Goal: Task Accomplishment & Management: Complete application form

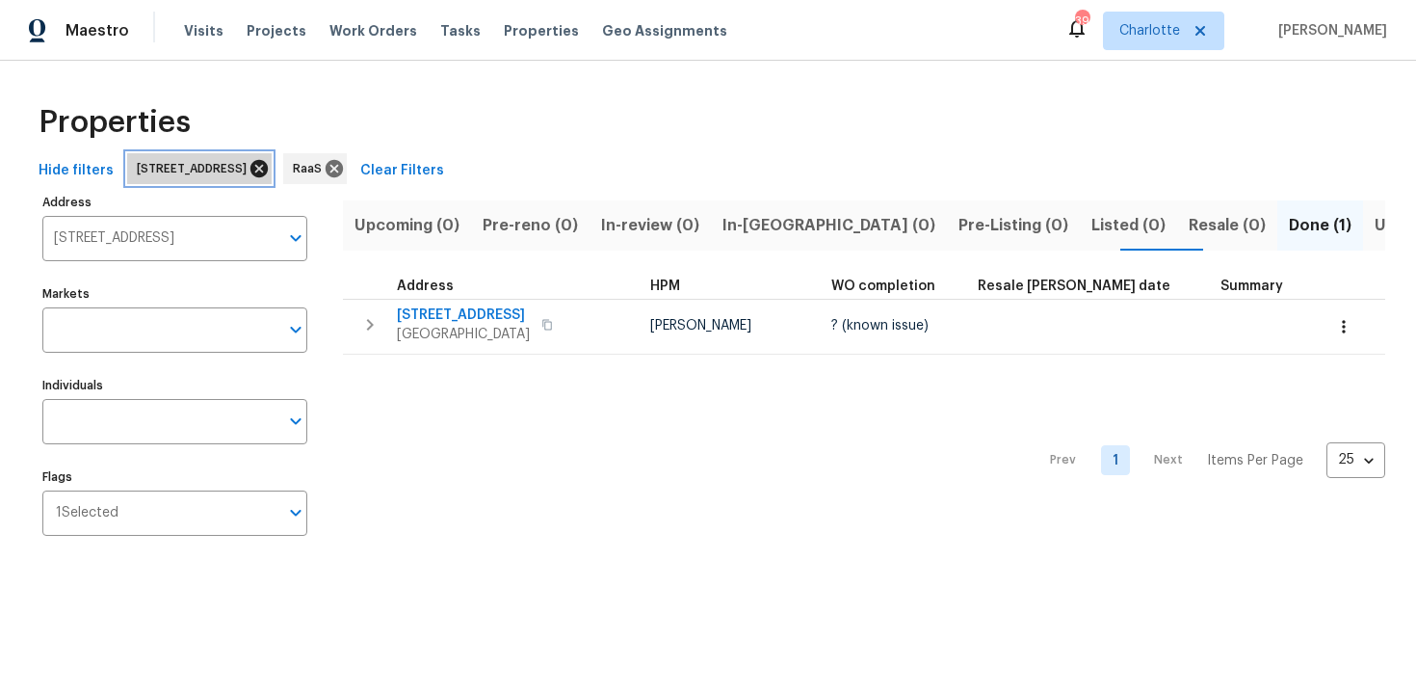
click at [268, 171] on icon at bounding box center [258, 168] width 17 height 17
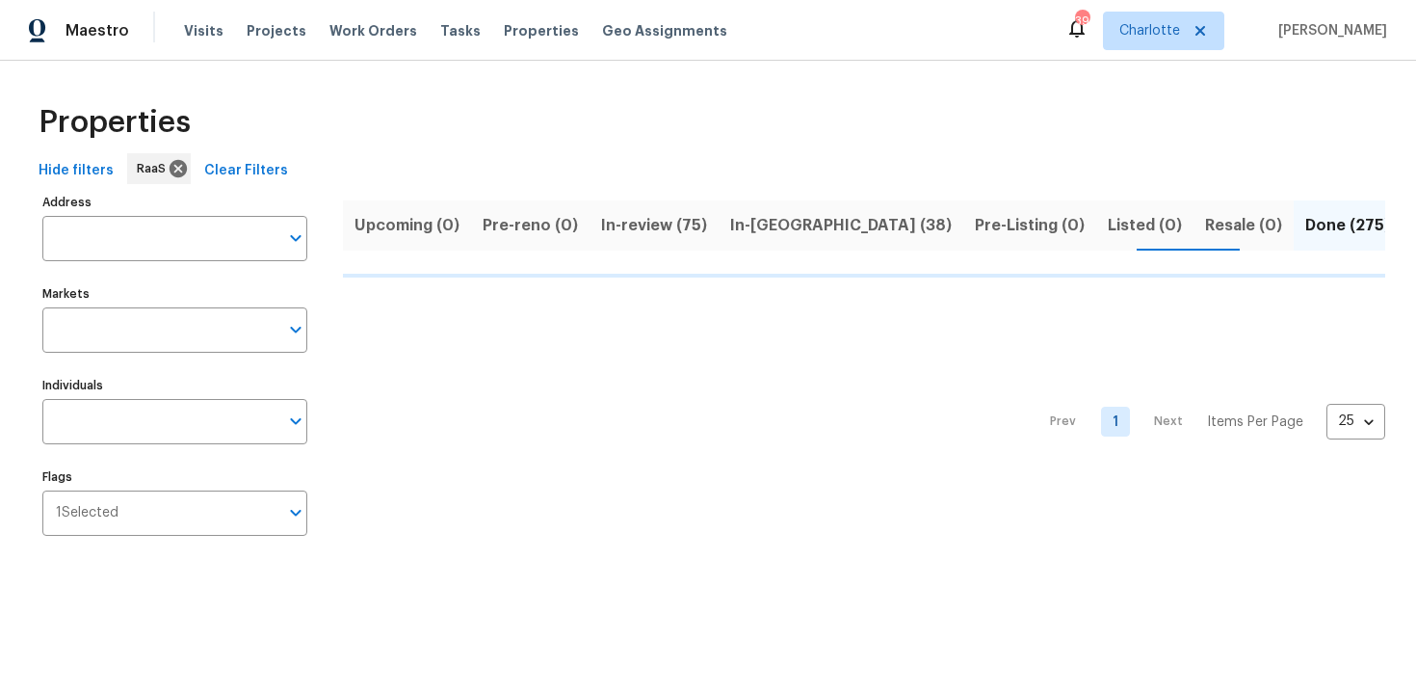
click at [187, 245] on input "Address" at bounding box center [160, 238] width 236 height 45
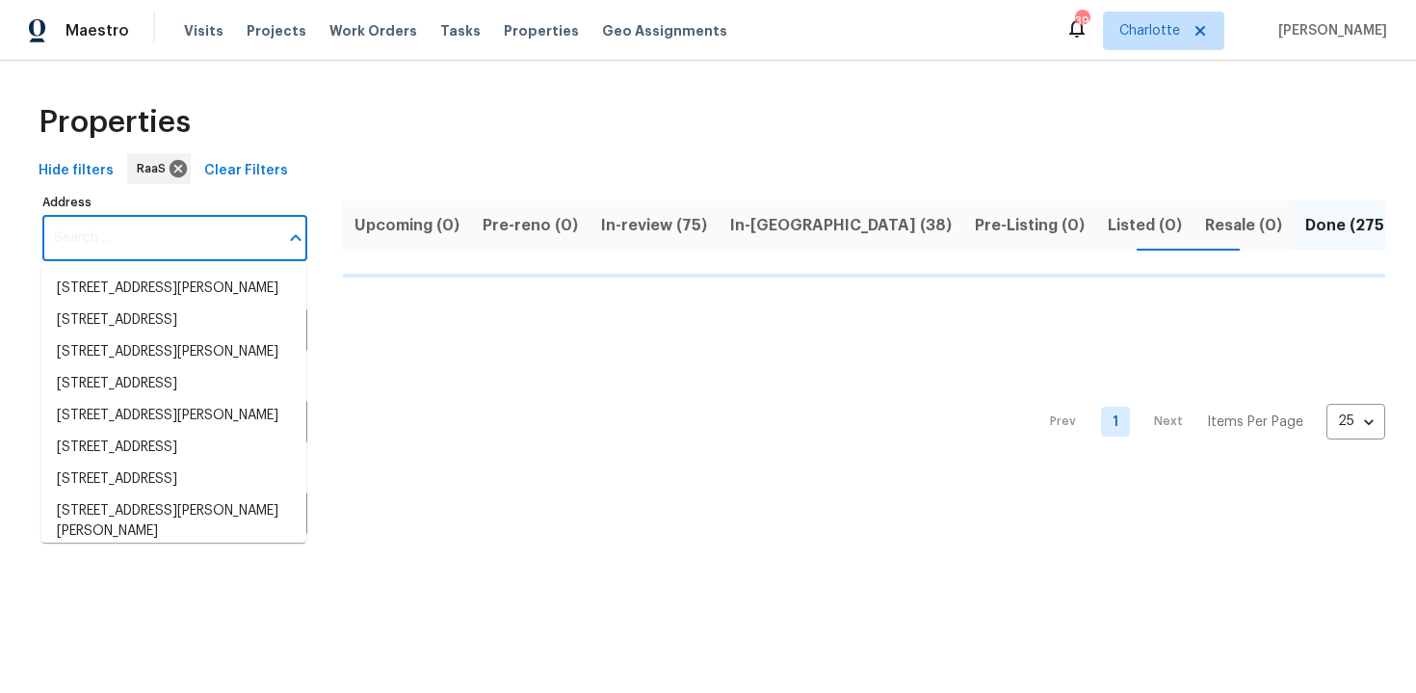
paste input "7219 Willowtex Dr, Humble, TX 77396"
type input "7219 Willowtex Dr, Humble, TX 77396"
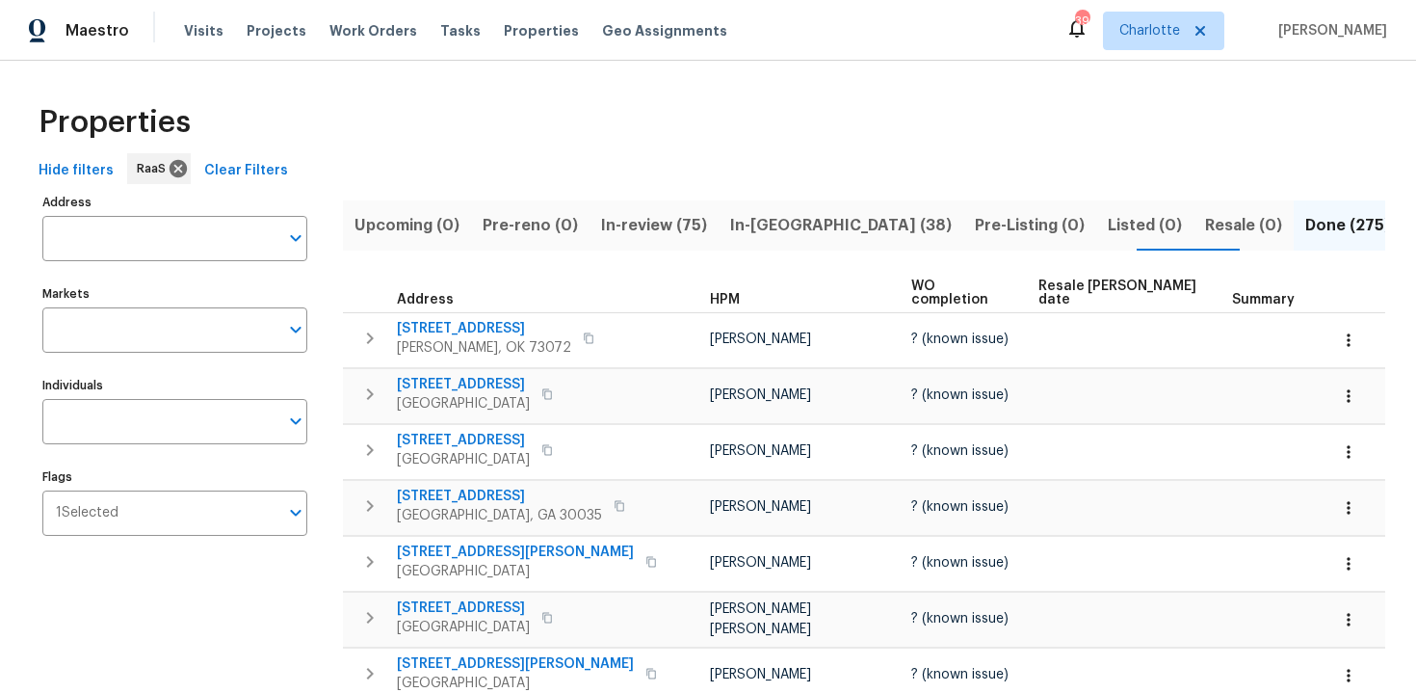
click at [185, 284] on div "Markets Markets" at bounding box center [174, 316] width 265 height 72
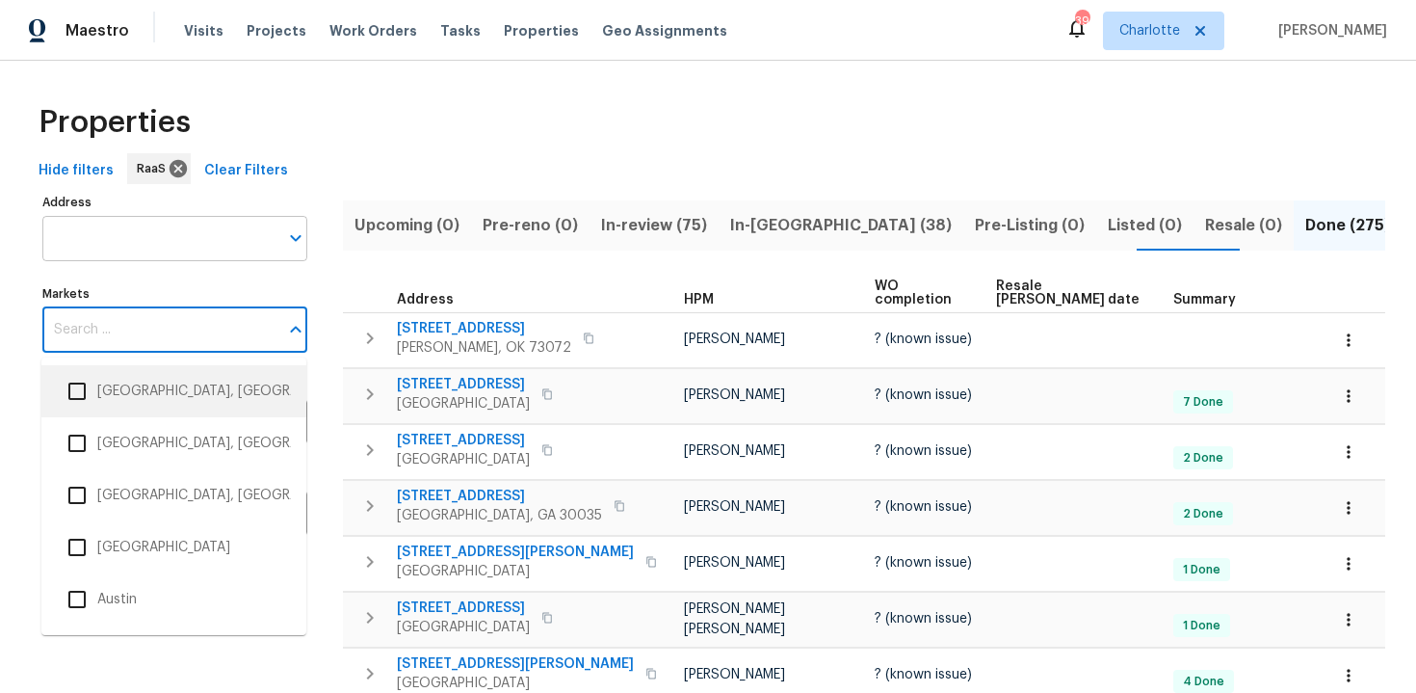
click at [210, 224] on input "Address" at bounding box center [160, 238] width 236 height 45
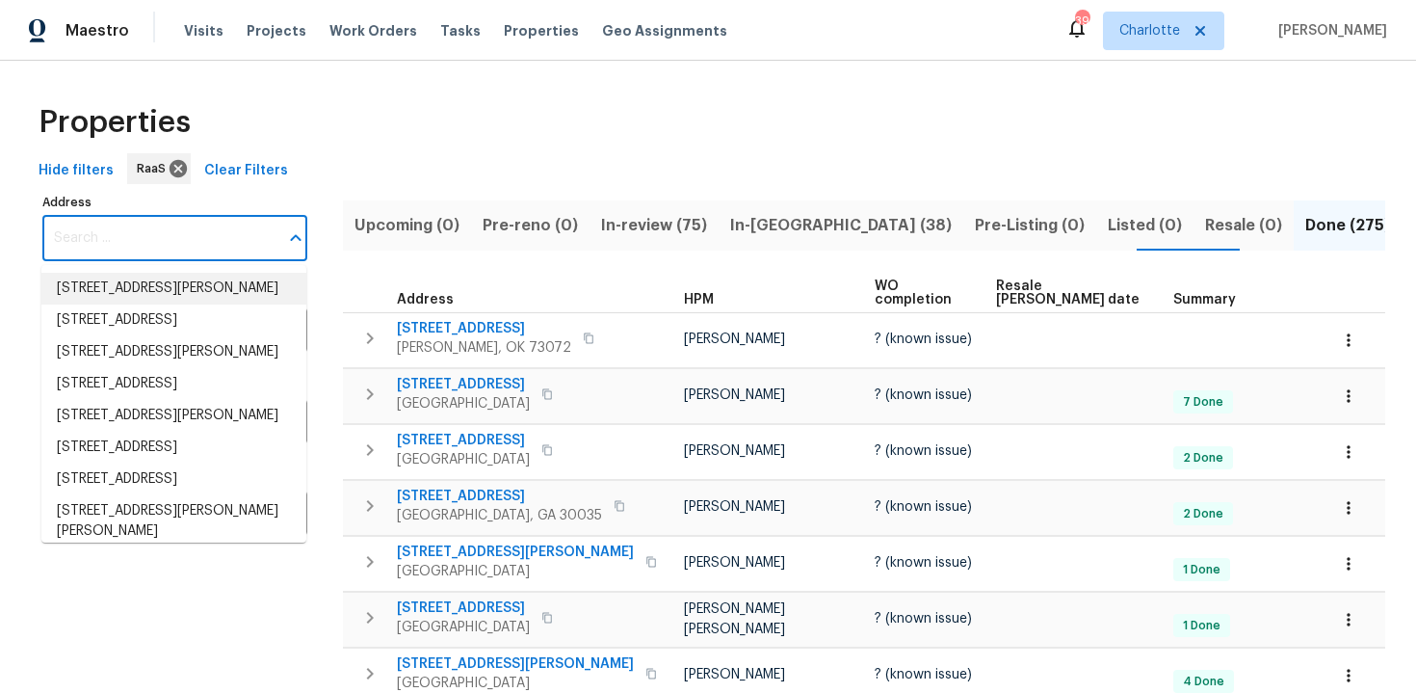
paste input "7219 Willowtex Dr, Humble, TX 77396"
type input "7219 Willowtex Dr, Humble, TX 77396"
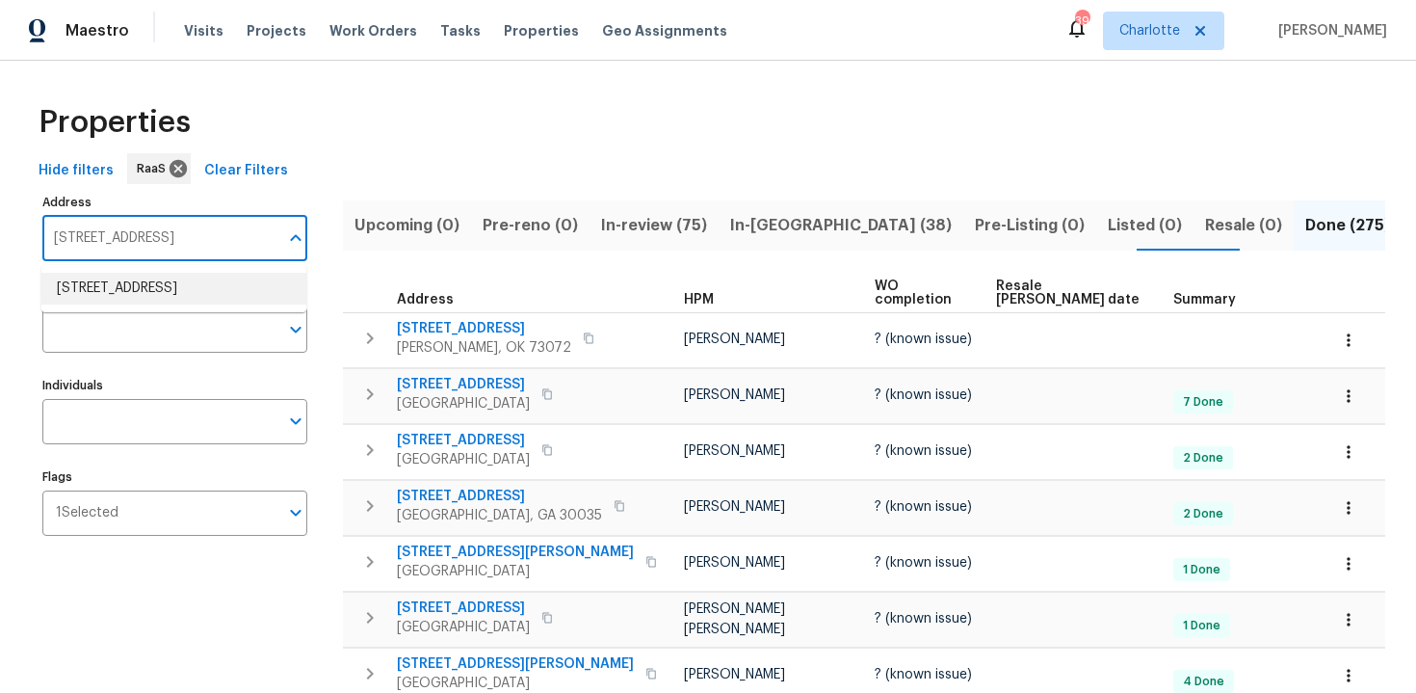
click at [145, 277] on li "7219 Willowtex Dr Humble TX 77396" at bounding box center [173, 289] width 265 height 32
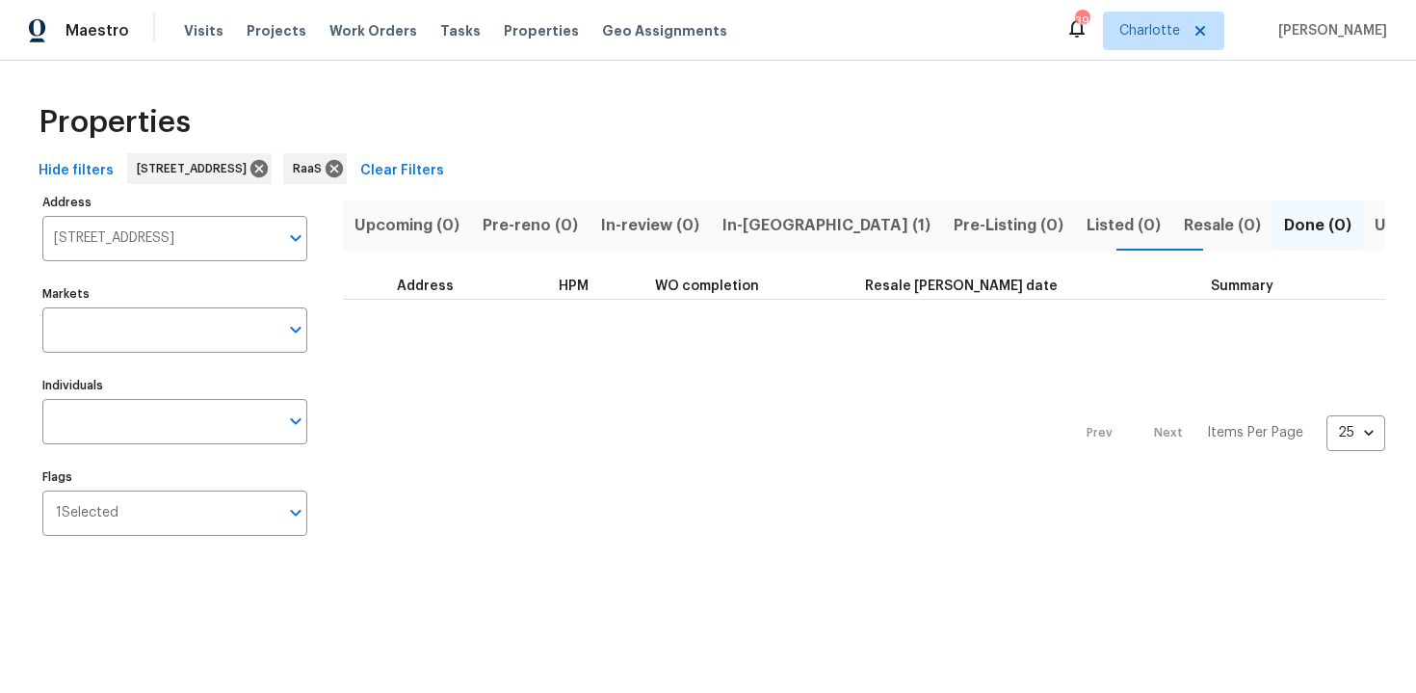
click at [773, 228] on span "In-reno (1)" at bounding box center [827, 225] width 208 height 27
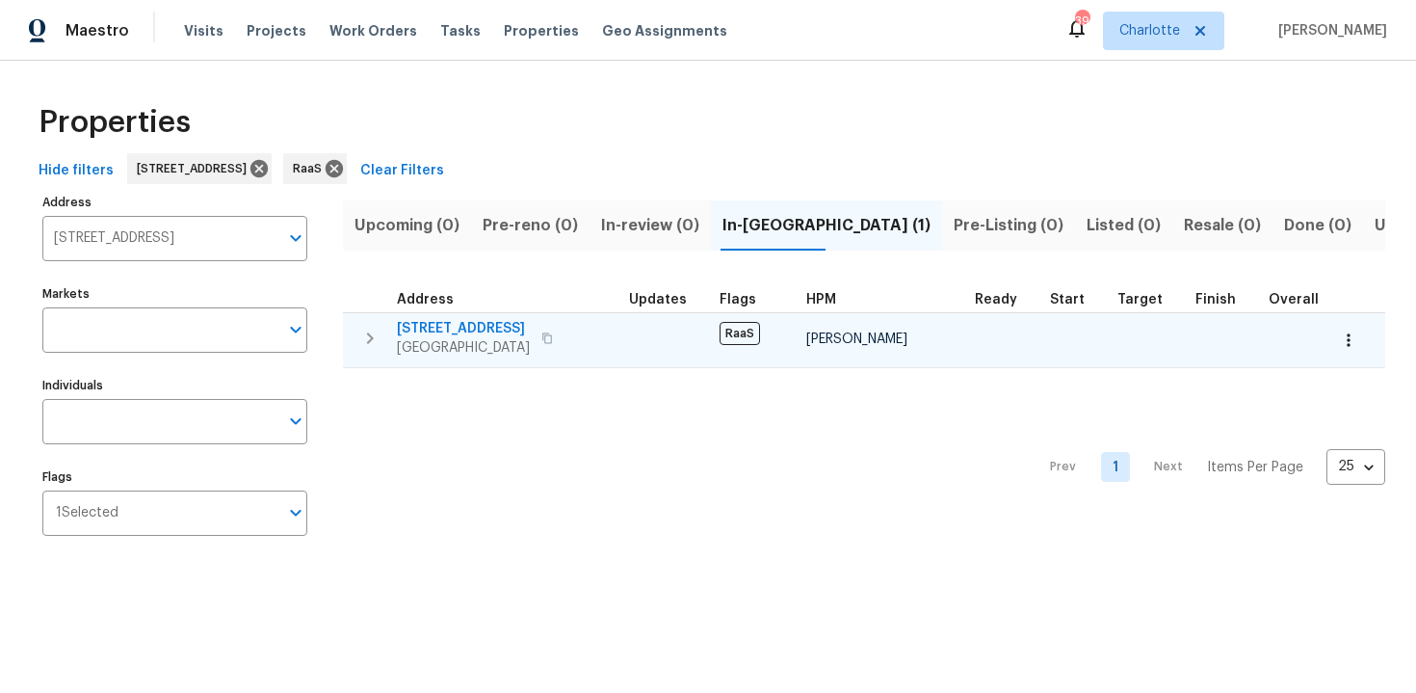
click at [574, 325] on div "7219 Willowtex Dr Humble, TX 77396" at bounding box center [505, 338] width 217 height 39
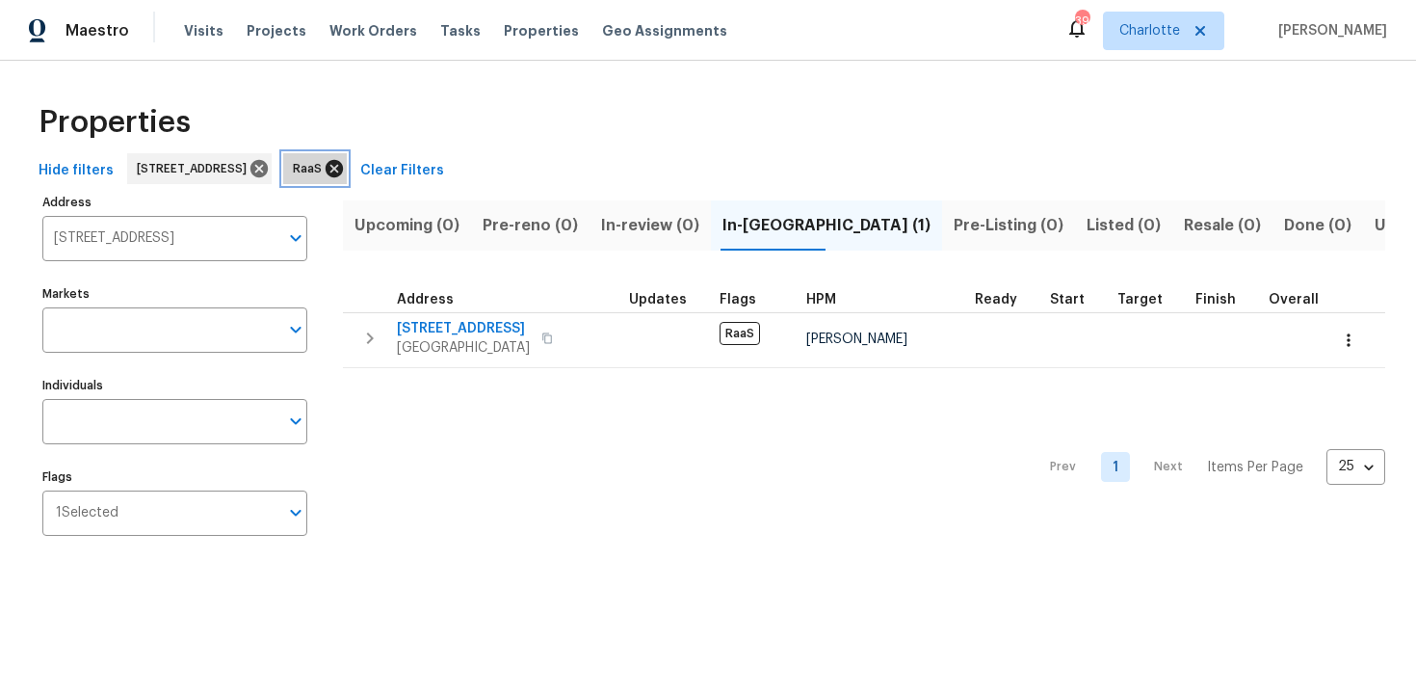
click at [345, 170] on icon at bounding box center [334, 168] width 21 height 21
click at [268, 171] on icon at bounding box center [258, 168] width 17 height 17
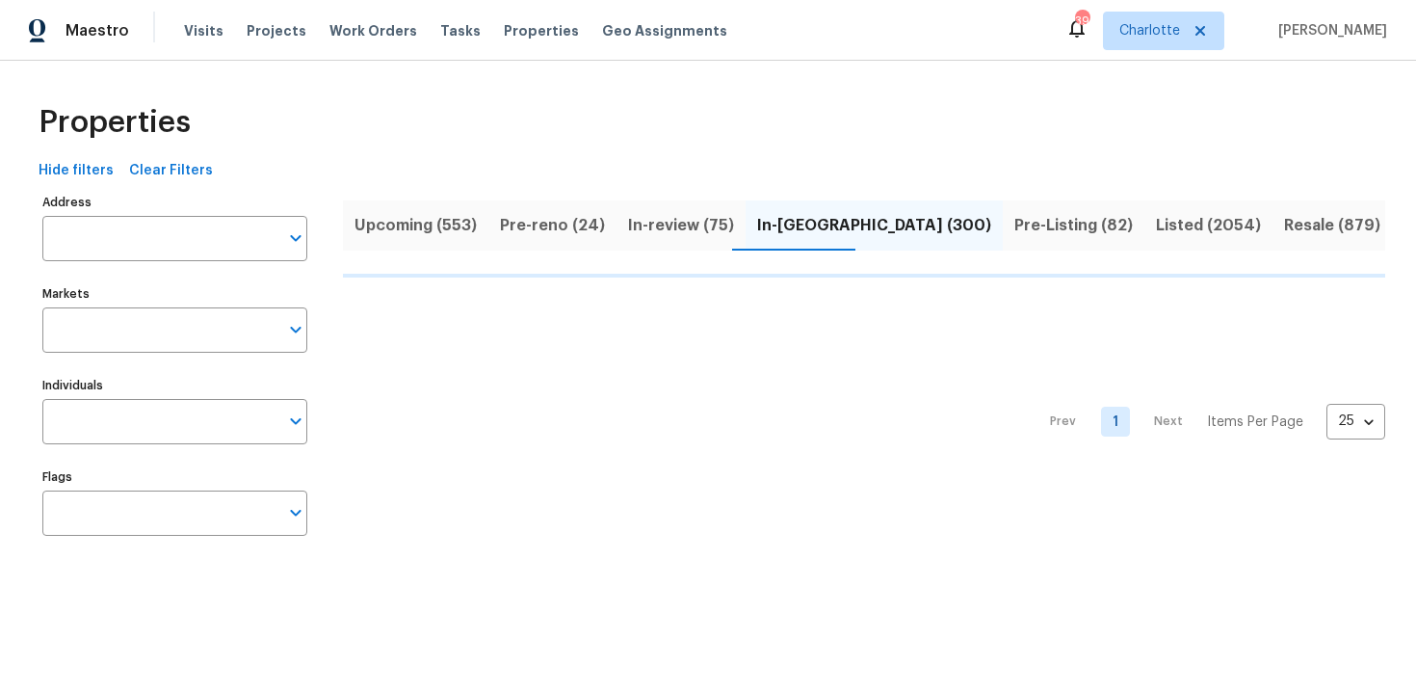
click at [424, 243] on button "Upcoming (553)" at bounding box center [415, 225] width 145 height 50
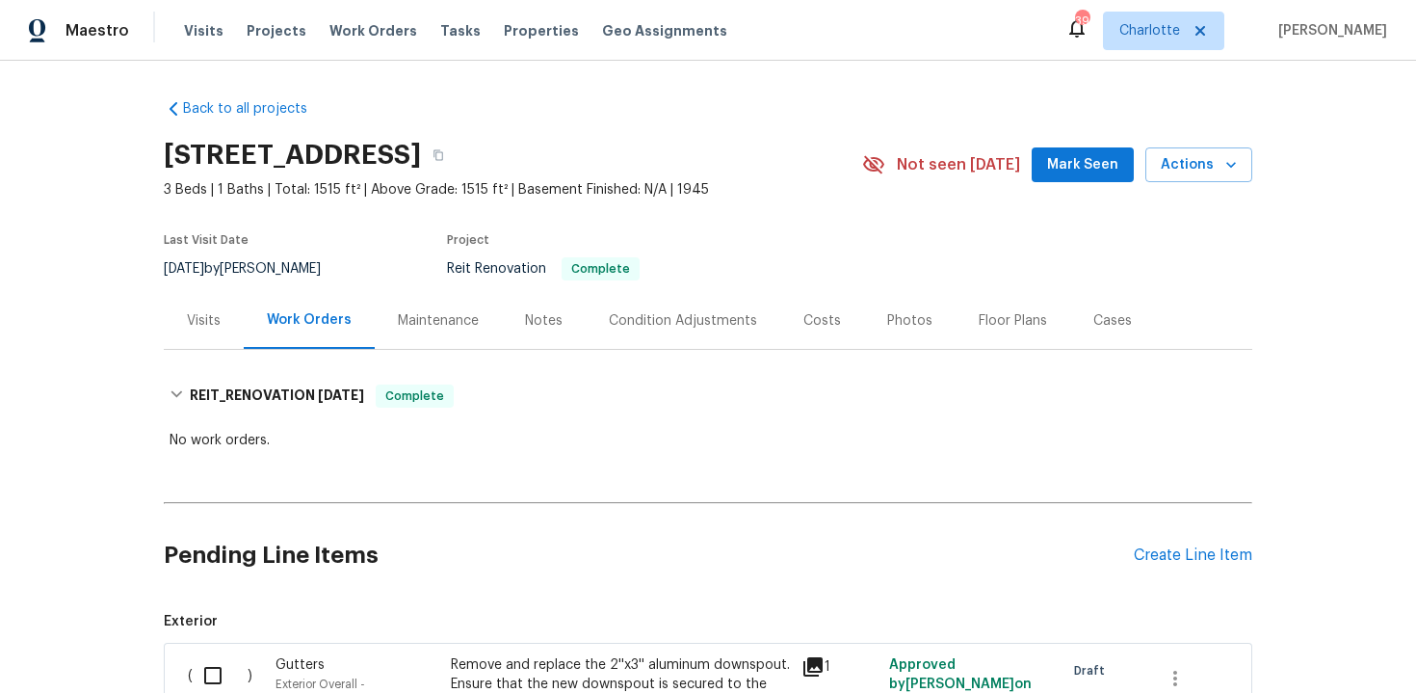
scroll to position [30, 0]
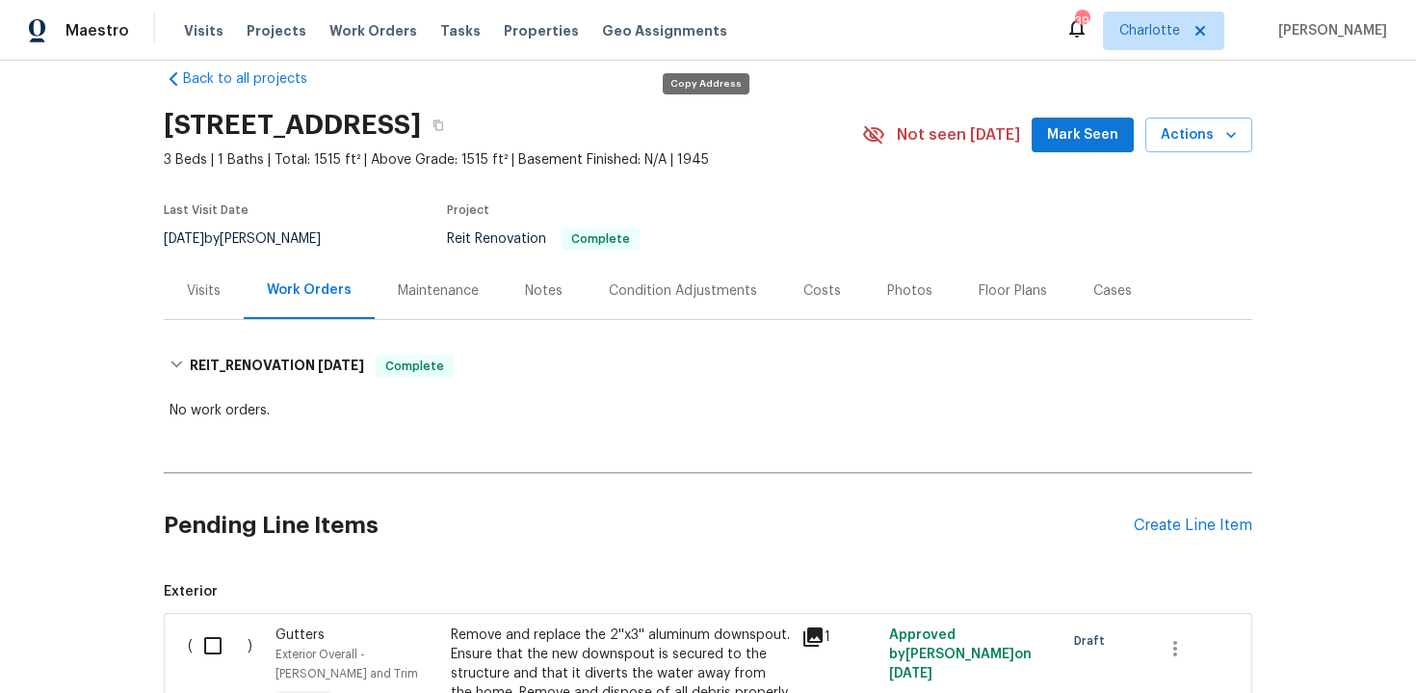
click at [444, 124] on icon "button" at bounding box center [439, 125] width 12 height 12
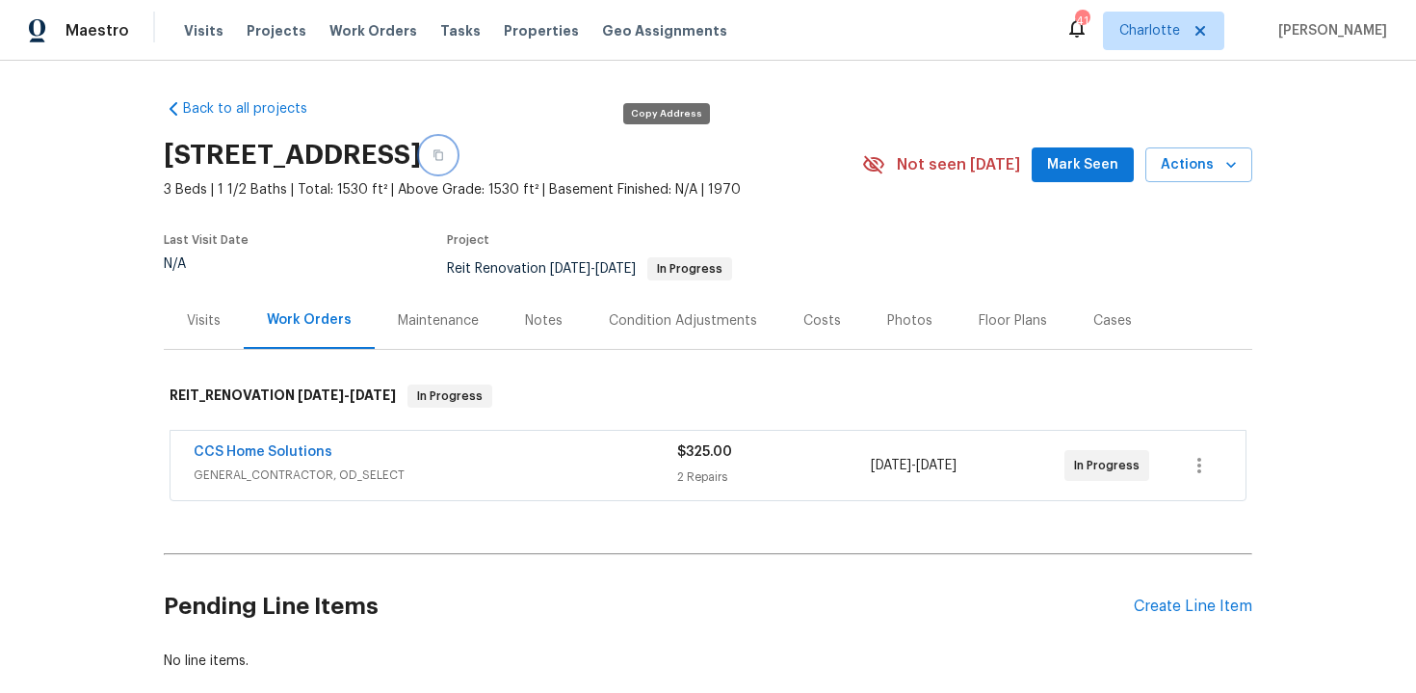
click at [443, 159] on icon "button" at bounding box center [439, 155] width 10 height 11
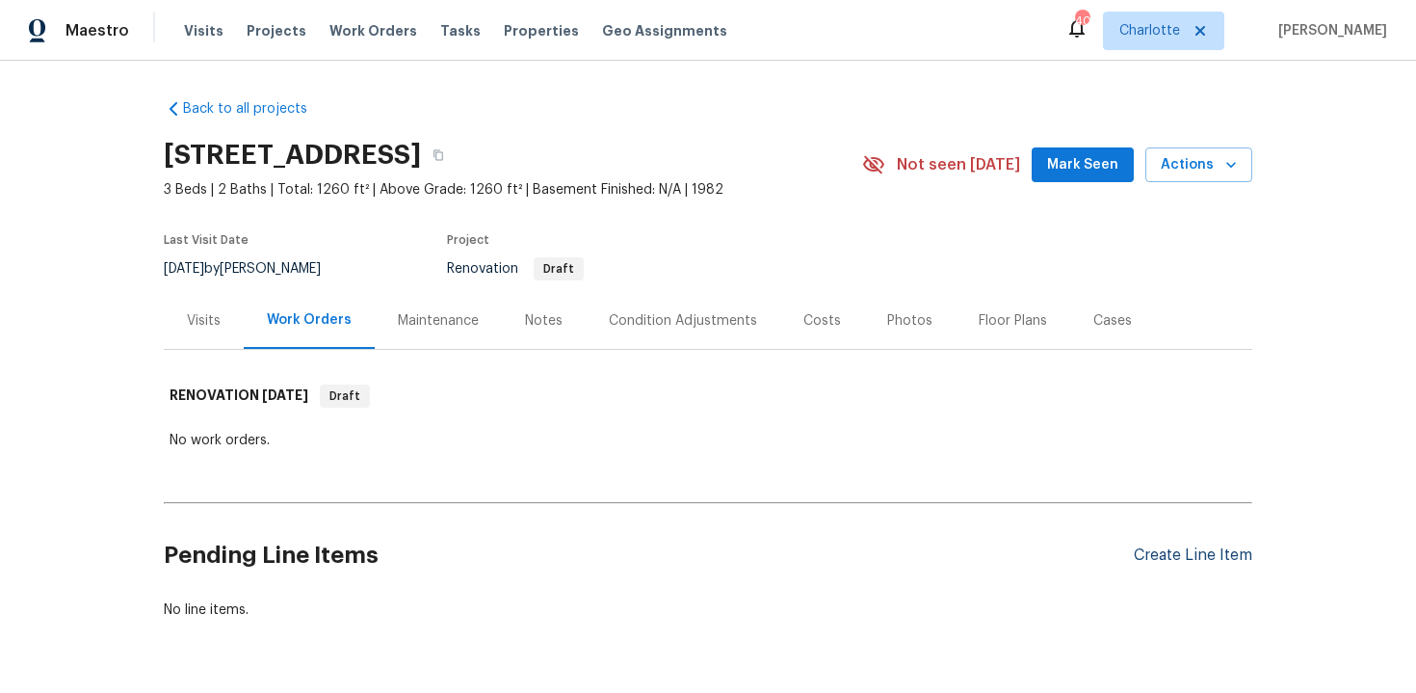
click at [1186, 551] on div "Create Line Item" at bounding box center [1193, 555] width 118 height 18
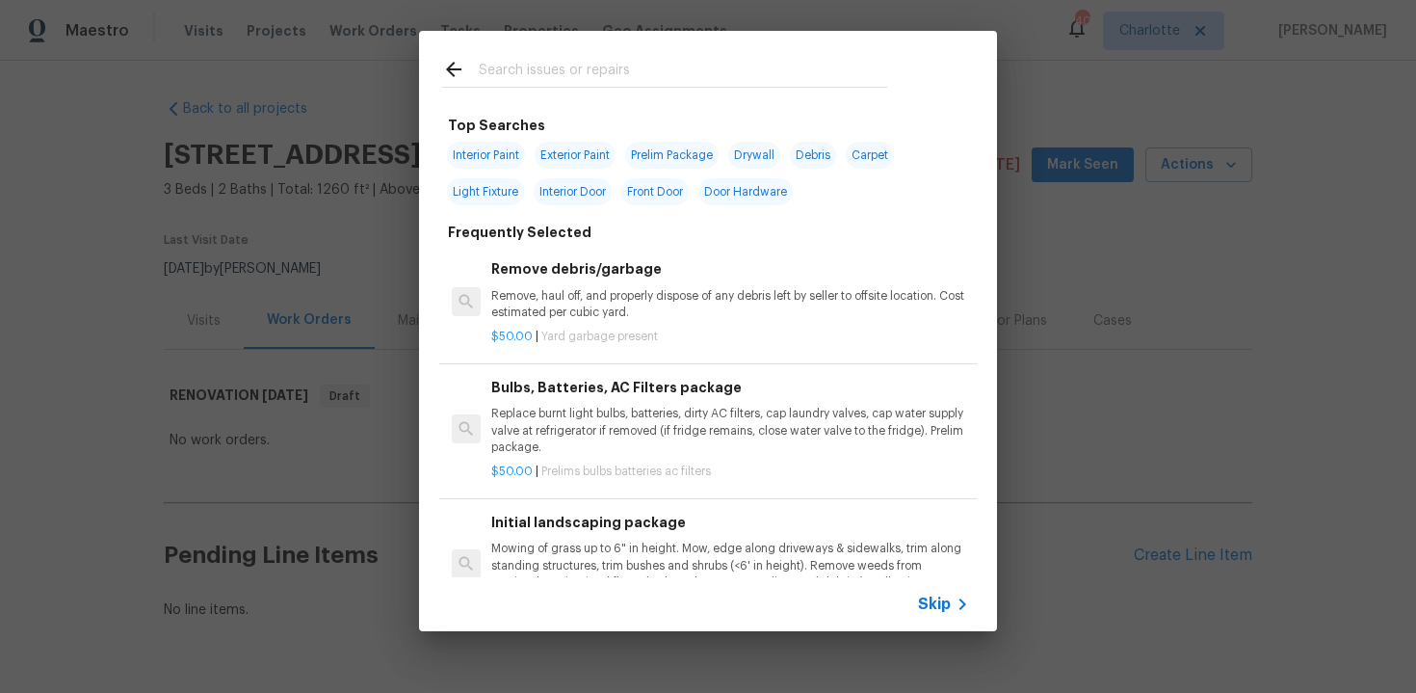
click at [934, 608] on span "Skip" at bounding box center [934, 603] width 33 height 19
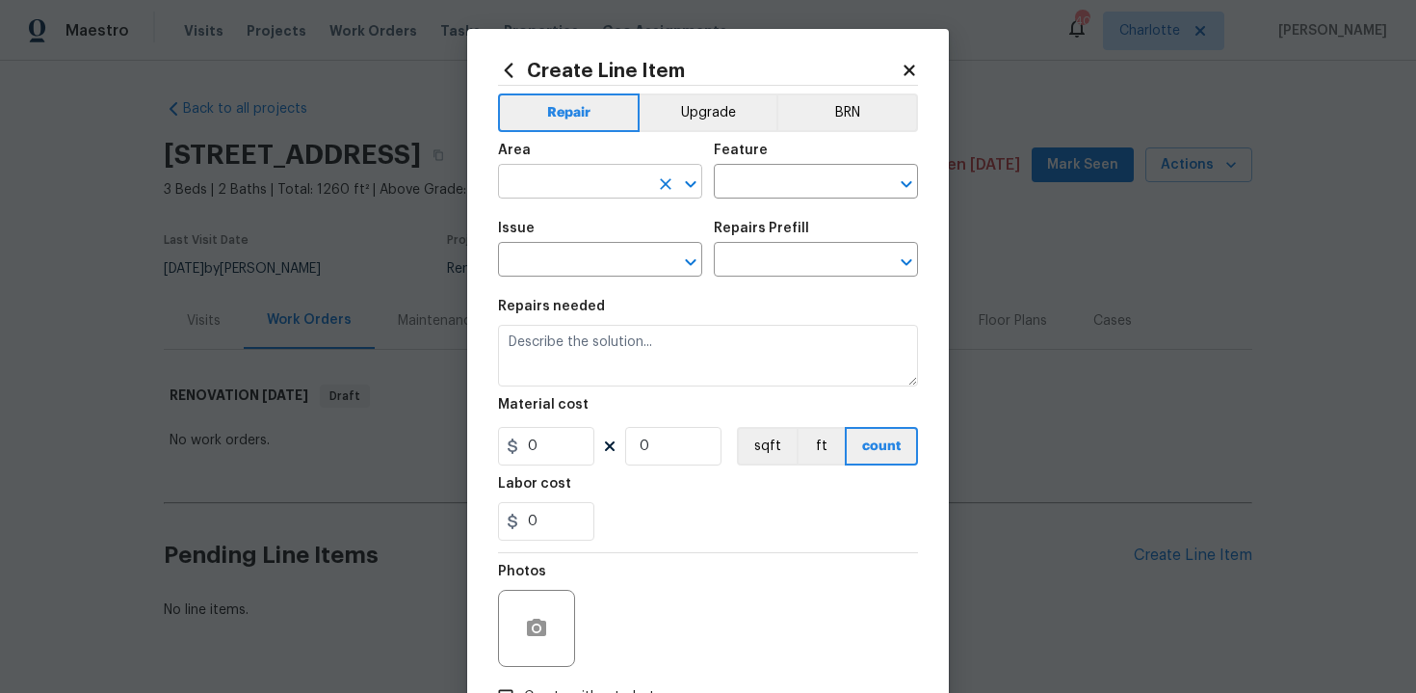
click at [611, 180] on input "text" at bounding box center [573, 184] width 150 height 30
click at [604, 268] on li "Exterior Overall" at bounding box center [600, 259] width 204 height 32
type input "Exterior Overall"
click at [747, 183] on input "text" at bounding box center [789, 184] width 150 height 30
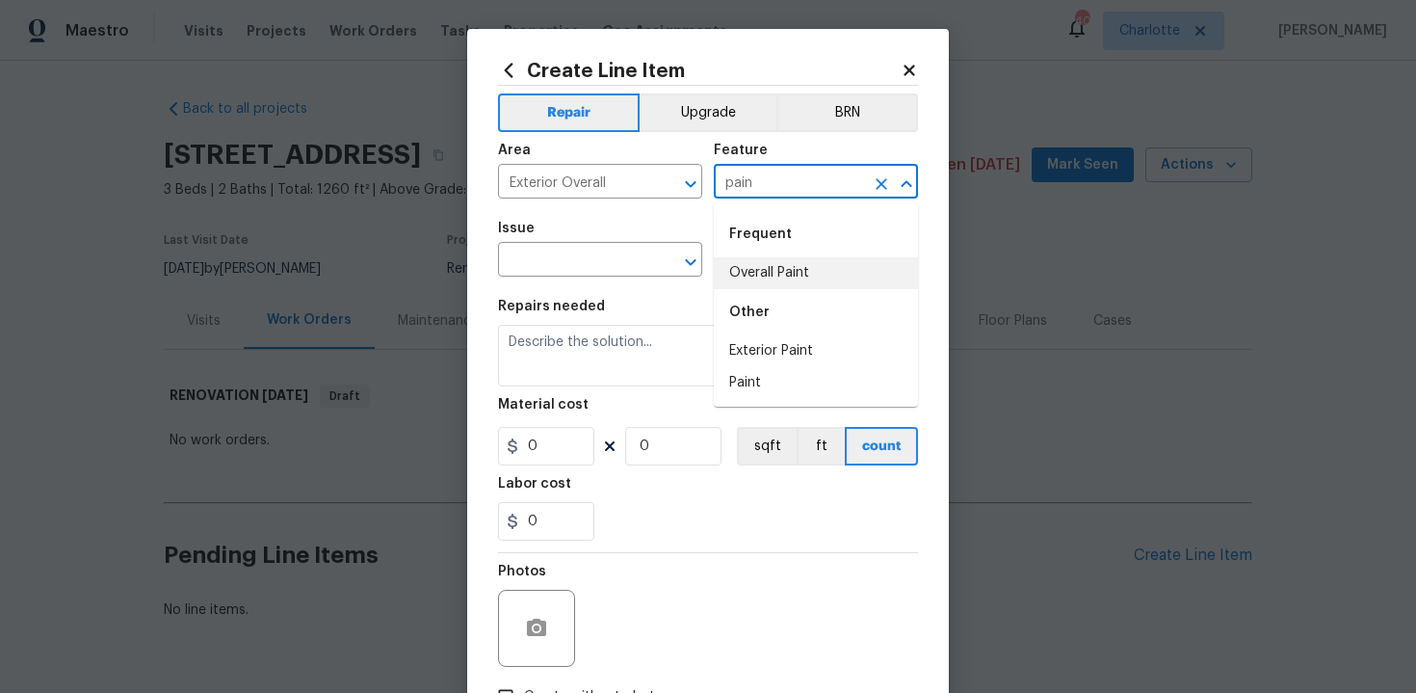
click at [770, 267] on li "Overall Paint" at bounding box center [816, 273] width 204 height 32
type input "Overall Paint"
click at [602, 270] on input "text" at bounding box center [573, 262] width 150 height 30
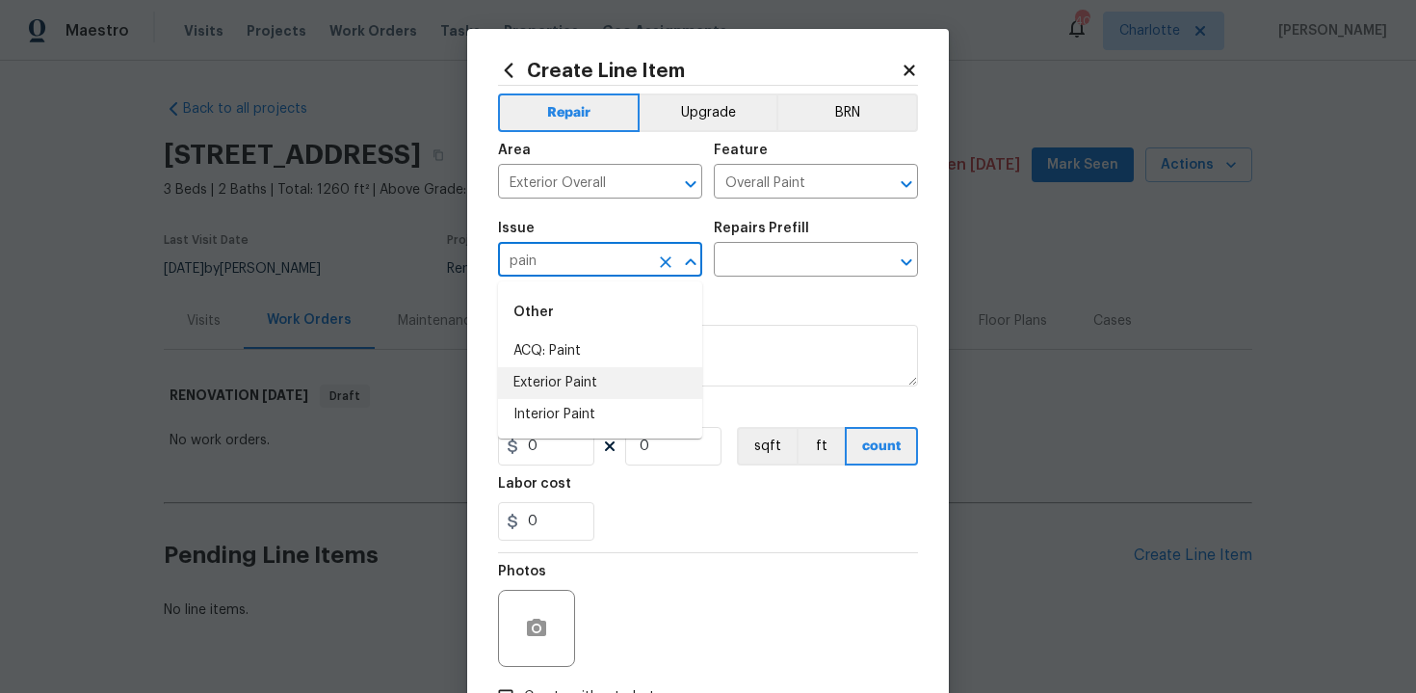
click at [595, 385] on li "Exterior Paint" at bounding box center [600, 383] width 204 height 32
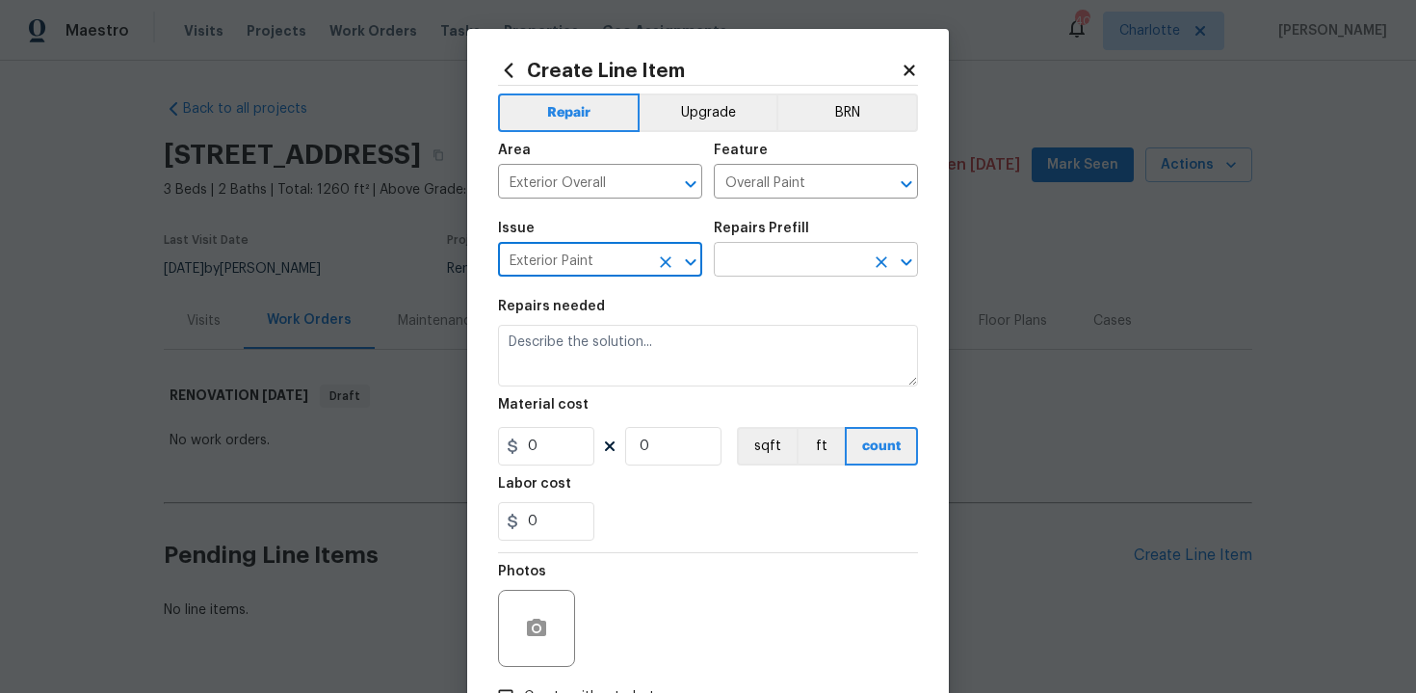
type input "Exterior Paint"
click at [770, 270] on input "text" at bounding box center [789, 262] width 150 height 30
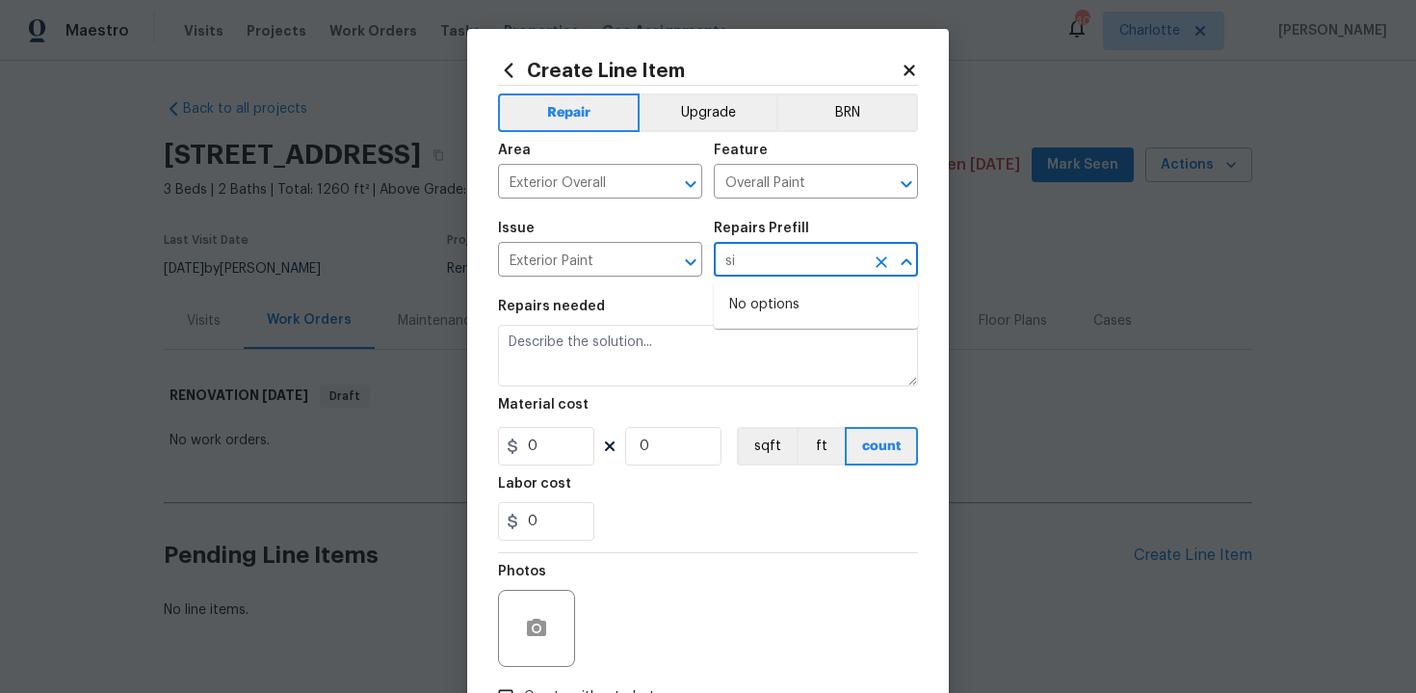
type input "s"
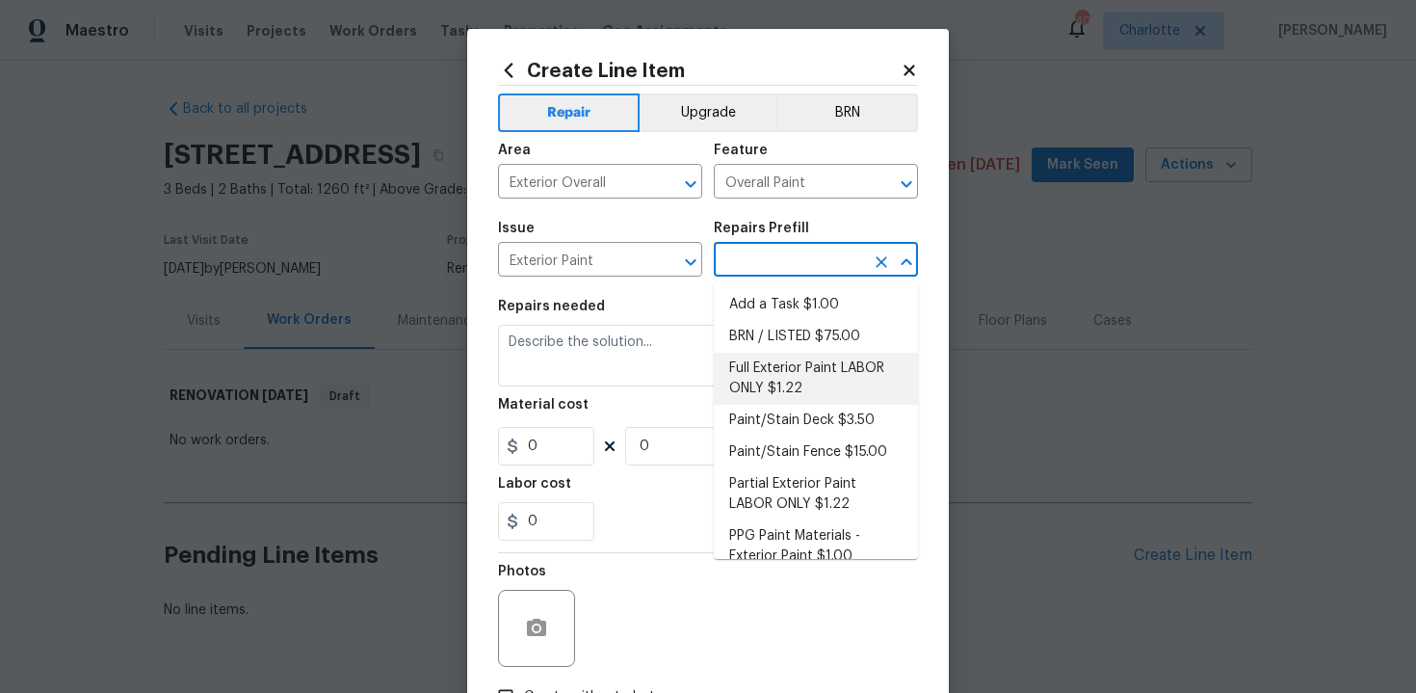
click at [823, 384] on li "Full Exterior Paint LABOR ONLY $1.22" at bounding box center [816, 379] width 204 height 52
type textarea "Full Exterior Paint - Prep, mask and paint the exterior of the home. Ensure tha…"
type input "1"
type input "Full Exterior Paint LABOR ONLY $1.22"
type input "1.22"
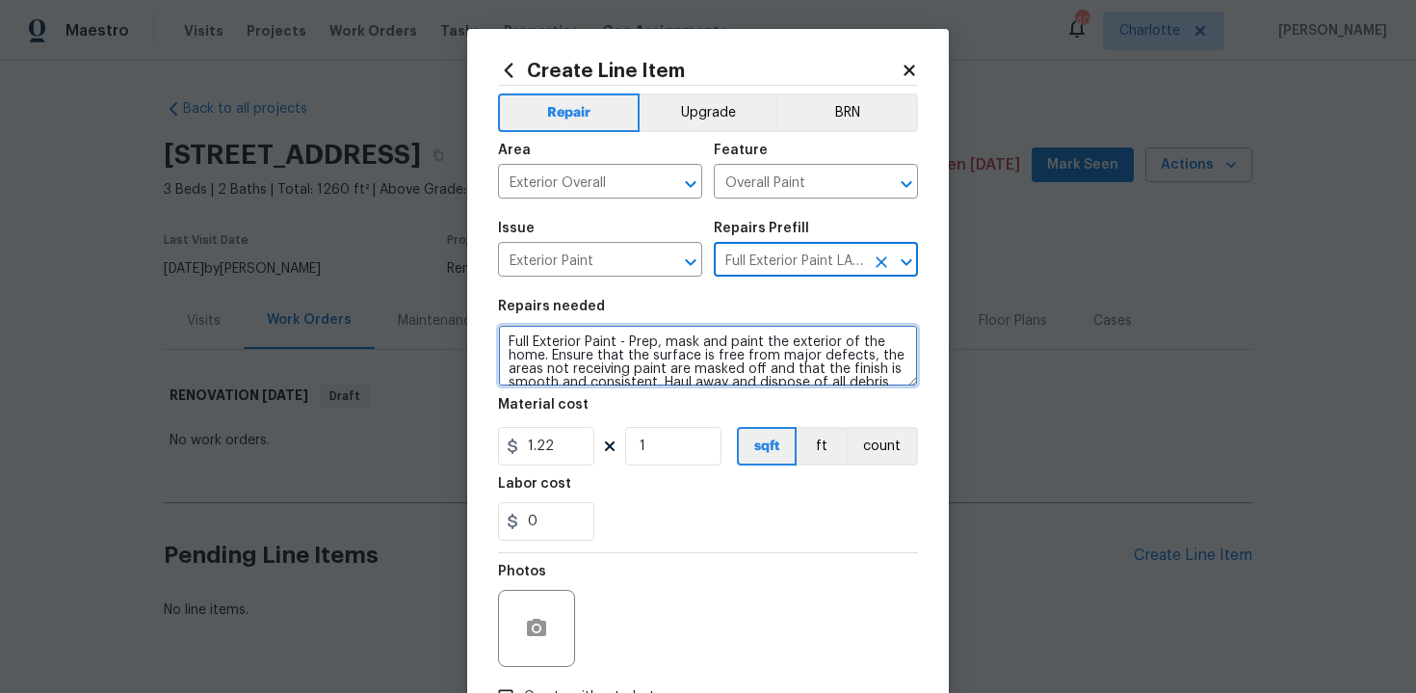
click at [502, 342] on textarea "Full Exterior Paint - Prep, mask and paint the exterior of the home. Ensure tha…" at bounding box center [708, 356] width 420 height 62
type textarea "#sala - Full Exterior Paint - Prep, mask and paint the exterior of the home. En…"
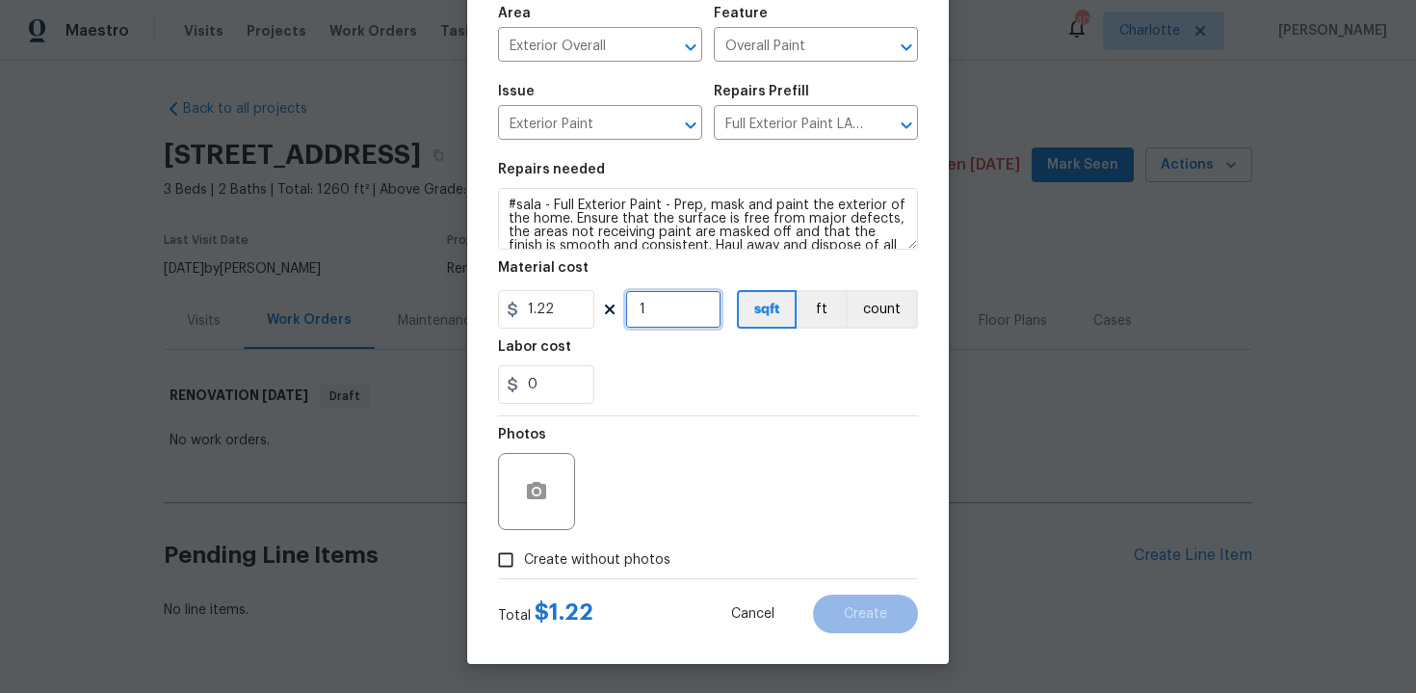
click at [672, 315] on input "1" at bounding box center [673, 309] width 96 height 39
type input "1518"
click at [616, 566] on span "Create without photos" at bounding box center [597, 560] width 146 height 20
click at [524, 566] on input "Create without photos" at bounding box center [505, 559] width 37 height 37
checkbox input "true"
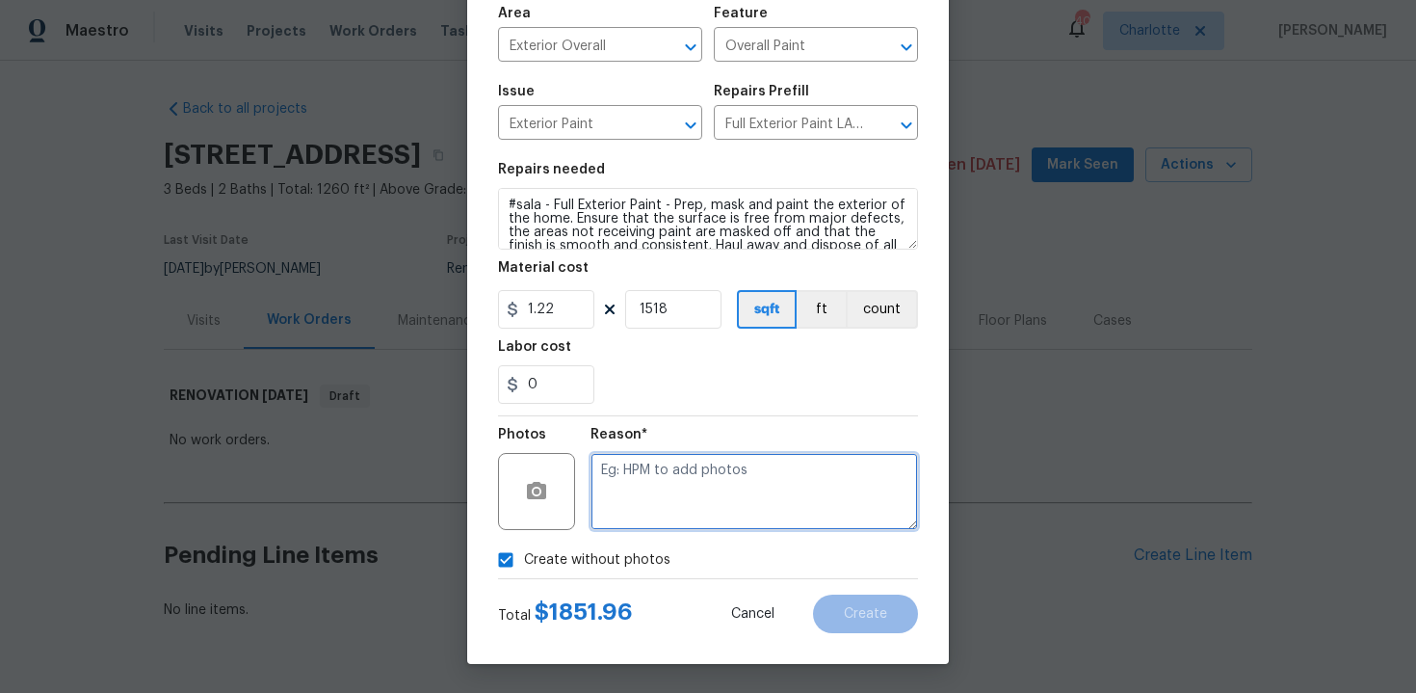
click at [686, 501] on textarea at bounding box center [755, 491] width 328 height 77
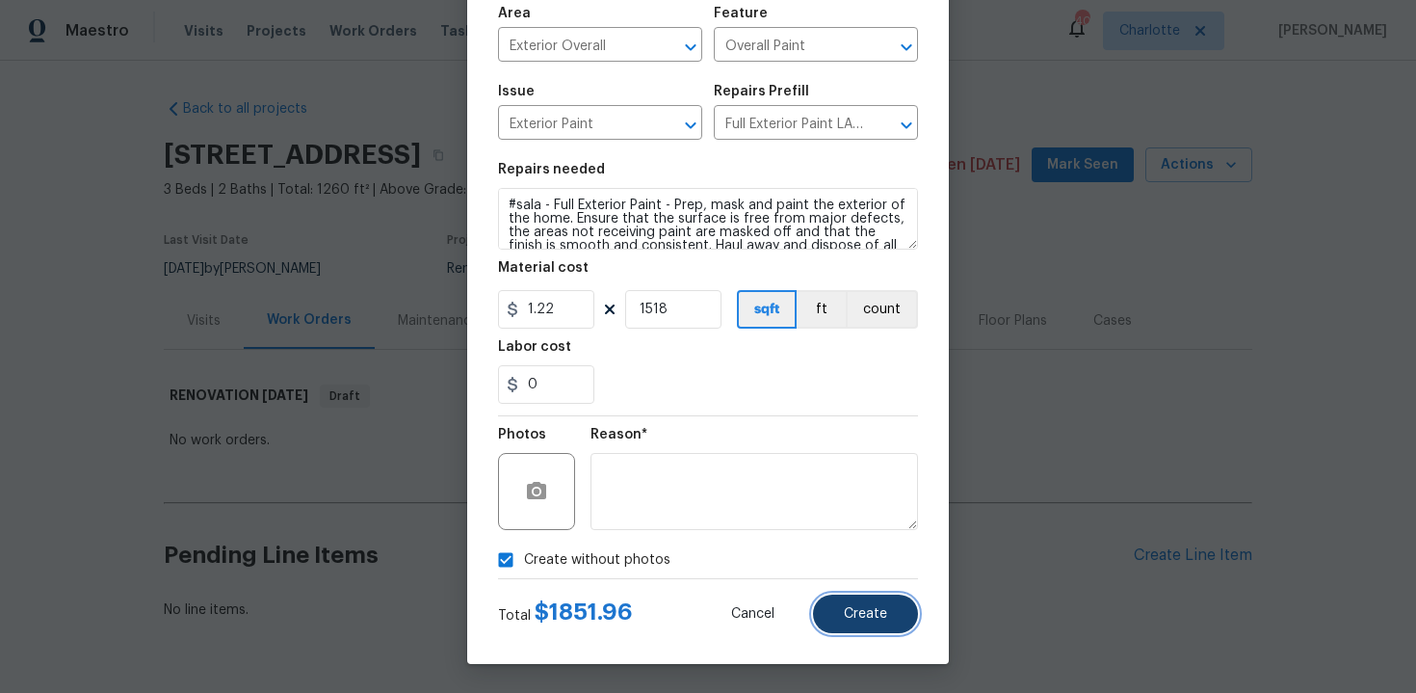
click at [862, 608] on span "Create" at bounding box center [865, 614] width 43 height 14
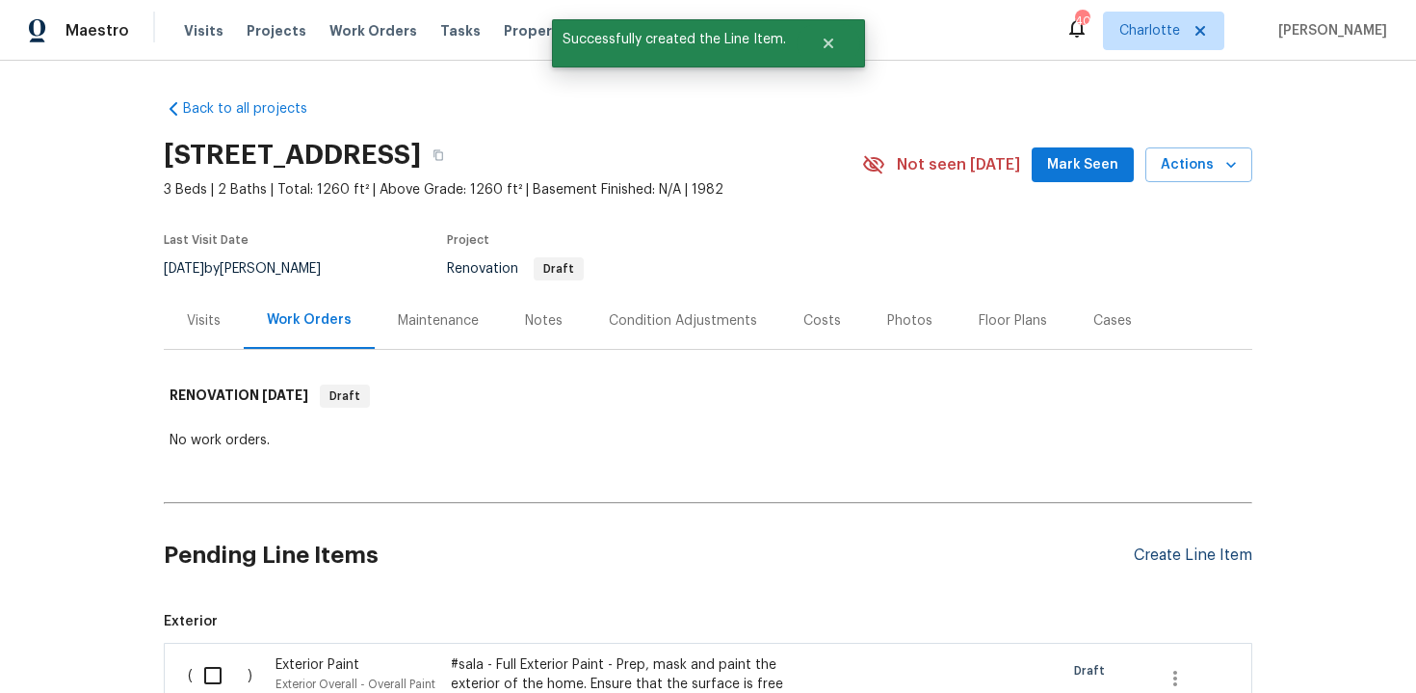
click at [1189, 548] on div "Create Line Item" at bounding box center [1193, 555] width 118 height 18
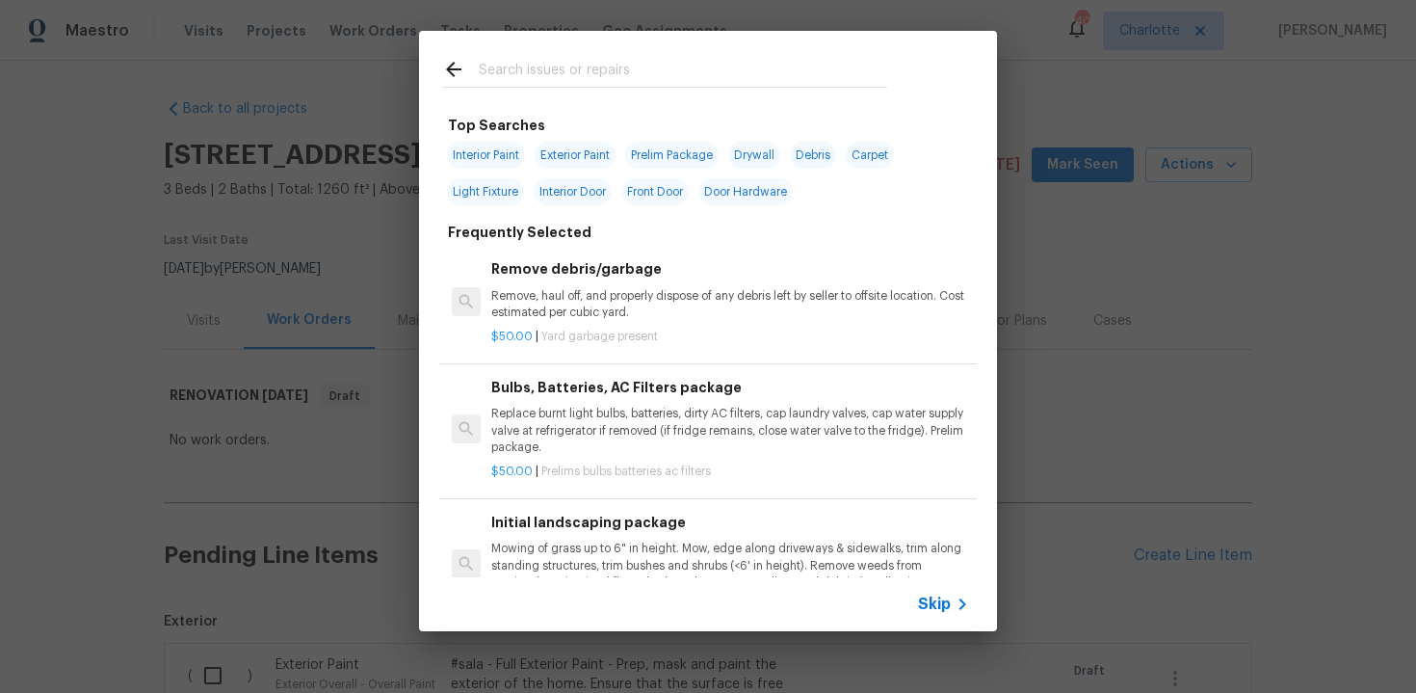
click at [923, 604] on span "Skip" at bounding box center [934, 603] width 33 height 19
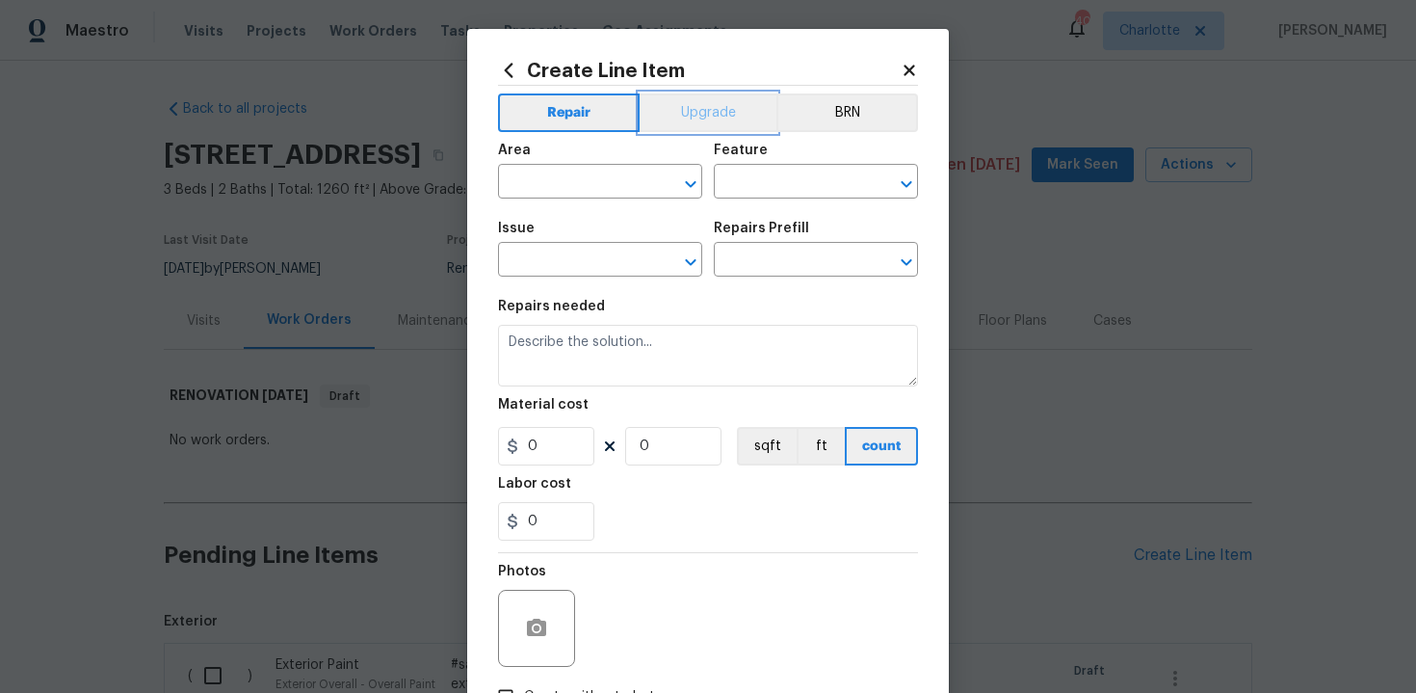
click at [678, 126] on button "Upgrade" at bounding box center [709, 112] width 138 height 39
click at [606, 192] on input "text" at bounding box center [573, 184] width 150 height 30
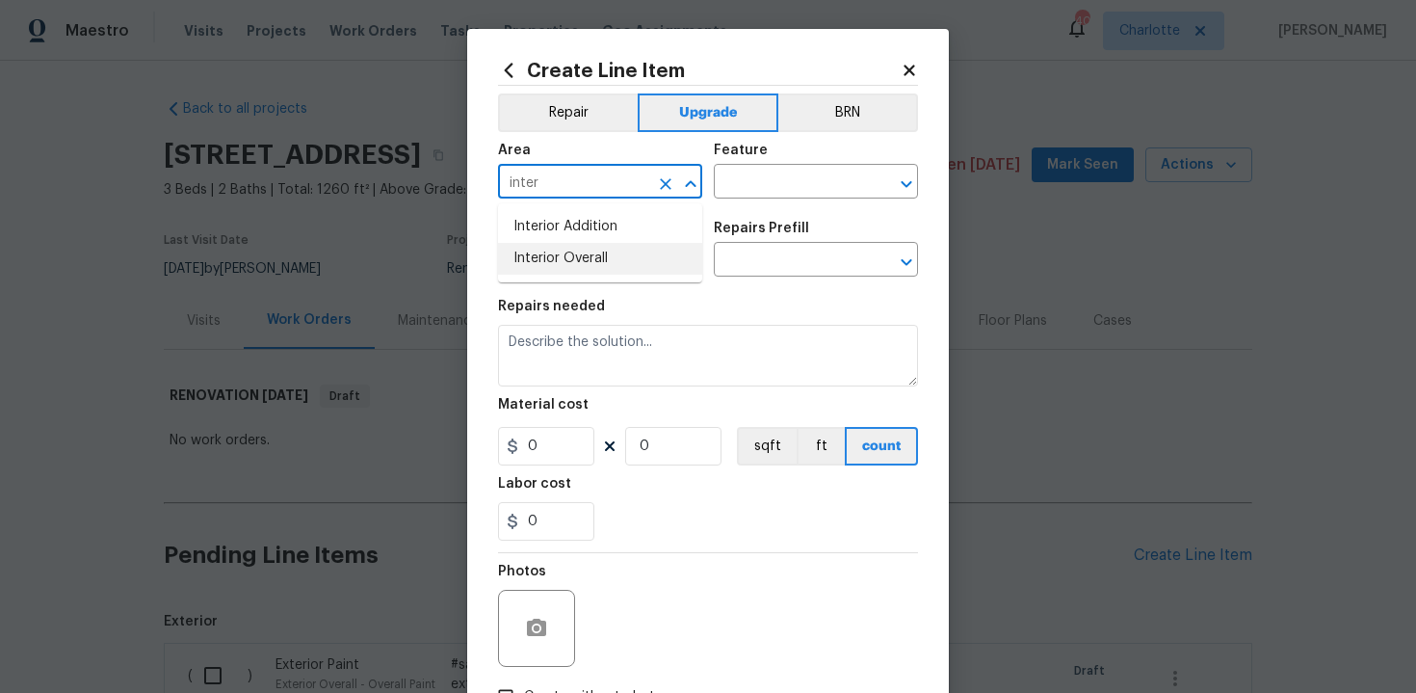
click at [604, 258] on li "Interior Overall" at bounding box center [600, 259] width 204 height 32
type input "Interior Overall"
click at [776, 178] on input "text" at bounding box center [789, 184] width 150 height 30
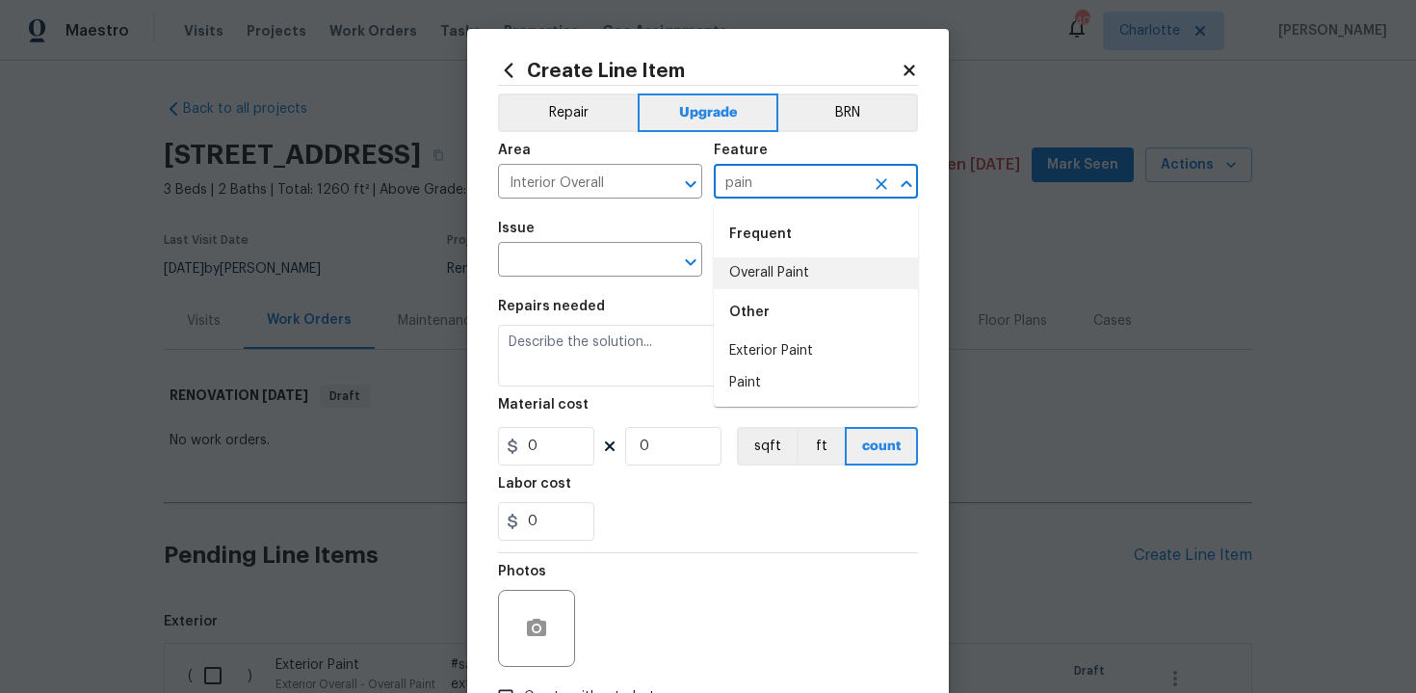
click at [778, 268] on li "Overall Paint" at bounding box center [816, 273] width 204 height 32
type input "Overall Paint"
click at [567, 265] on input "text" at bounding box center [573, 262] width 150 height 30
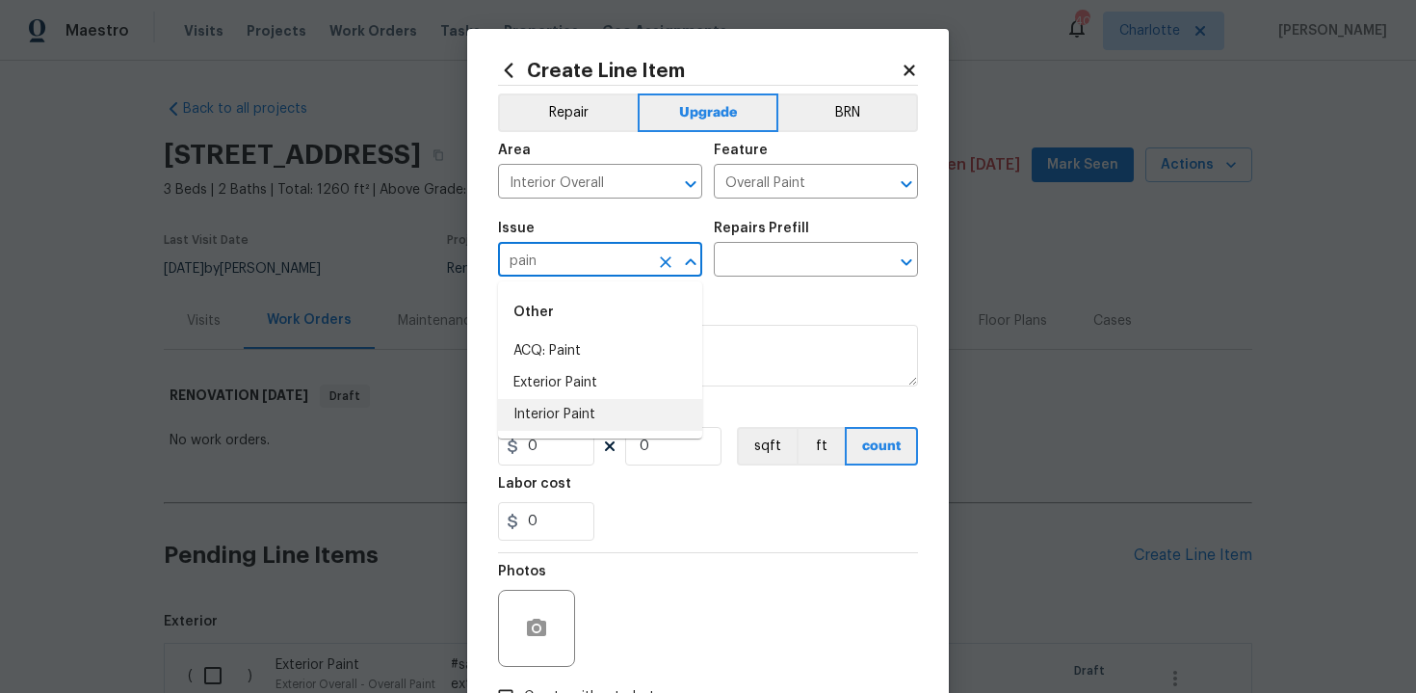
click at [590, 407] on li "Interior Paint" at bounding box center [600, 415] width 204 height 32
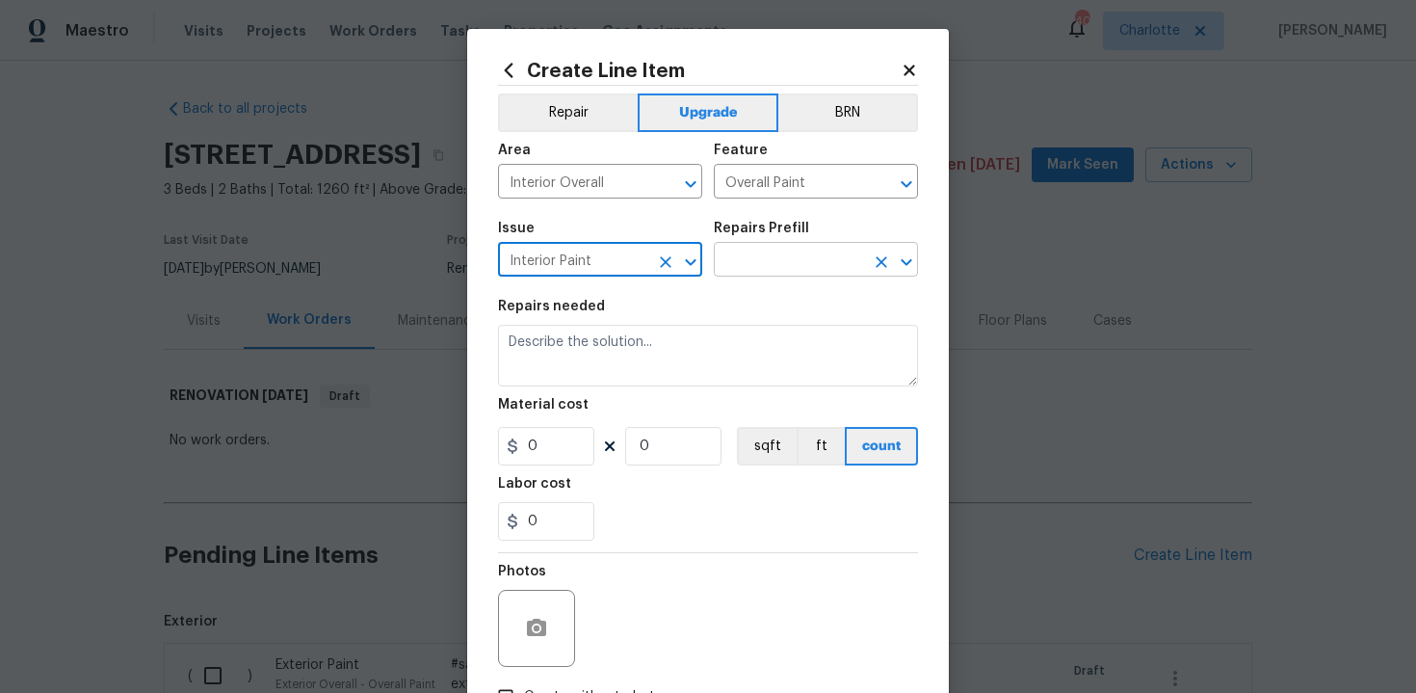
type input "Interior Paint"
click at [760, 272] on input "text" at bounding box center [789, 262] width 150 height 30
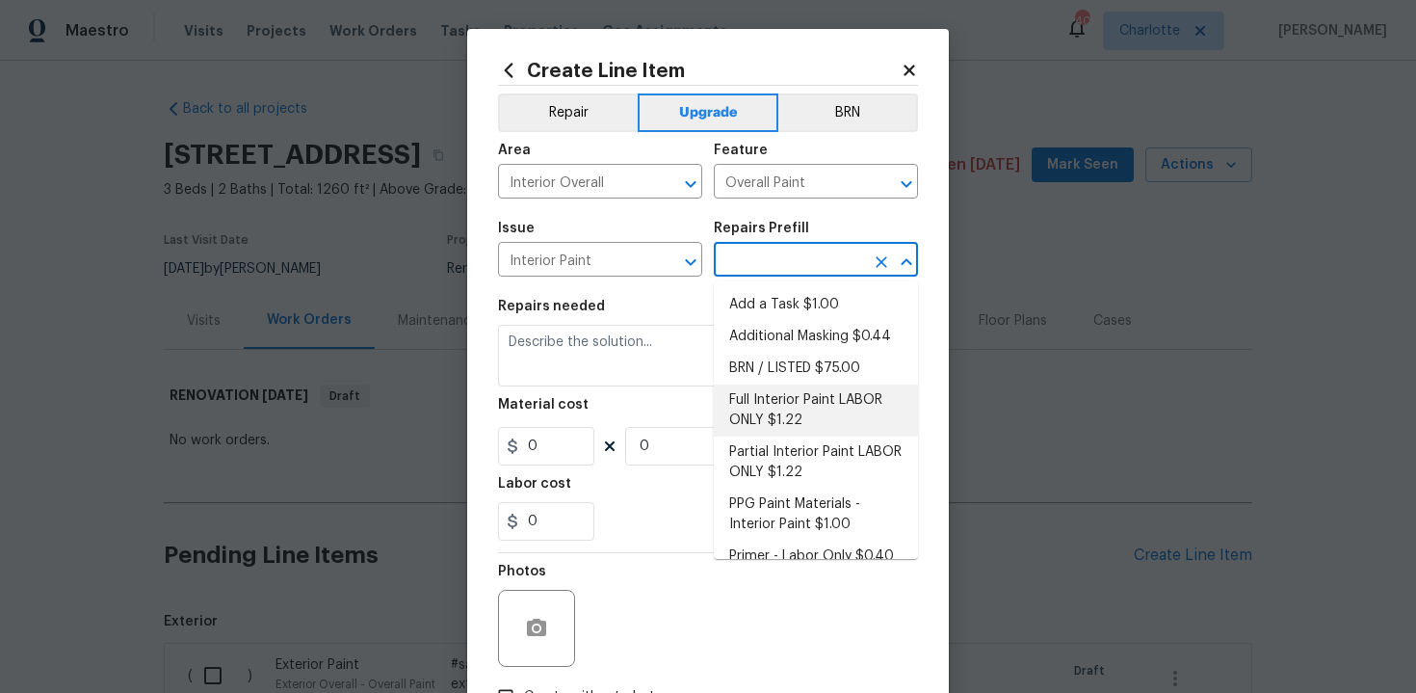
click at [789, 406] on li "Full Interior Paint LABOR ONLY $1.22" at bounding box center [816, 410] width 204 height 52
type input "Full Interior Paint LABOR ONLY $1.22"
type textarea "Full Interior paint - (walls, ceilings, trim, and doors) - PAINT PROVIDED BY OP…"
type input "1.22"
type input "1"
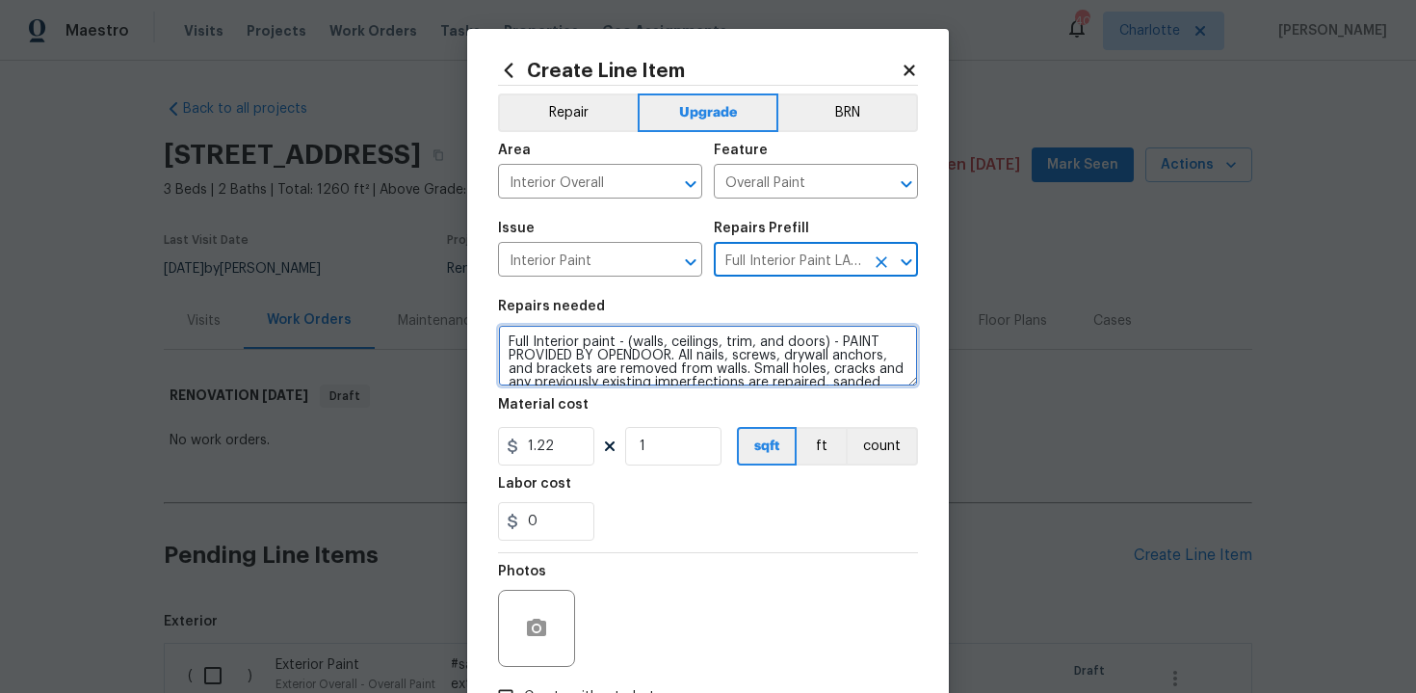
click at [505, 334] on textarea "Full Interior paint - (walls, ceilings, trim, and doors) - PAINT PROVIDED BY OP…" at bounding box center [708, 356] width 420 height 62
type textarea "#sala - Full Interior paint - (walls, ceilings, trim, and doors) - PAINT PROVID…"
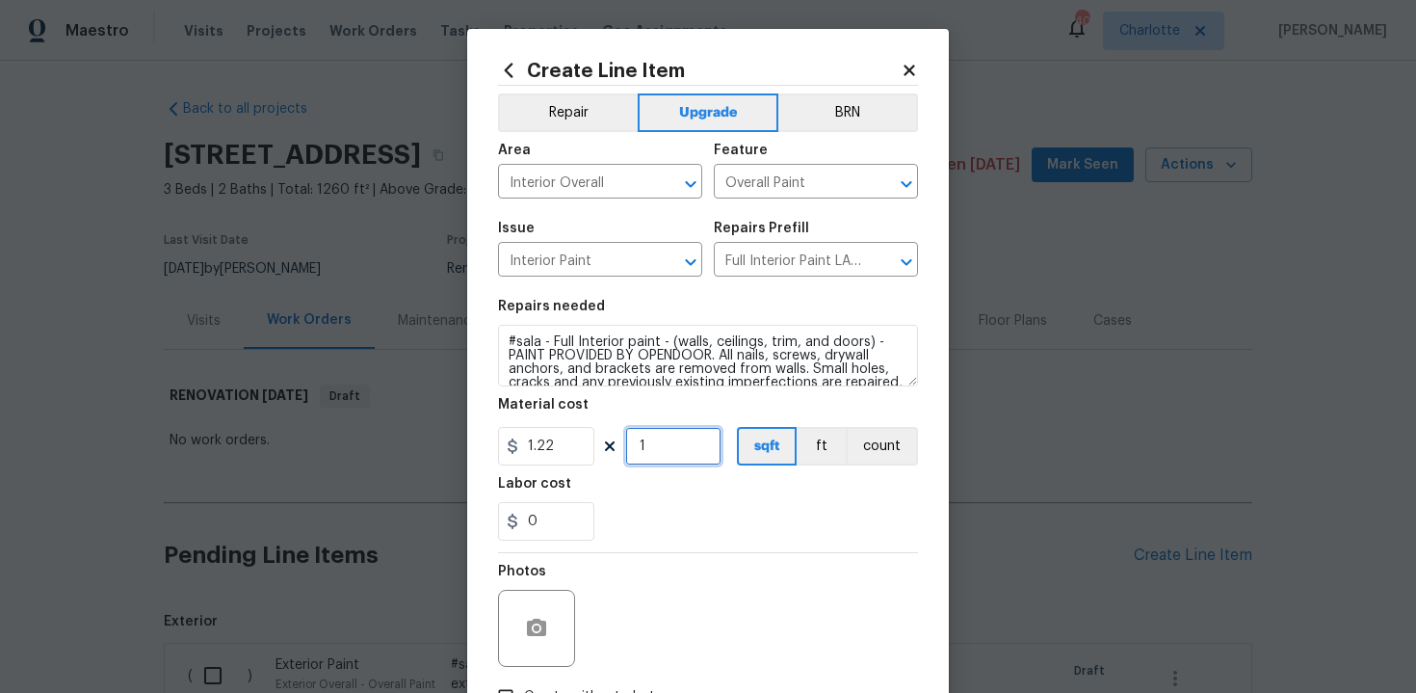
click at [653, 449] on input "1" at bounding box center [673, 446] width 96 height 39
type input "1260"
click at [729, 524] on div "0" at bounding box center [708, 521] width 420 height 39
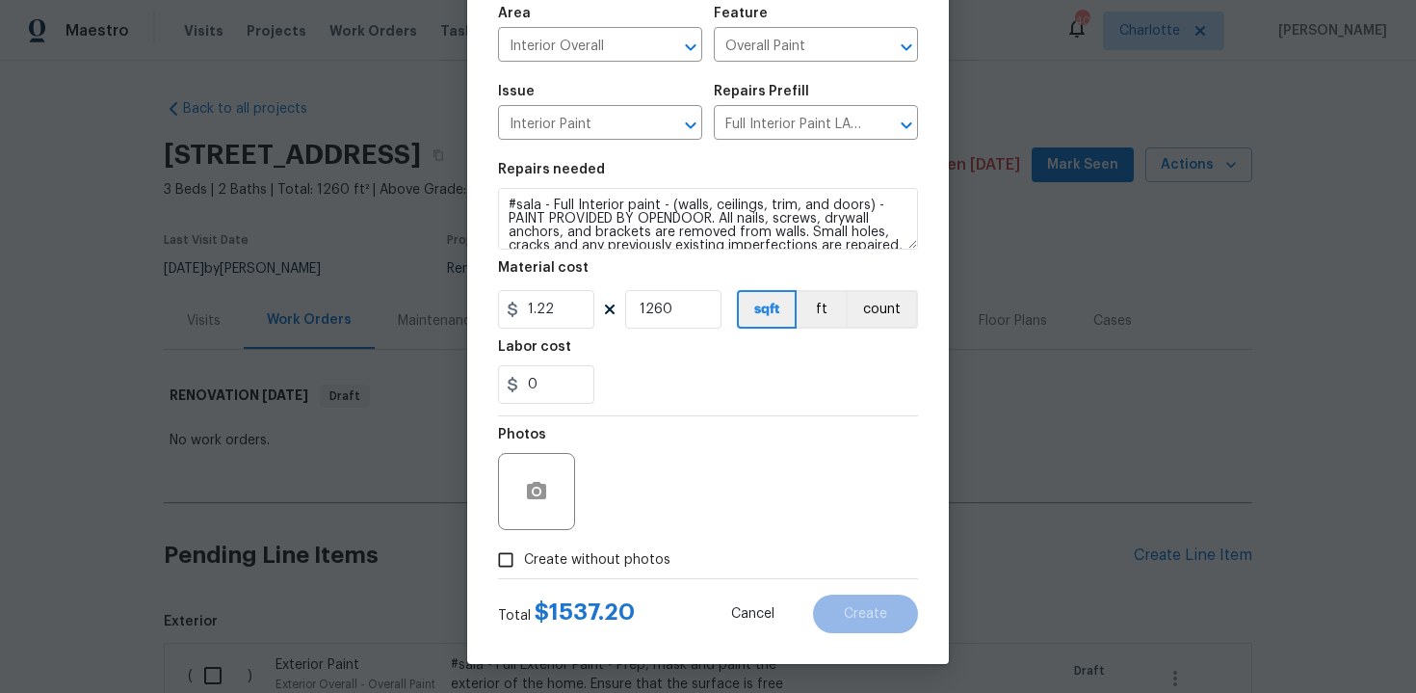
click at [602, 558] on span "Create without photos" at bounding box center [597, 560] width 146 height 20
click at [524, 558] on input "Create without photos" at bounding box center [505, 559] width 37 height 37
checkbox input "true"
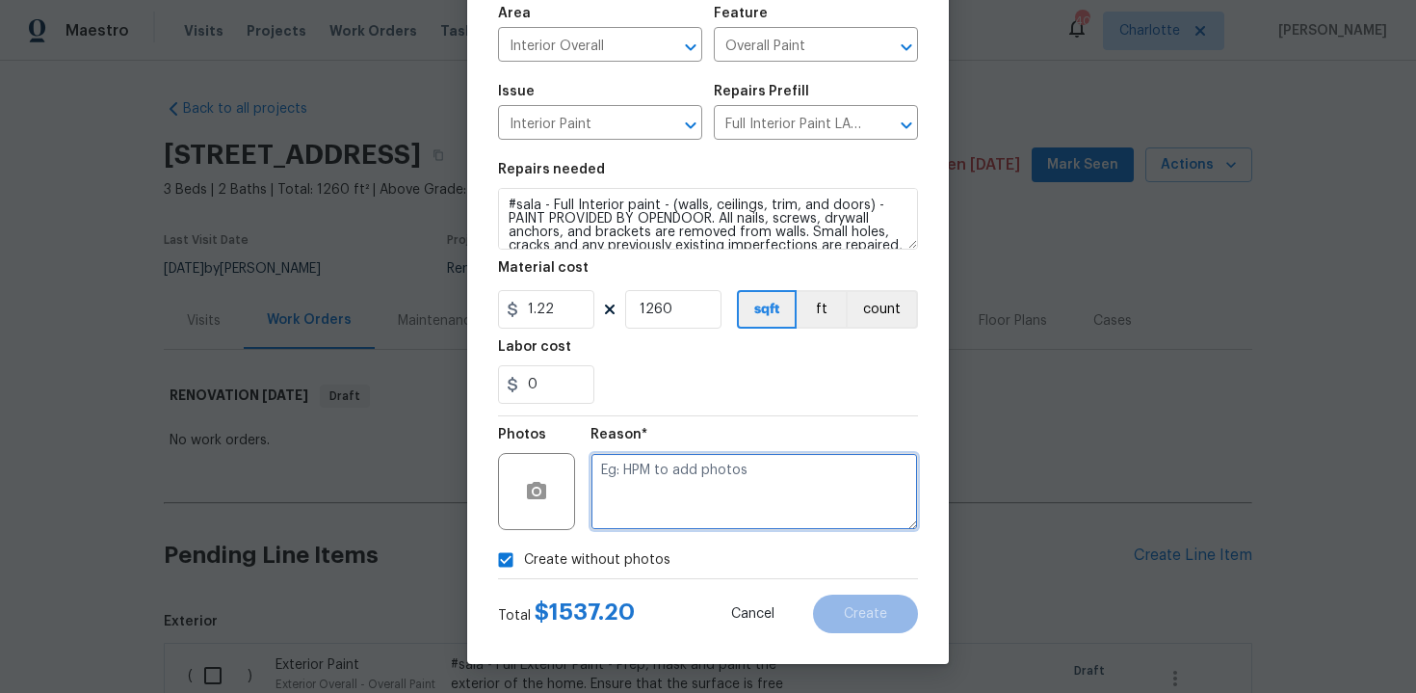
click at [700, 494] on textarea at bounding box center [755, 491] width 328 height 77
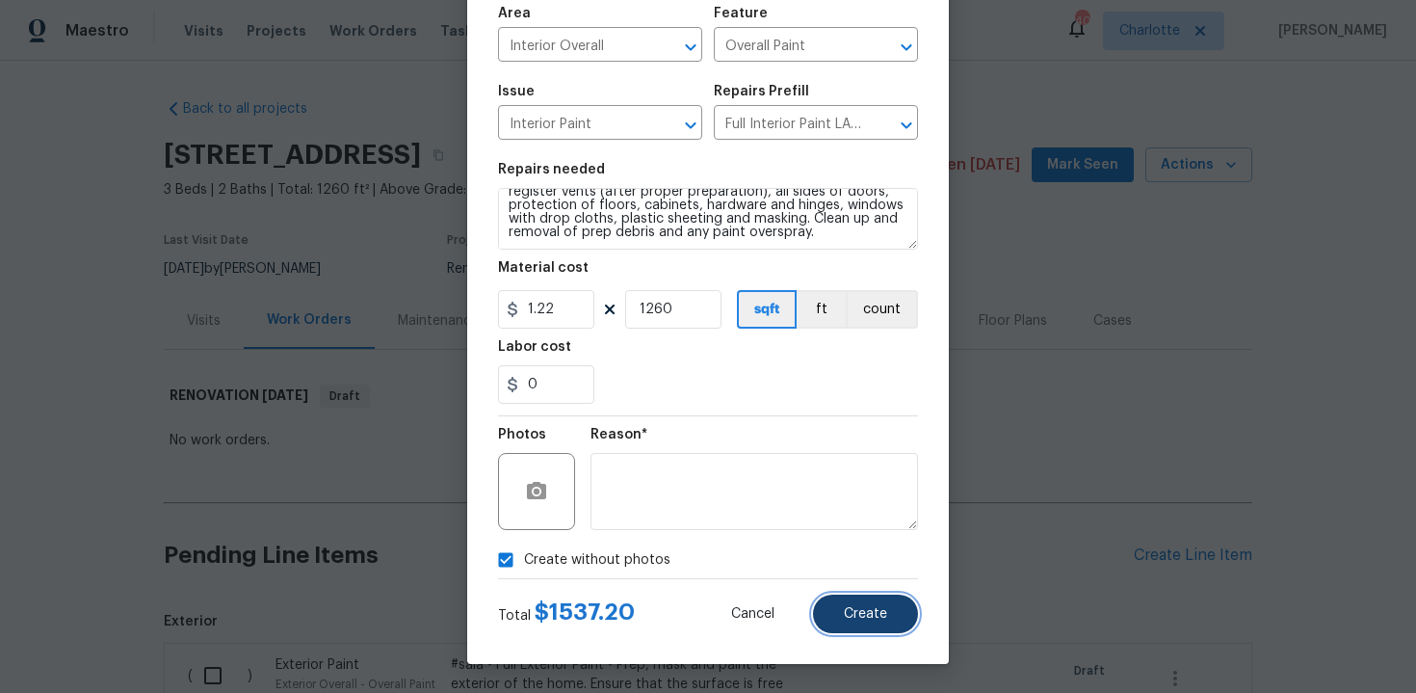
click at [884, 614] on span "Create" at bounding box center [865, 614] width 43 height 14
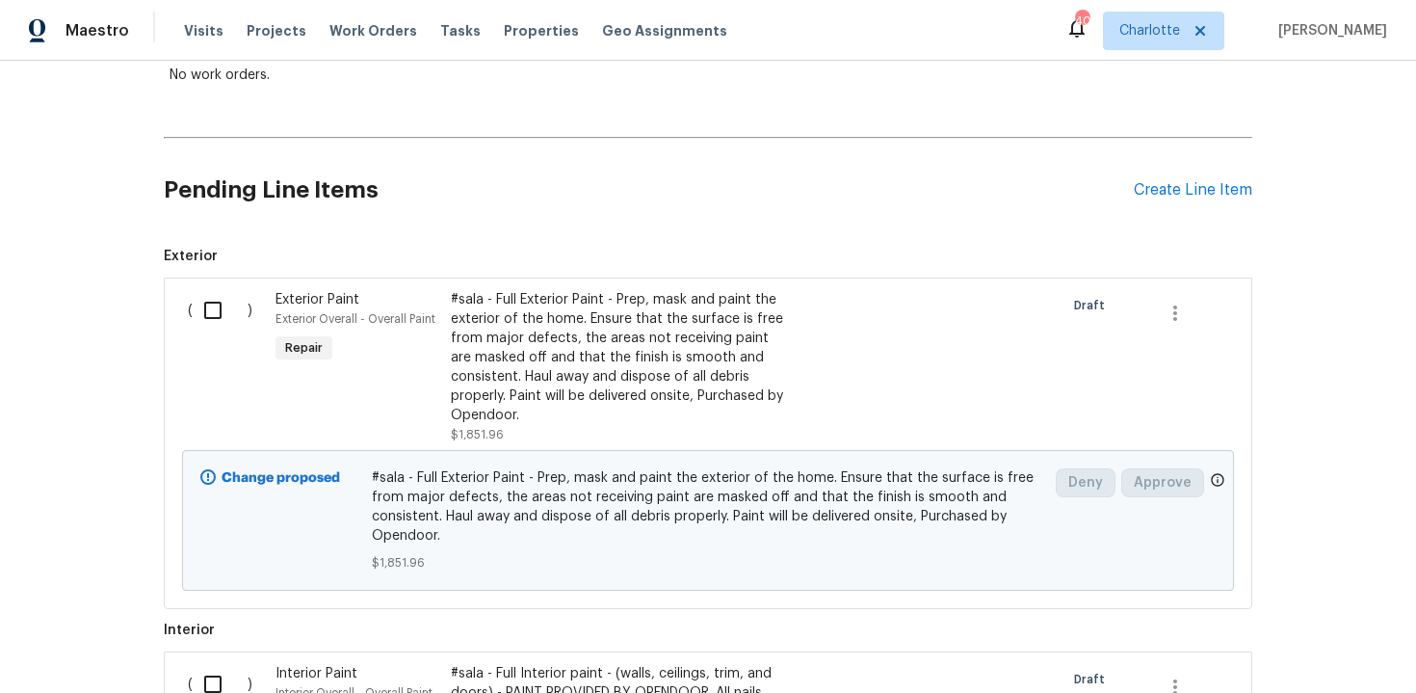
scroll to position [336, 0]
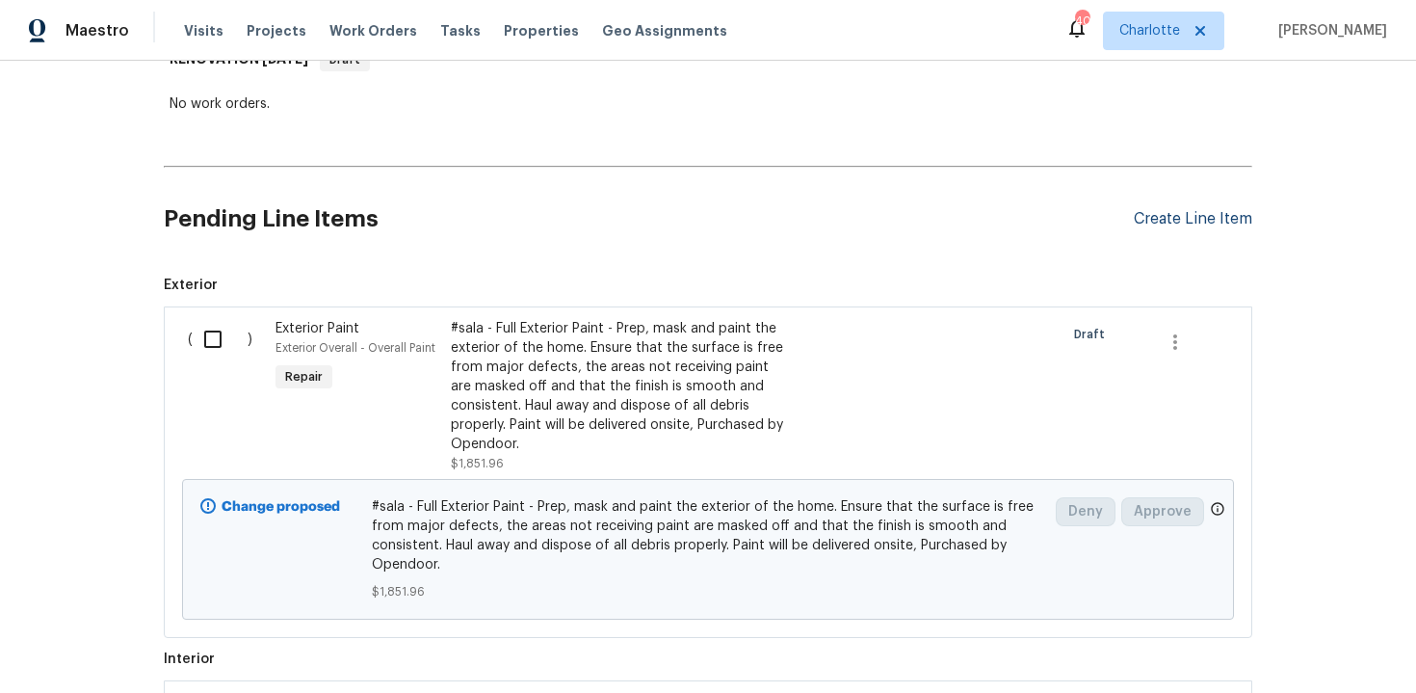
click at [1222, 222] on div "Create Line Item" at bounding box center [1193, 219] width 118 height 18
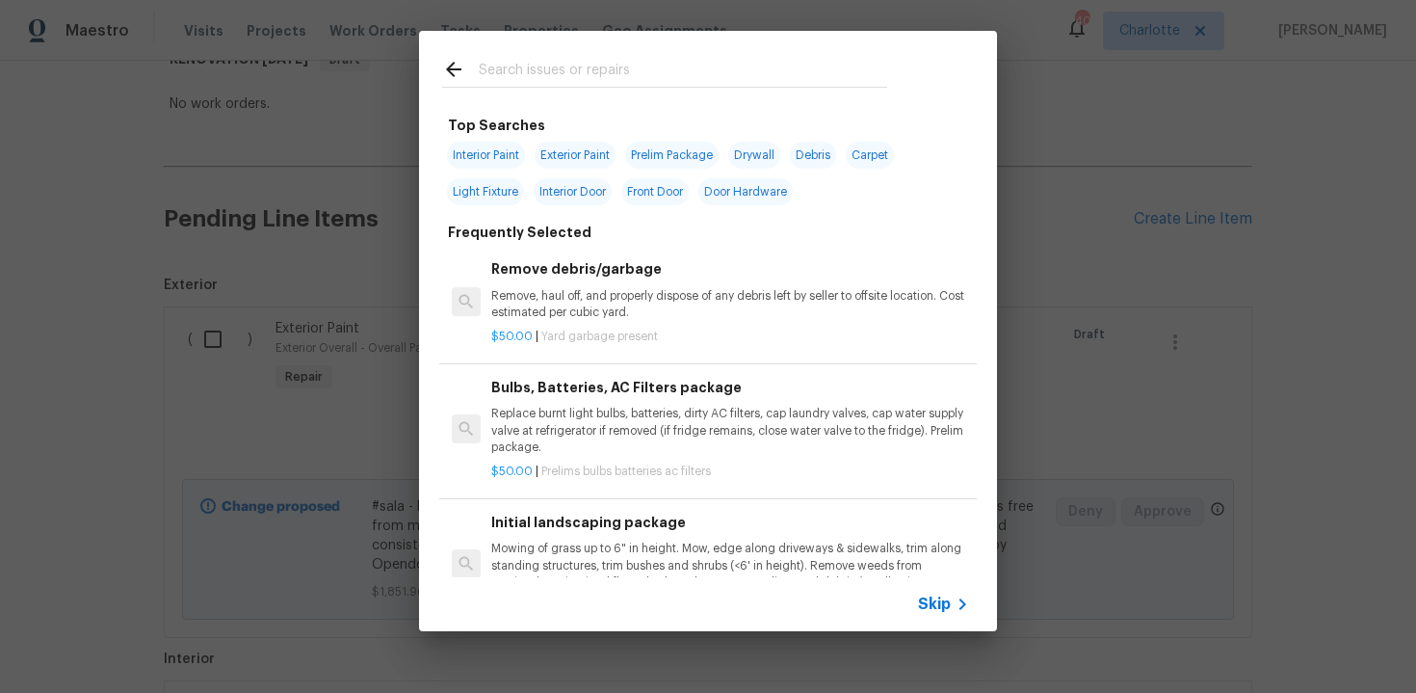
click at [930, 614] on div "Skip" at bounding box center [946, 603] width 56 height 23
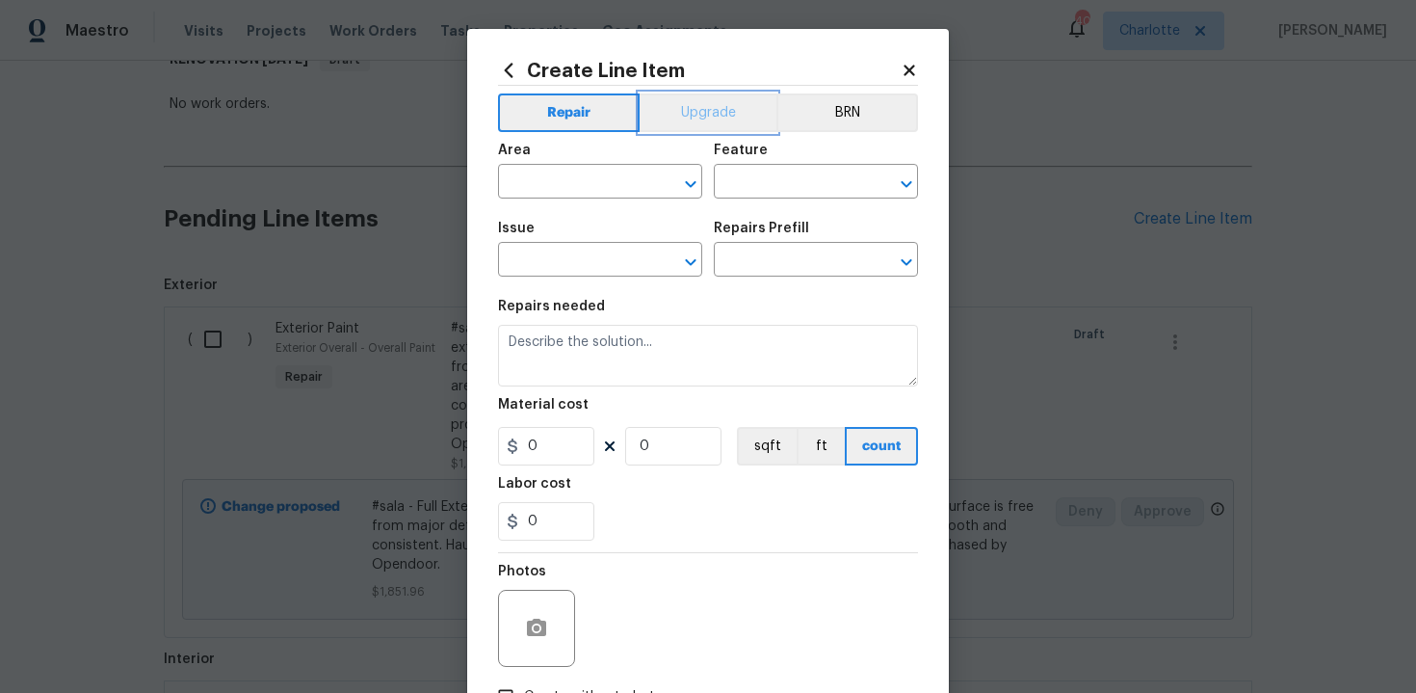
click at [697, 102] on button "Upgrade" at bounding box center [709, 112] width 138 height 39
click at [617, 173] on input "text" at bounding box center [573, 184] width 150 height 30
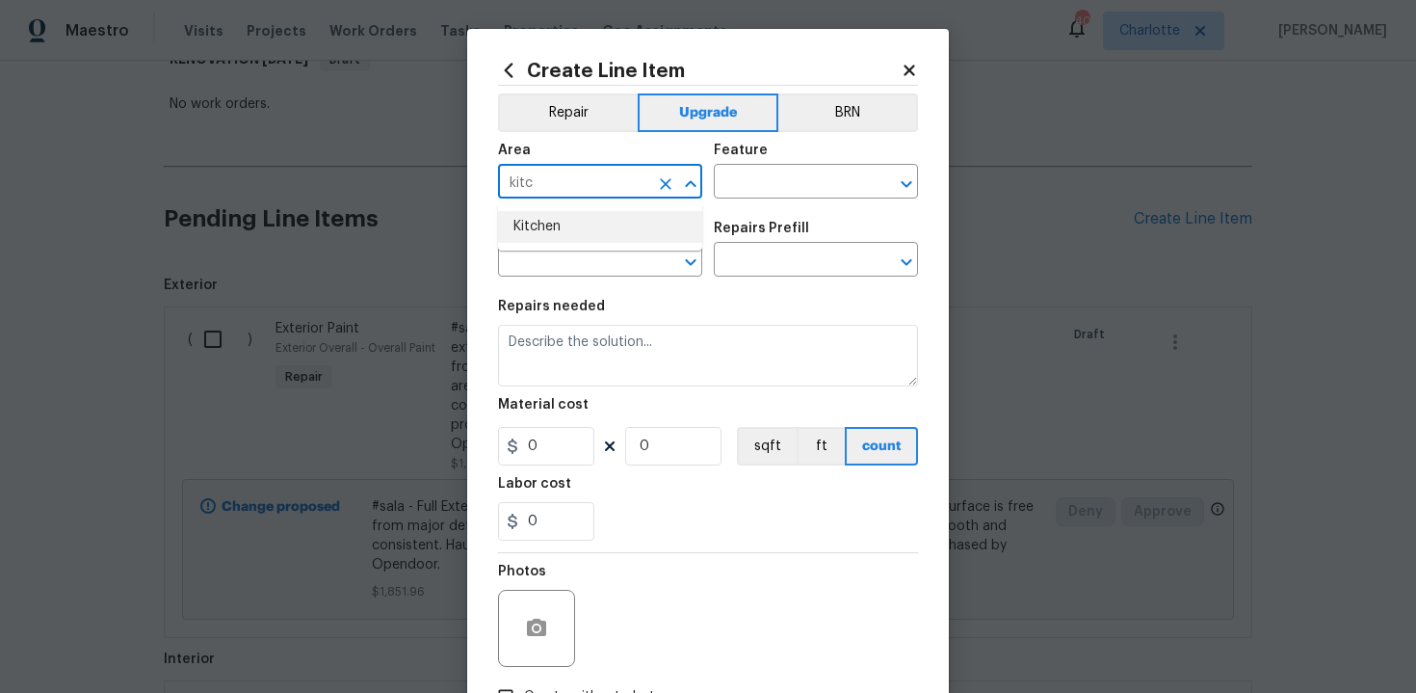
click at [589, 231] on li "Kitchen" at bounding box center [600, 227] width 204 height 32
type input "Kitchen"
click at [759, 186] on input "text" at bounding box center [789, 184] width 150 height 30
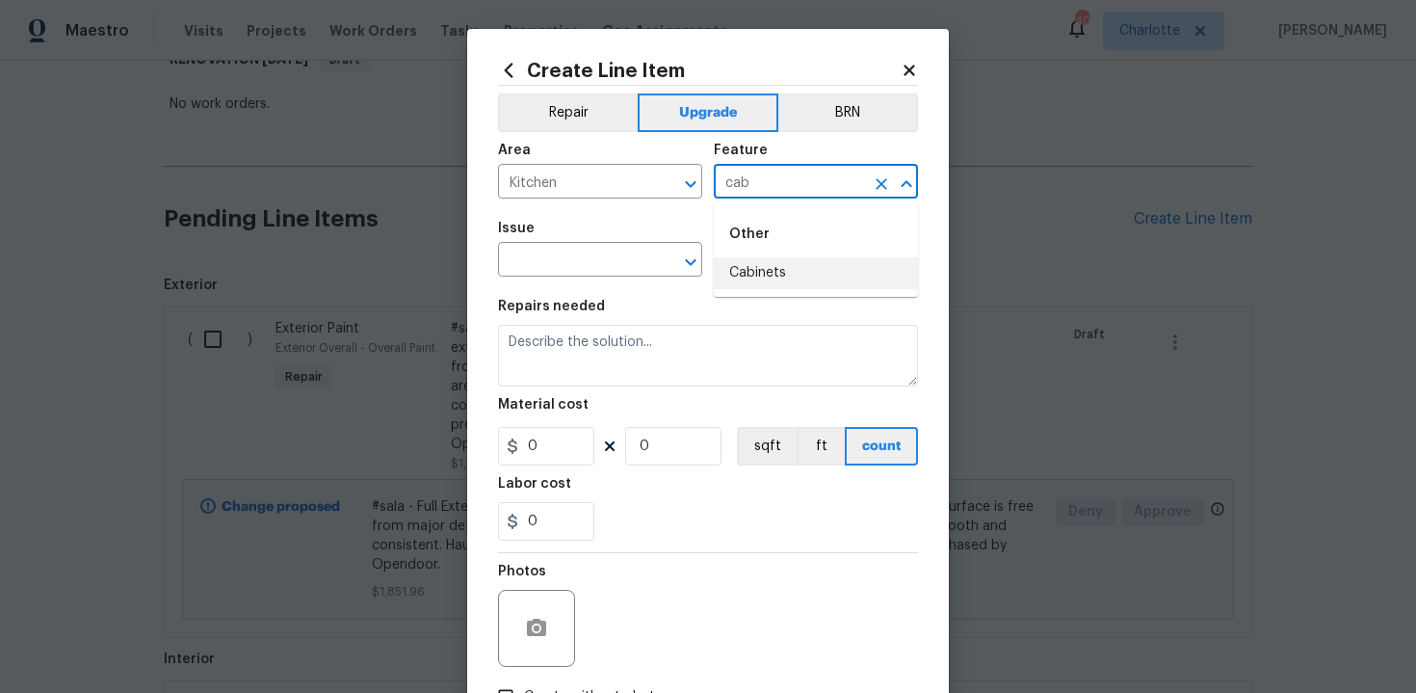
click at [766, 272] on li "Cabinets" at bounding box center [816, 273] width 204 height 32
type input "Cabinets"
click at [581, 259] on input "text" at bounding box center [573, 262] width 150 height 30
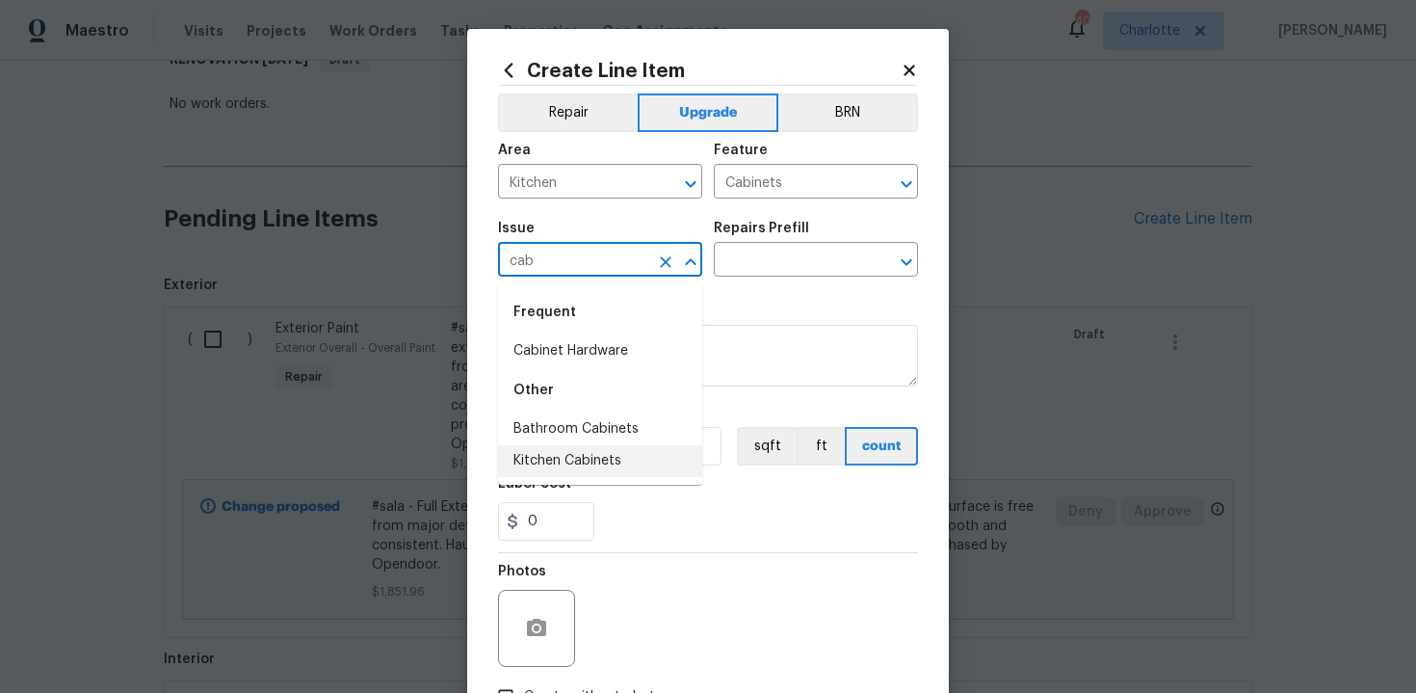
click at [588, 457] on li "Kitchen Cabinets" at bounding box center [600, 461] width 204 height 32
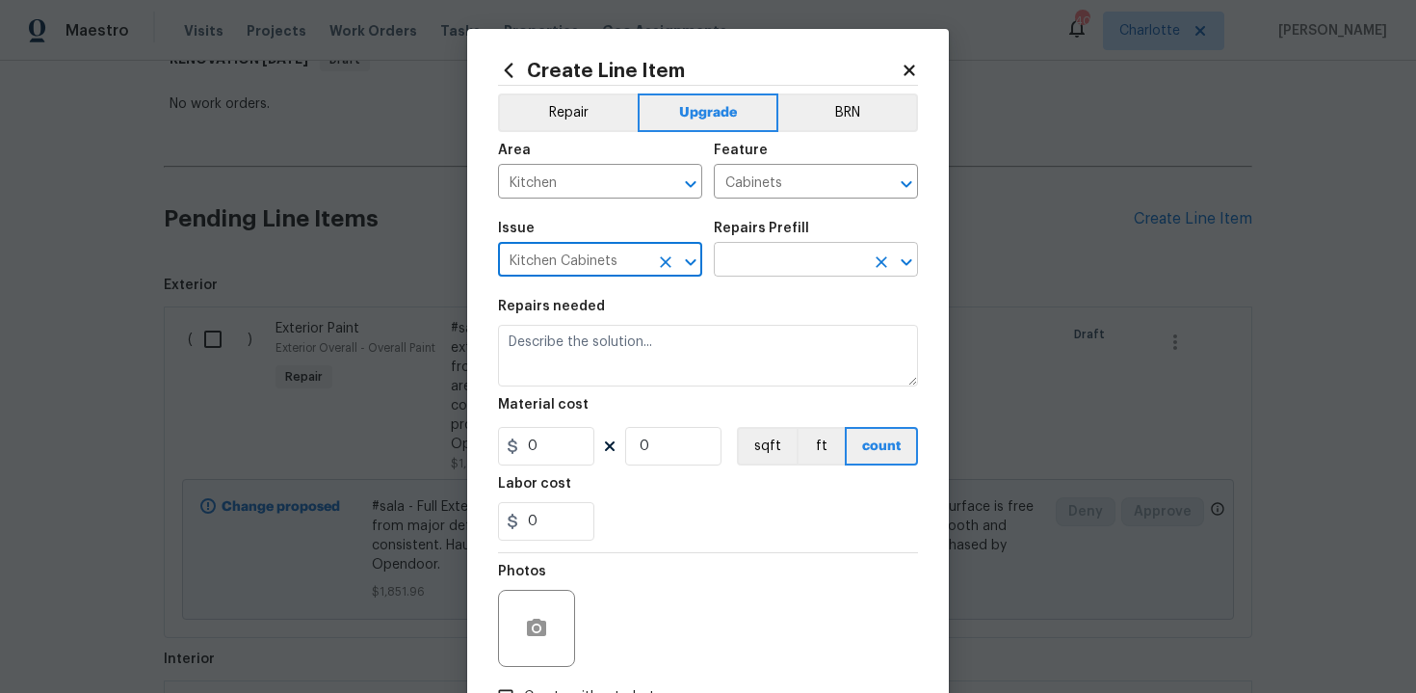
type input "Kitchen Cabinets"
click at [755, 269] on input "text" at bounding box center [789, 262] width 150 height 30
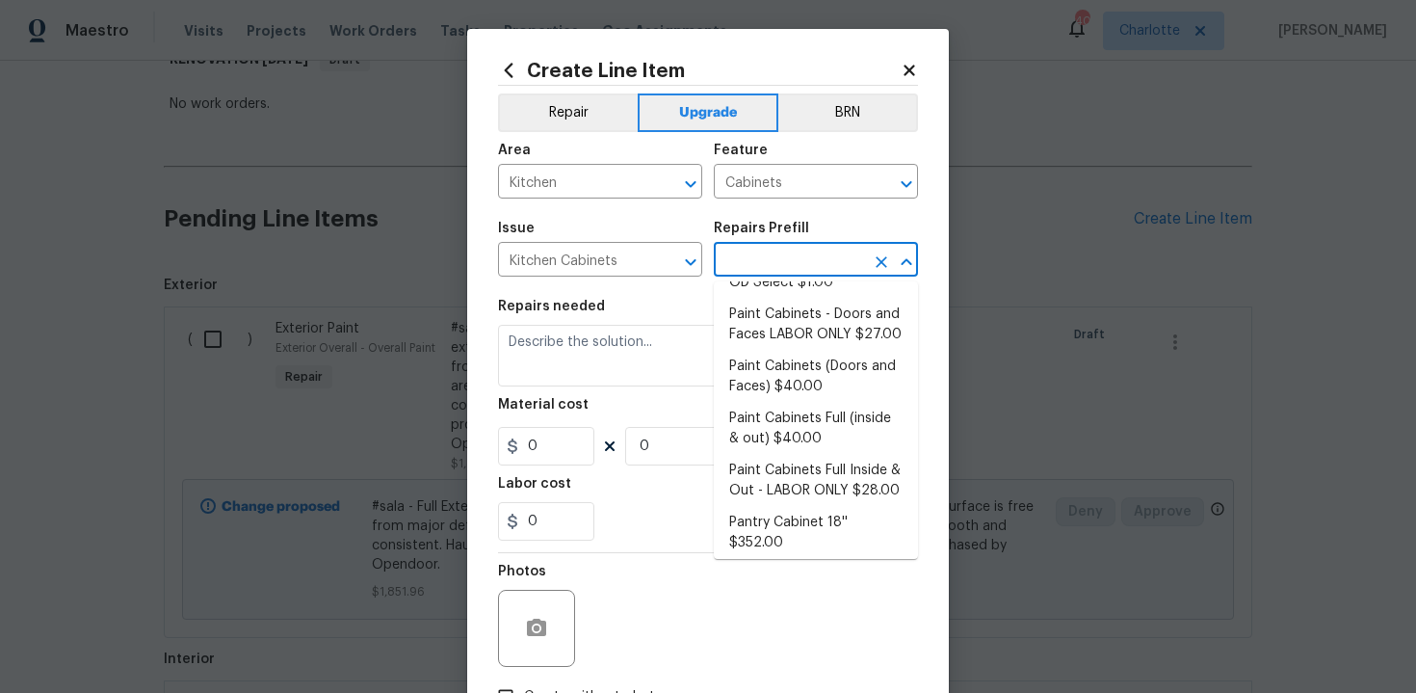
scroll to position [320, 0]
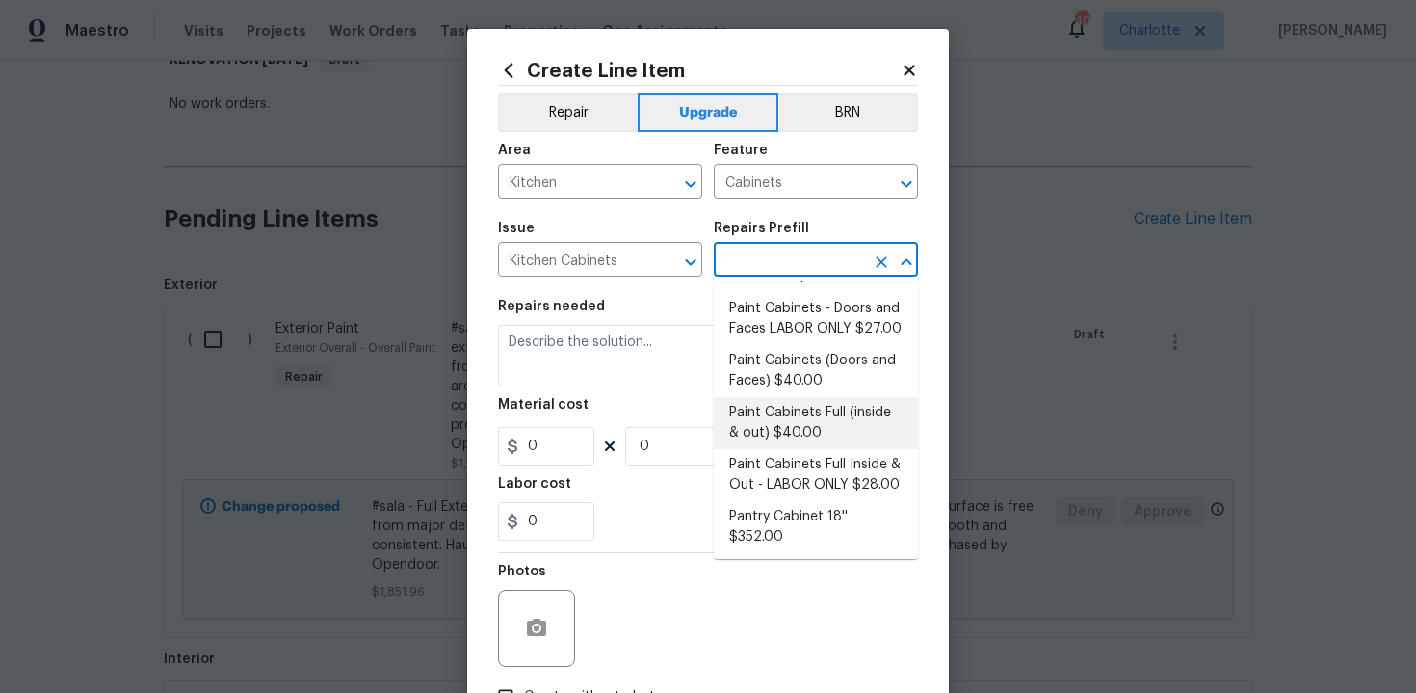
click at [815, 397] on li "Paint Cabinets Full (inside & out) $40.00" at bounding box center [816, 423] width 204 height 52
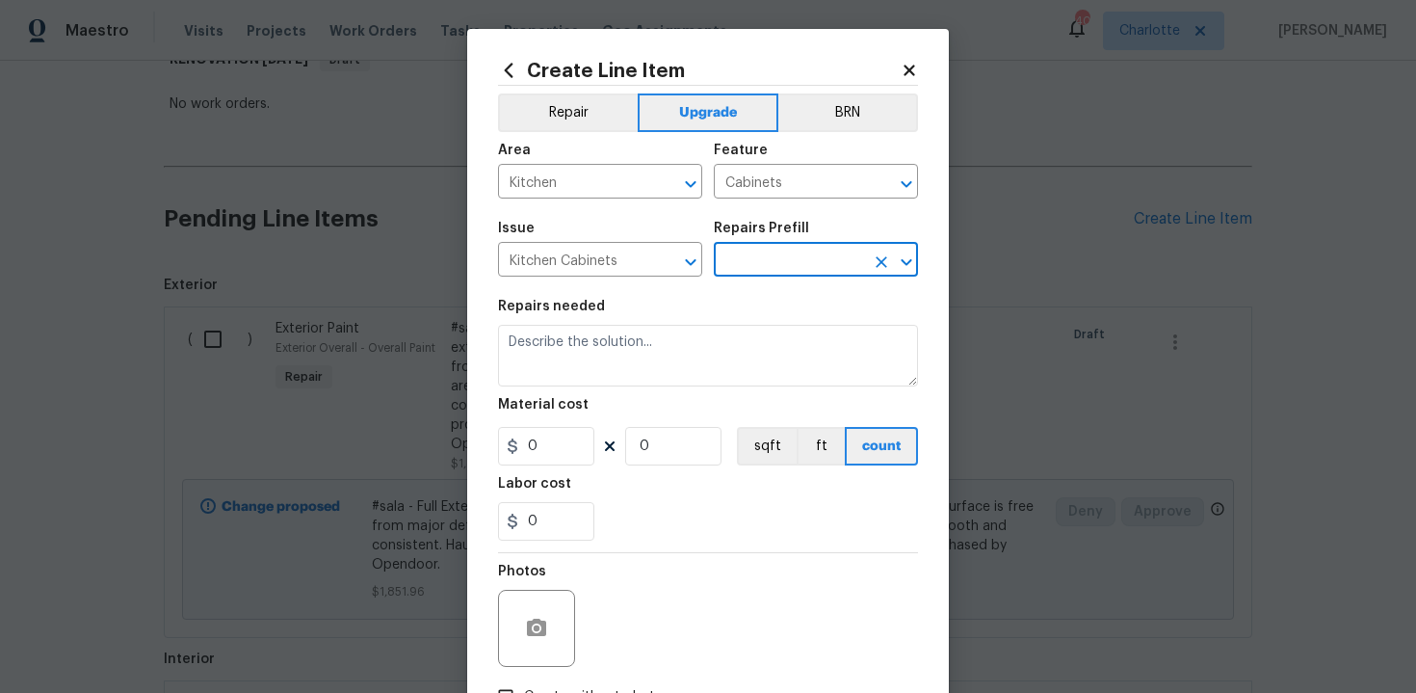
type input "Paint Cabinets Full (inside & out) $40.00"
type textarea "Prep, sand, mask and apply 2 coats of paint to the kitchen cabinet doors, inter…"
type input "40"
type input "1"
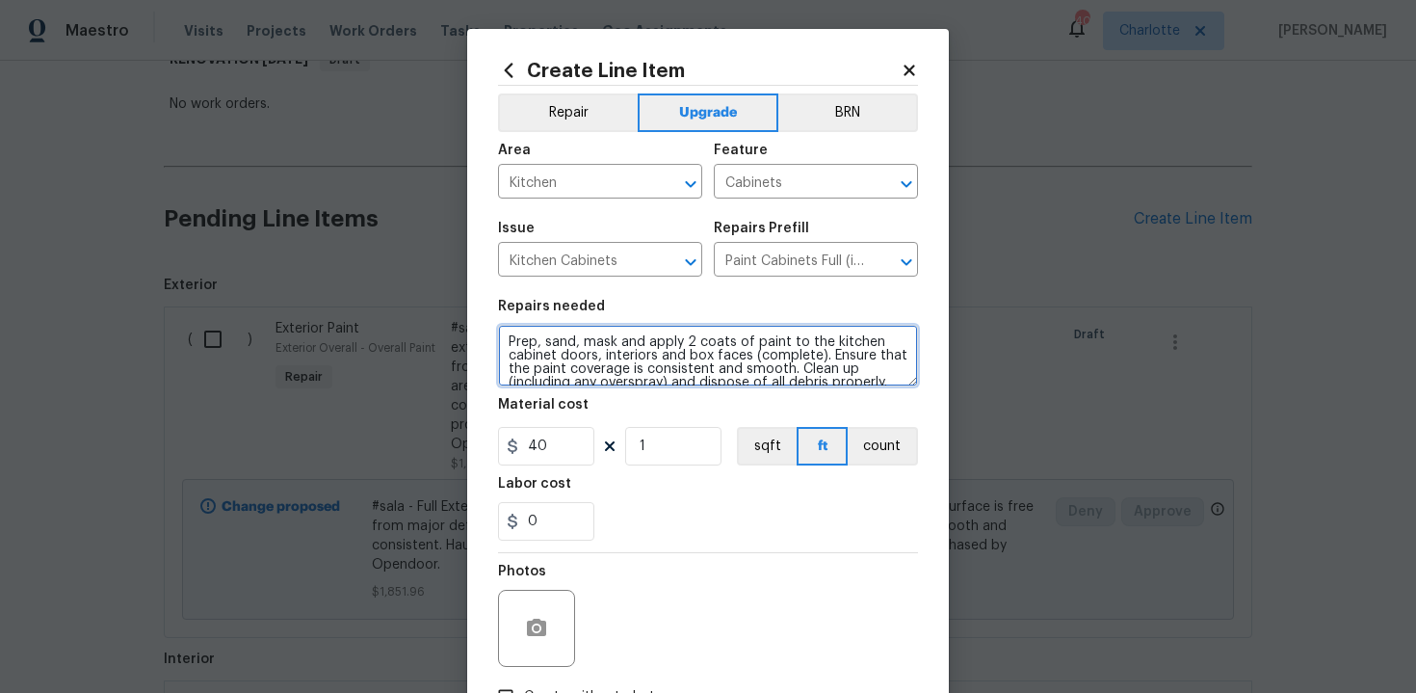
click at [503, 336] on textarea "Prep, sand, mask and apply 2 coats of paint to the kitchen cabinet doors, inter…" at bounding box center [708, 356] width 420 height 62
type textarea "#sala - Prep, sand, mask and apply 2 coats of paint to the kitchen cabinet door…"
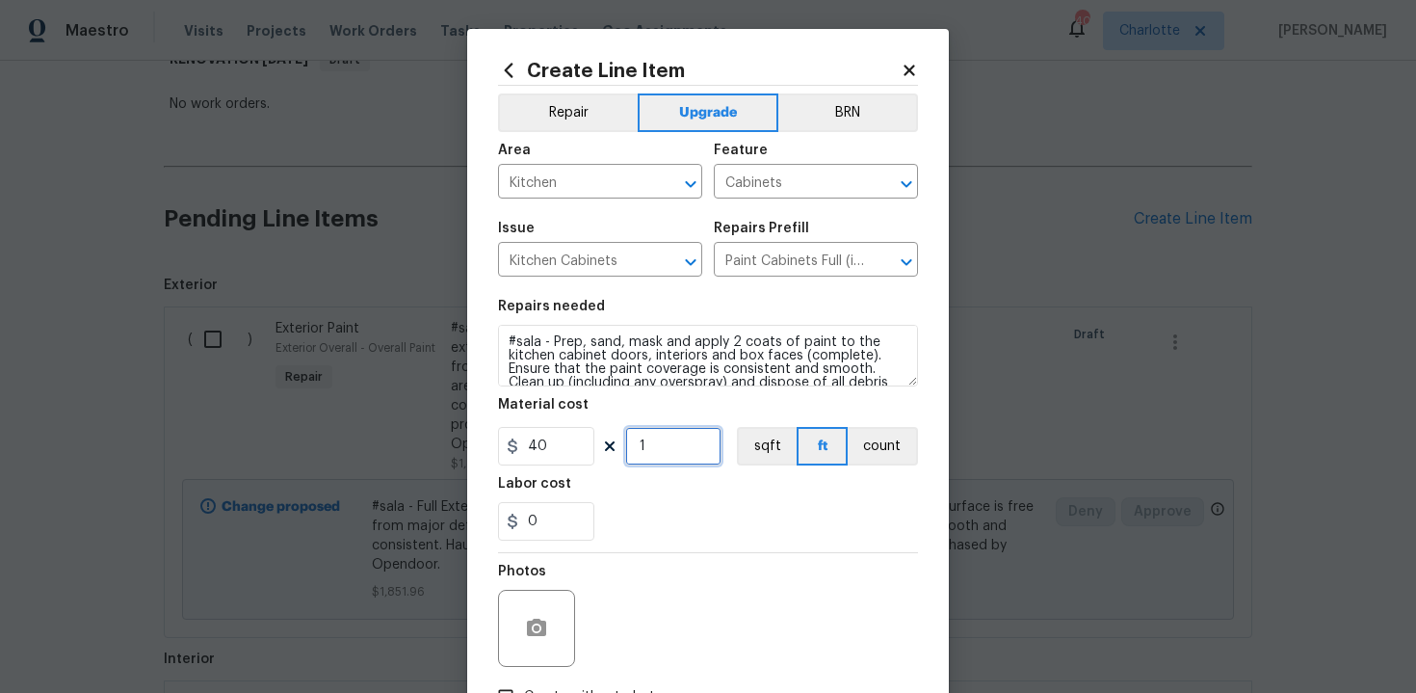
click at [674, 463] on input "1" at bounding box center [673, 446] width 96 height 39
type input "60"
click at [730, 544] on section "Repairs needed #sala - Prep, sand, mask and apply 2 coats of paint to the kitch…" at bounding box center [708, 420] width 420 height 264
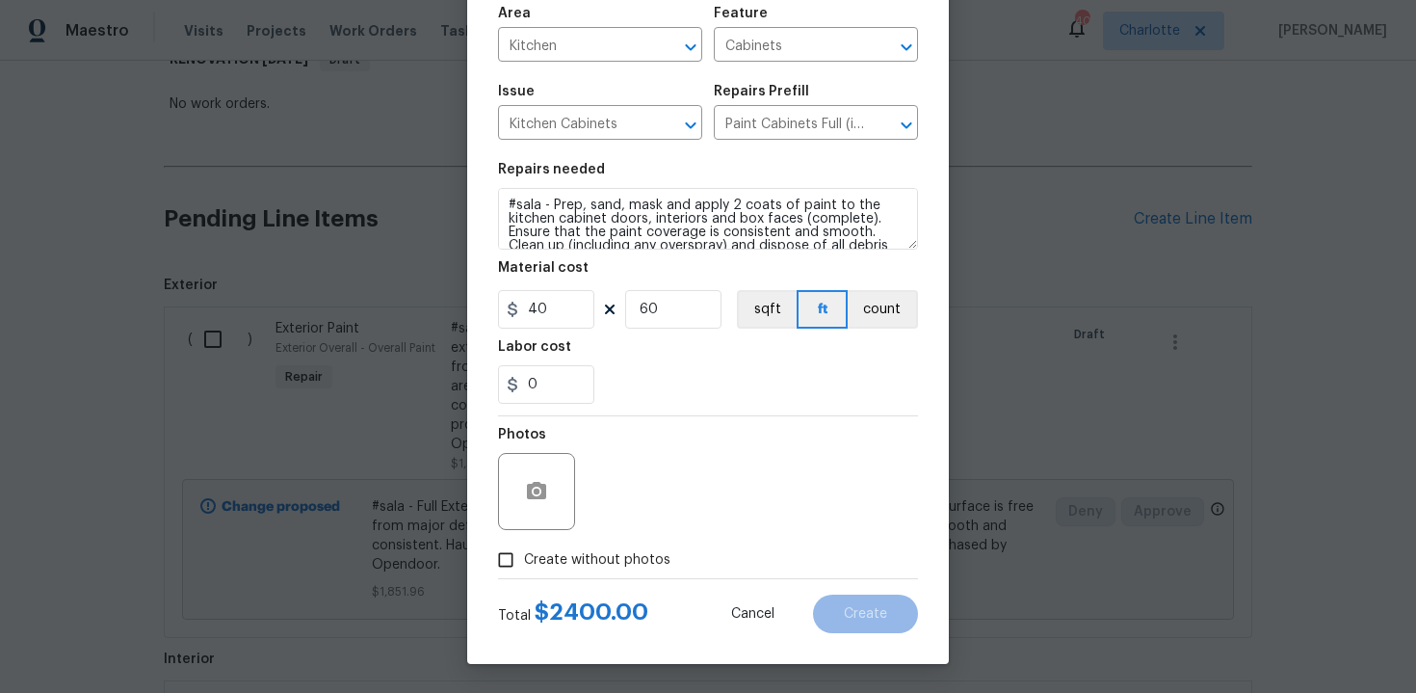
click at [593, 566] on span "Create without photos" at bounding box center [597, 560] width 146 height 20
click at [524, 566] on input "Create without photos" at bounding box center [505, 559] width 37 height 37
checkbox input "true"
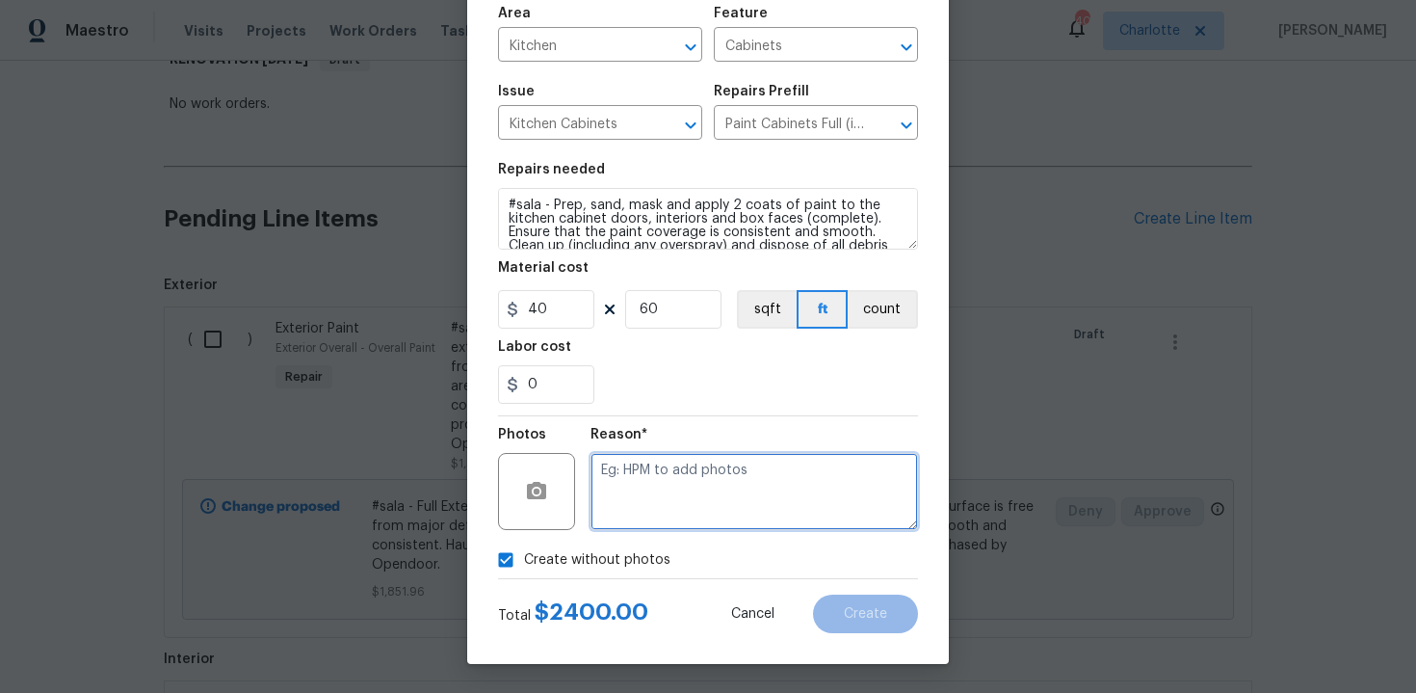
click at [683, 499] on textarea at bounding box center [755, 491] width 328 height 77
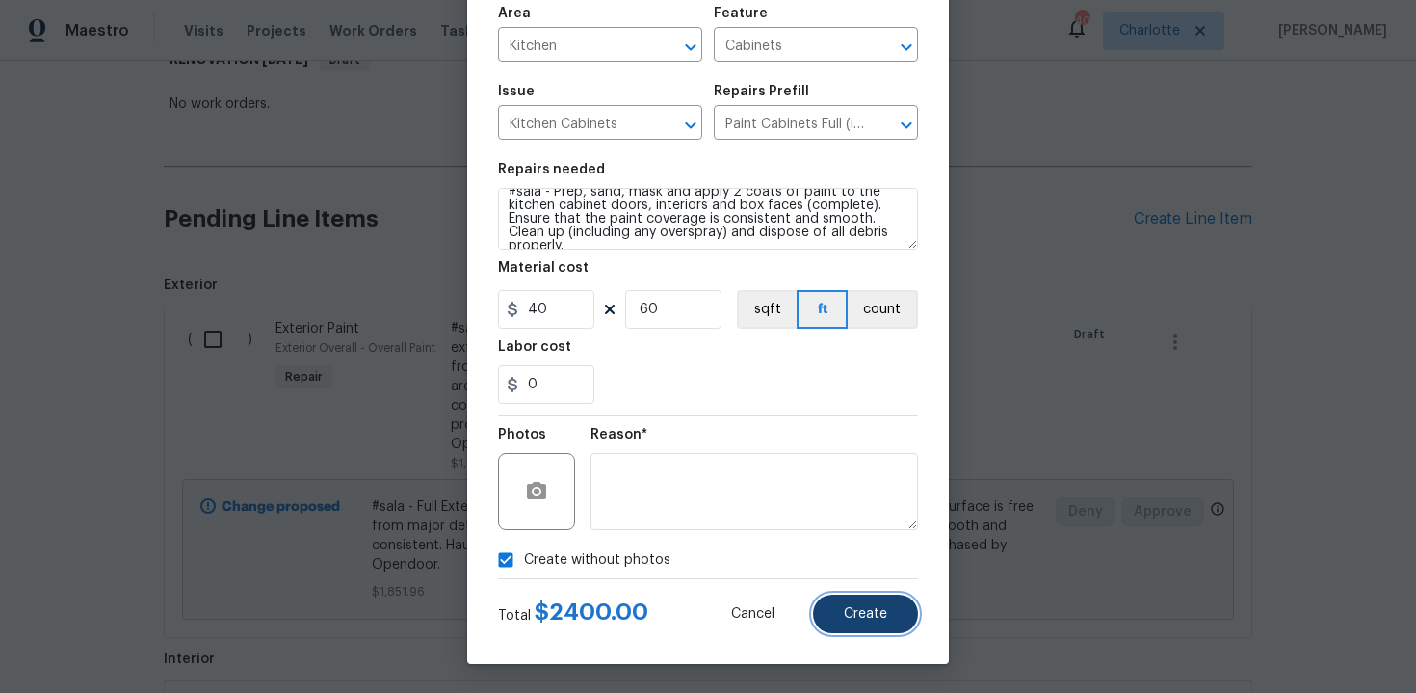
click at [870, 612] on span "Create" at bounding box center [865, 614] width 43 height 14
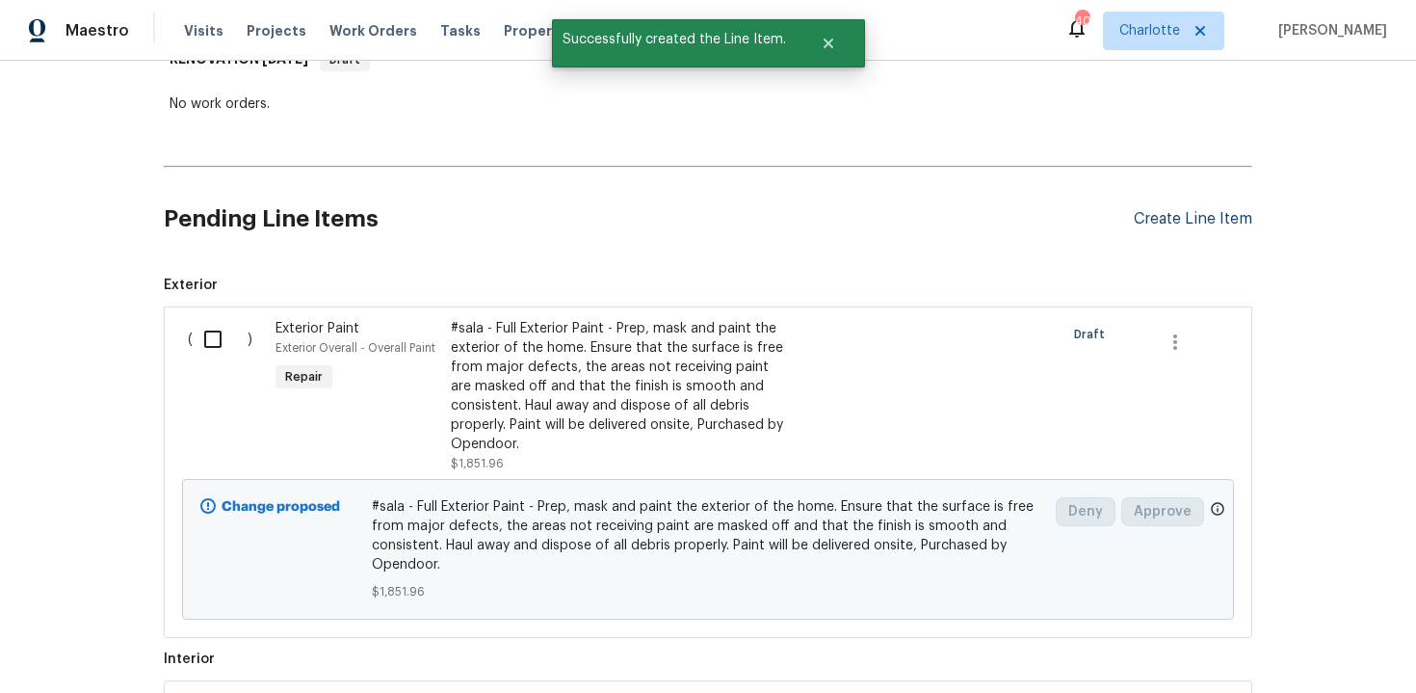
click at [1193, 223] on div "Create Line Item" at bounding box center [1193, 219] width 118 height 18
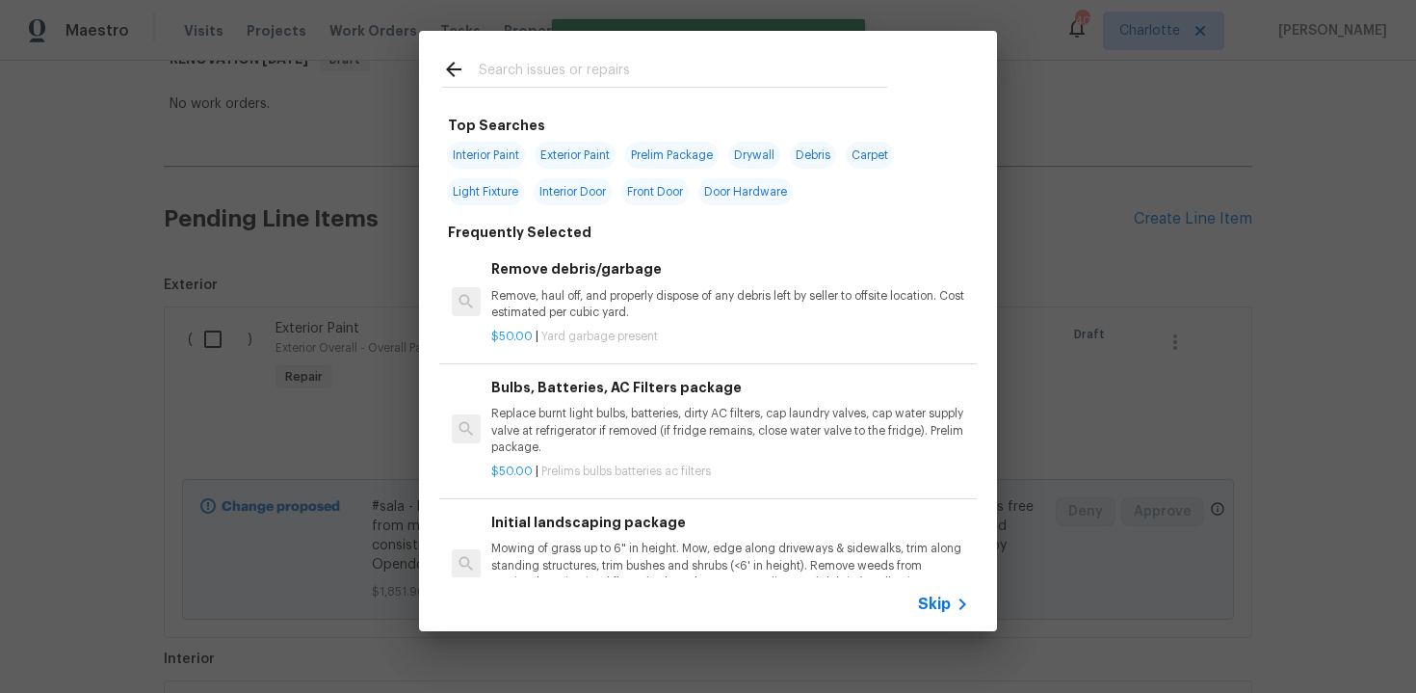
click at [932, 599] on span "Skip" at bounding box center [934, 603] width 33 height 19
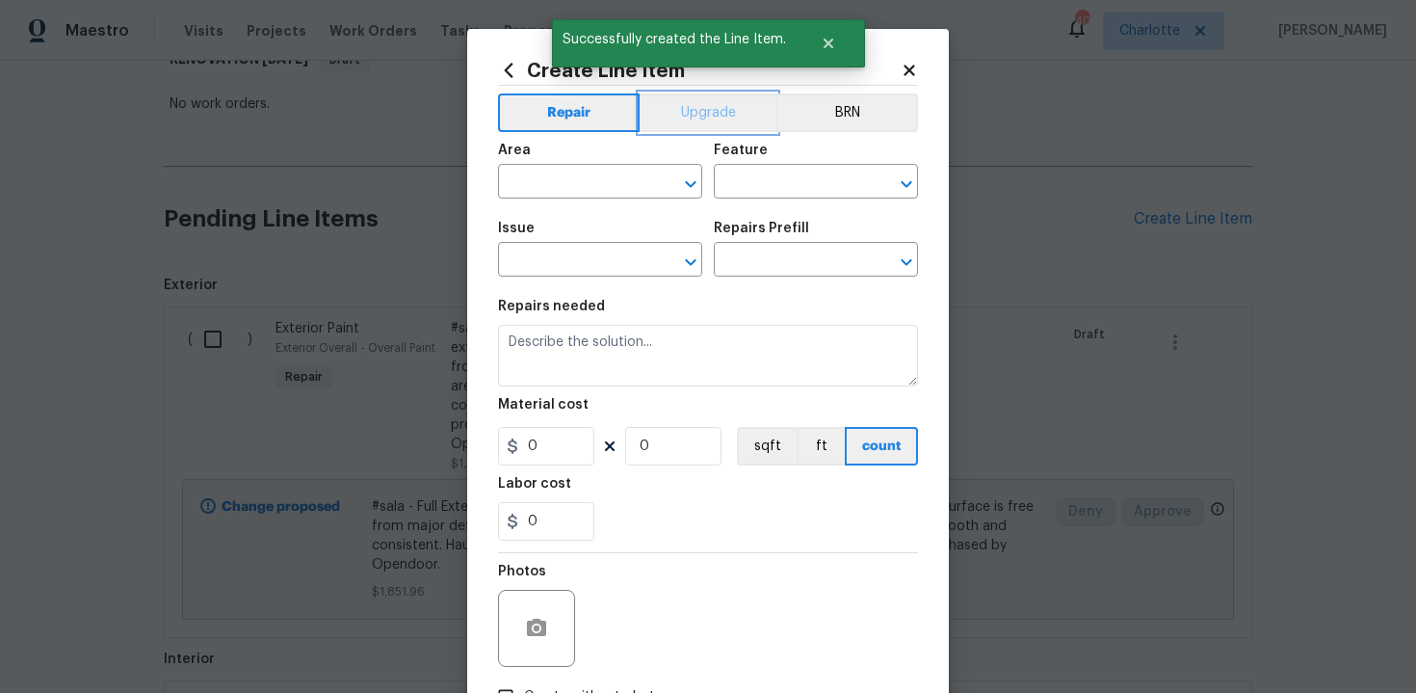
click at [710, 122] on button "Upgrade" at bounding box center [709, 112] width 138 height 39
click at [599, 197] on input "text" at bounding box center [573, 184] width 150 height 30
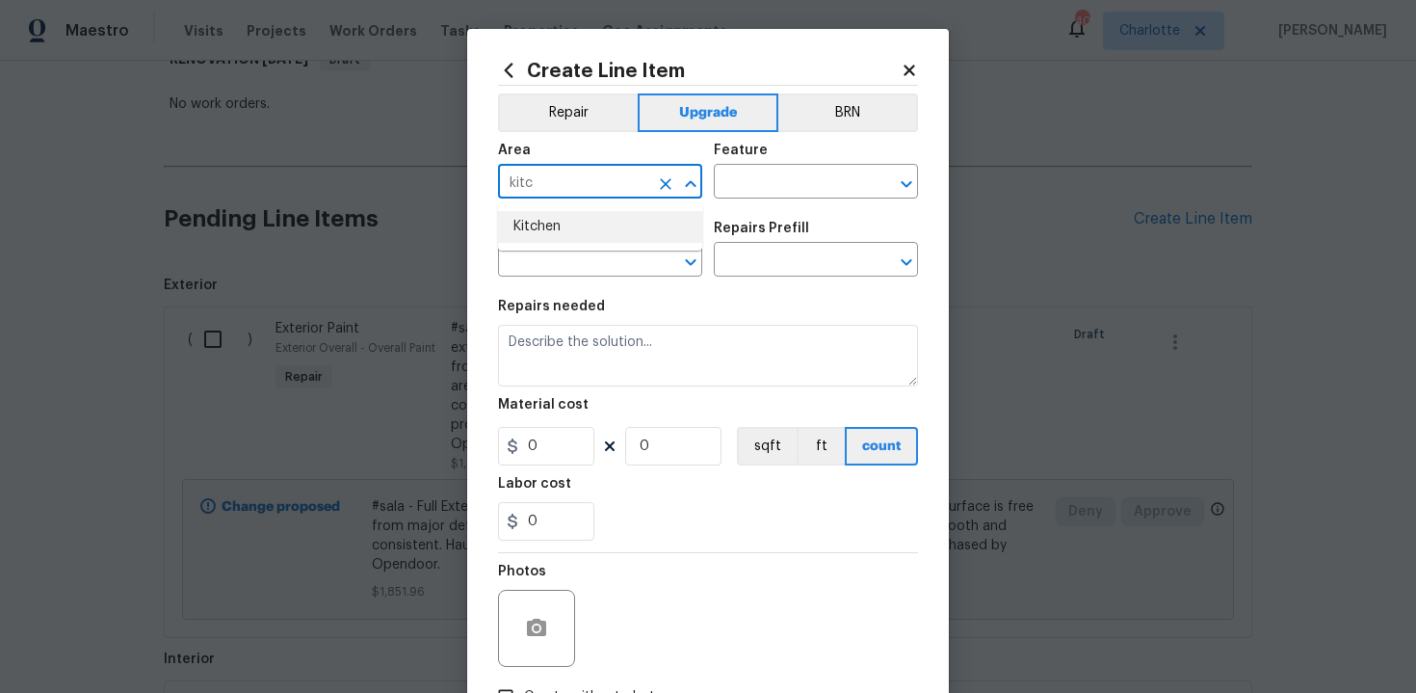
click at [575, 236] on li "Kitchen" at bounding box center [600, 227] width 204 height 32
type input "Kitchen"
click at [741, 181] on input "text" at bounding box center [789, 184] width 150 height 30
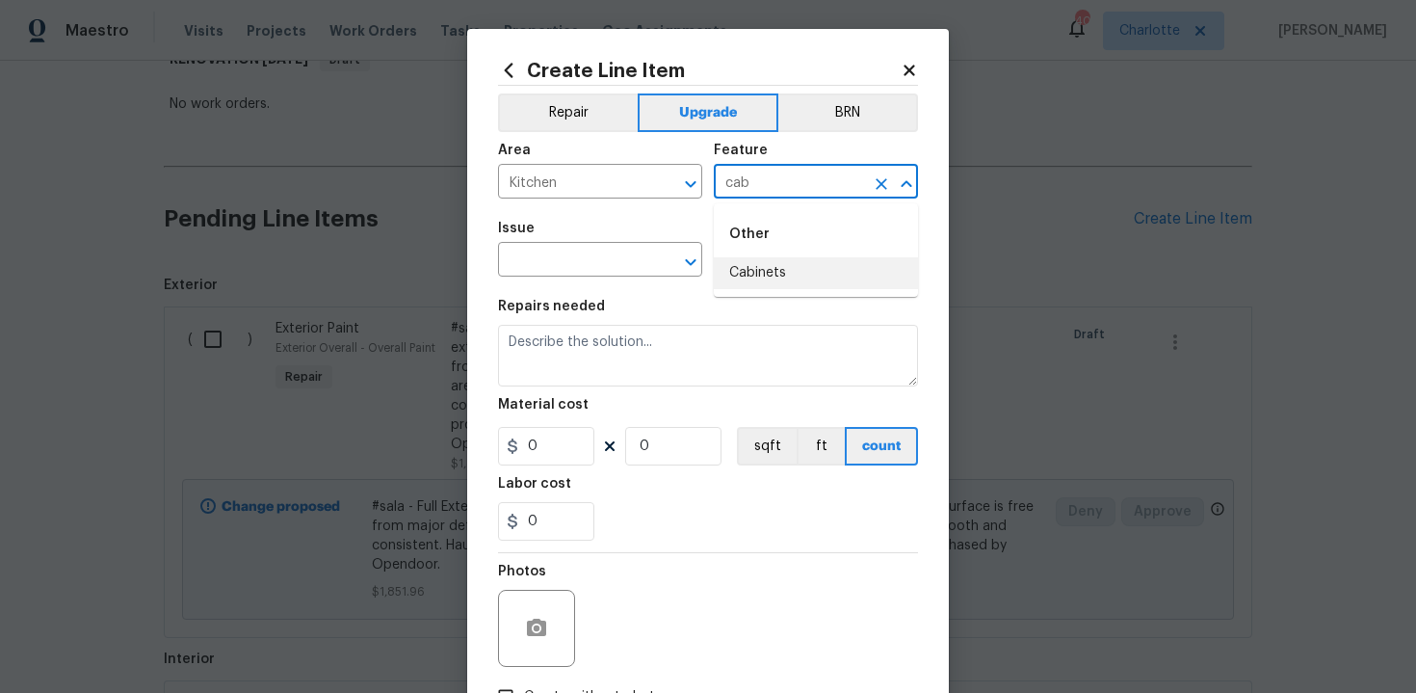
click at [757, 276] on li "Cabinets" at bounding box center [816, 273] width 204 height 32
type input "Cabinets"
click at [600, 258] on input "text" at bounding box center [573, 262] width 150 height 30
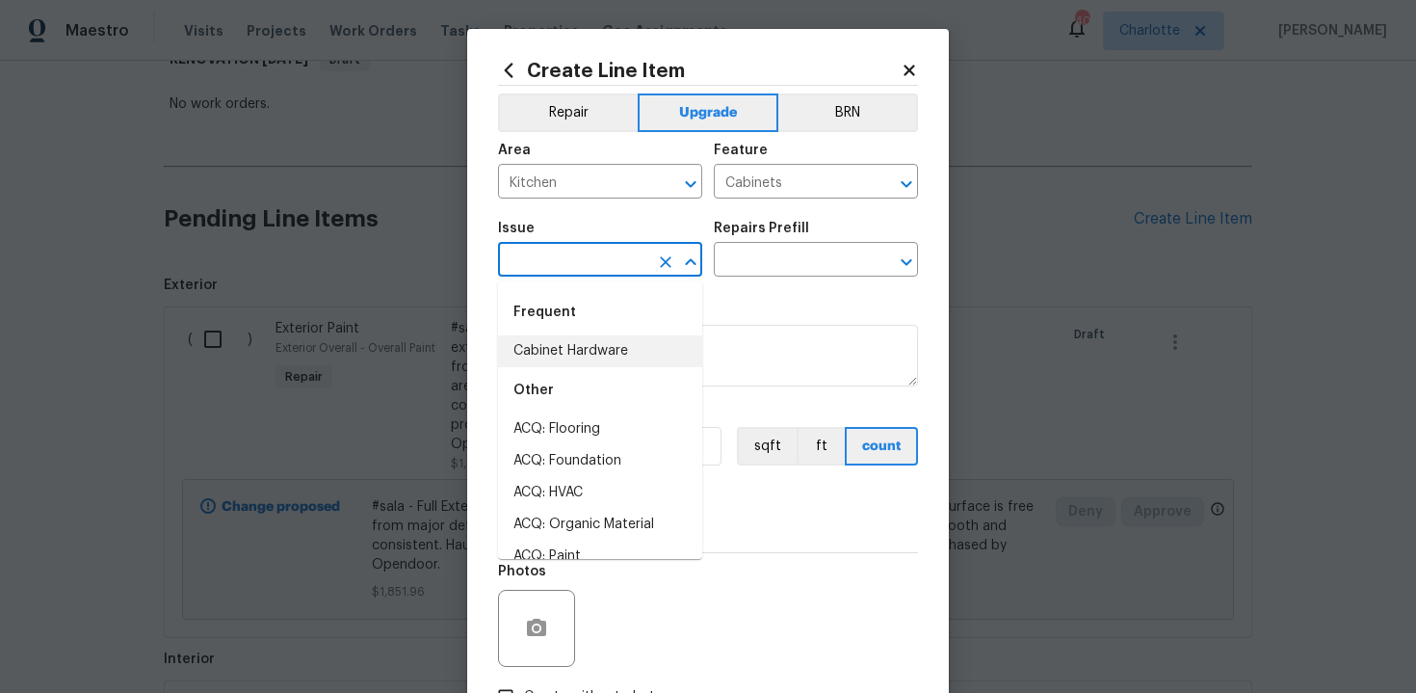
click at [601, 340] on li "Cabinet Hardware" at bounding box center [600, 351] width 204 height 32
type input "Cabinet Hardware"
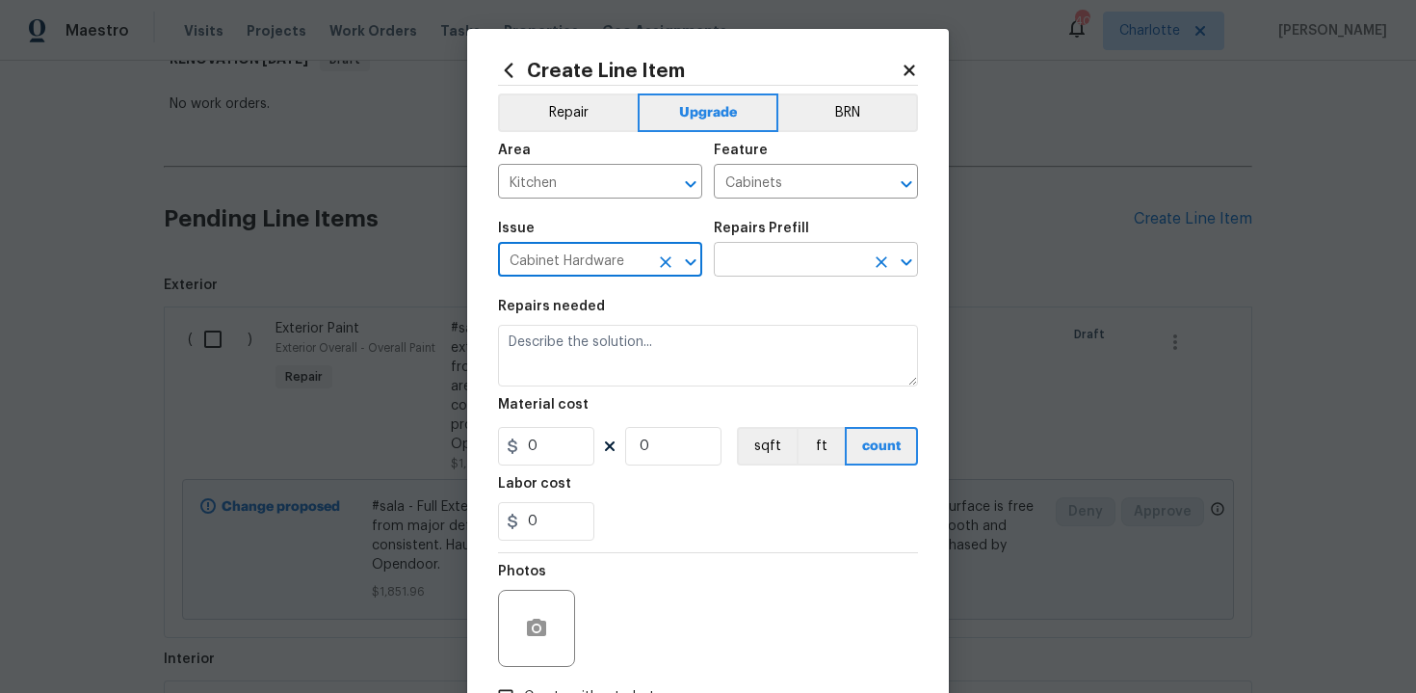
click at [778, 257] on input "text" at bounding box center [789, 262] width 150 height 30
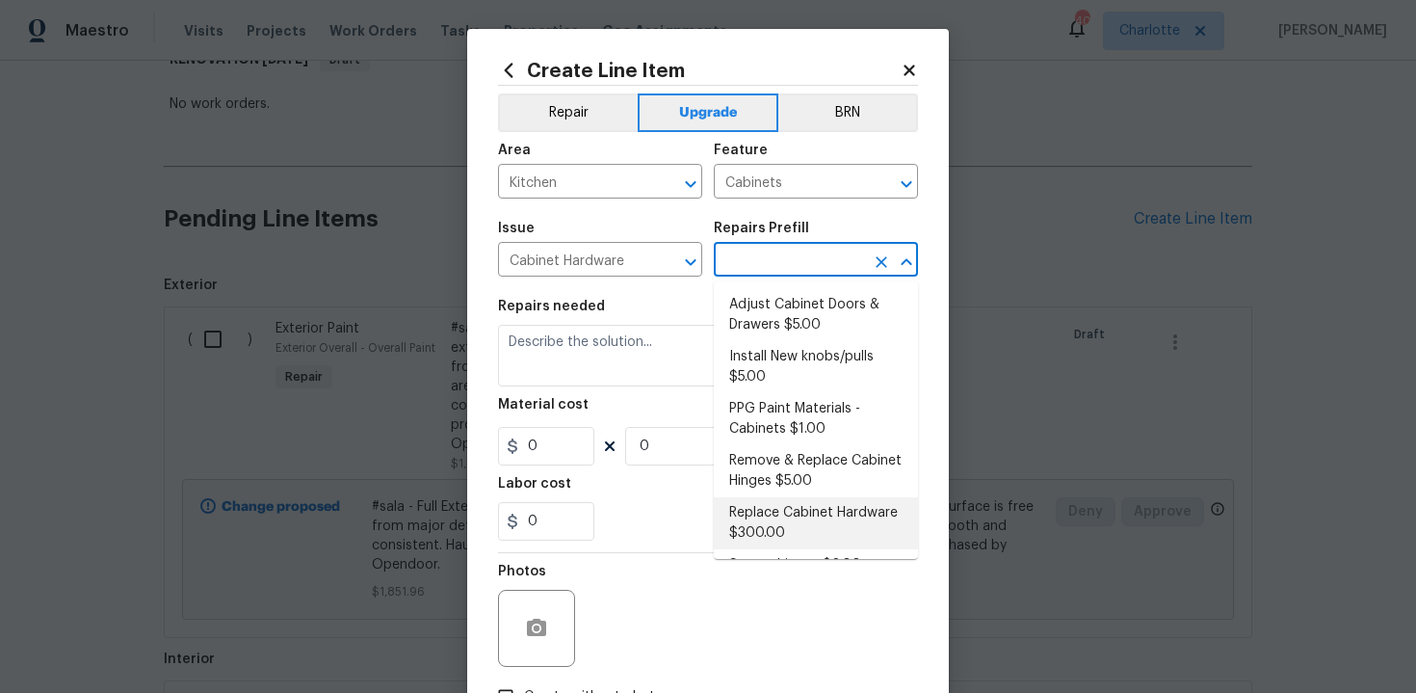
click at [795, 510] on li "Replace Cabinet Hardware $300.00" at bounding box center [816, 523] width 204 height 52
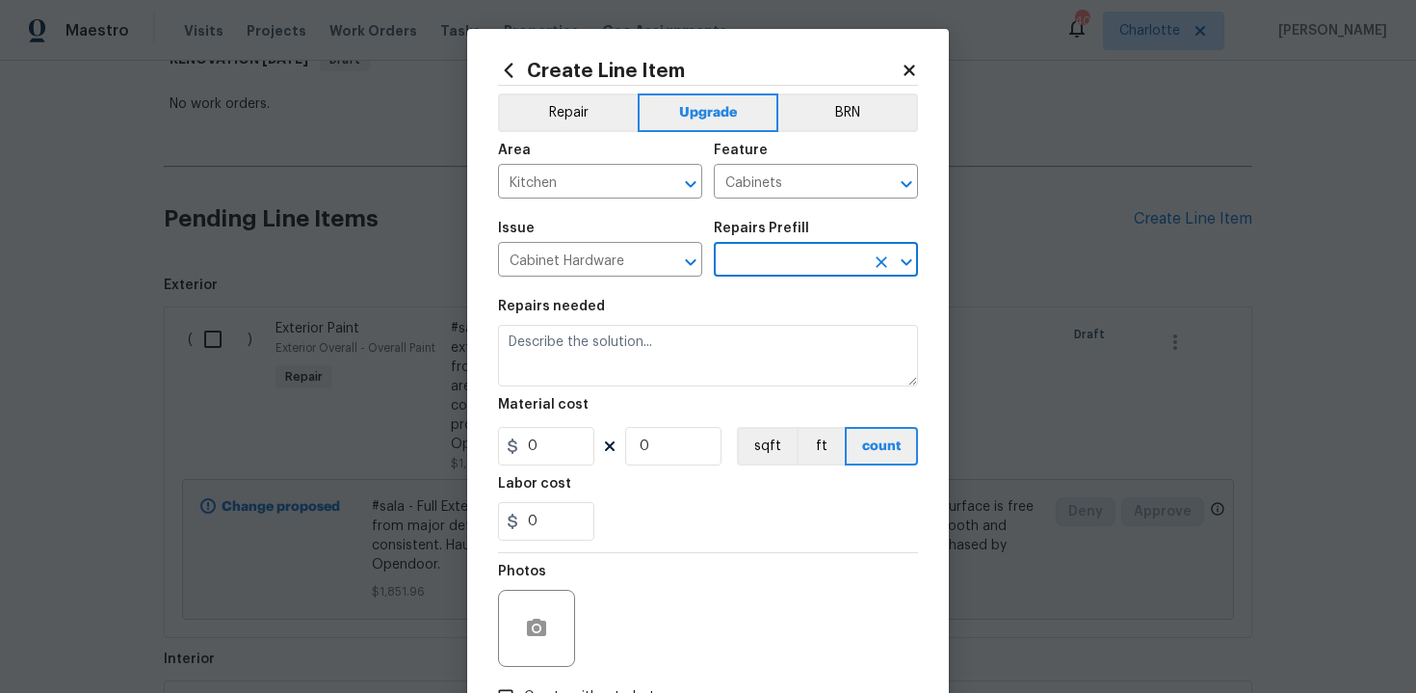
type input "Replace Cabinet Hardware $300.00"
type textarea "Replace cabinet hardware with new hinges and pulls. HPM to provide specs"
type input "300"
type input "1"
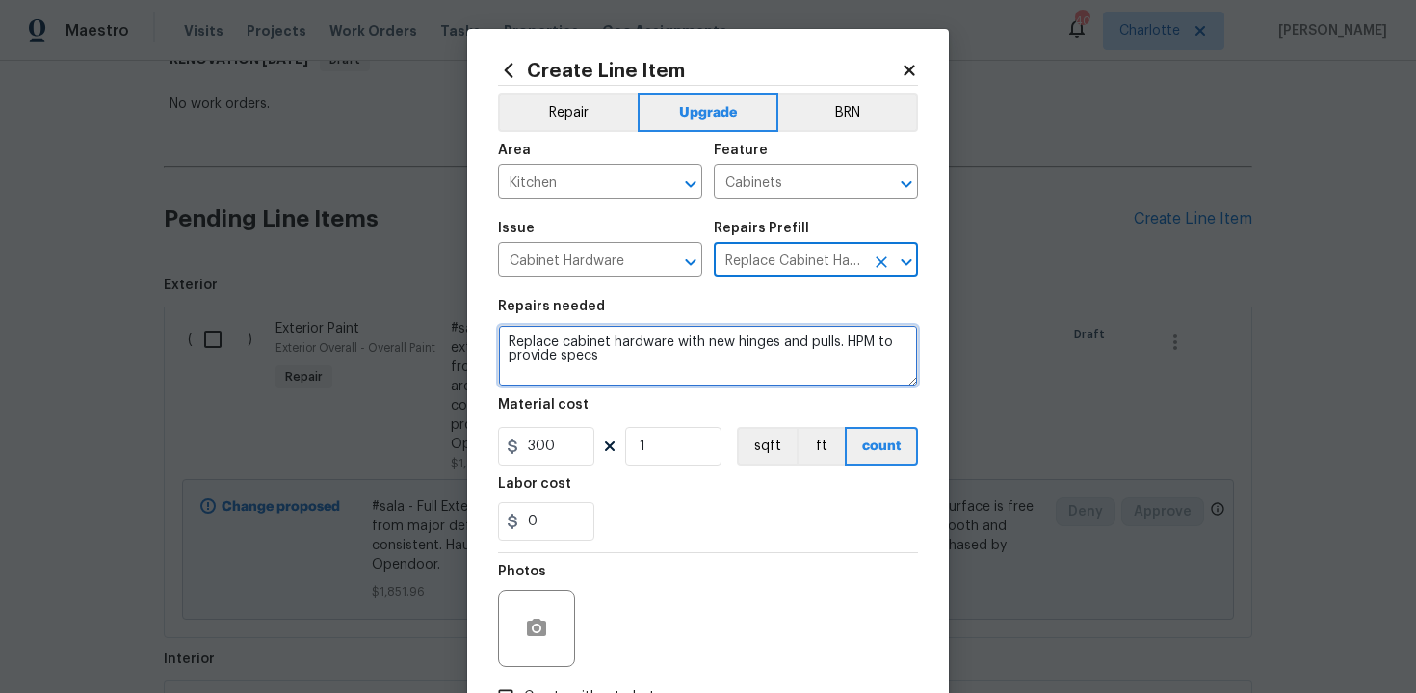
click at [501, 333] on textarea "Replace cabinet hardware with new hinges and pulls. HPM to provide specs" at bounding box center [708, 356] width 420 height 62
type textarea "#sala - Replace cabinet hardware with new hinges and pulls. HPM to provide specs"
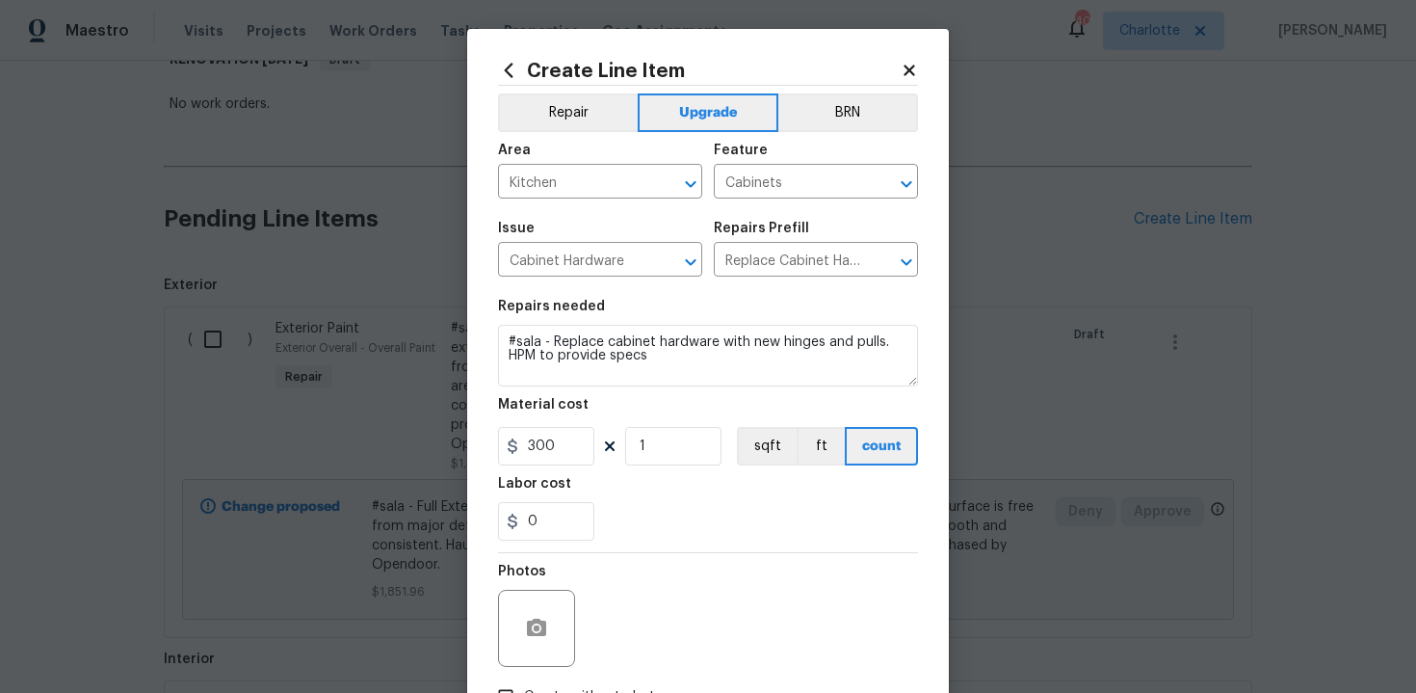
click at [726, 572] on div "Photos" at bounding box center [708, 615] width 420 height 125
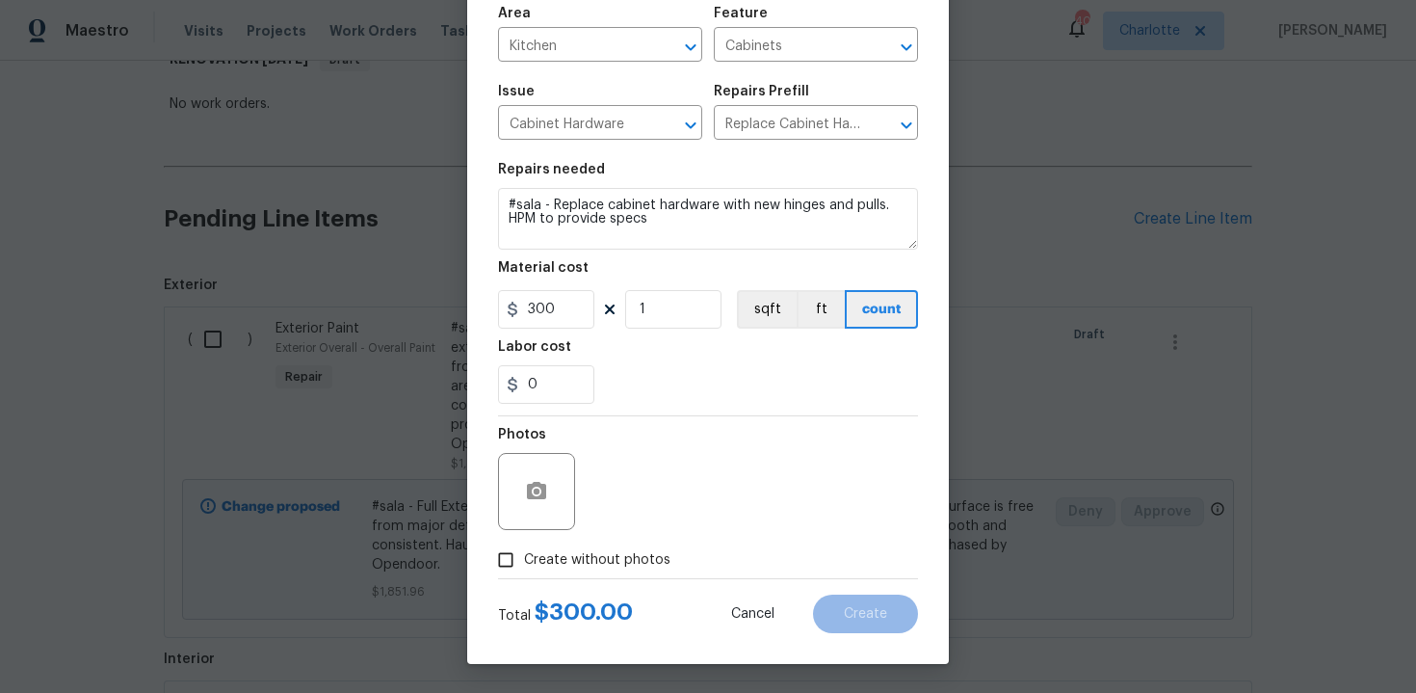
click at [628, 552] on span "Create without photos" at bounding box center [597, 560] width 146 height 20
click at [524, 552] on input "Create without photos" at bounding box center [505, 559] width 37 height 37
checkbox input "true"
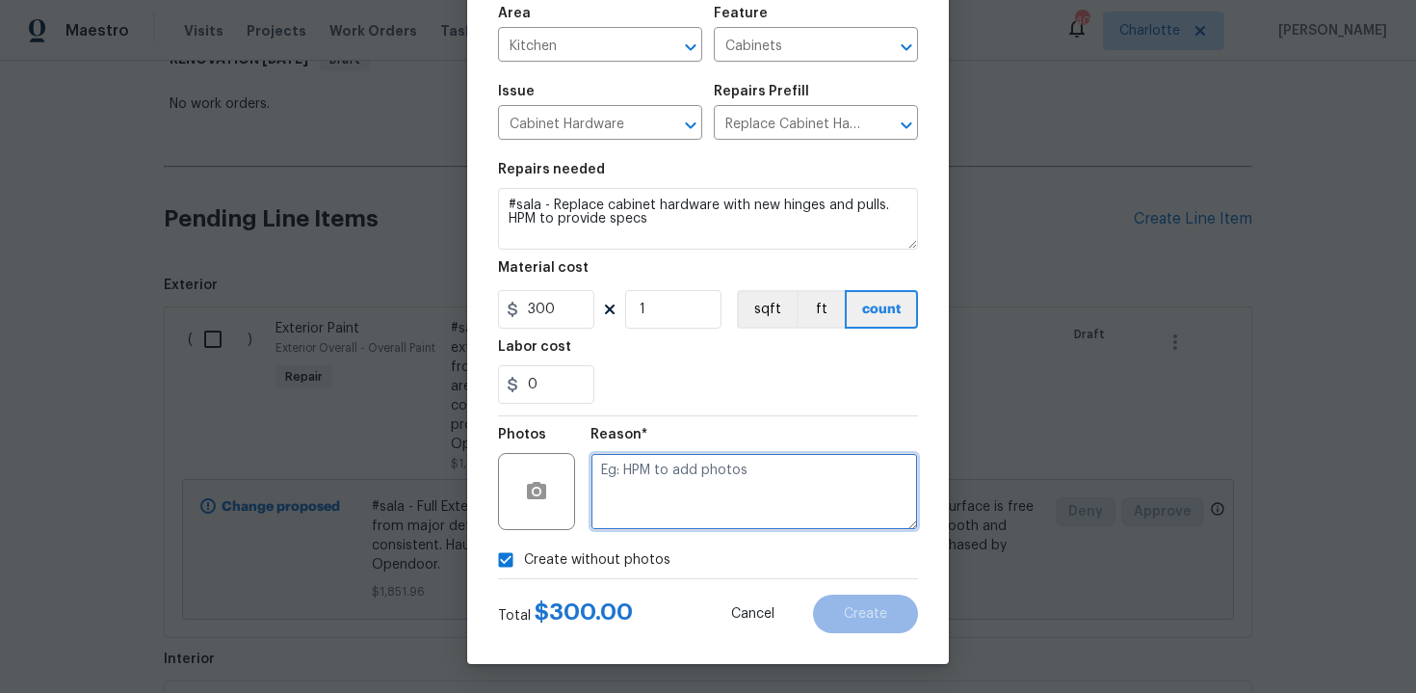
click at [697, 493] on textarea at bounding box center [755, 491] width 328 height 77
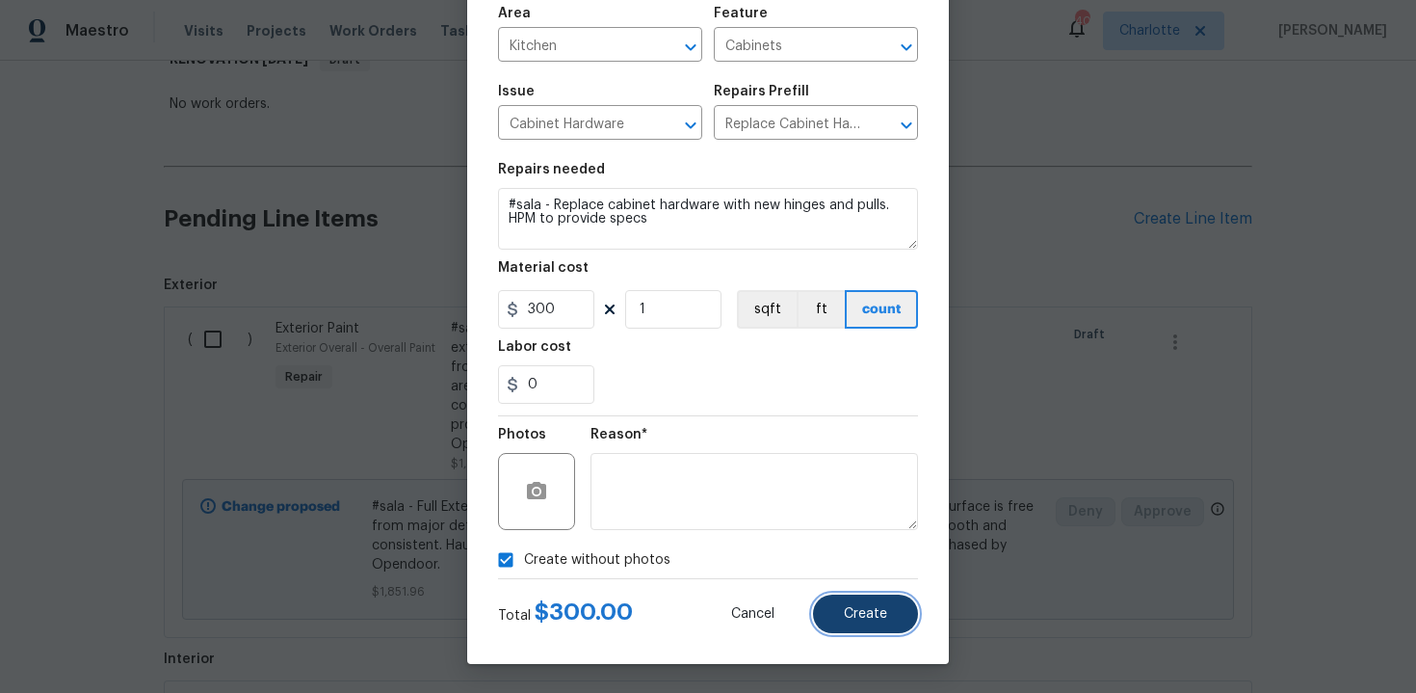
click at [868, 619] on span "Create" at bounding box center [865, 614] width 43 height 14
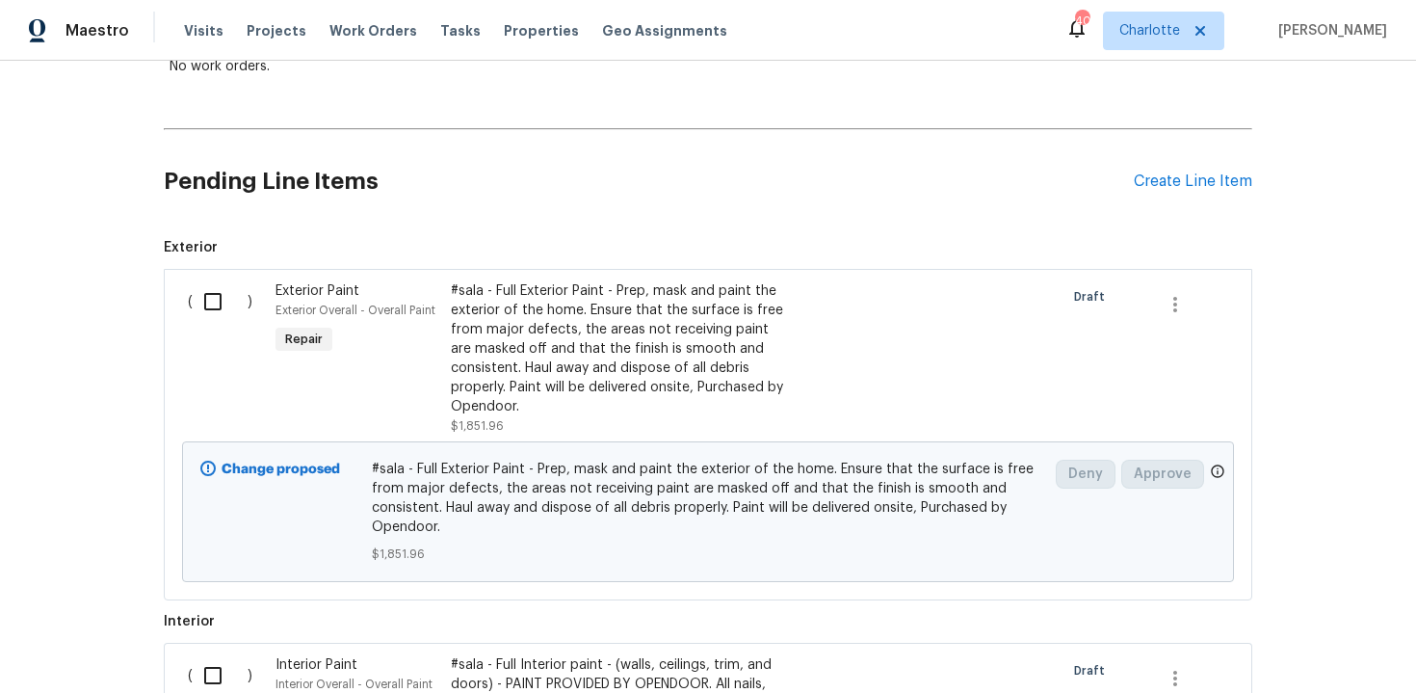
scroll to position [347, 0]
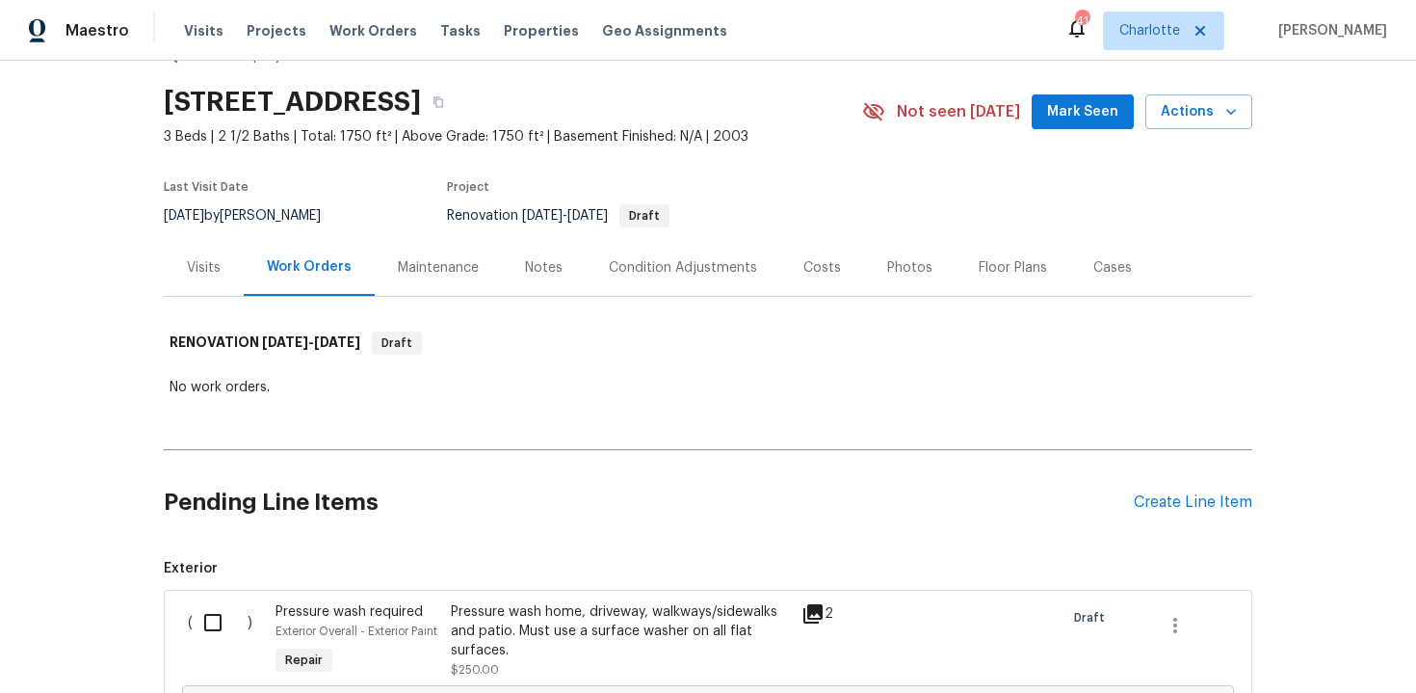
scroll to position [224, 0]
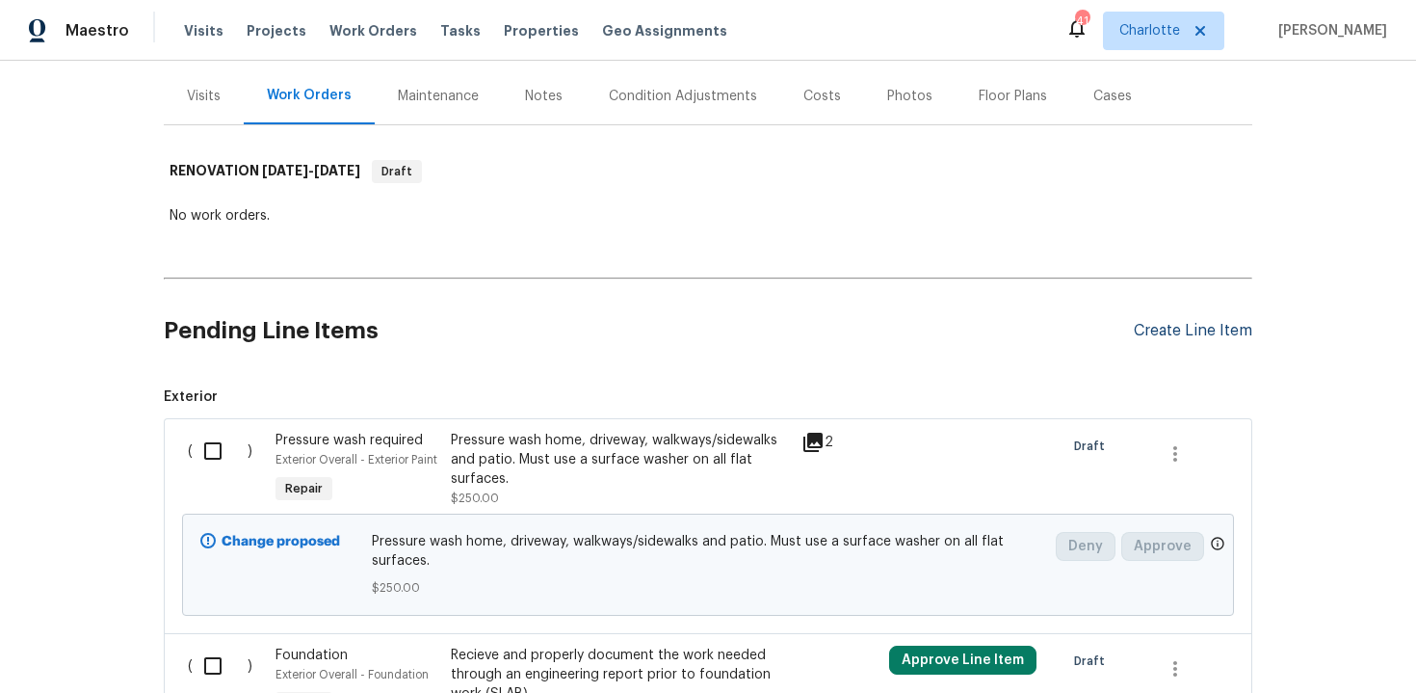
click at [1170, 328] on div "Create Line Item" at bounding box center [1193, 331] width 118 height 18
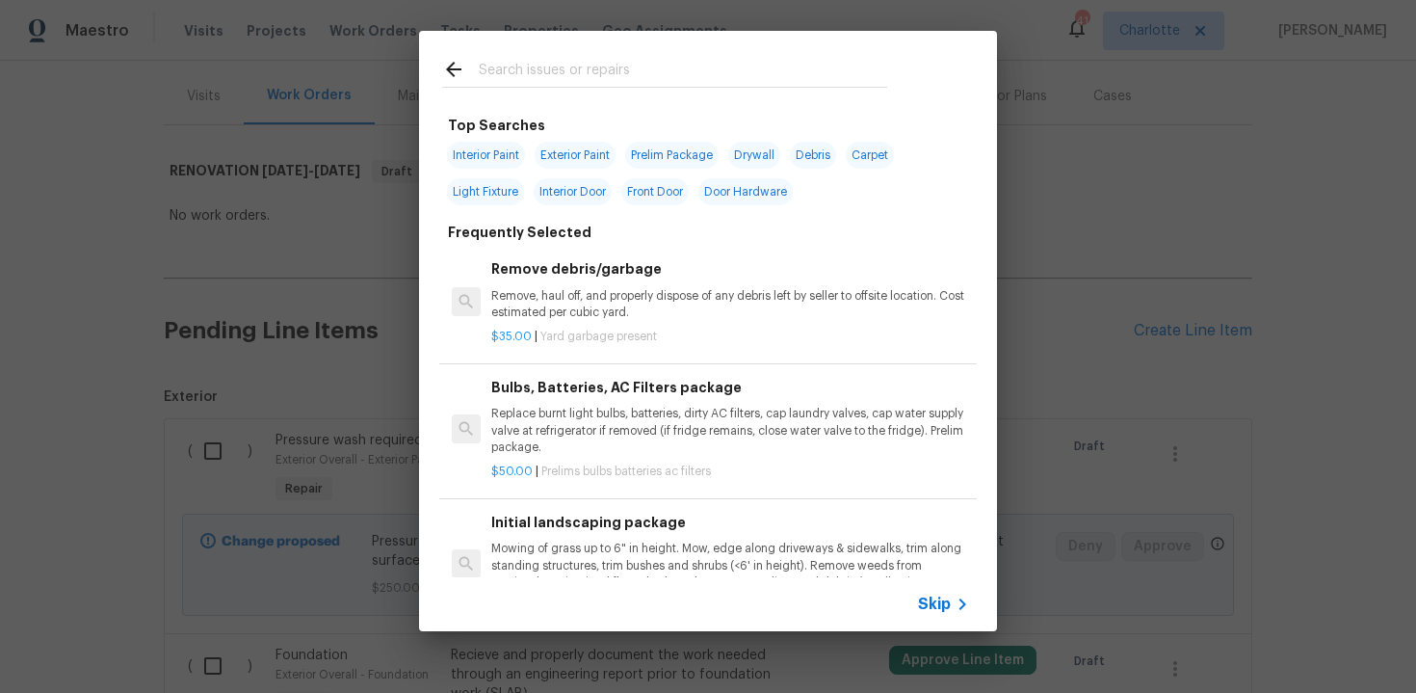
click at [945, 594] on span "Skip" at bounding box center [934, 603] width 33 height 19
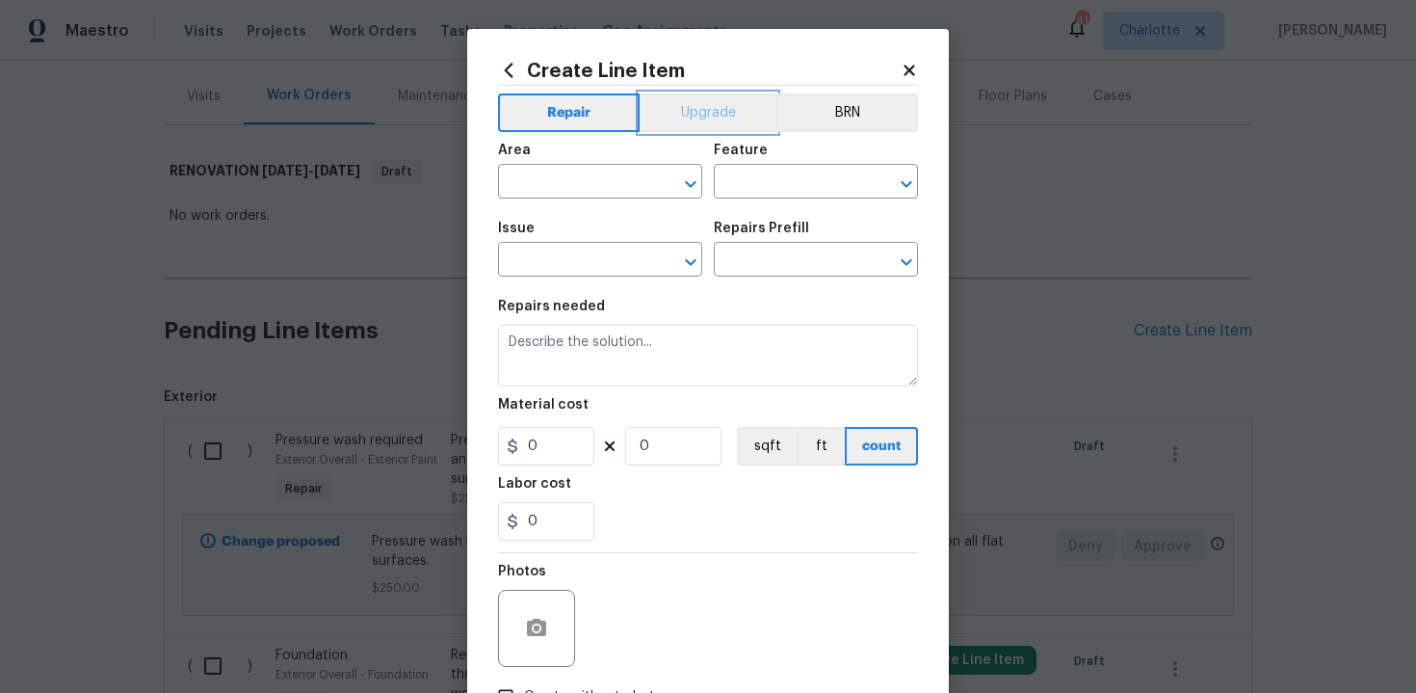
click at [697, 116] on button "Upgrade" at bounding box center [709, 112] width 138 height 39
click at [619, 173] on input "text" at bounding box center [573, 184] width 150 height 30
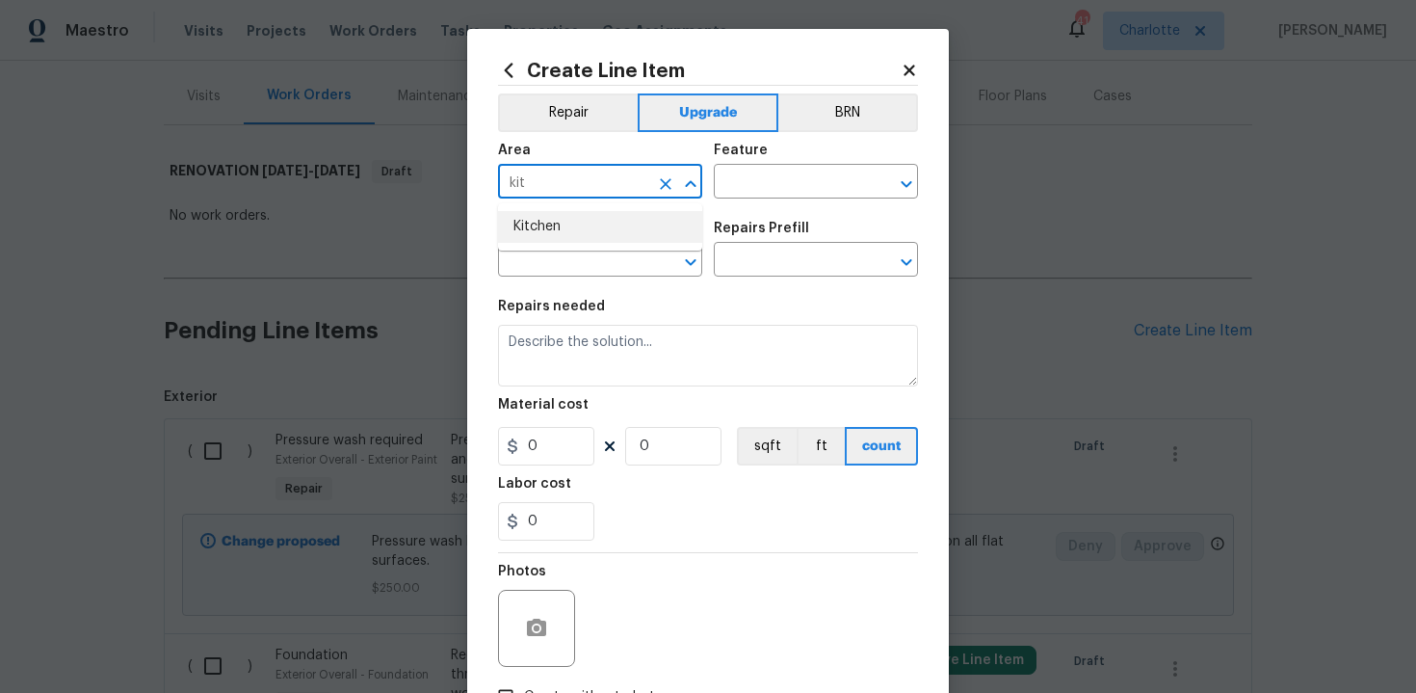
click at [593, 227] on li "Kitchen" at bounding box center [600, 227] width 204 height 32
type input "Kitchen"
click at [738, 190] on input "text" at bounding box center [789, 184] width 150 height 30
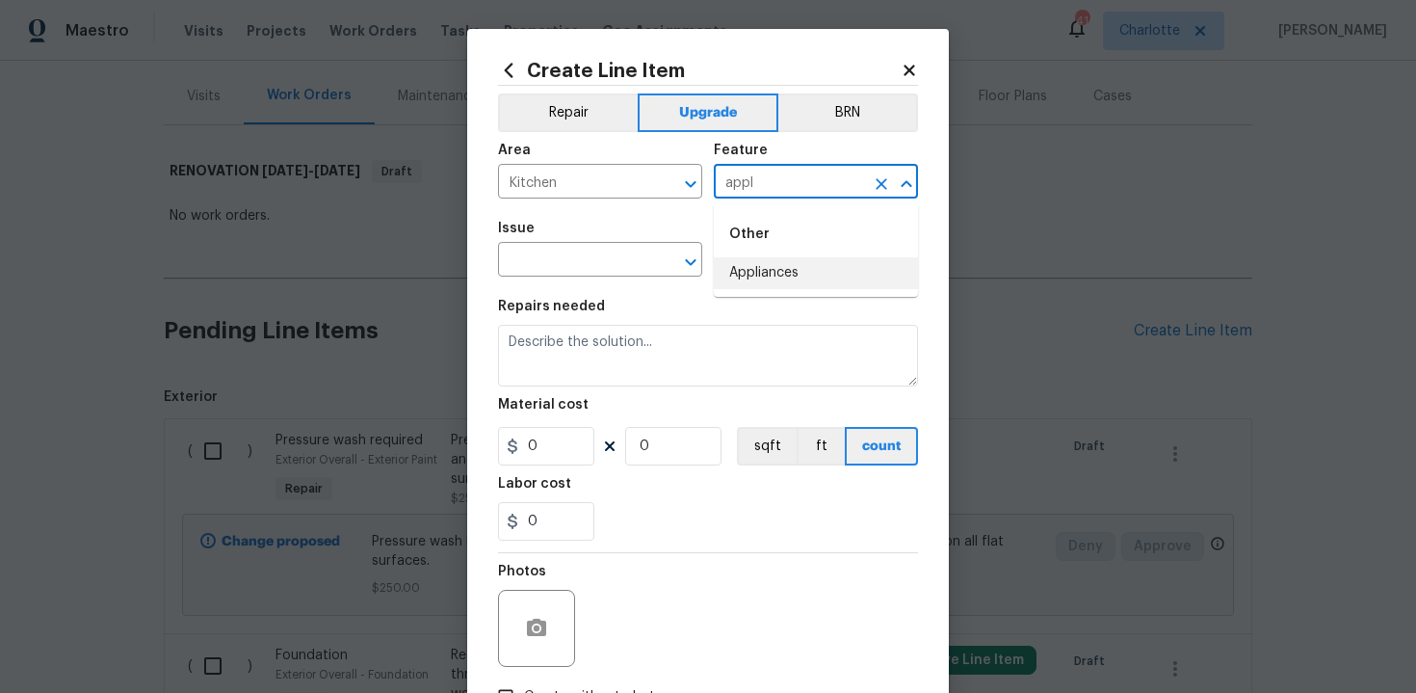
click at [743, 271] on li "Appliances" at bounding box center [816, 273] width 204 height 32
type input "Appliances"
click at [611, 254] on input "text" at bounding box center [573, 262] width 150 height 30
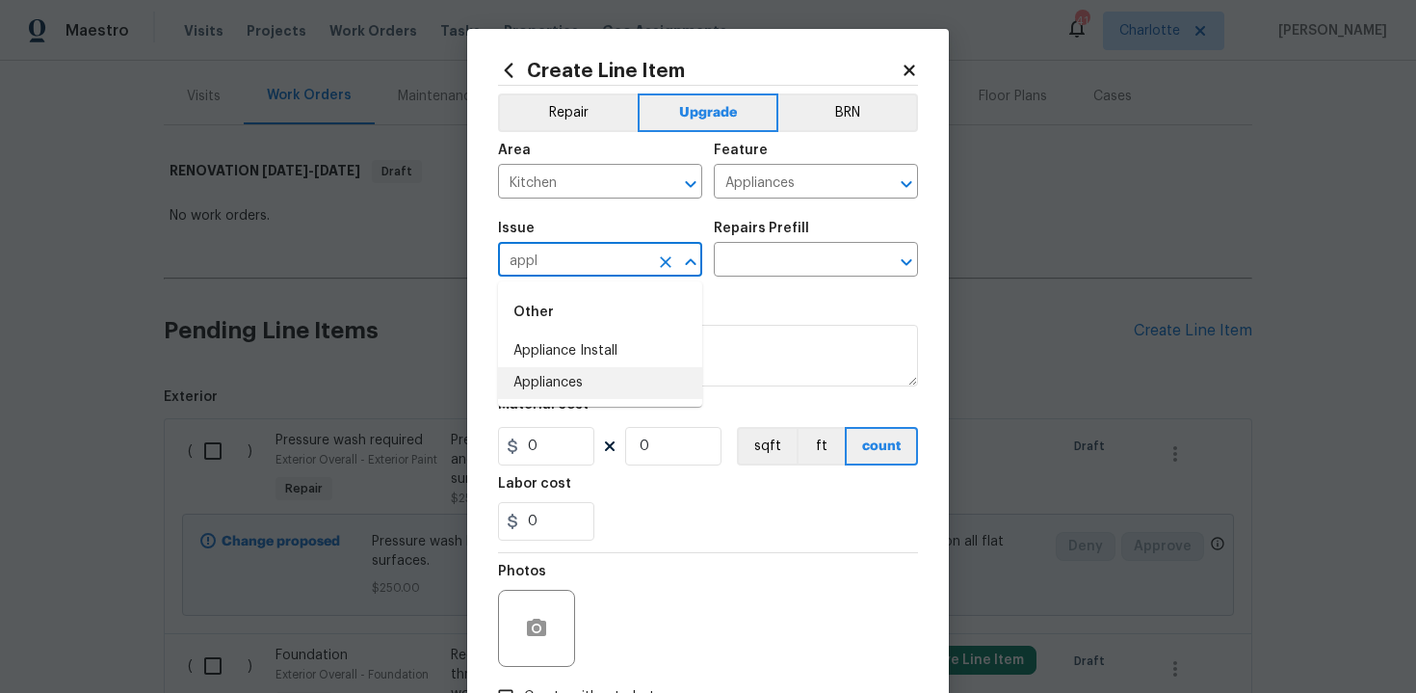
click at [617, 385] on li "Appliances" at bounding box center [600, 383] width 204 height 32
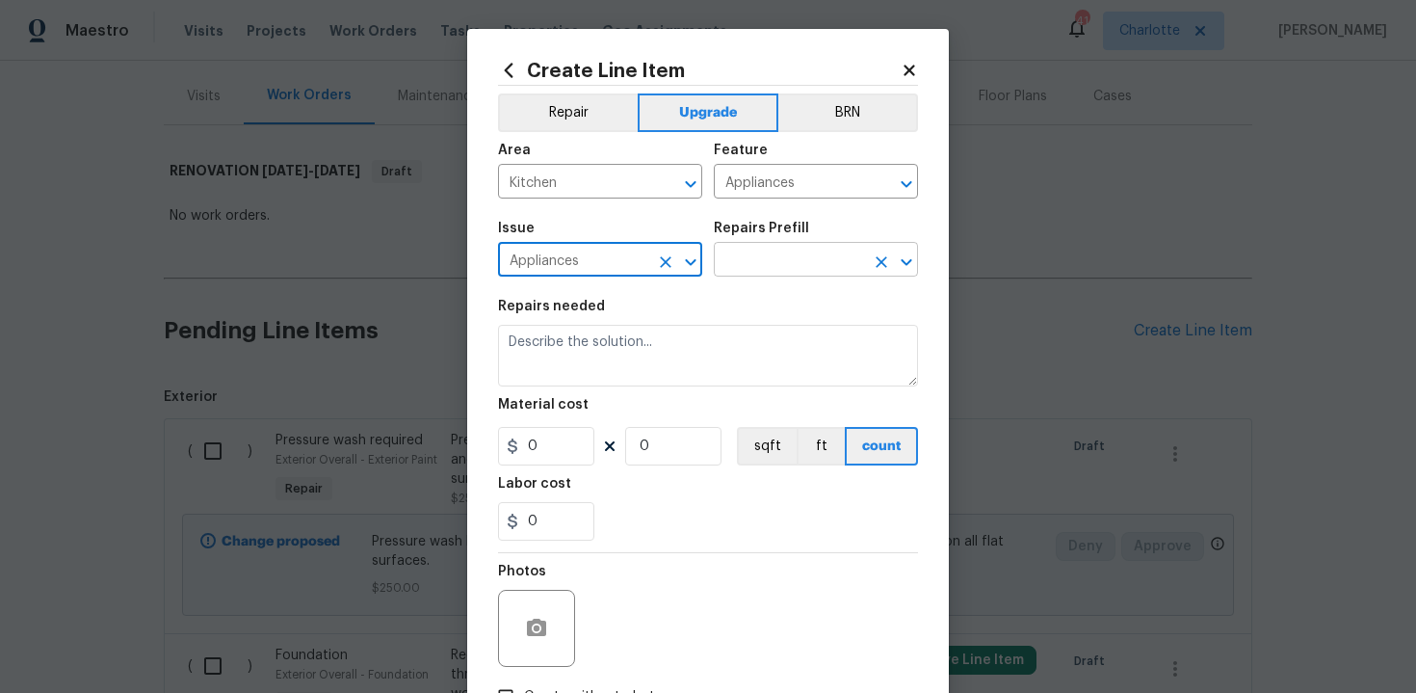
type input "Appliances"
click at [757, 270] on input "text" at bounding box center [789, 262] width 150 height 30
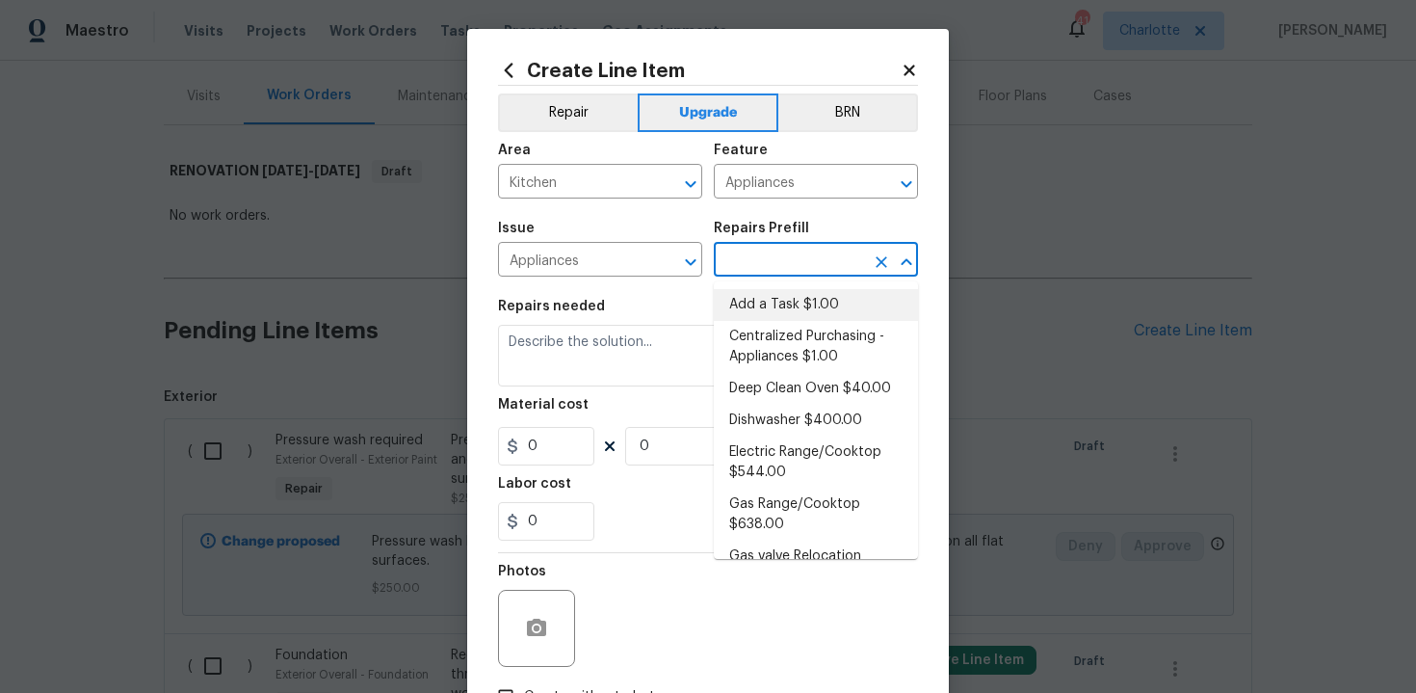
click at [771, 306] on li "Add a Task $1.00" at bounding box center [816, 305] width 204 height 32
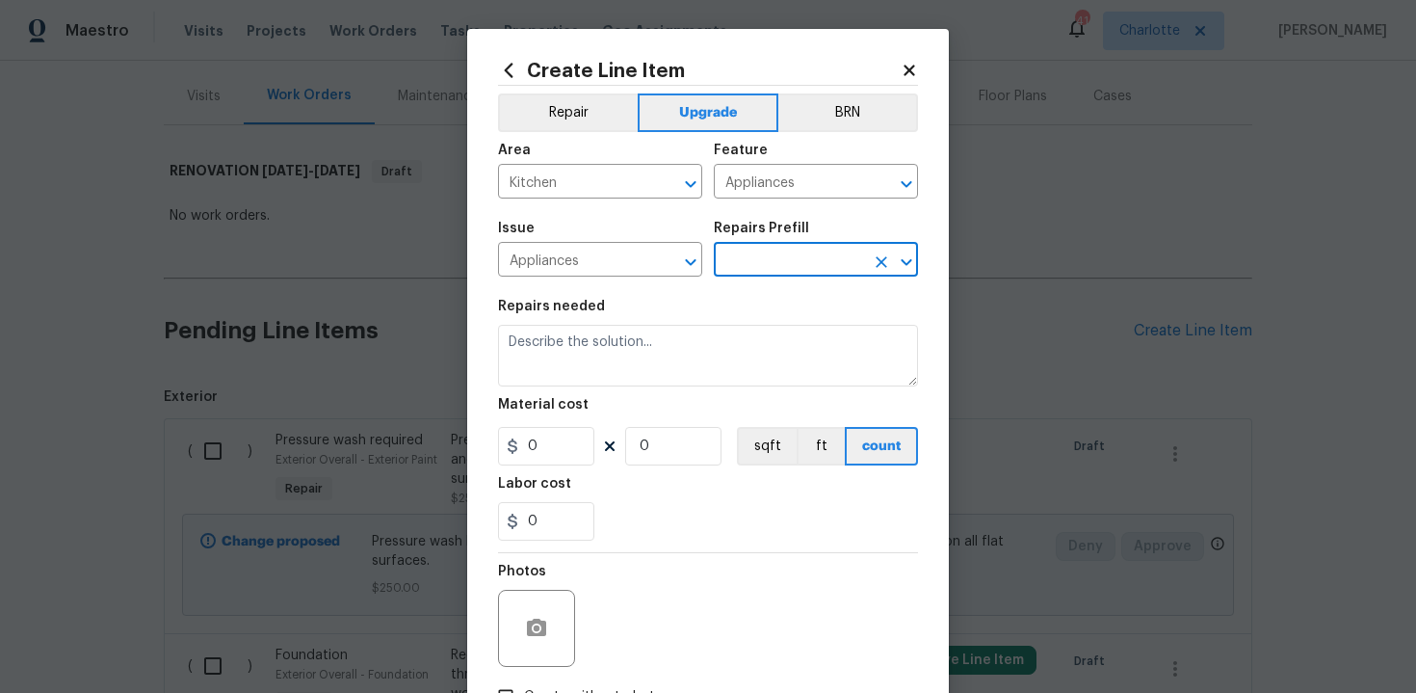
type input "Add a Task $1.00"
type textarea "HPM to detail"
type input "1"
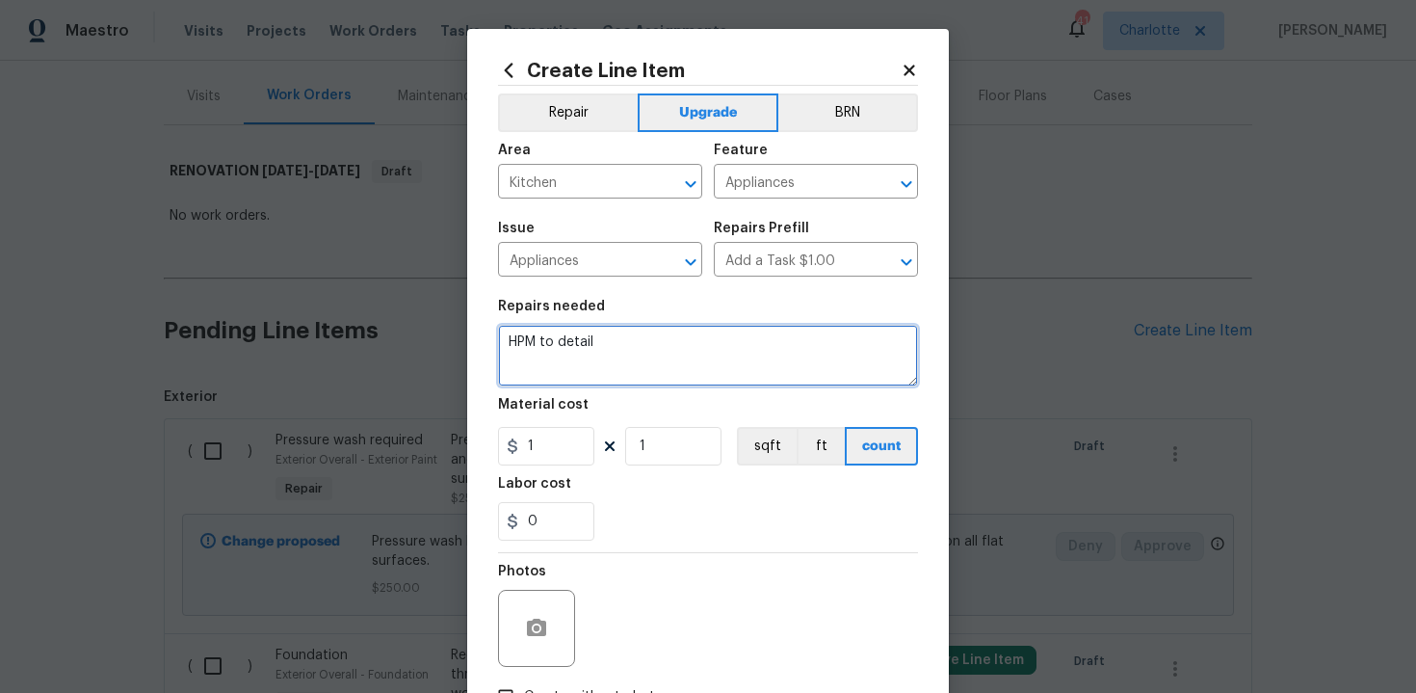
drag, startPoint x: 505, startPoint y: 347, endPoint x: 624, endPoint y: 346, distance: 119.5
click at [624, 346] on textarea "HPM to detail" at bounding box center [708, 356] width 420 height 62
paste textarea "Install stainless steel oven & microwave"
type textarea "#sala - Install stainless steel oven & microwave"
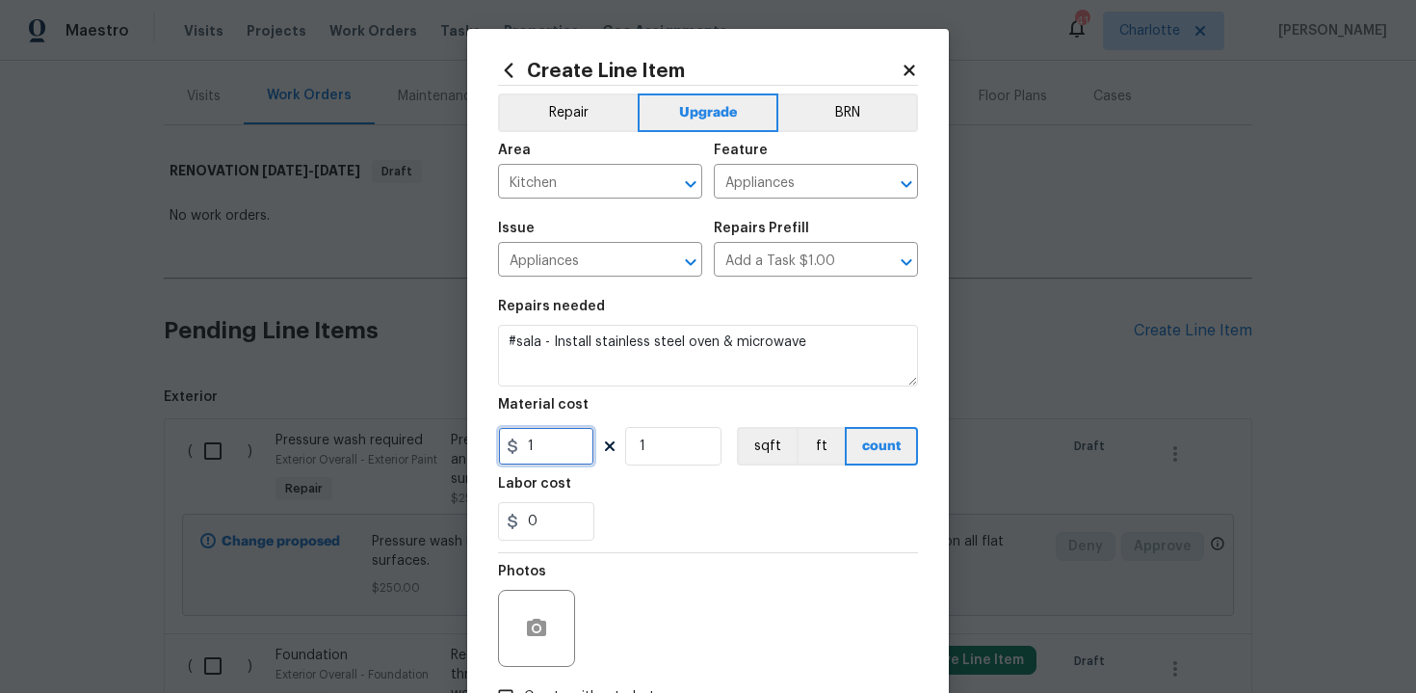
click at [558, 452] on input "1" at bounding box center [546, 446] width 96 height 39
type input "1350"
click at [650, 510] on div "0" at bounding box center [708, 521] width 420 height 39
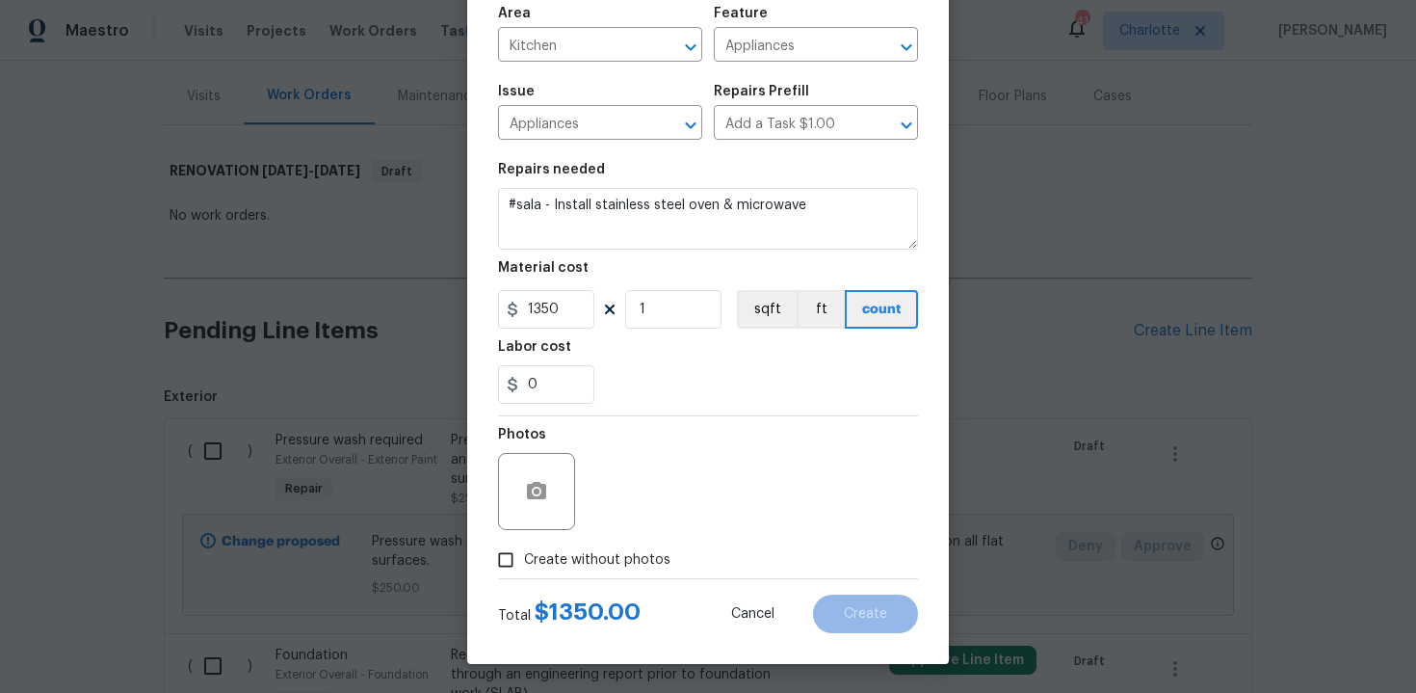
click at [580, 566] on span "Create without photos" at bounding box center [597, 560] width 146 height 20
click at [524, 566] on input "Create without photos" at bounding box center [505, 559] width 37 height 37
checkbox input "true"
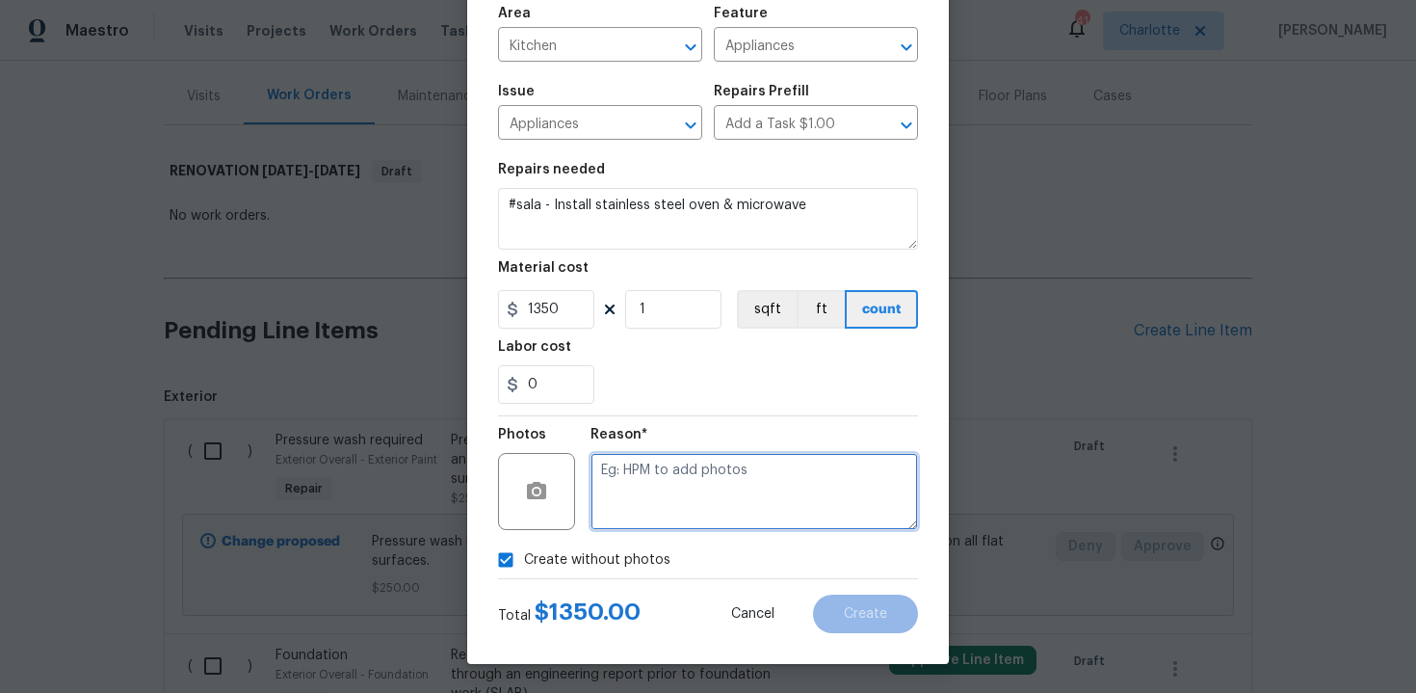
click at [660, 503] on textarea at bounding box center [755, 491] width 328 height 77
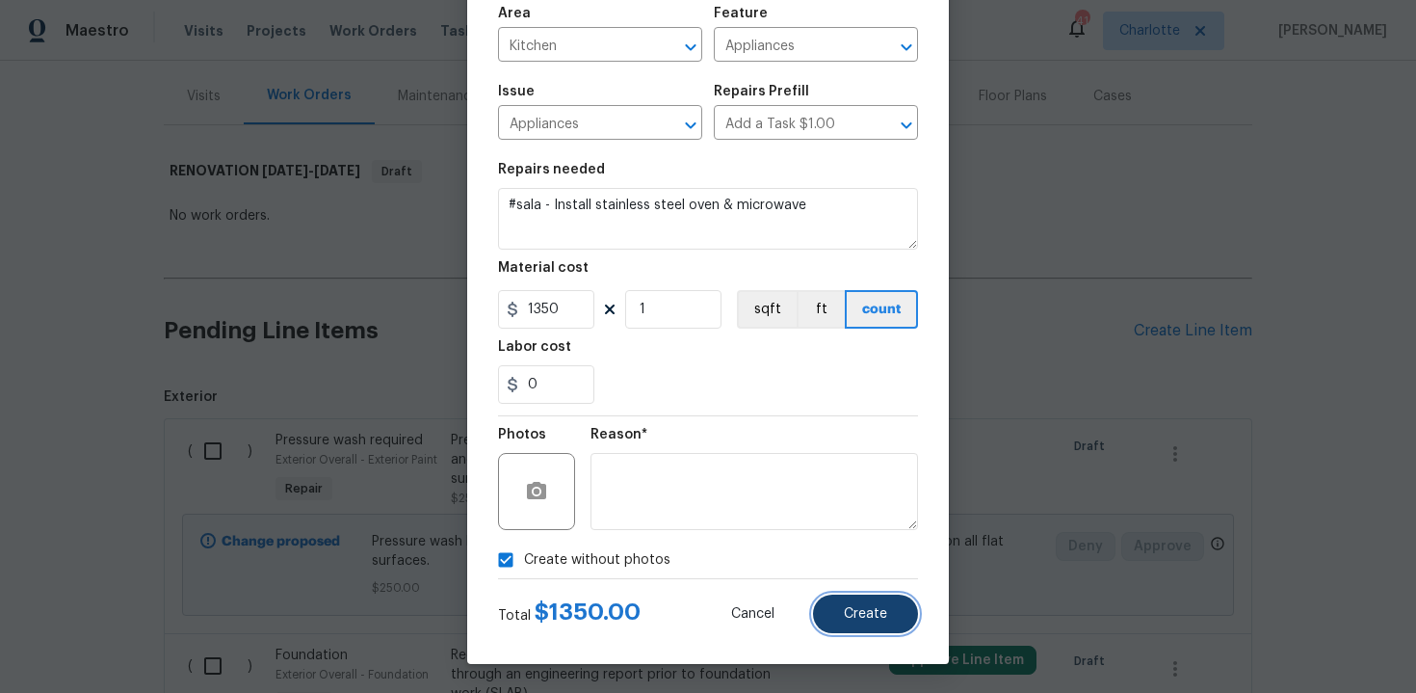
click at [870, 620] on span "Create" at bounding box center [865, 614] width 43 height 14
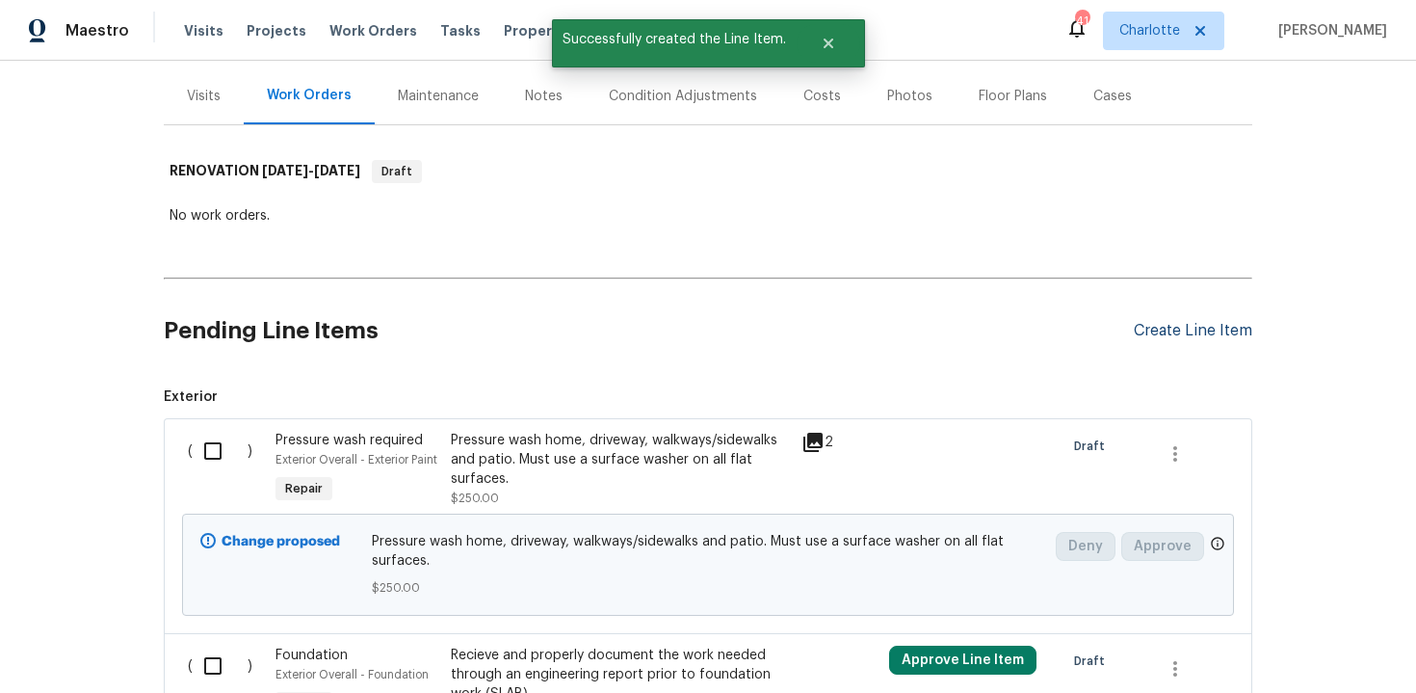
click at [1171, 329] on div "Create Line Item" at bounding box center [1193, 331] width 118 height 18
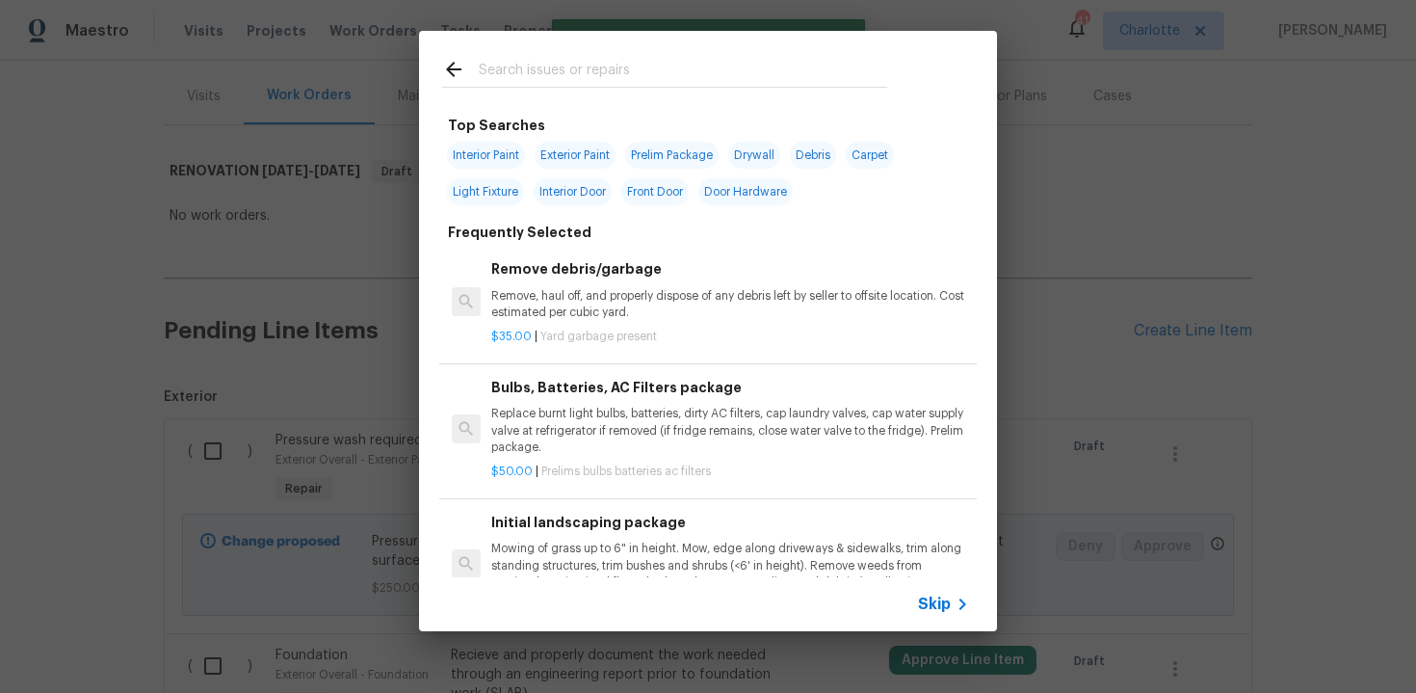
click at [946, 602] on span "Skip" at bounding box center [934, 603] width 33 height 19
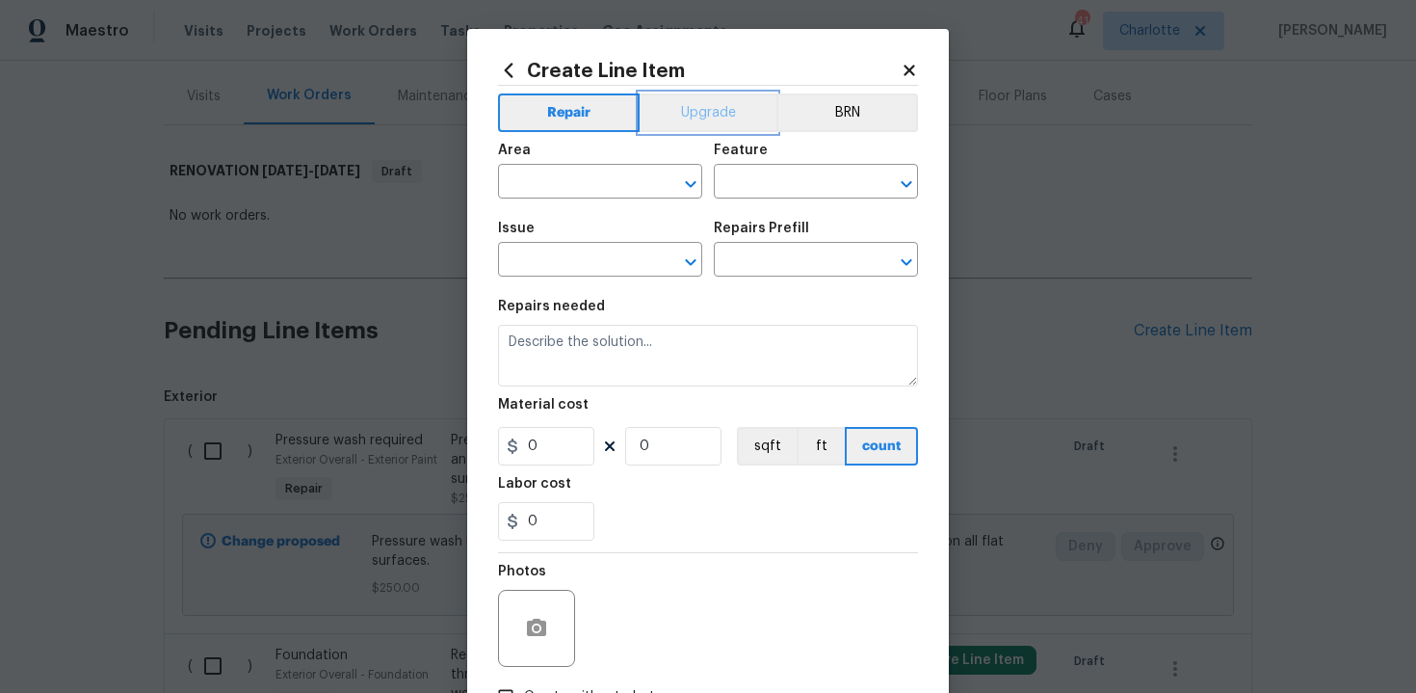
click at [717, 122] on button "Upgrade" at bounding box center [709, 112] width 138 height 39
click at [596, 183] on input "text" at bounding box center [573, 184] width 150 height 30
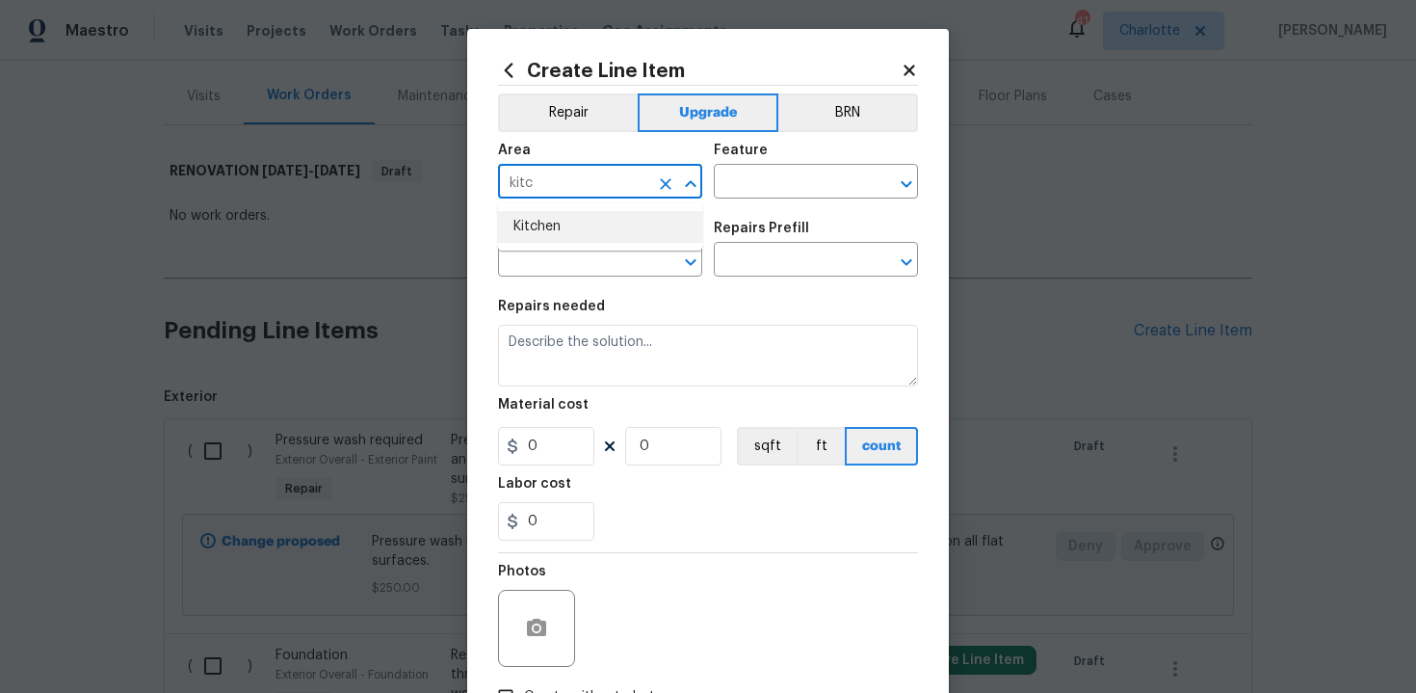
click at [552, 228] on li "Kitchen" at bounding box center [600, 227] width 204 height 32
type input "Kitchen"
click at [759, 191] on input "text" at bounding box center [789, 184] width 150 height 30
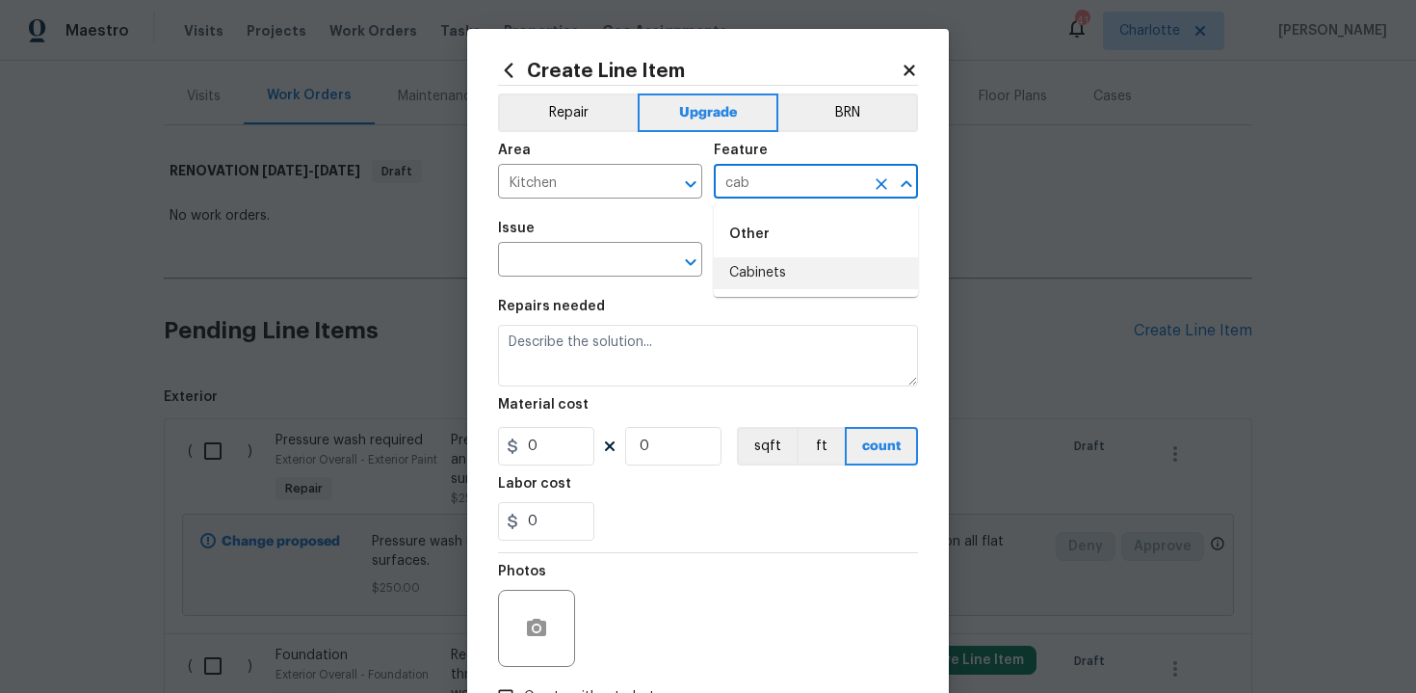
click at [756, 271] on li "Cabinets" at bounding box center [816, 273] width 204 height 32
type input "Cabinets"
click at [596, 270] on input "text" at bounding box center [573, 262] width 150 height 30
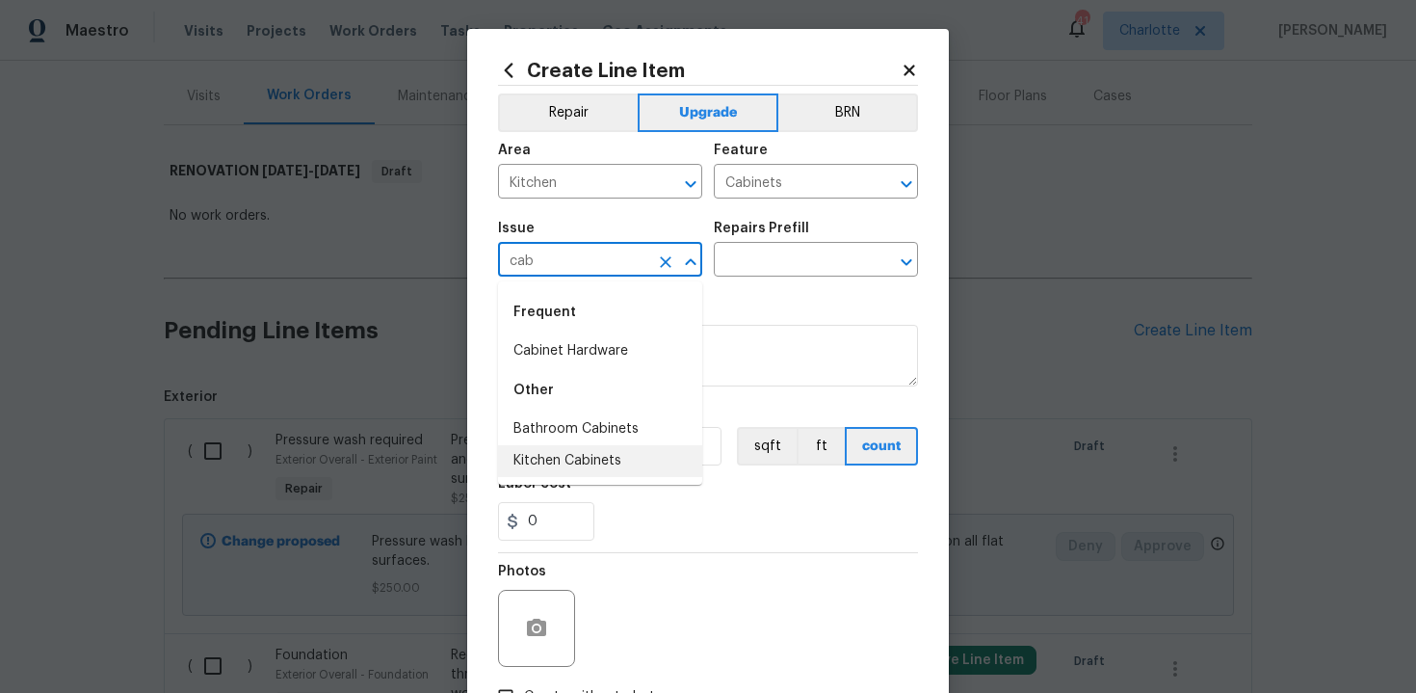
click at [584, 456] on li "Kitchen Cabinets" at bounding box center [600, 461] width 204 height 32
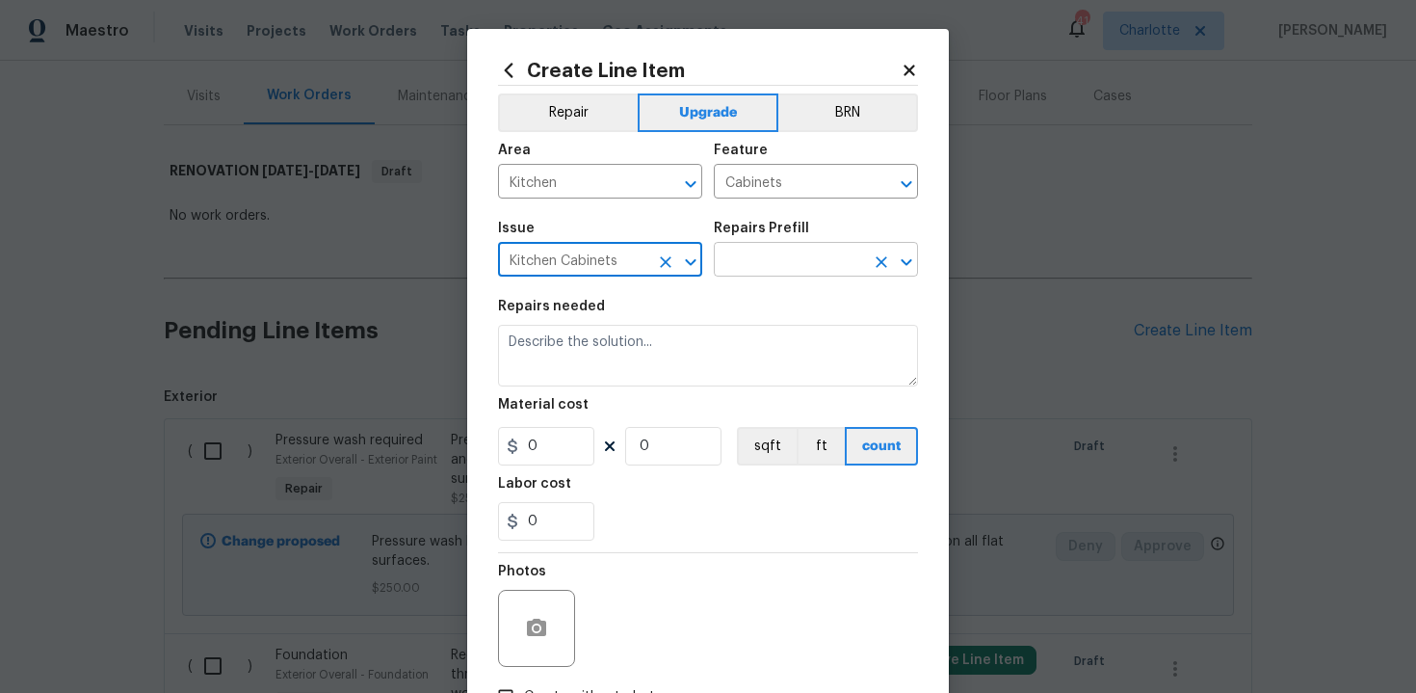
type input "Kitchen Cabinets"
click at [759, 257] on input "text" at bounding box center [789, 262] width 150 height 30
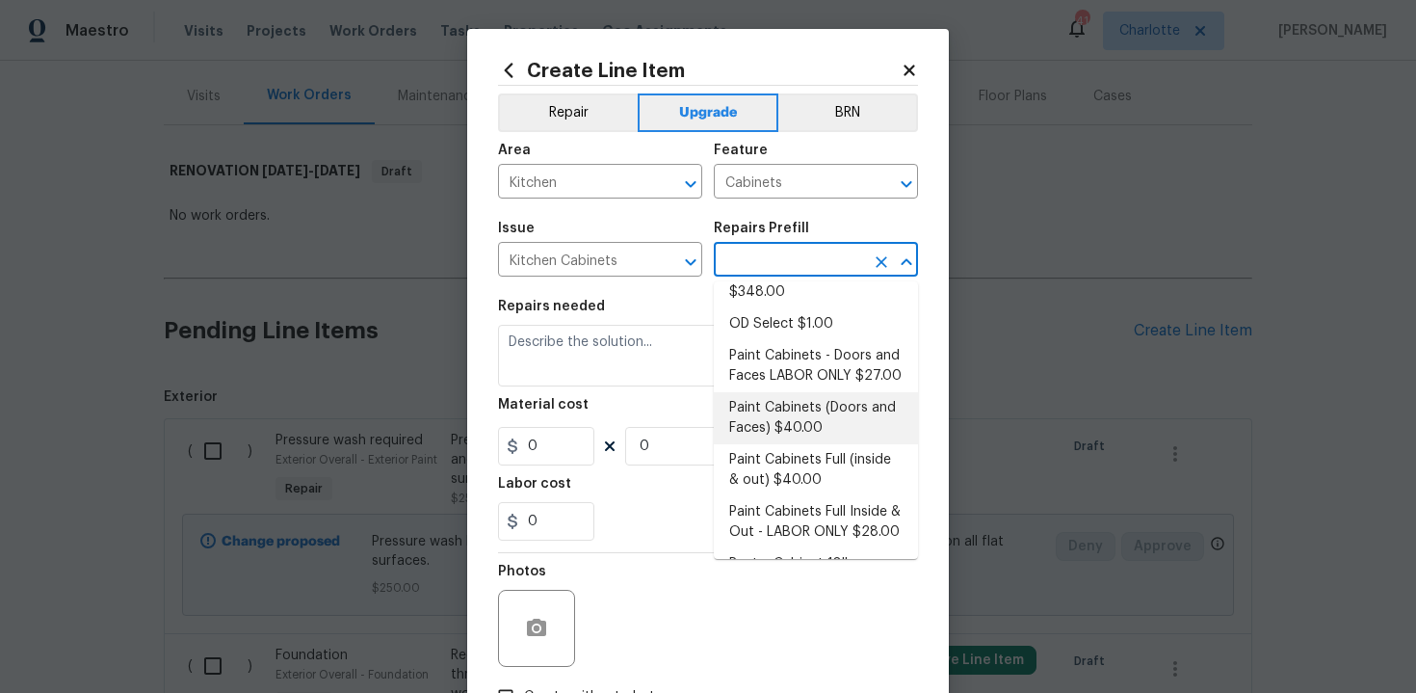
scroll to position [306, 0]
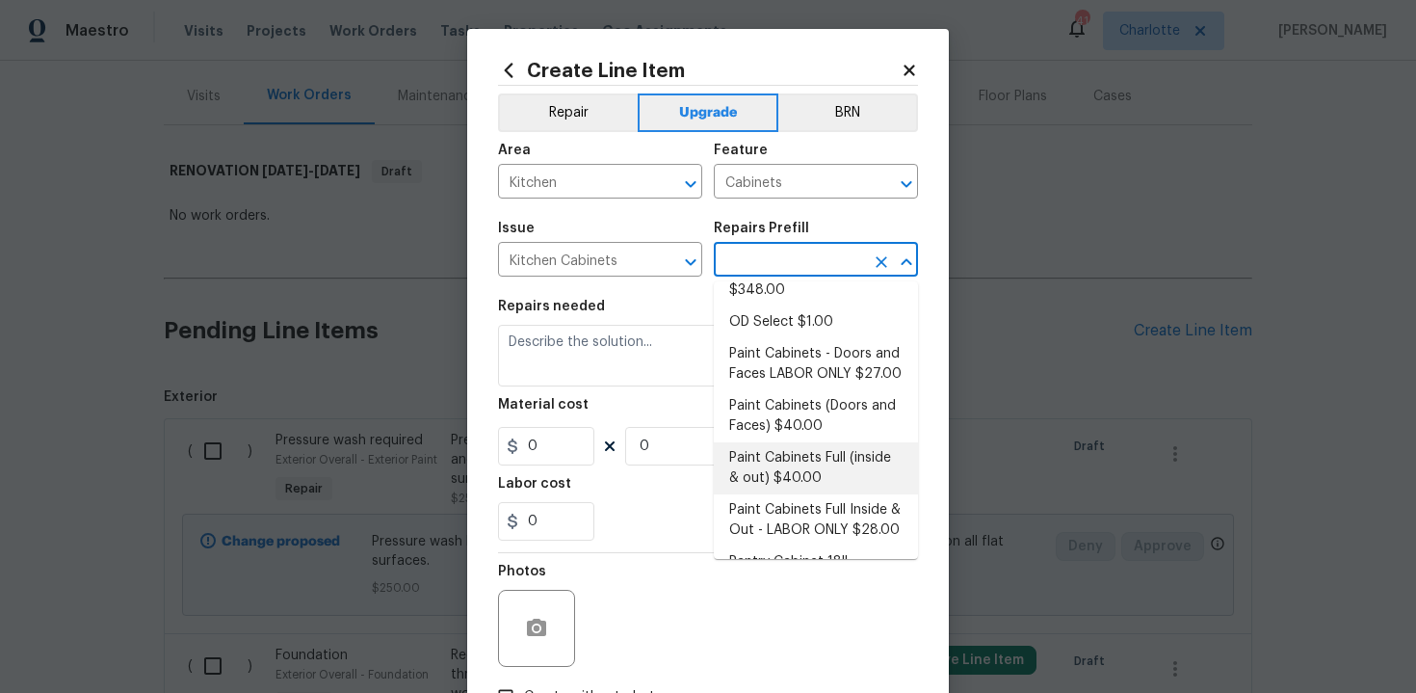
click at [823, 446] on li "Paint Cabinets Full (inside & out) $40.00" at bounding box center [816, 468] width 204 height 52
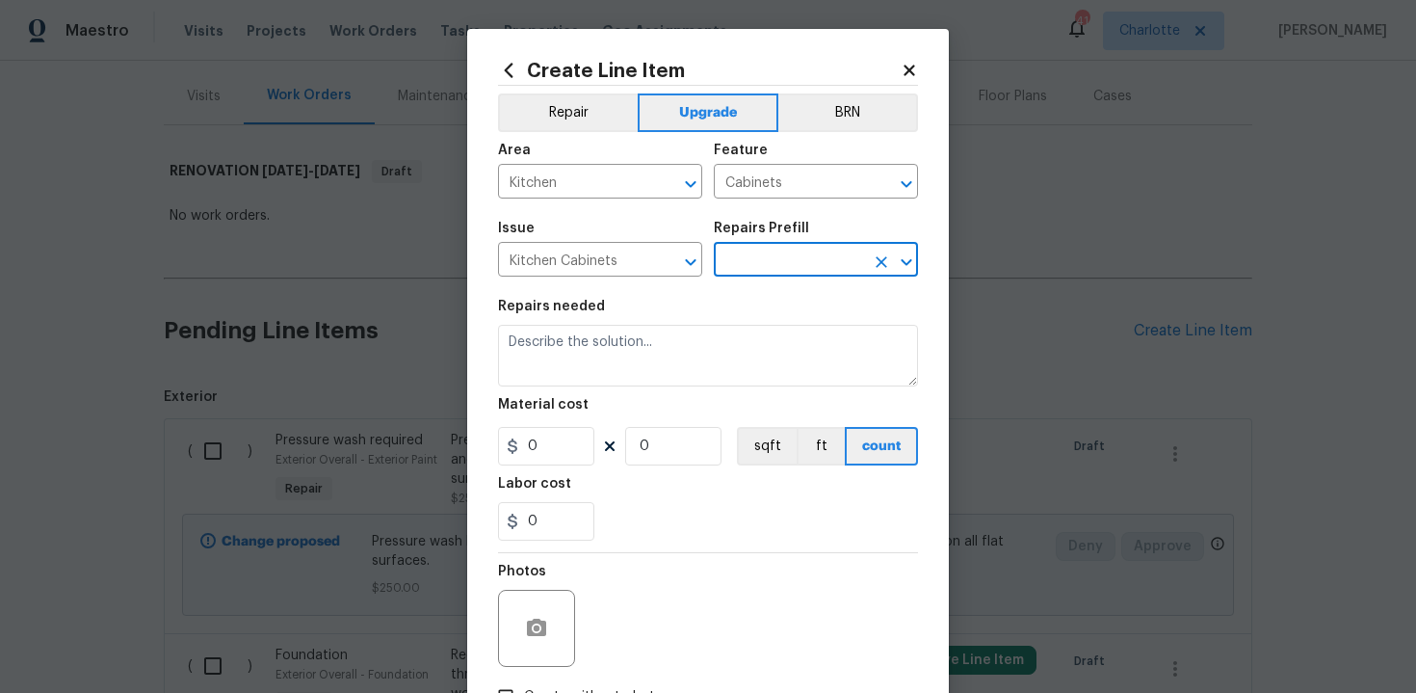
type input "Paint Cabinets Full (inside & out) $40.00"
type textarea "Prep, sand, mask and apply 2 coats of paint to the kitchen cabinet doors, inter…"
type input "40"
type input "1"
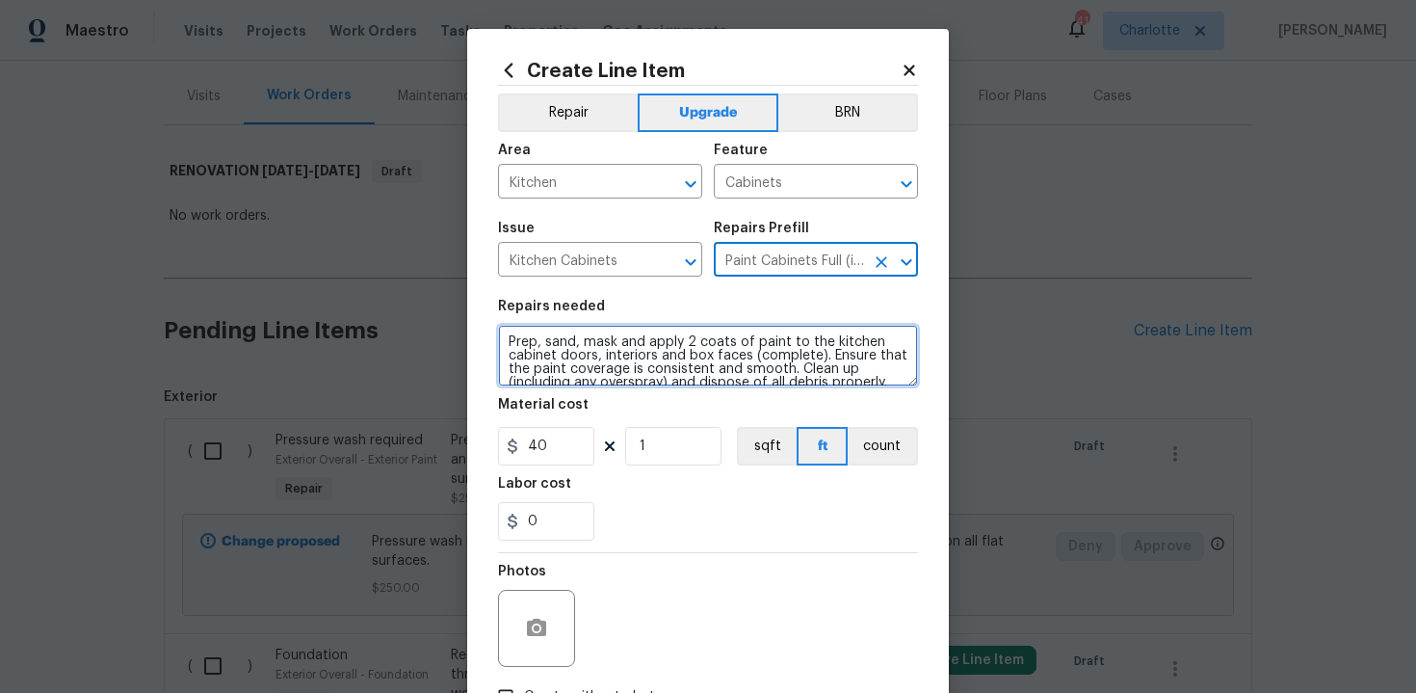
click at [503, 339] on textarea "Prep, sand, mask and apply 2 coats of paint to the kitchen cabinet doors, inter…" at bounding box center [708, 356] width 420 height 62
type textarea "#sala - Prep, sand, mask and apply 2 coats of paint to the kitchen cabinet door…"
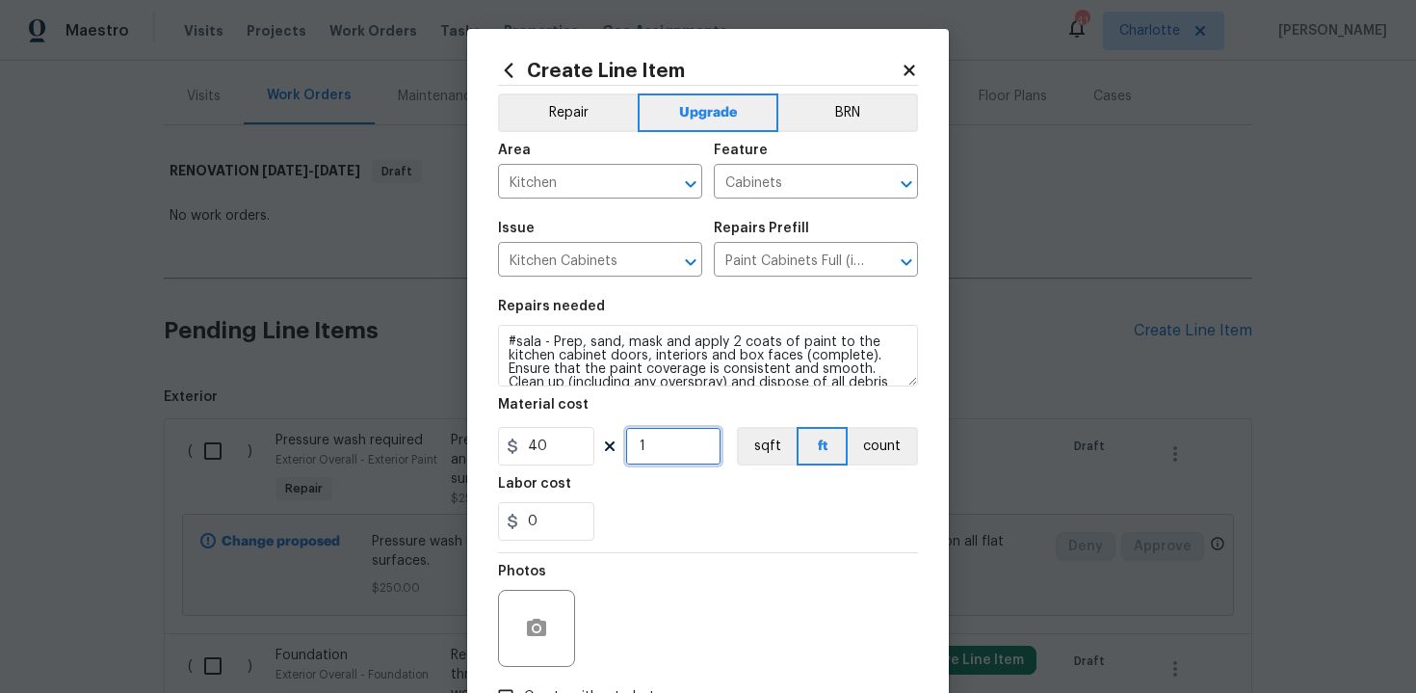
click at [662, 450] on input "1" at bounding box center [673, 446] width 96 height 39
type input "60"
click at [704, 508] on div "0" at bounding box center [708, 521] width 420 height 39
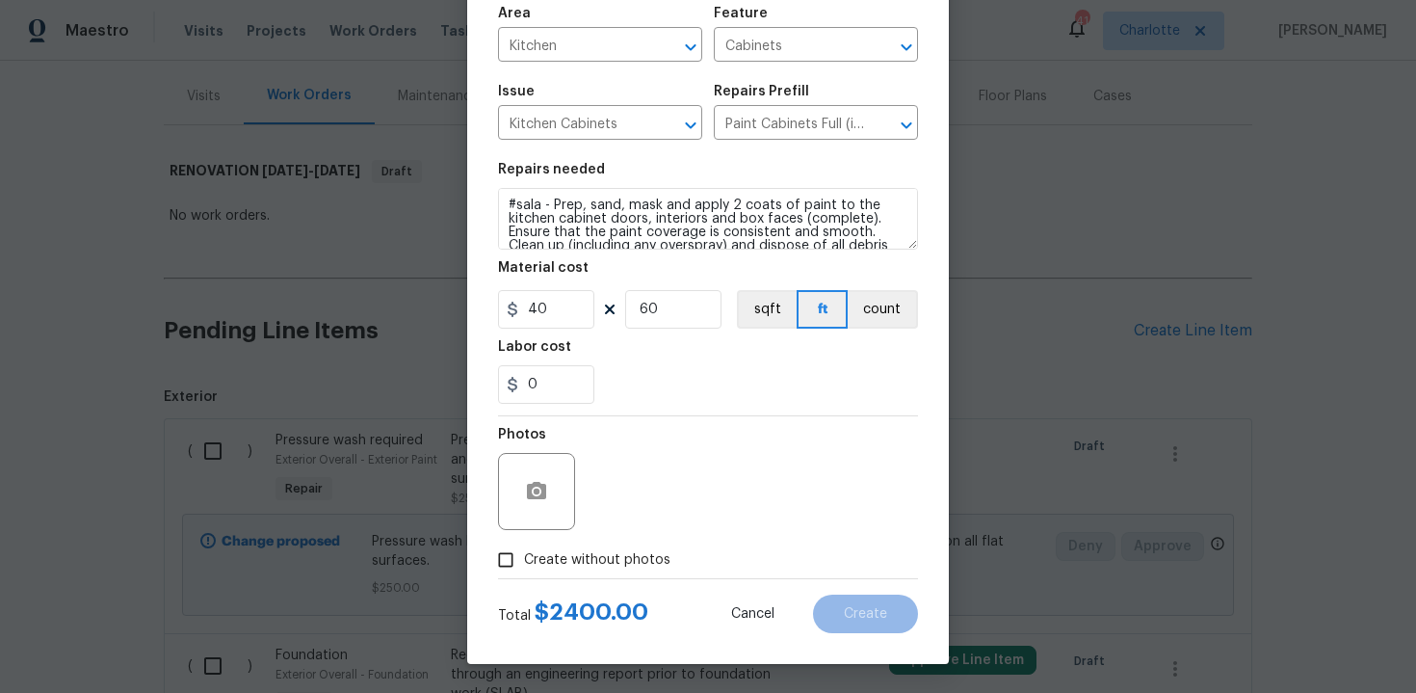
click at [601, 550] on span "Create without photos" at bounding box center [597, 560] width 146 height 20
click at [524, 549] on input "Create without photos" at bounding box center [505, 559] width 37 height 37
checkbox input "true"
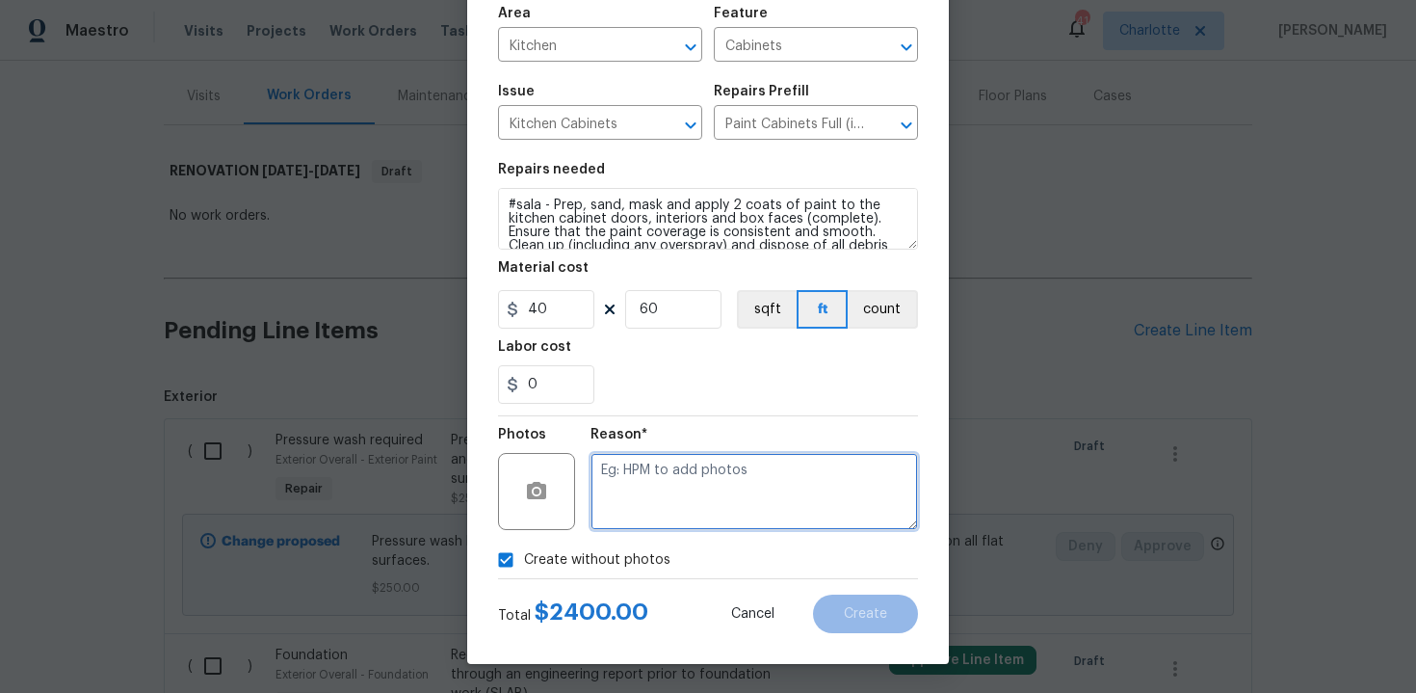
click at [666, 497] on textarea at bounding box center [755, 491] width 328 height 77
type textarea "n/a"
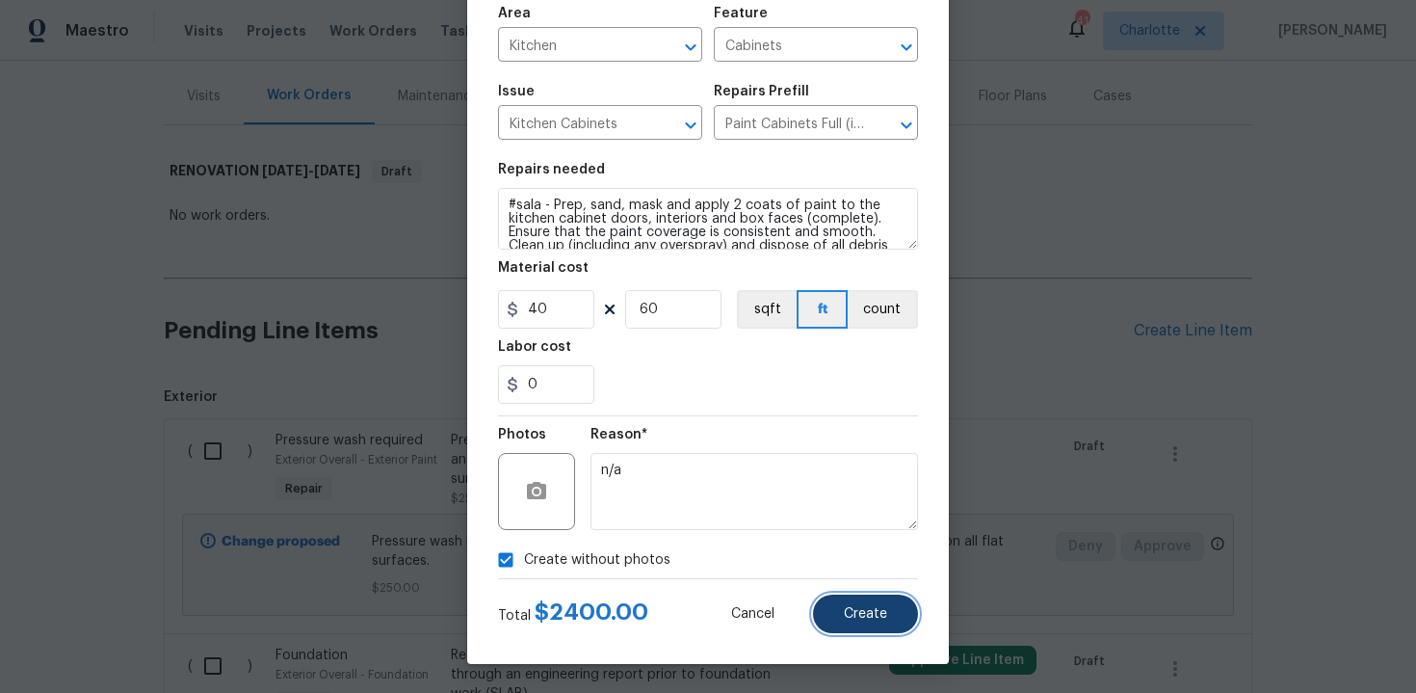
click at [859, 604] on button "Create" at bounding box center [865, 613] width 105 height 39
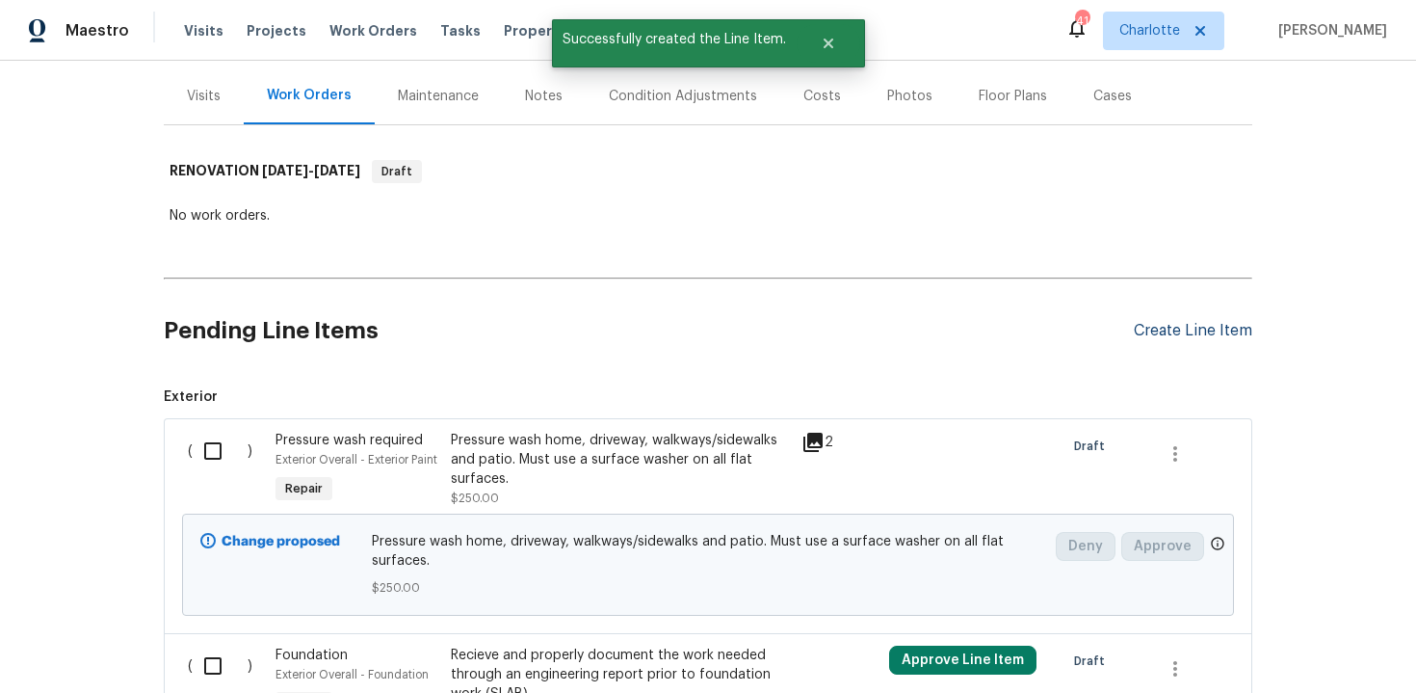
click at [1193, 327] on div "Create Line Item" at bounding box center [1193, 331] width 118 height 18
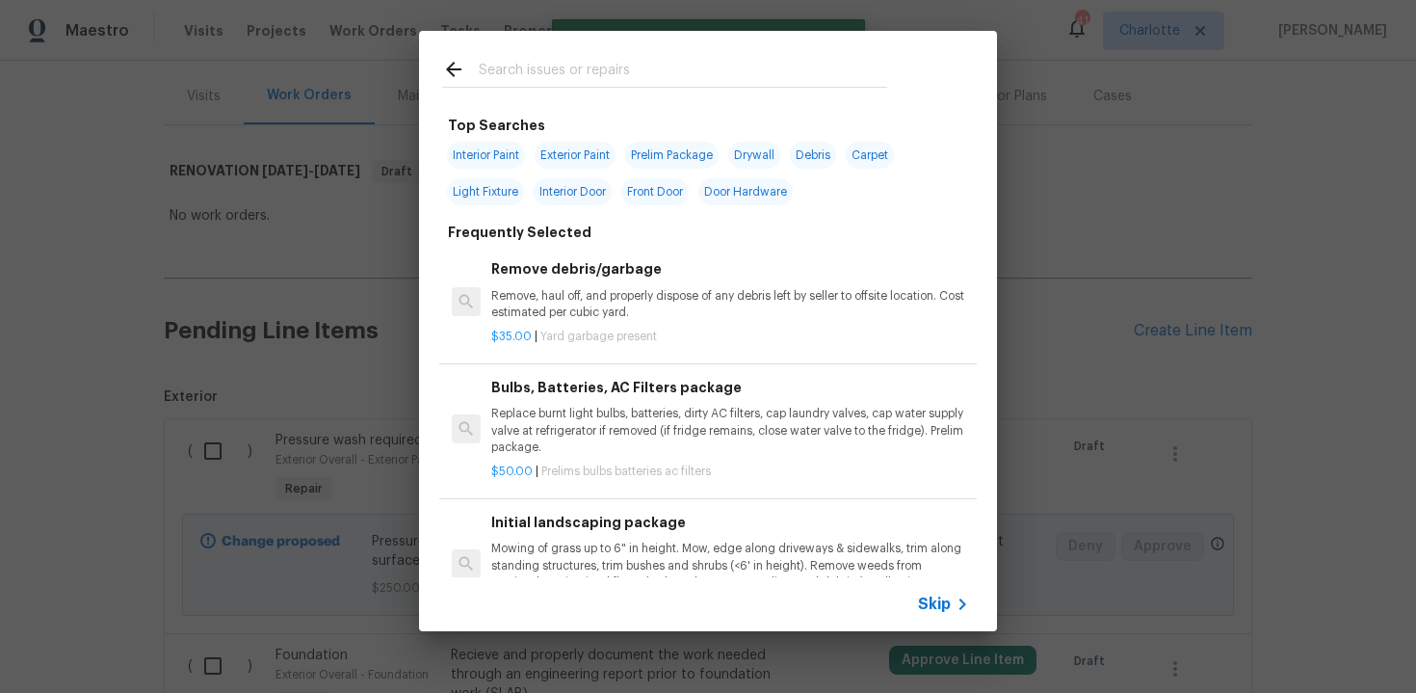
click at [933, 599] on span "Skip" at bounding box center [934, 603] width 33 height 19
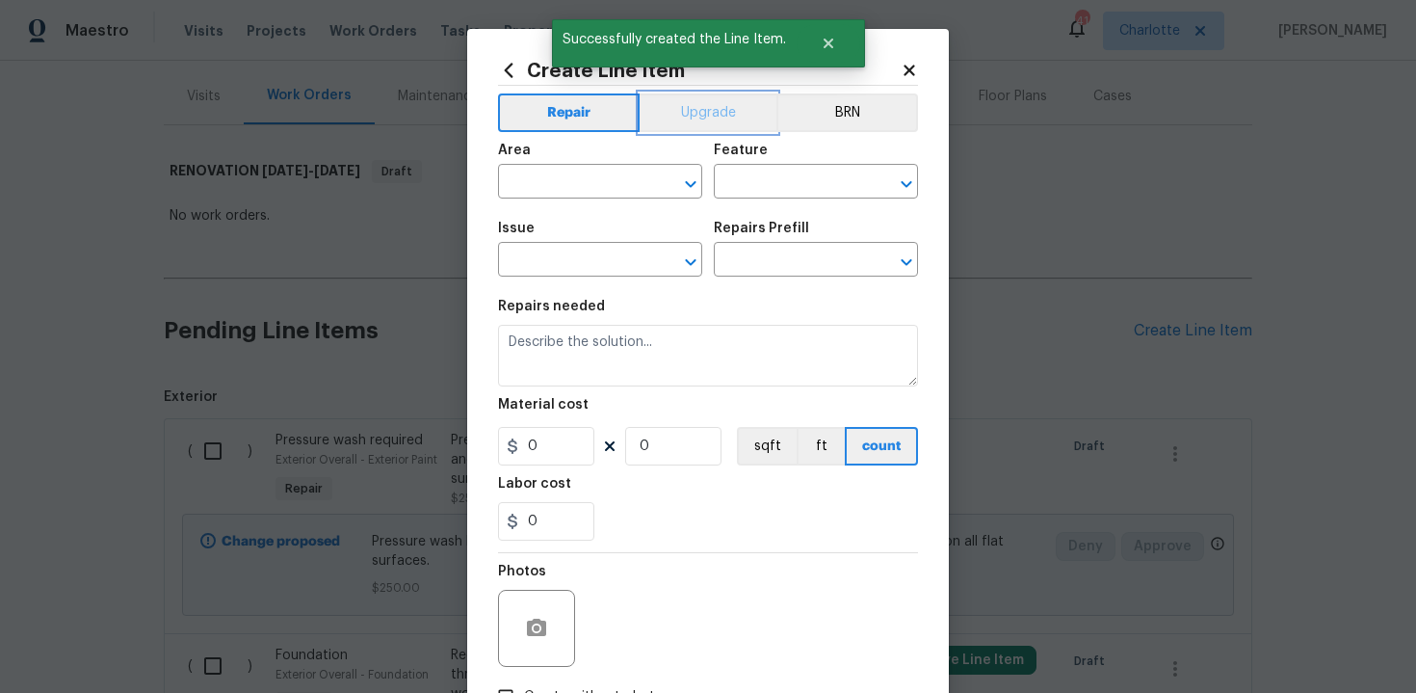
click at [705, 122] on button "Upgrade" at bounding box center [709, 112] width 138 height 39
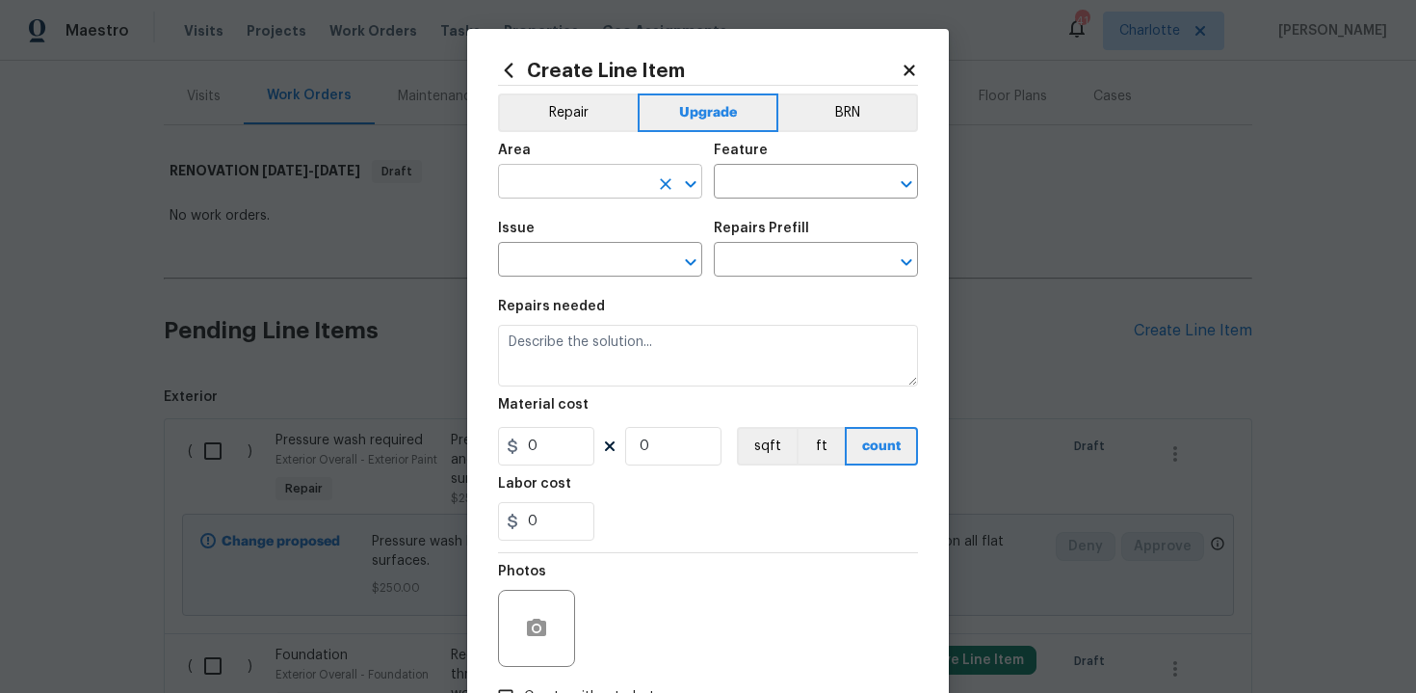
click at [589, 193] on input "text" at bounding box center [573, 184] width 150 height 30
click at [567, 242] on li "Kitchen" at bounding box center [600, 227] width 204 height 32
type input "Kitchen"
click at [758, 174] on input "text" at bounding box center [789, 184] width 150 height 30
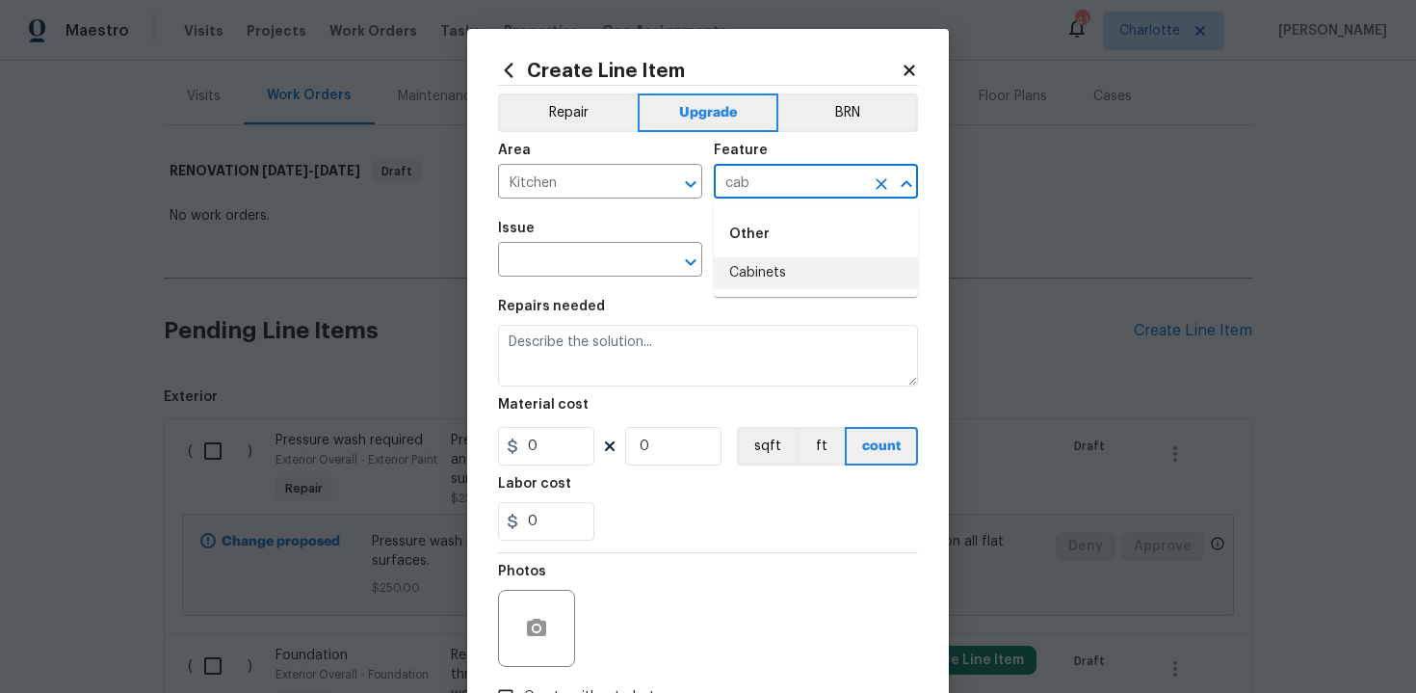
click at [782, 268] on li "Cabinets" at bounding box center [816, 273] width 204 height 32
type input "Cabinets"
click at [573, 258] on input "text" at bounding box center [573, 262] width 150 height 30
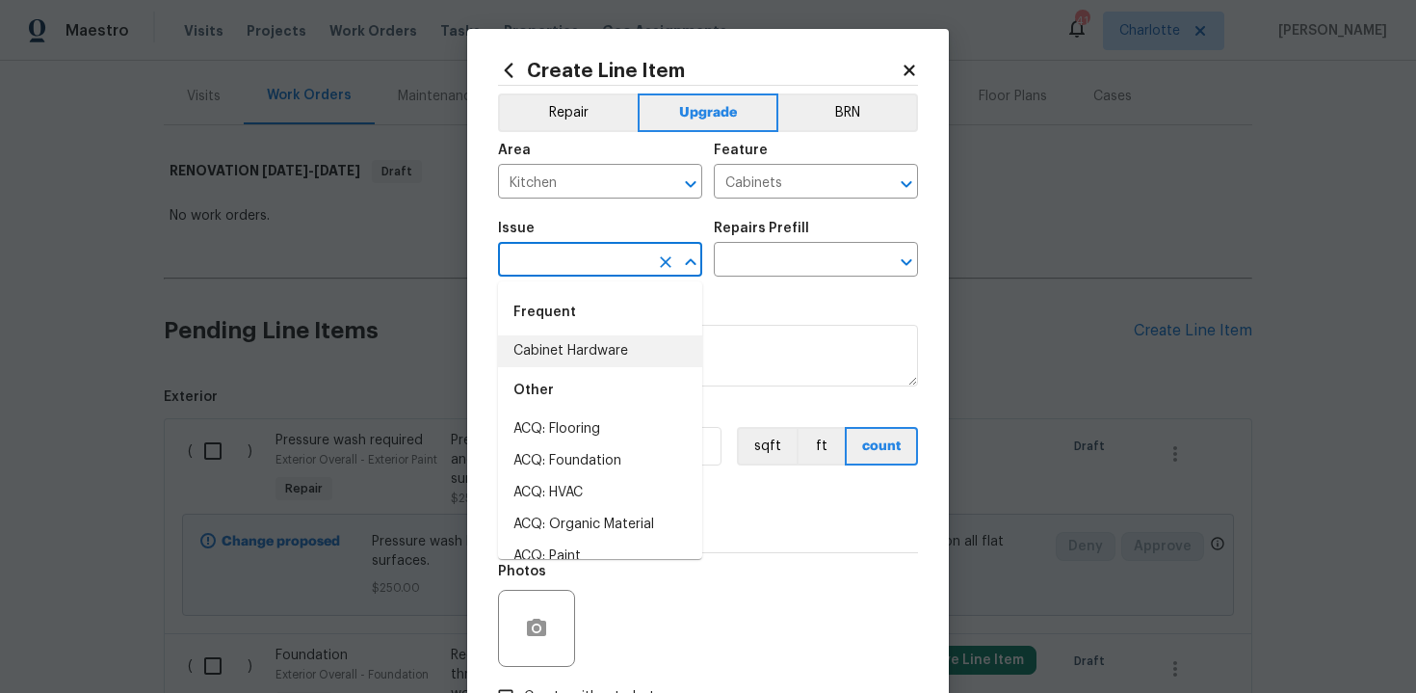
click at [590, 354] on li "Cabinet Hardware" at bounding box center [600, 351] width 204 height 32
type input "Cabinet Hardware"
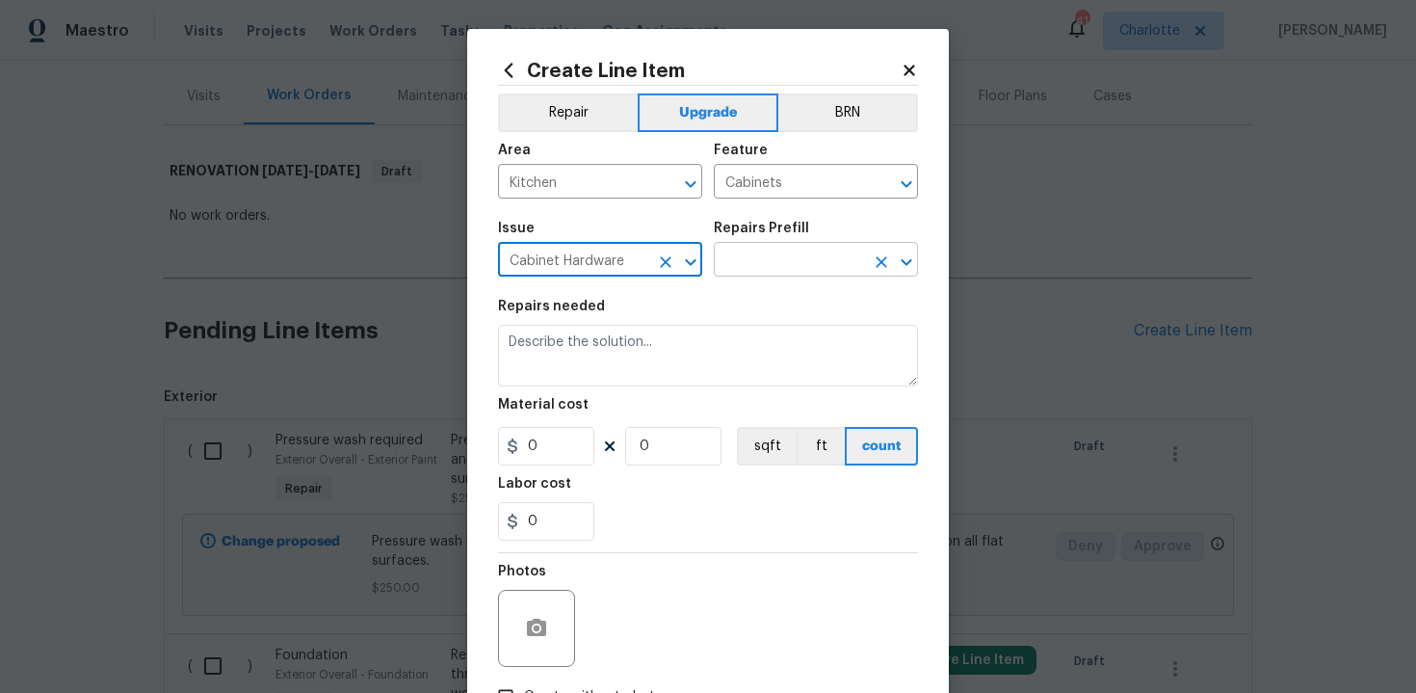
click at [786, 258] on input "text" at bounding box center [789, 262] width 150 height 30
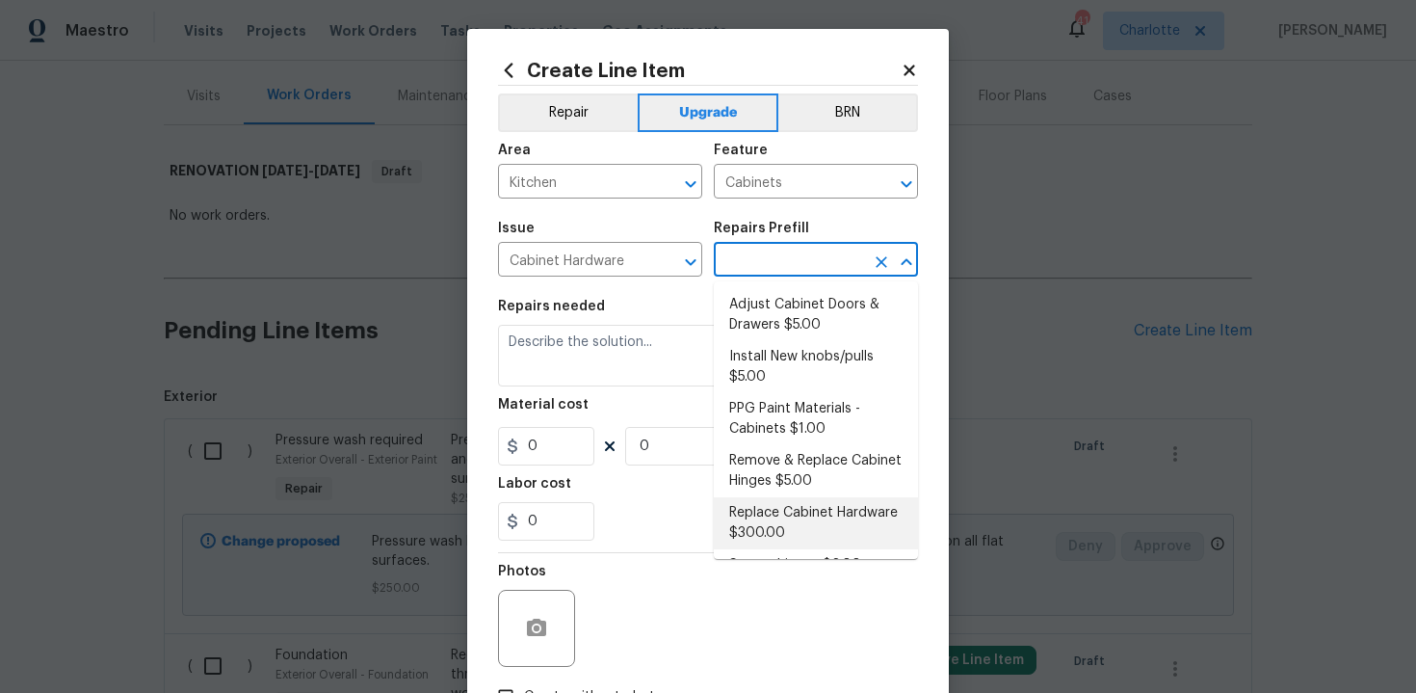
click at [791, 505] on li "Replace Cabinet Hardware $300.00" at bounding box center [816, 523] width 204 height 52
type input "Replace Cabinet Hardware $300.00"
type textarea "Replace cabinet hardware with new hinges and pulls. HPM to provide specs"
type input "300"
type input "1"
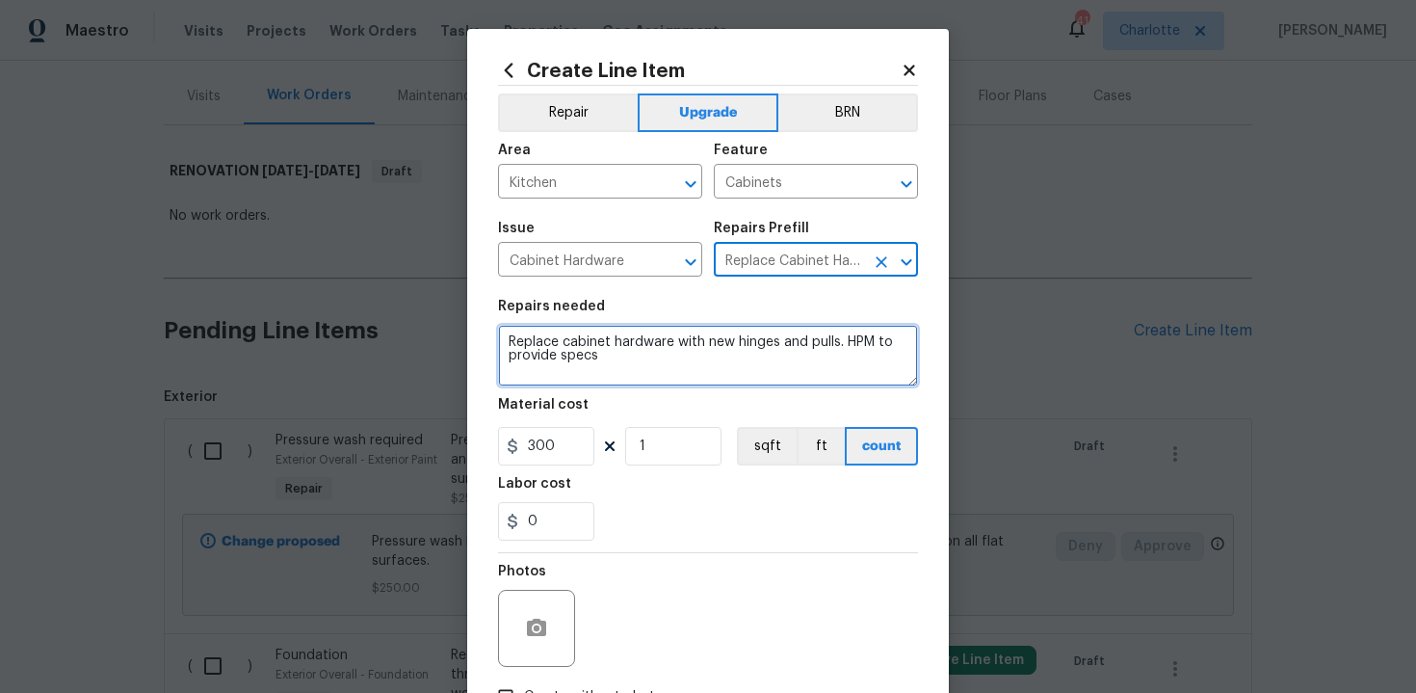
click at [503, 346] on textarea "Replace cabinet hardware with new hinges and pulls. HPM to provide specs" at bounding box center [708, 356] width 420 height 62
type textarea "#sala - Replace cabinet hardware with new hinges and pulls. HPM to provide specs"
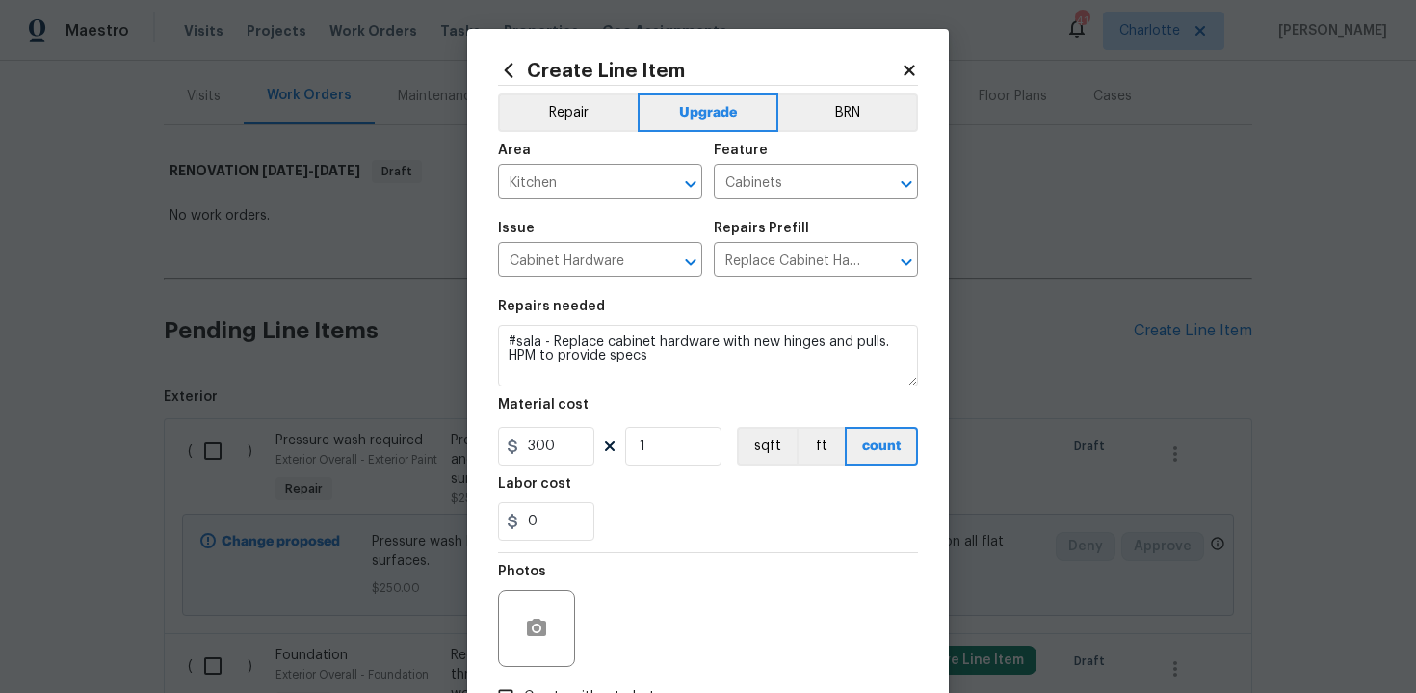
click at [688, 487] on div "Labor cost" at bounding box center [708, 489] width 420 height 25
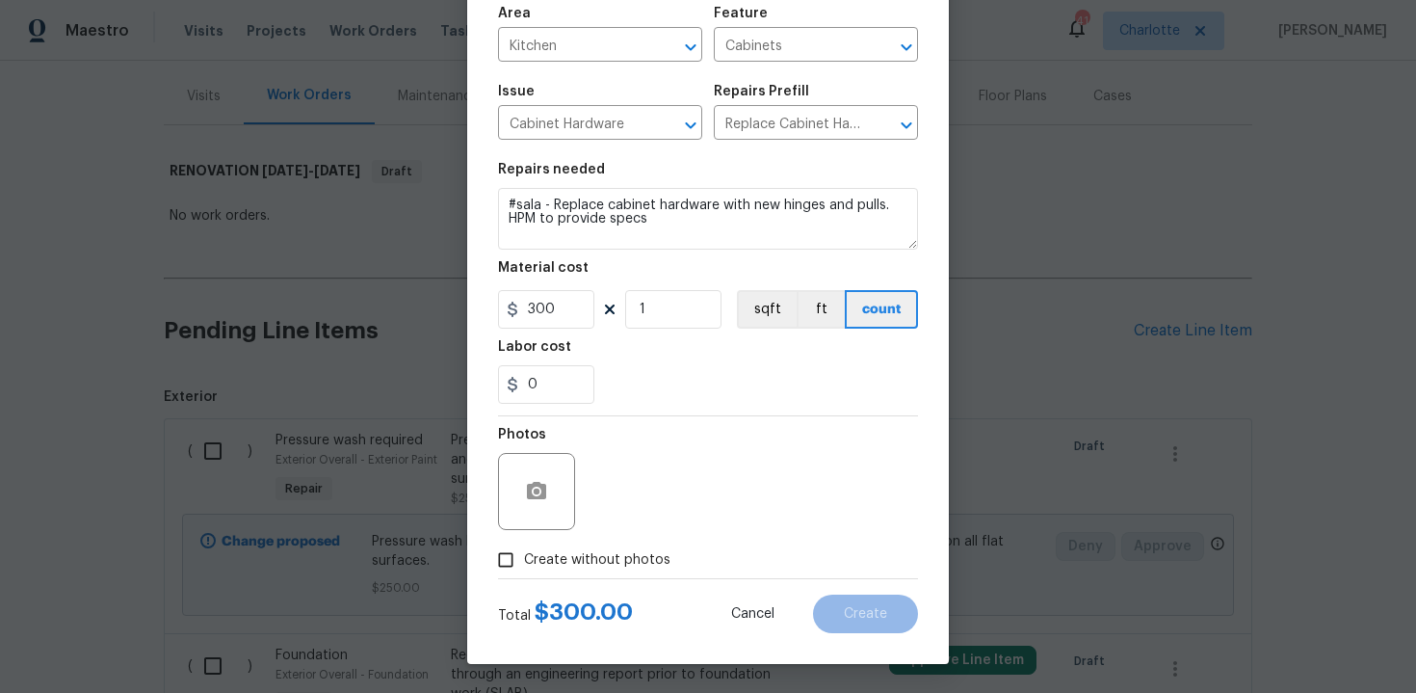
click at [602, 556] on span "Create without photos" at bounding box center [597, 560] width 146 height 20
click at [524, 556] on input "Create without photos" at bounding box center [505, 559] width 37 height 37
checkbox input "true"
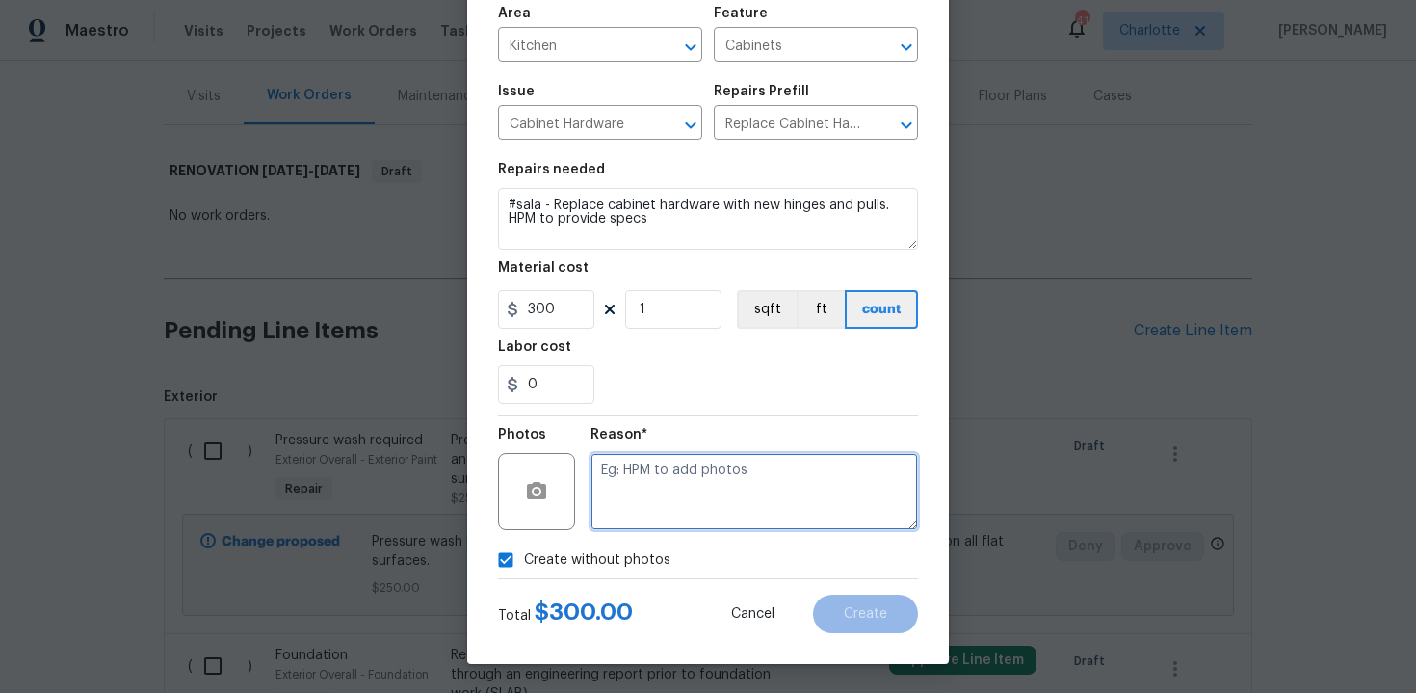
click at [669, 495] on textarea at bounding box center [755, 491] width 328 height 77
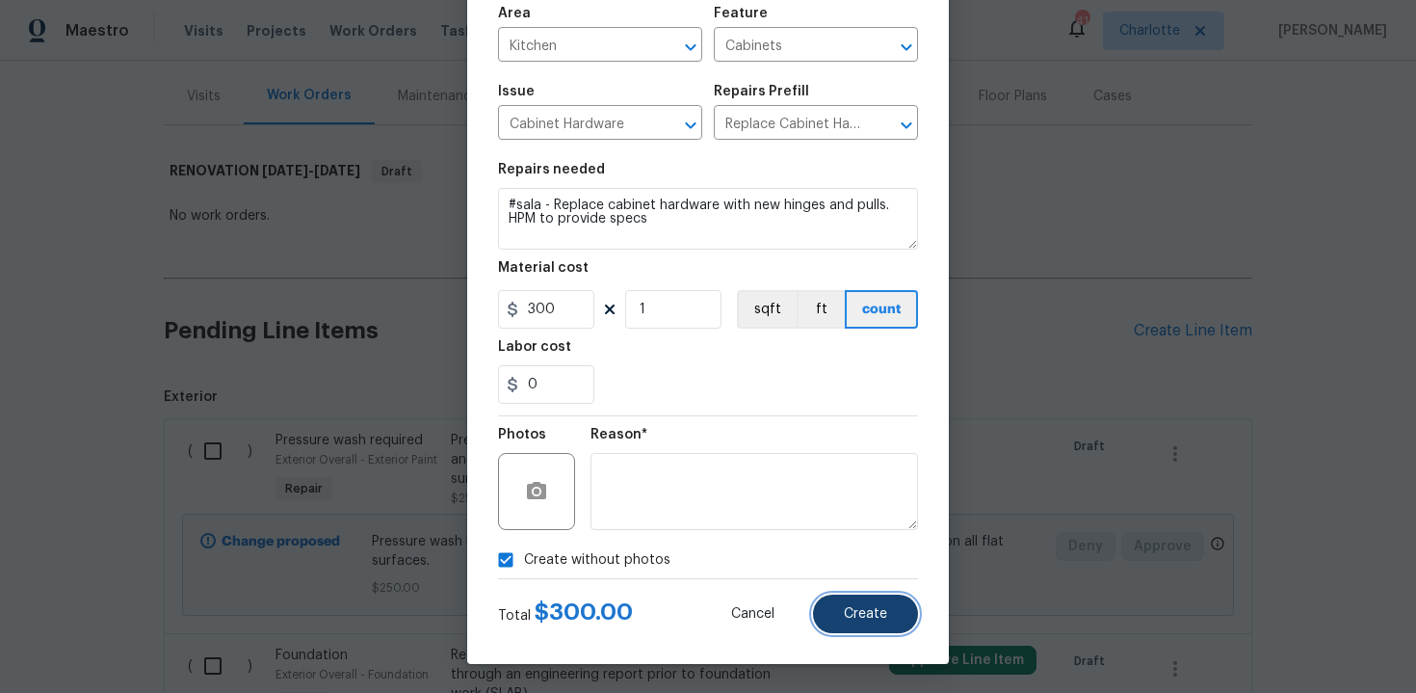
click at [846, 620] on span "Create" at bounding box center [865, 614] width 43 height 14
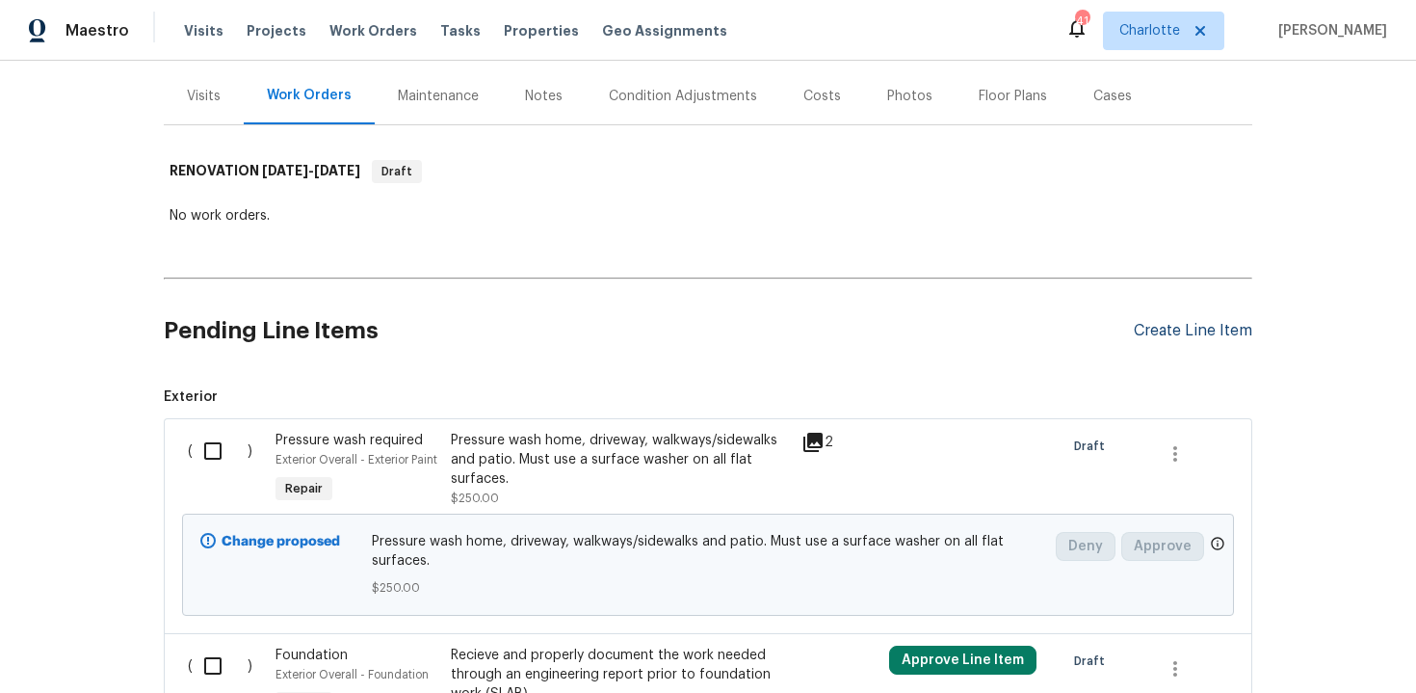
click at [1168, 328] on div "Create Line Item" at bounding box center [1193, 331] width 118 height 18
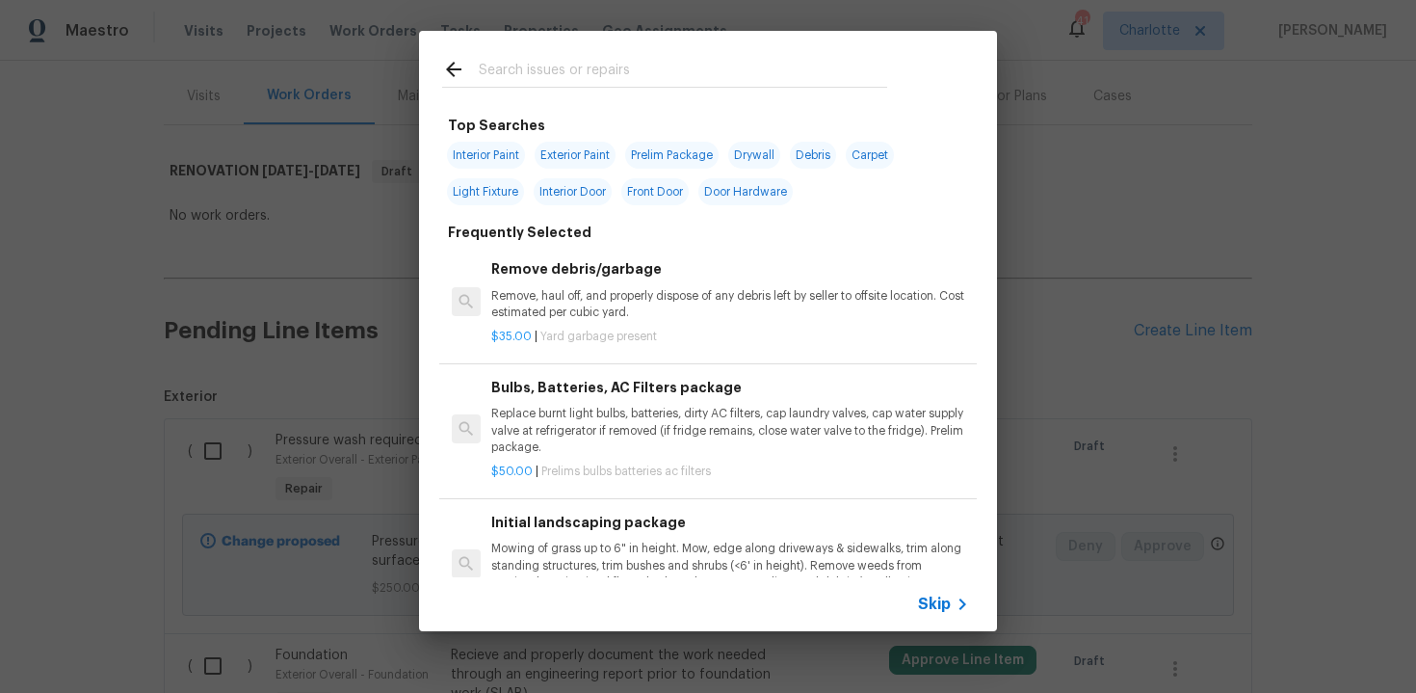
click at [947, 591] on div "Skip" at bounding box center [708, 604] width 578 height 54
click at [934, 602] on span "Skip" at bounding box center [934, 603] width 33 height 19
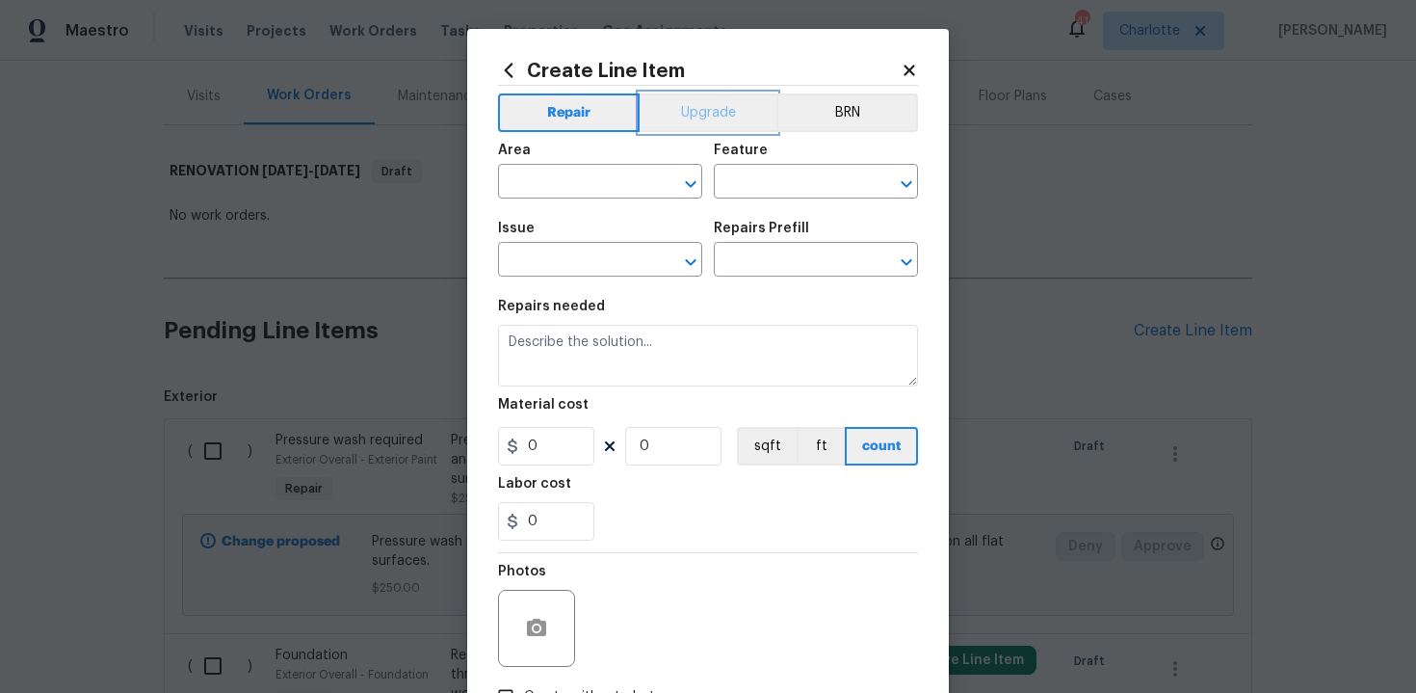
click at [710, 110] on button "Upgrade" at bounding box center [709, 112] width 138 height 39
click at [617, 171] on input "text" at bounding box center [573, 184] width 150 height 30
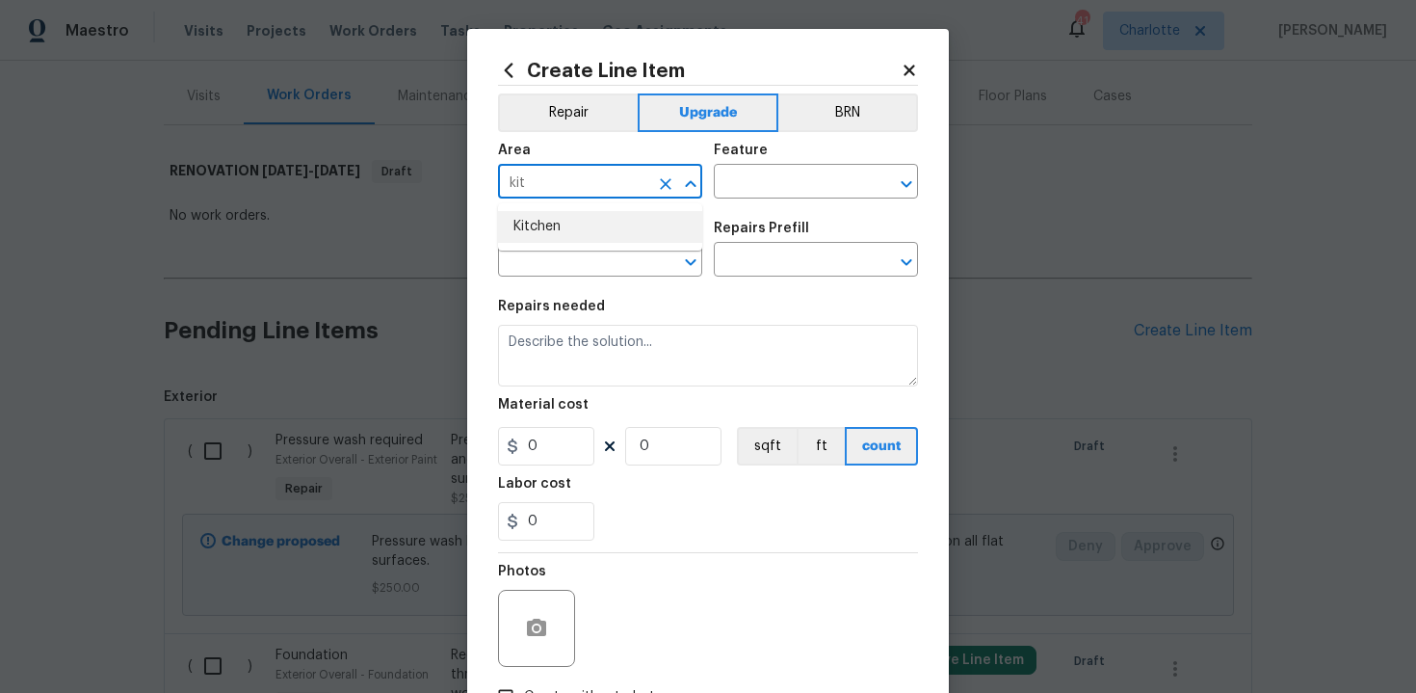
click at [549, 220] on li "Kitchen" at bounding box center [600, 227] width 204 height 32
type input "Kitchen"
click at [737, 183] on input "text" at bounding box center [789, 184] width 150 height 30
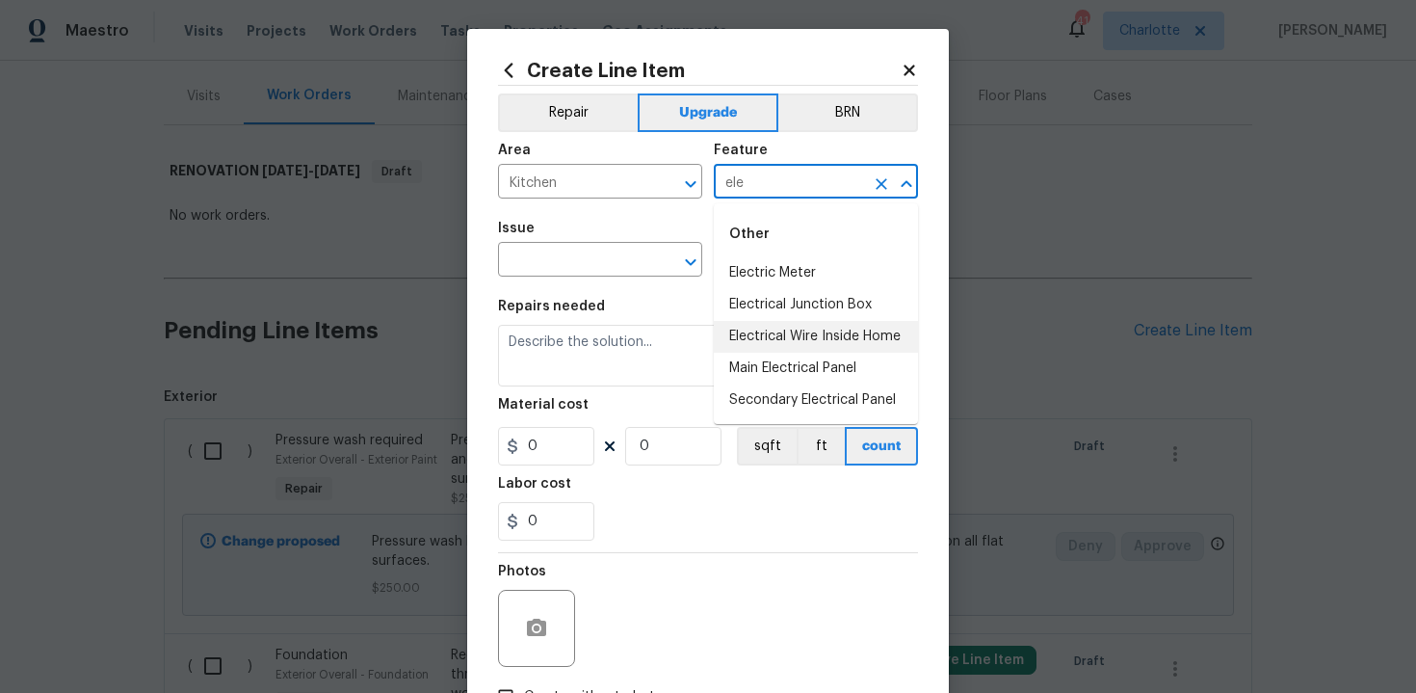
click at [764, 329] on li "Electrical Wire Inside Home" at bounding box center [816, 337] width 204 height 32
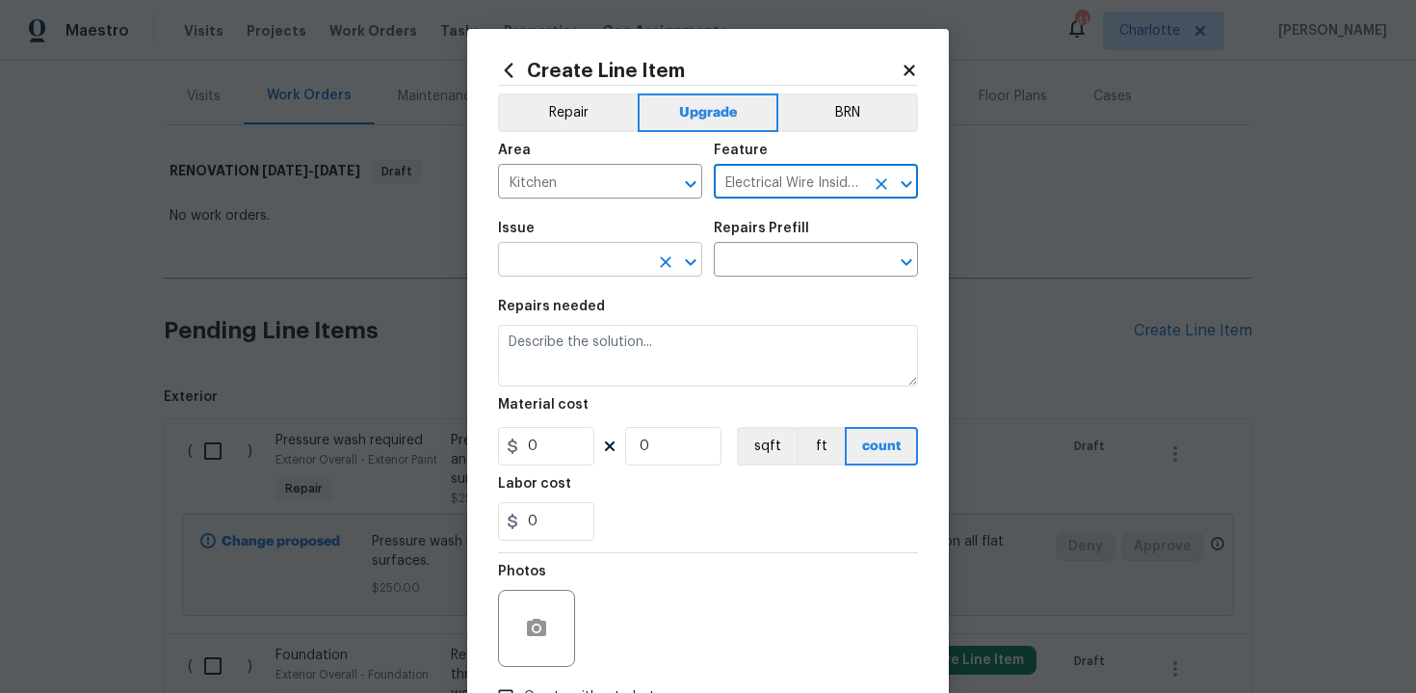
type input "Electrical Wire Inside Home"
click at [551, 258] on input "text" at bounding box center [573, 262] width 150 height 30
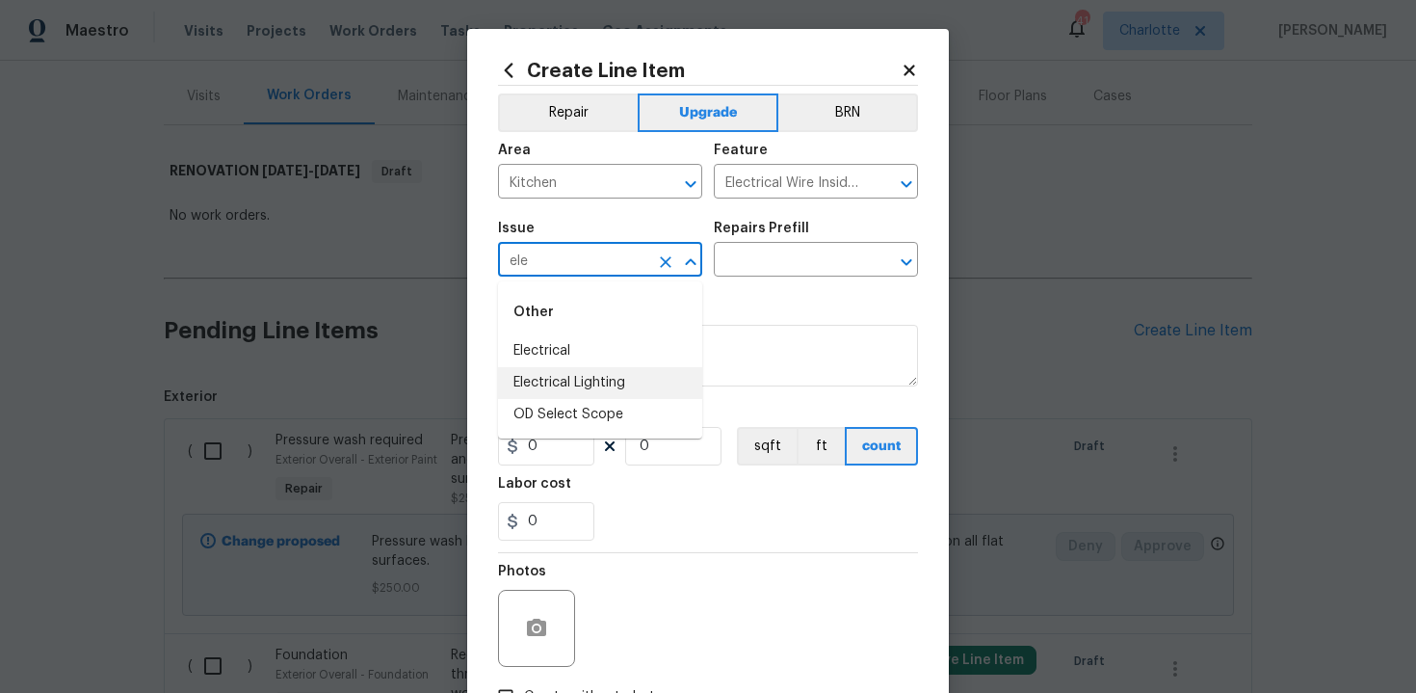
click at [577, 381] on li "Electrical Lighting" at bounding box center [600, 383] width 204 height 32
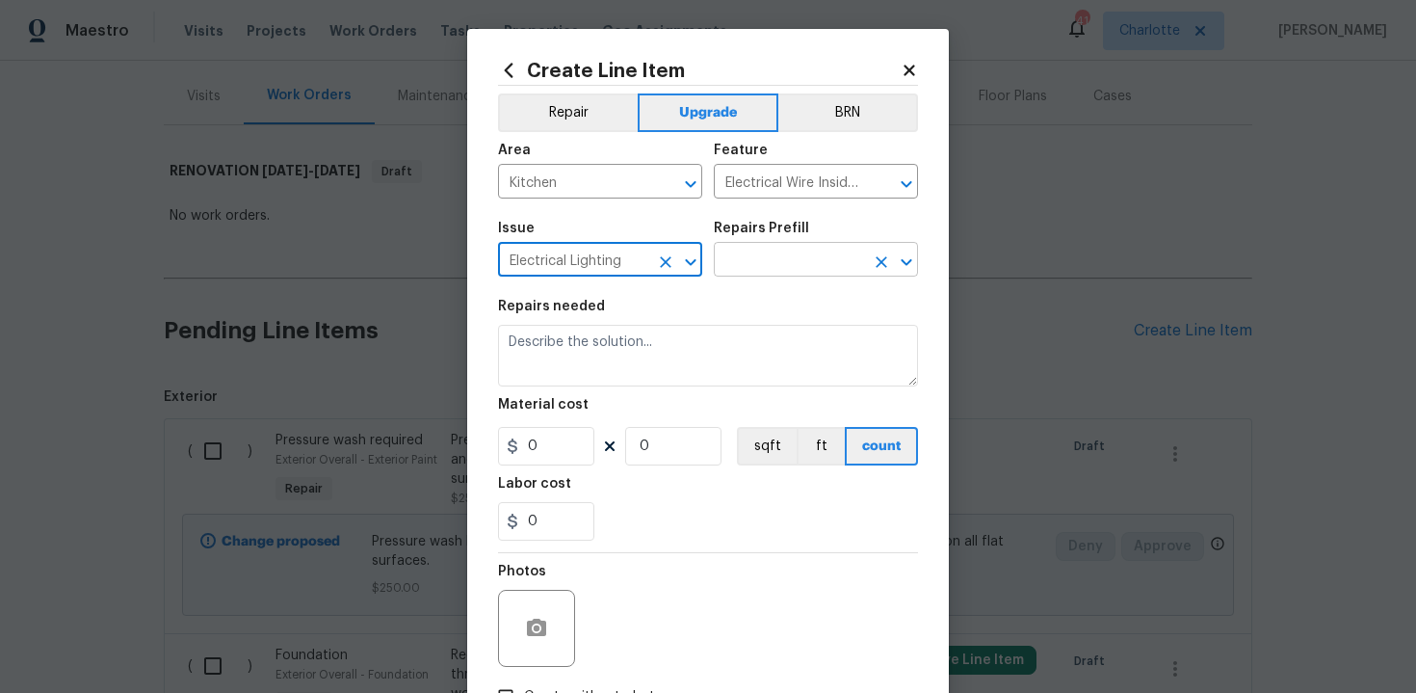
type input "Electrical Lighting"
click at [758, 263] on input "text" at bounding box center [789, 262] width 150 height 30
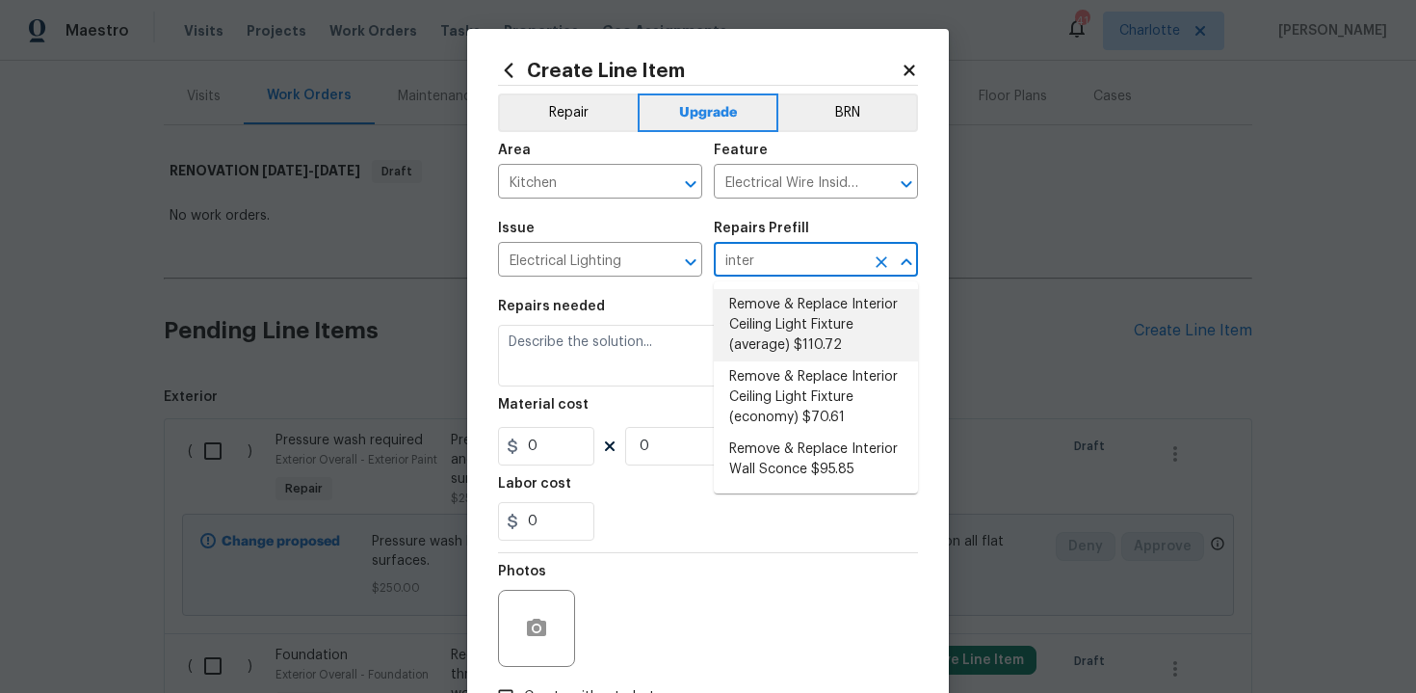
click at [821, 321] on li "Remove & Replace Interior Ceiling Light Fixture (average) $110.72" at bounding box center [816, 325] width 204 height 72
type input "Remove & Replace Interior Ceiling Light Fixture (average) $110.72"
type textarea "Remove the existing interior ceiling light fixture and replace it with new AVER…"
type input "1"
type input "110.72"
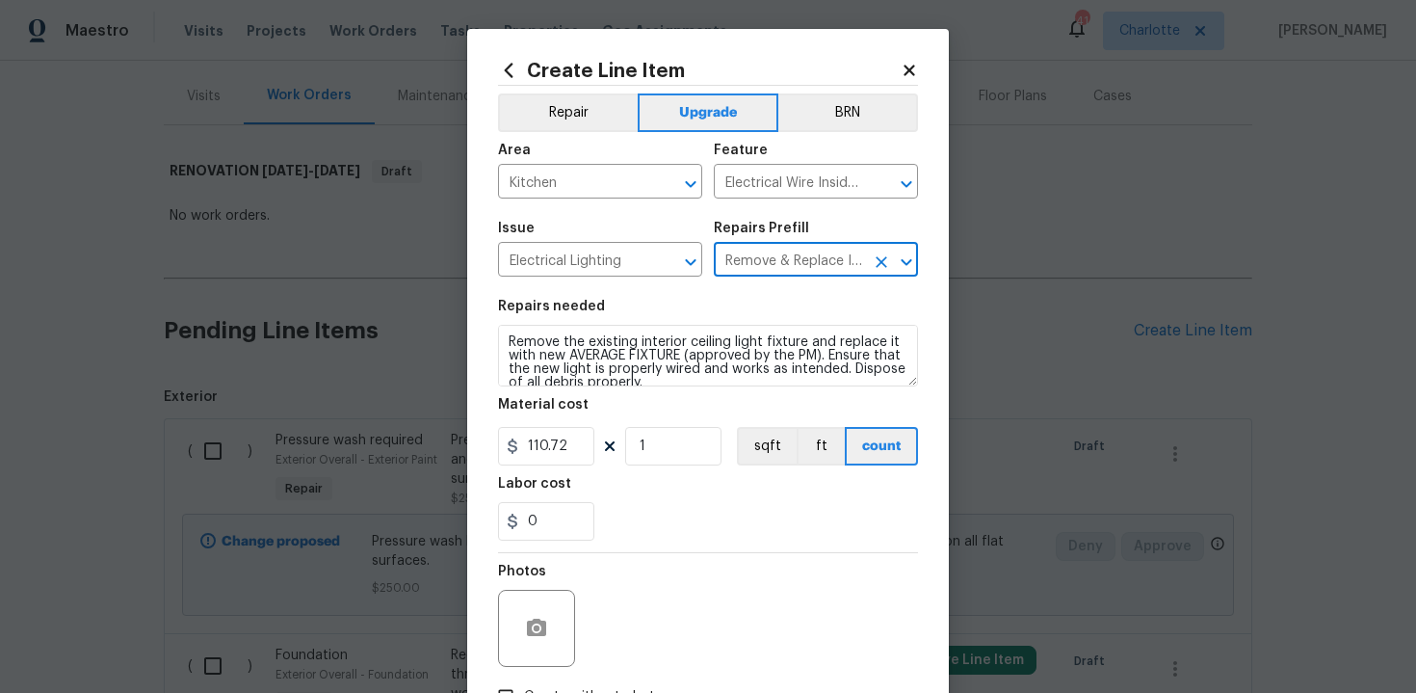
type input "Remove & Replace Interior Ceiling Light Fixture (average) $110.72"
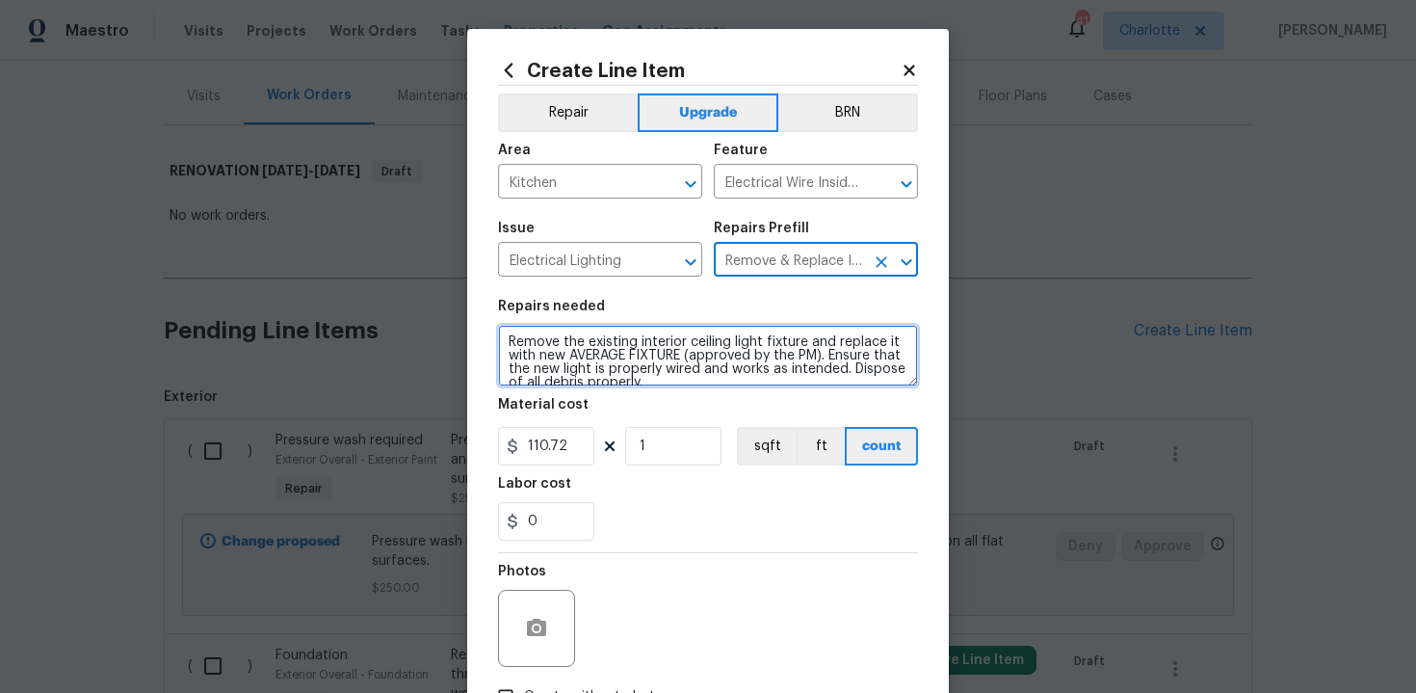
click at [502, 339] on textarea "Remove the existing interior ceiling light fixture and replace it with new AVER…" at bounding box center [708, 356] width 420 height 62
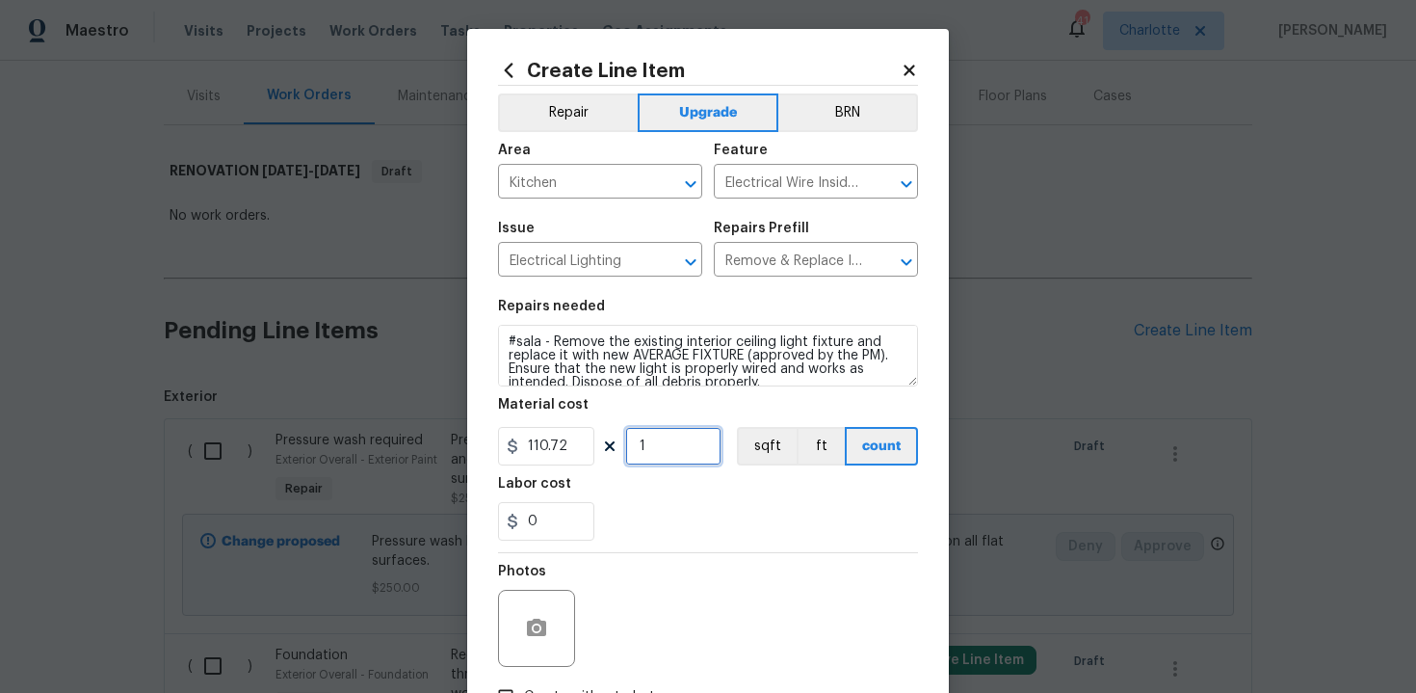
click at [674, 441] on input "1" at bounding box center [673, 446] width 96 height 39
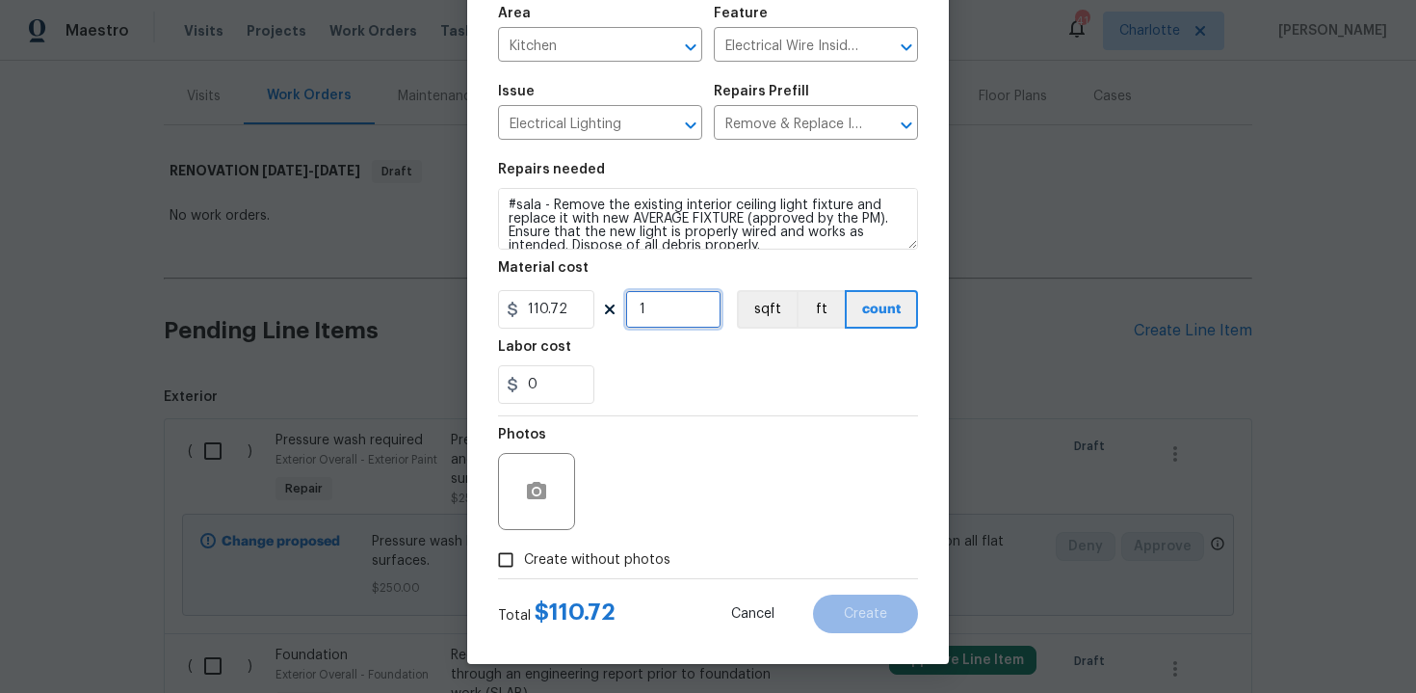
scroll to position [13, 0]
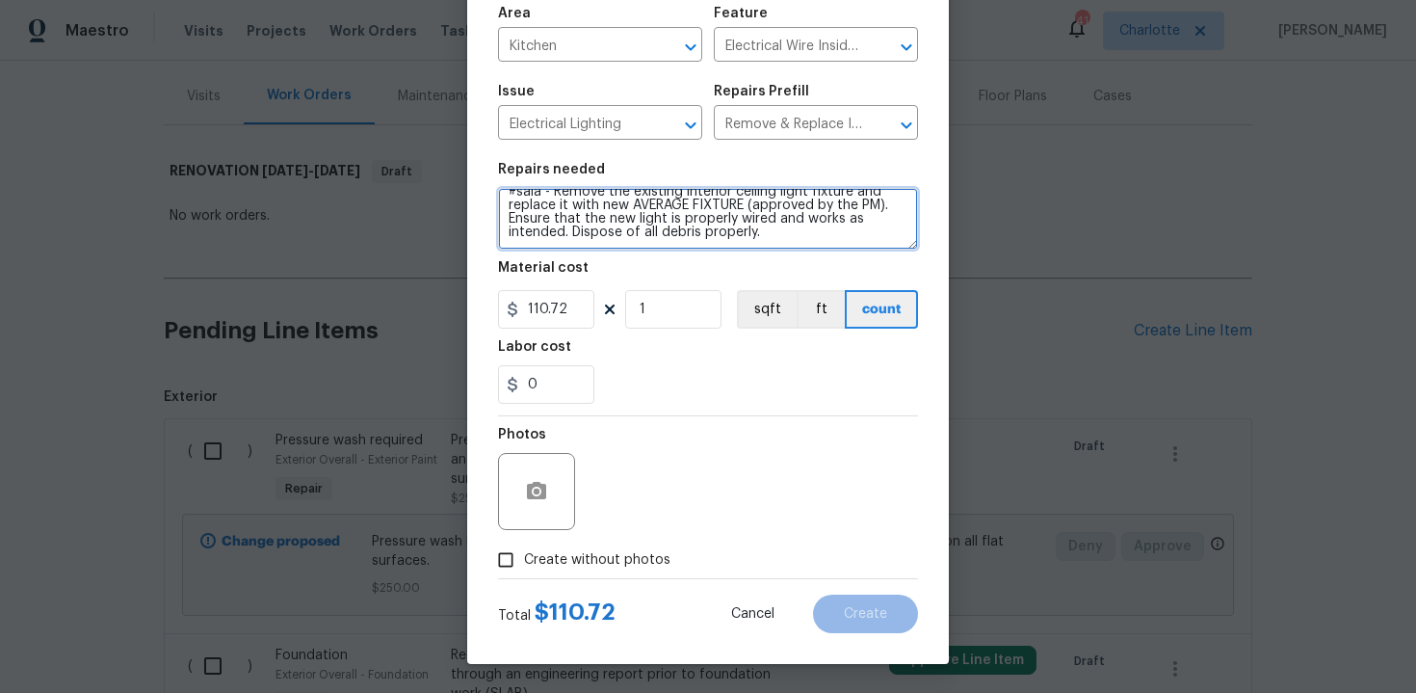
click at [773, 236] on textarea "#sala - Remove the existing interior ceiling light fixture and replace it with …" at bounding box center [708, 219] width 420 height 62
paste textarea "Replace surface mounted light fixture"
type textarea "#sala - Remove the existing interior ceiling light fixture and replace it with …"
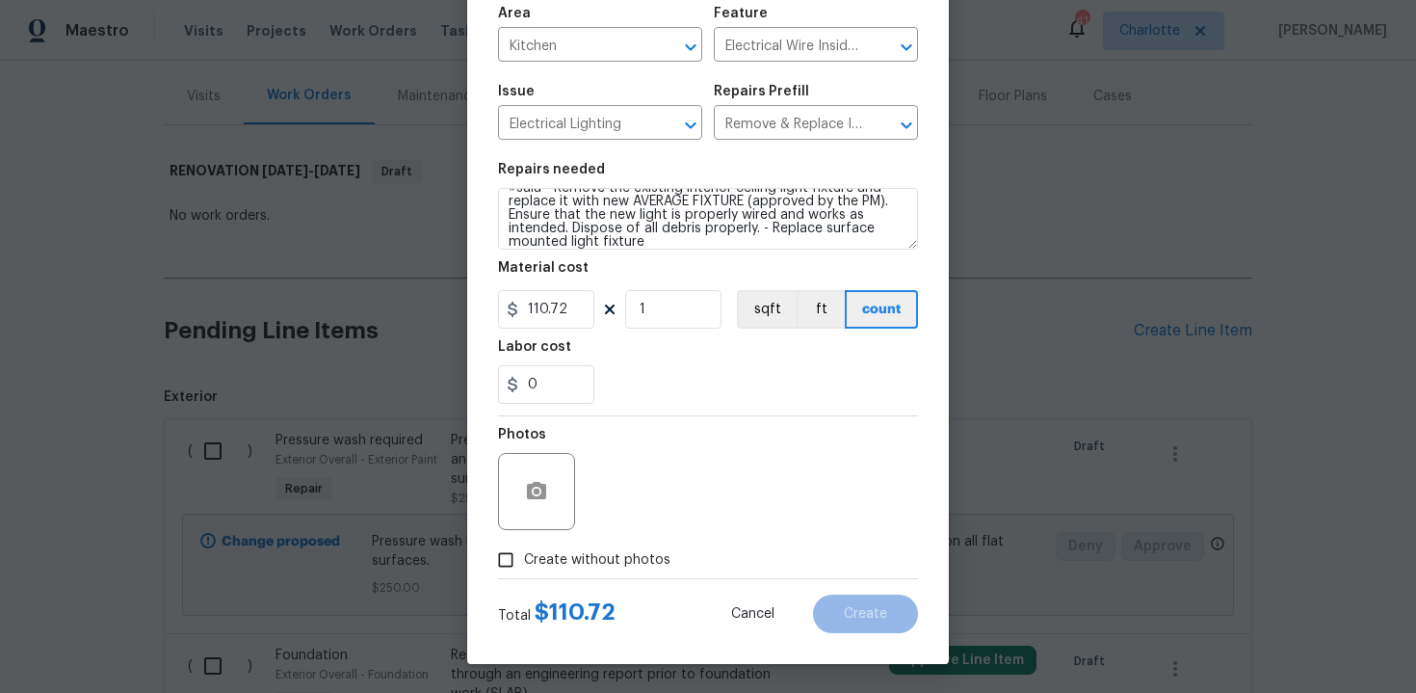
click at [595, 561] on span "Create without photos" at bounding box center [597, 560] width 146 height 20
click at [524, 561] on input "Create without photos" at bounding box center [505, 559] width 37 height 37
checkbox input "true"
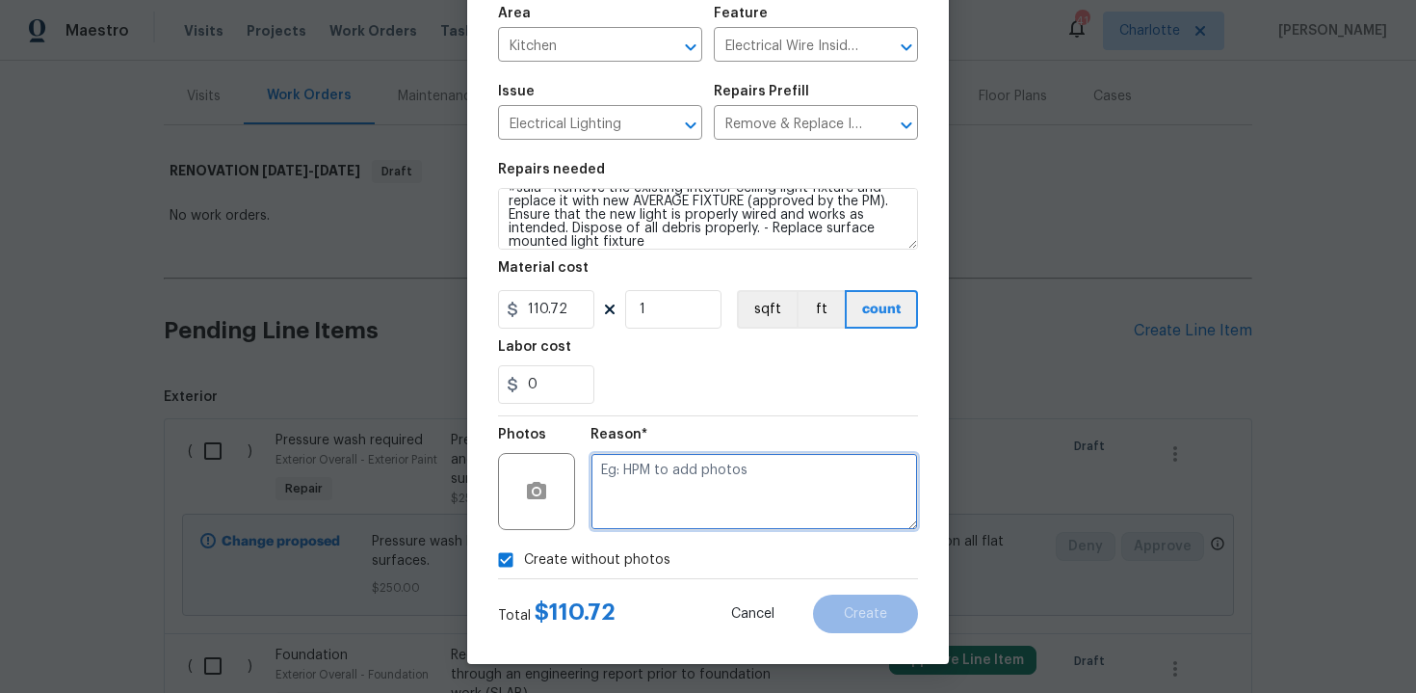
click at [654, 513] on textarea at bounding box center [755, 491] width 328 height 77
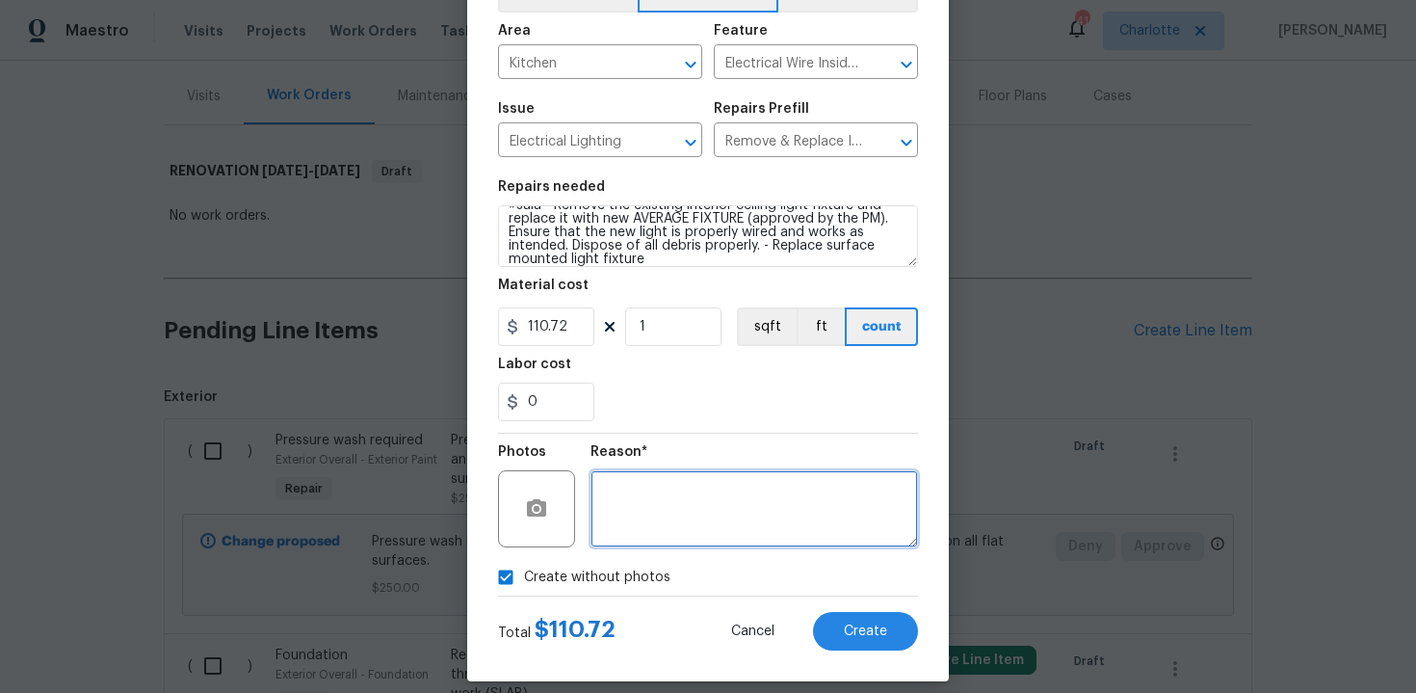
scroll to position [138, 0]
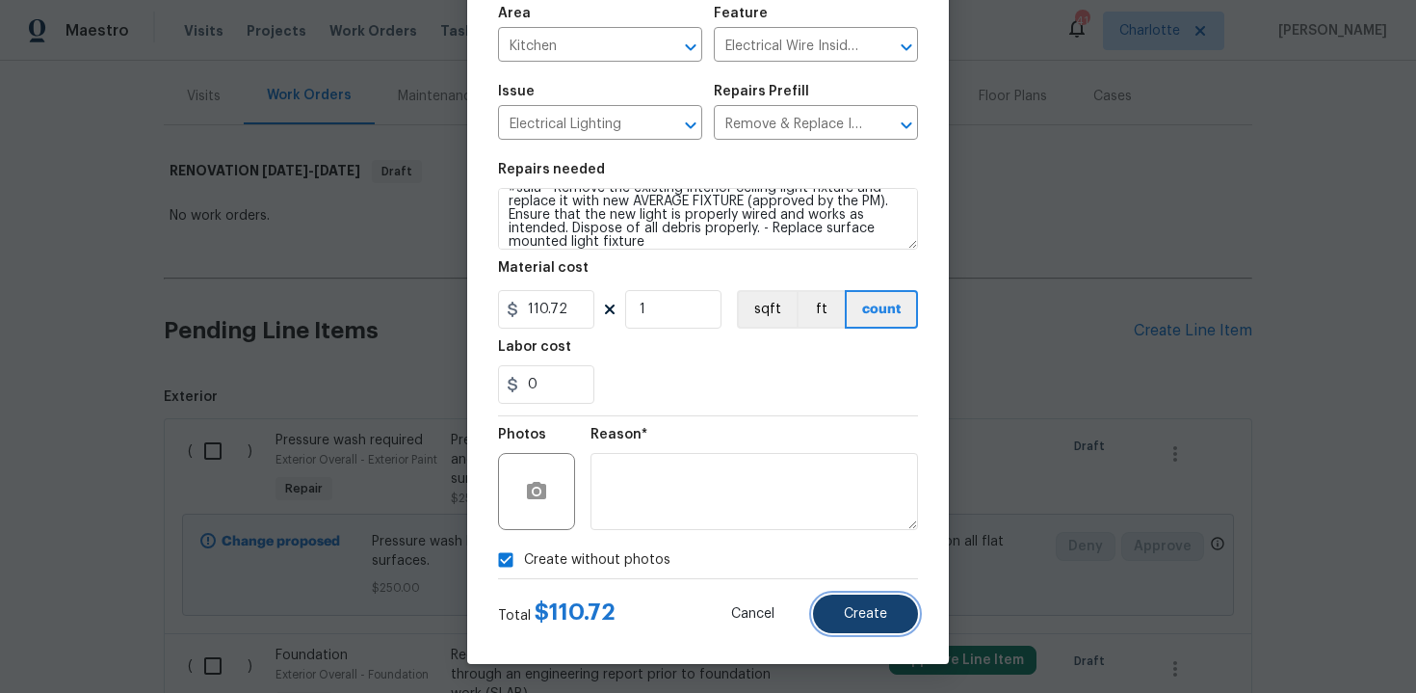
click at [869, 619] on span "Create" at bounding box center [865, 614] width 43 height 14
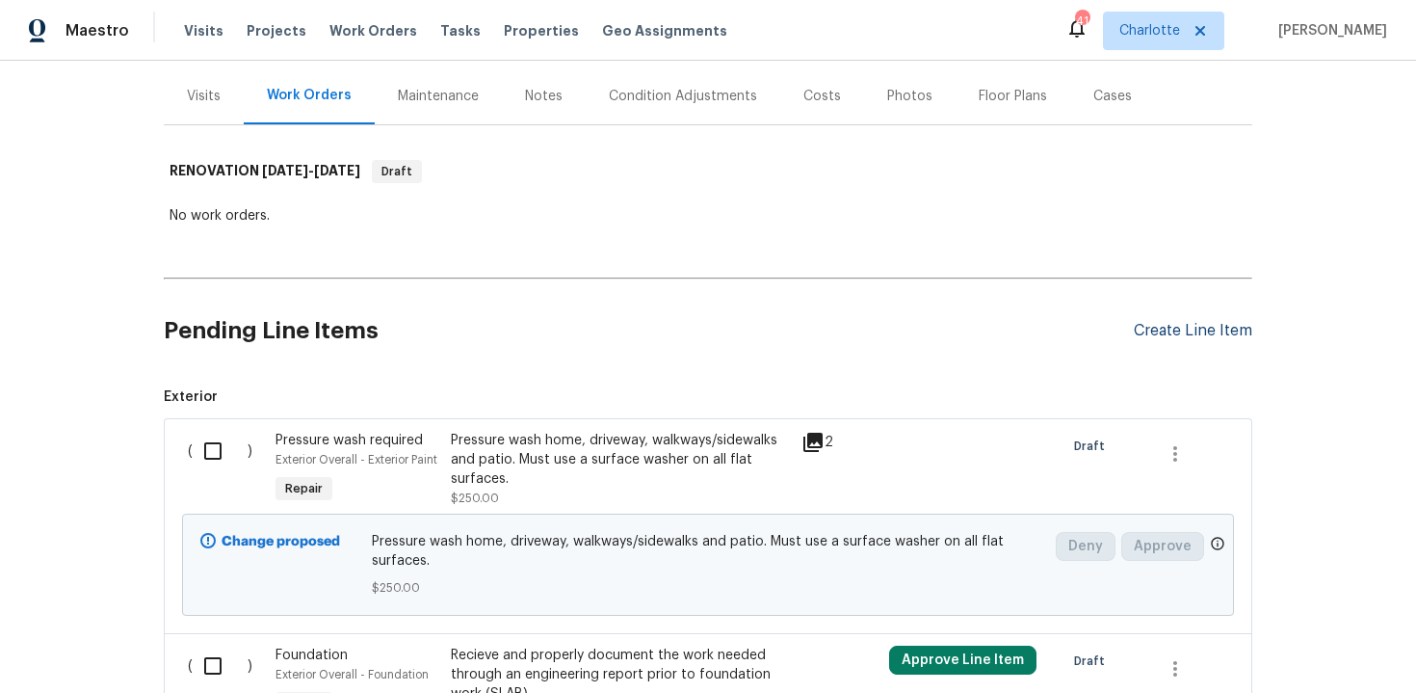
click at [1154, 336] on div "Create Line Item" at bounding box center [1193, 331] width 118 height 18
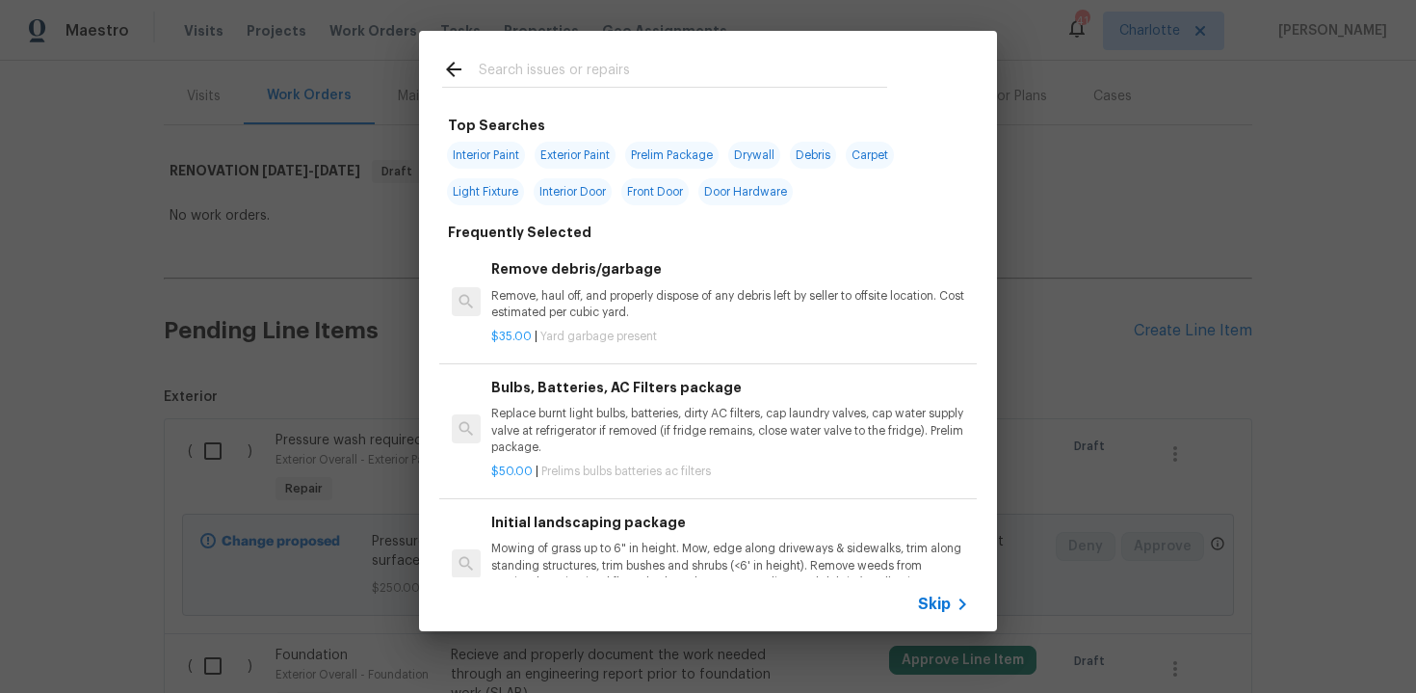
click at [940, 598] on span "Skip" at bounding box center [934, 603] width 33 height 19
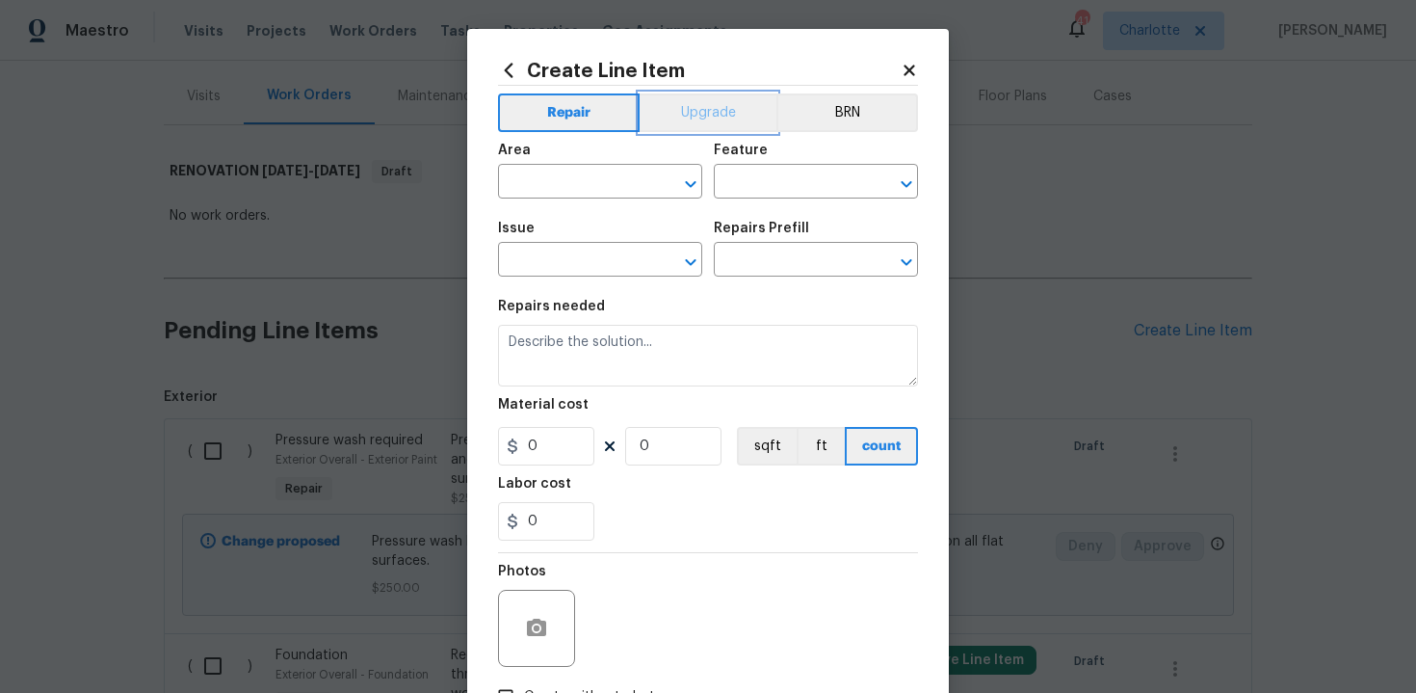
click at [690, 119] on button "Upgrade" at bounding box center [709, 112] width 138 height 39
click at [615, 175] on input "text" at bounding box center [573, 184] width 150 height 30
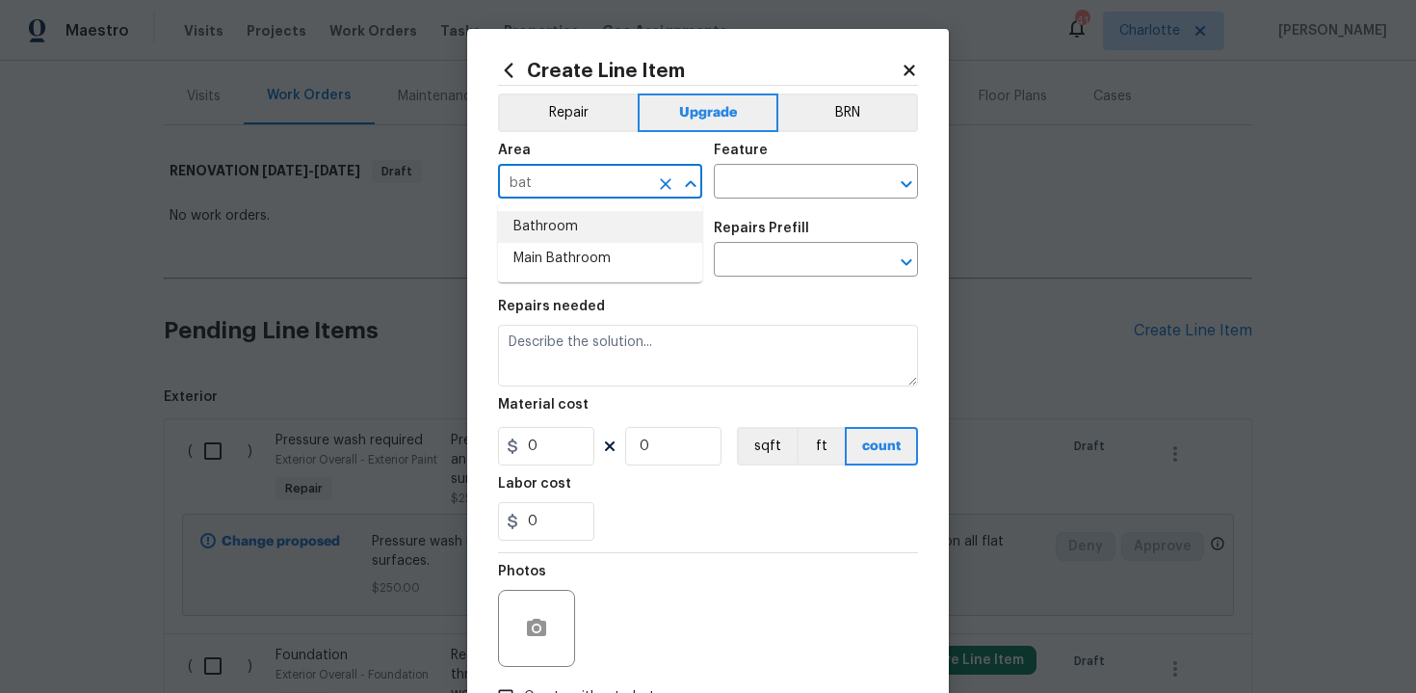
click at [611, 224] on li "Bathroom" at bounding box center [600, 227] width 204 height 32
type input "Bathroom"
click at [726, 195] on input "text" at bounding box center [789, 184] width 150 height 30
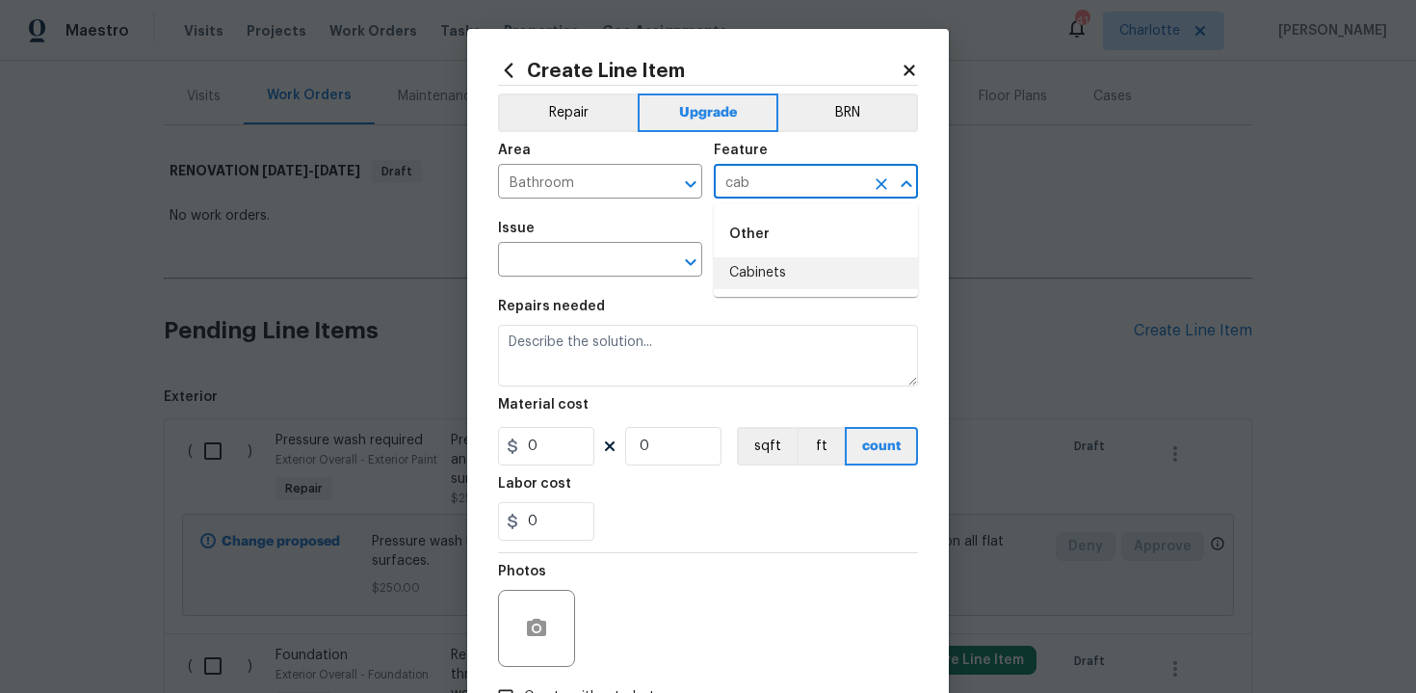
click at [748, 274] on li "Cabinets" at bounding box center [816, 273] width 204 height 32
type input "Cabinets"
click at [594, 261] on input "text" at bounding box center [573, 262] width 150 height 30
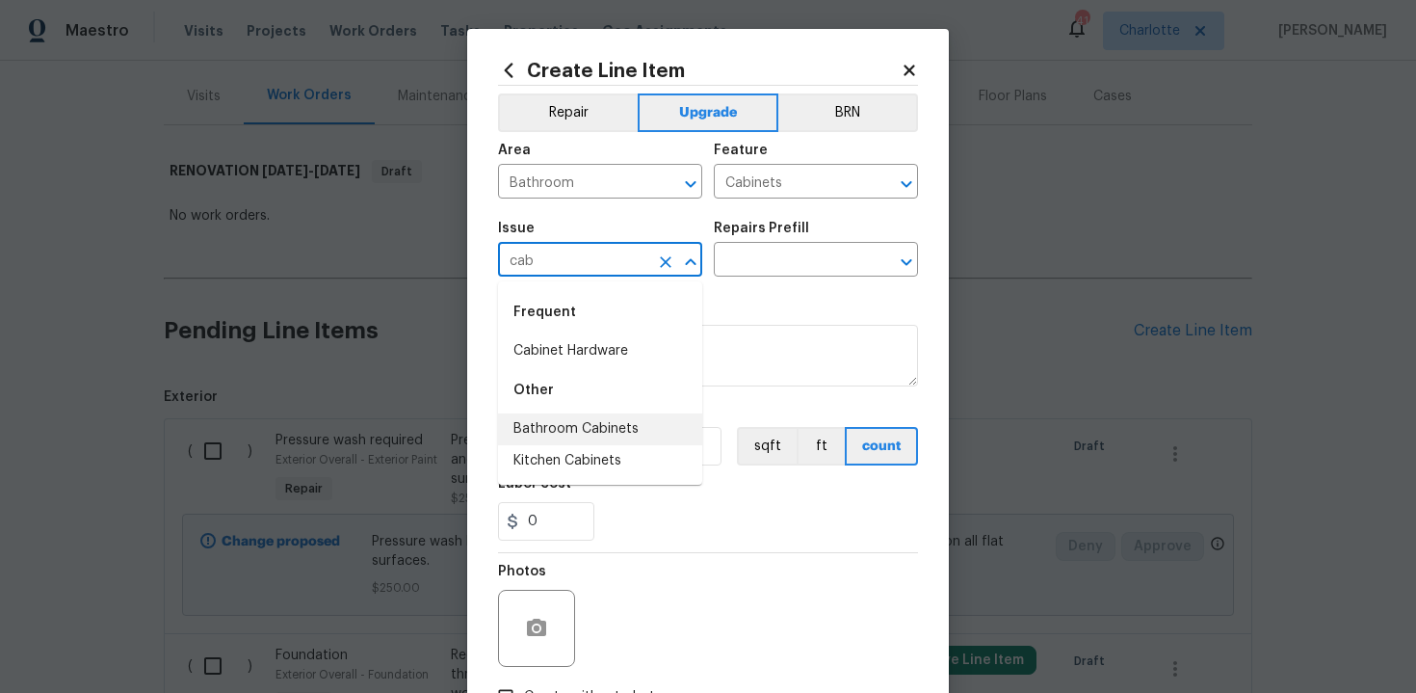
click at [618, 414] on li "Bathroom Cabinets" at bounding box center [600, 429] width 204 height 32
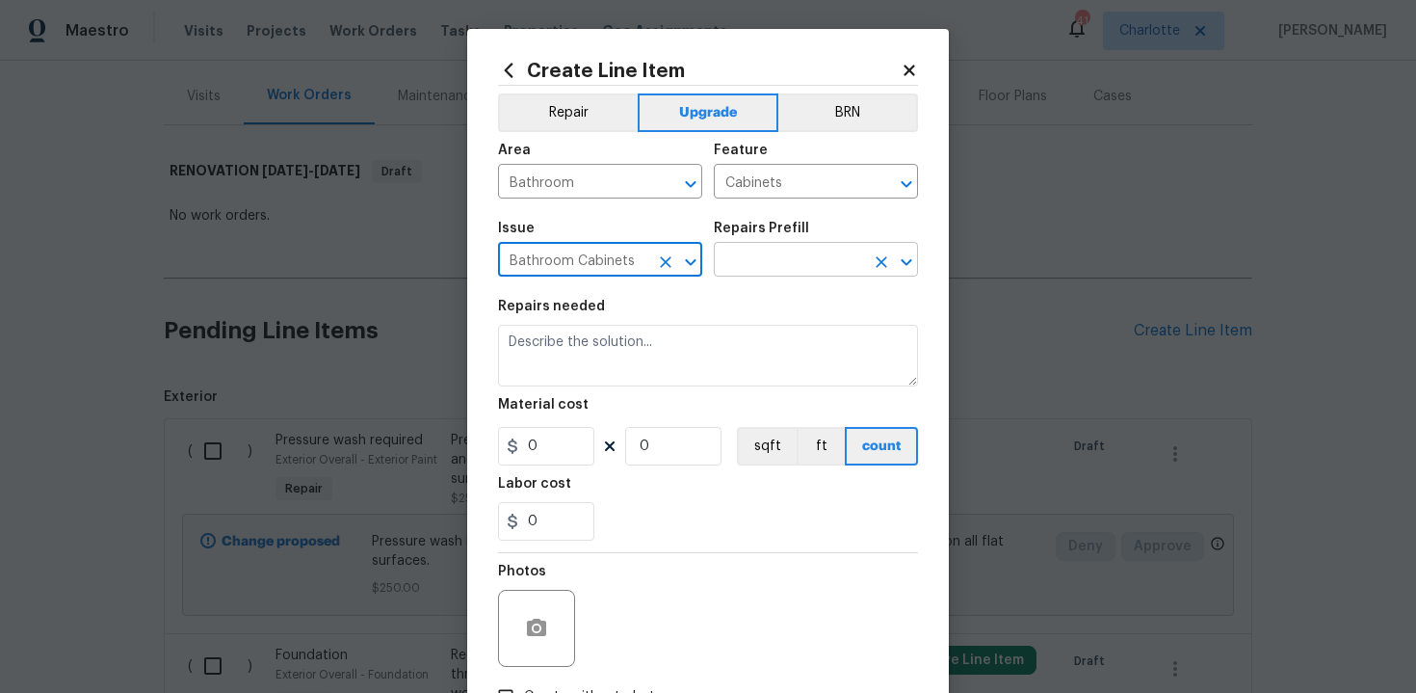
type input "Bathroom Cabinets"
click at [776, 257] on input "text" at bounding box center [789, 262] width 150 height 30
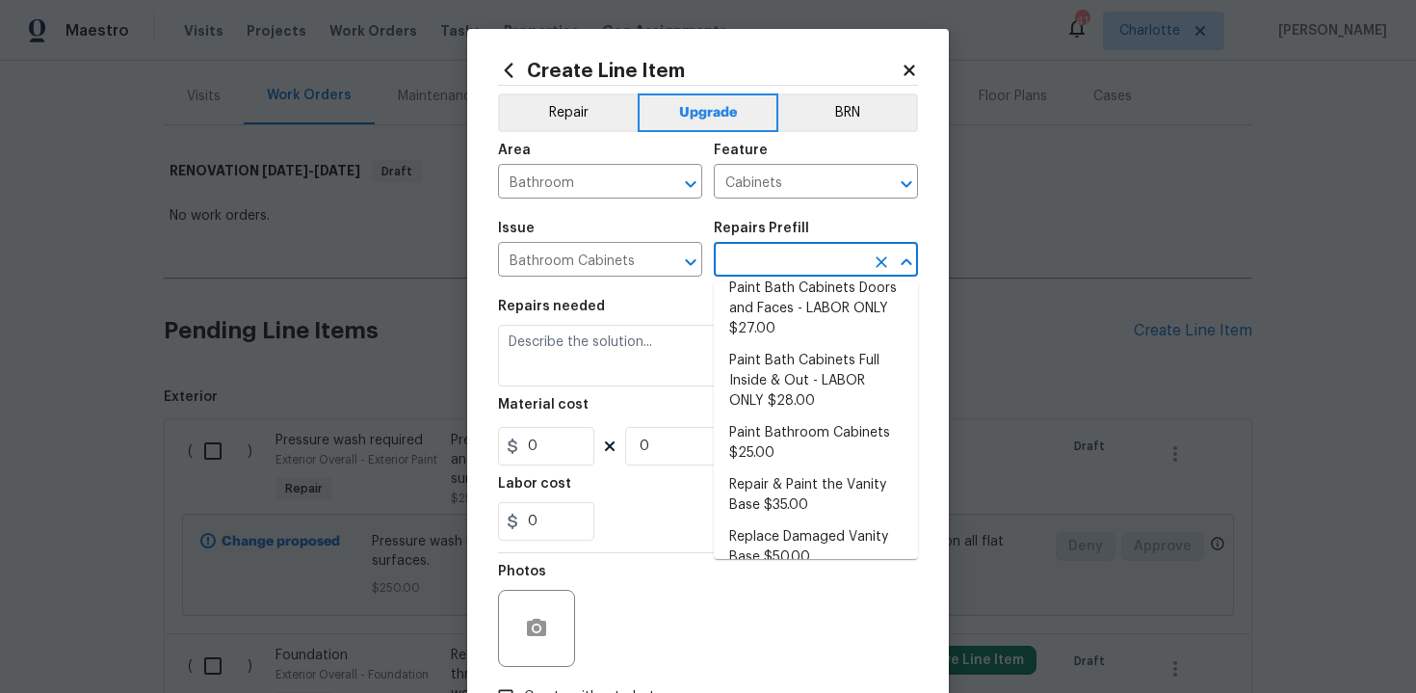
scroll to position [310, 0]
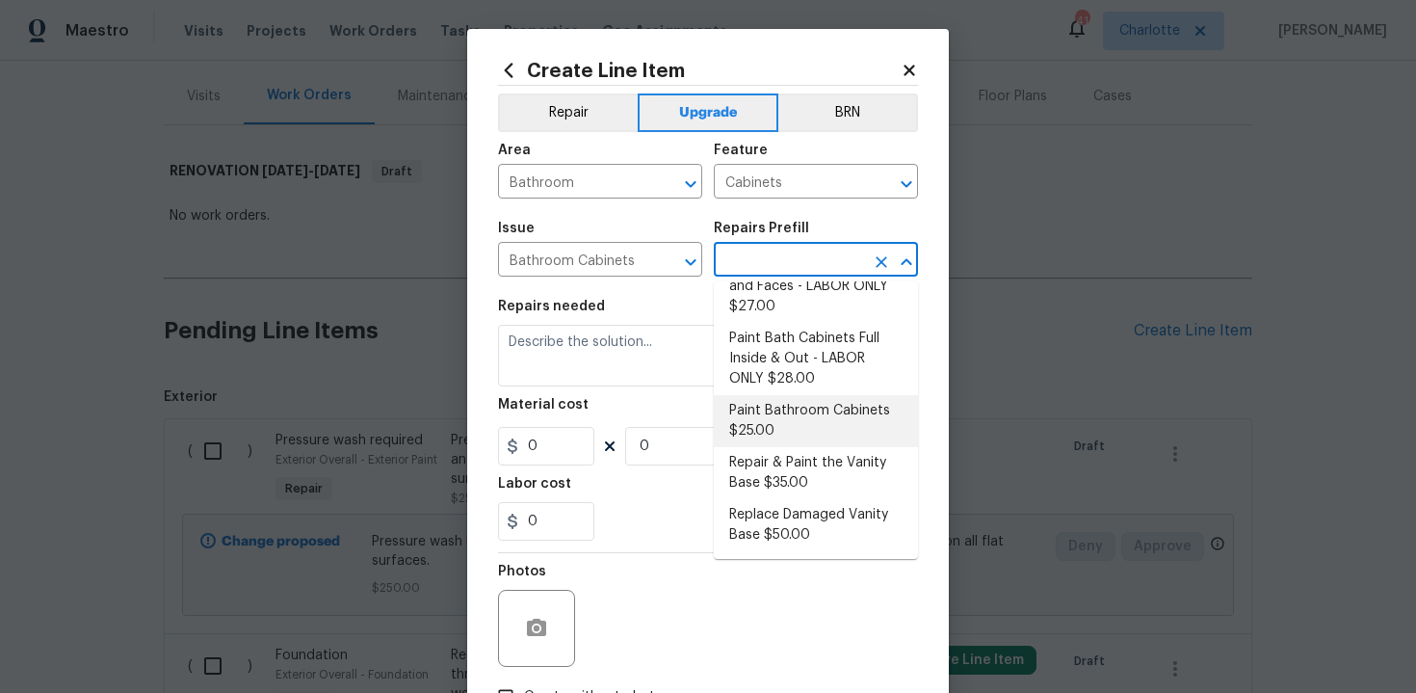
click at [790, 426] on li "Paint Bathroom Cabinets $25.00" at bounding box center [816, 421] width 204 height 52
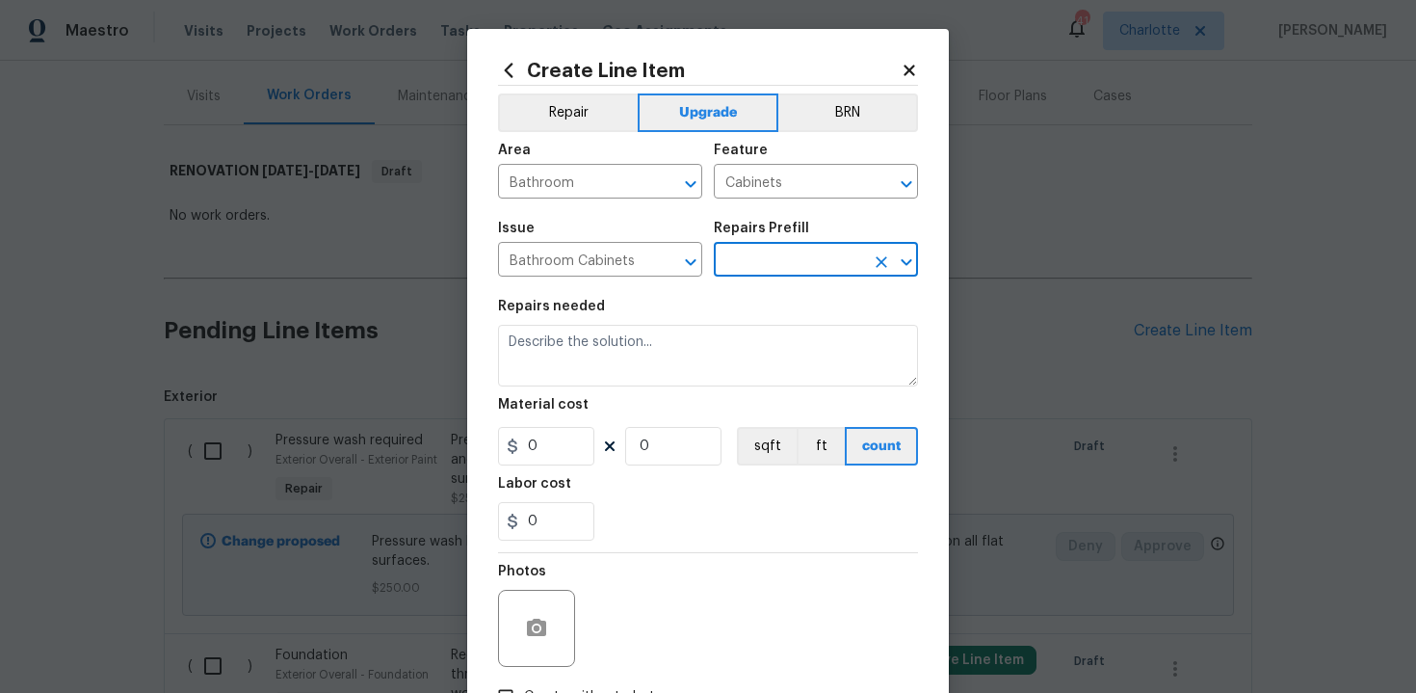
type input "Paint Bathroom Cabinets $25.00"
type textarea "Prep, sand, mask and apply 2 coats of paint to the bathroom cabinet doors, inte…"
type input "25"
type input "1"
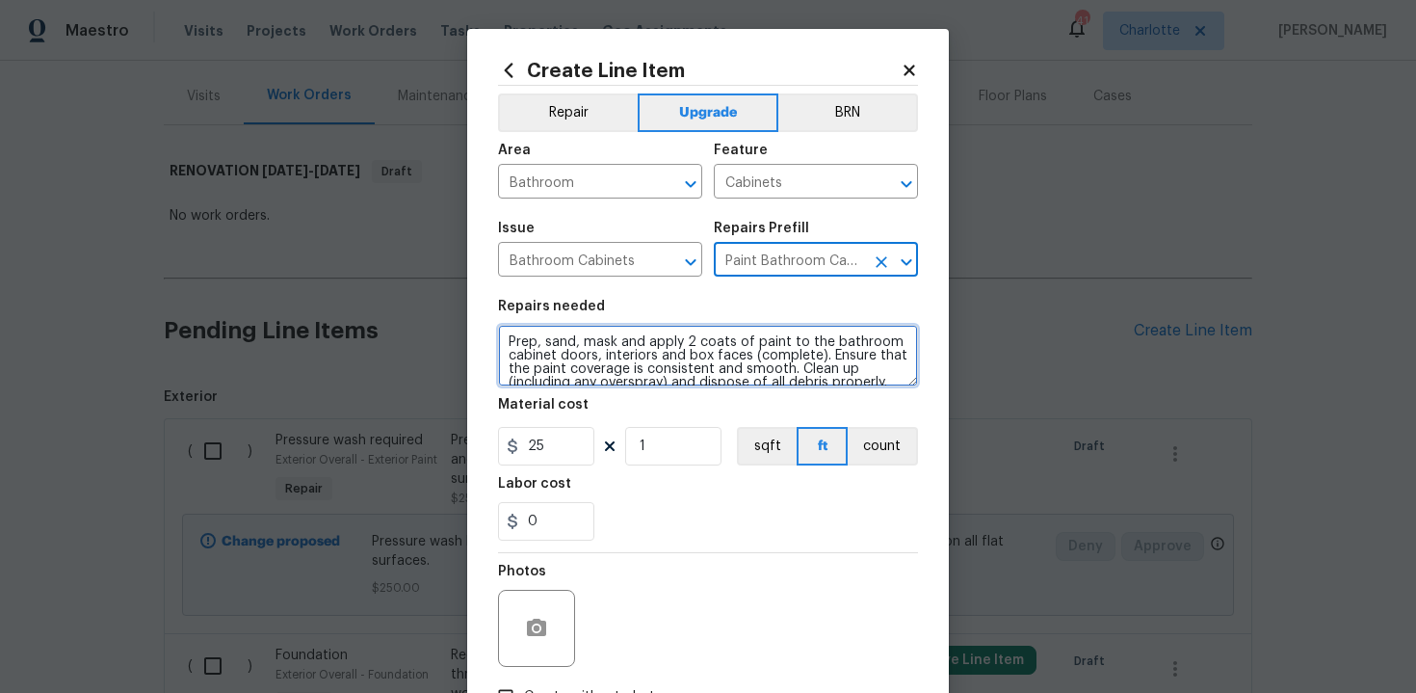
click at [503, 342] on textarea "Prep, sand, mask and apply 2 coats of paint to the bathroom cabinet doors, inte…" at bounding box center [708, 356] width 420 height 62
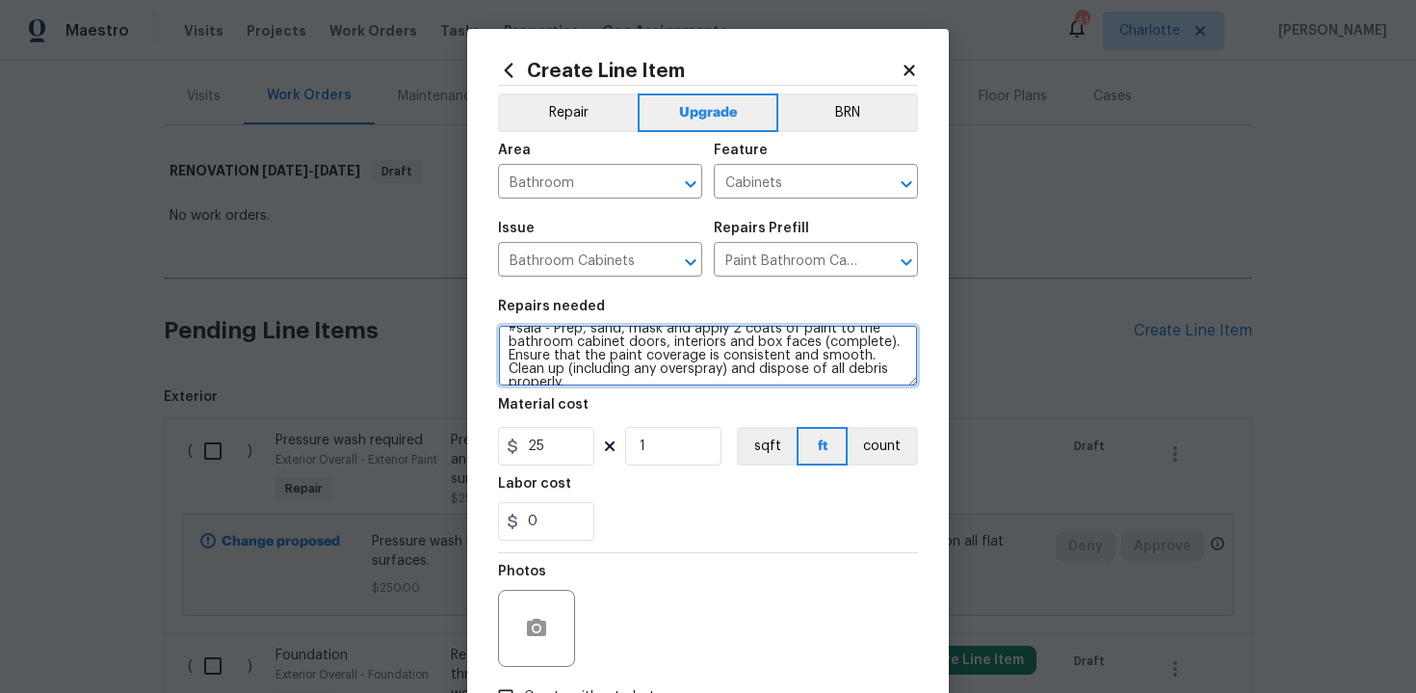
click at [888, 369] on textarea "#sala - Prep, sand, mask and apply 2 coats of paint to the bathroom cabinet doo…" at bounding box center [708, 356] width 420 height 62
paste textarea "Both bathrooms"
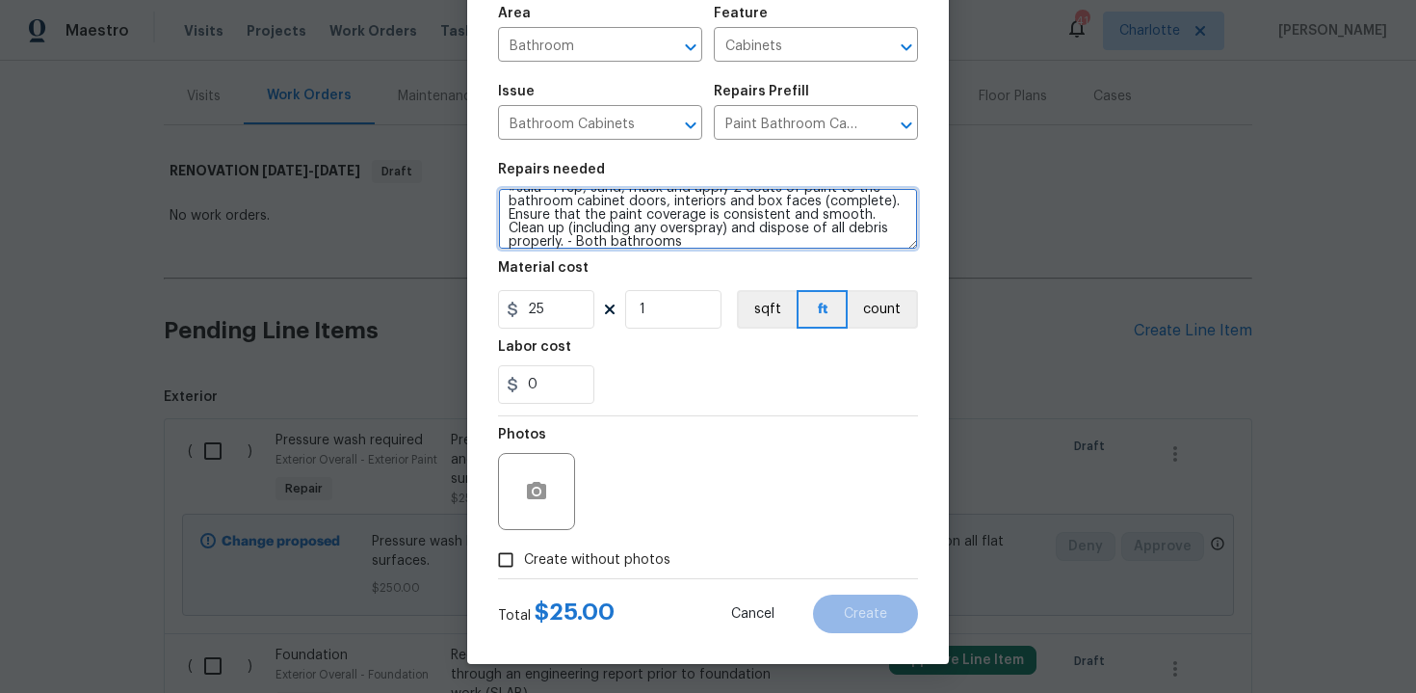
type textarea "#sala - Prep, sand, mask and apply 2 coats of paint to the bathroom cabinet doo…"
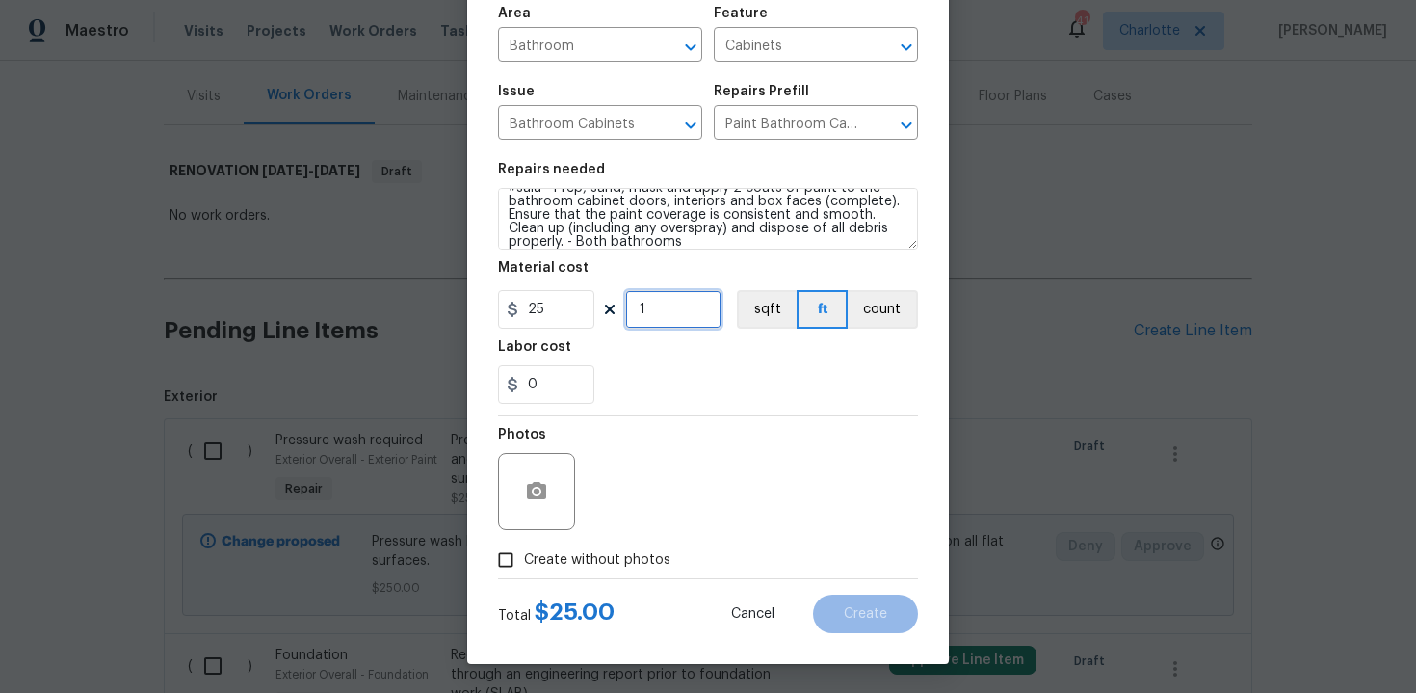
click at [665, 308] on input "1" at bounding box center [673, 309] width 96 height 39
type input "24"
click at [581, 568] on span "Create without photos" at bounding box center [597, 560] width 146 height 20
click at [524, 568] on input "Create without photos" at bounding box center [505, 559] width 37 height 37
checkbox input "true"
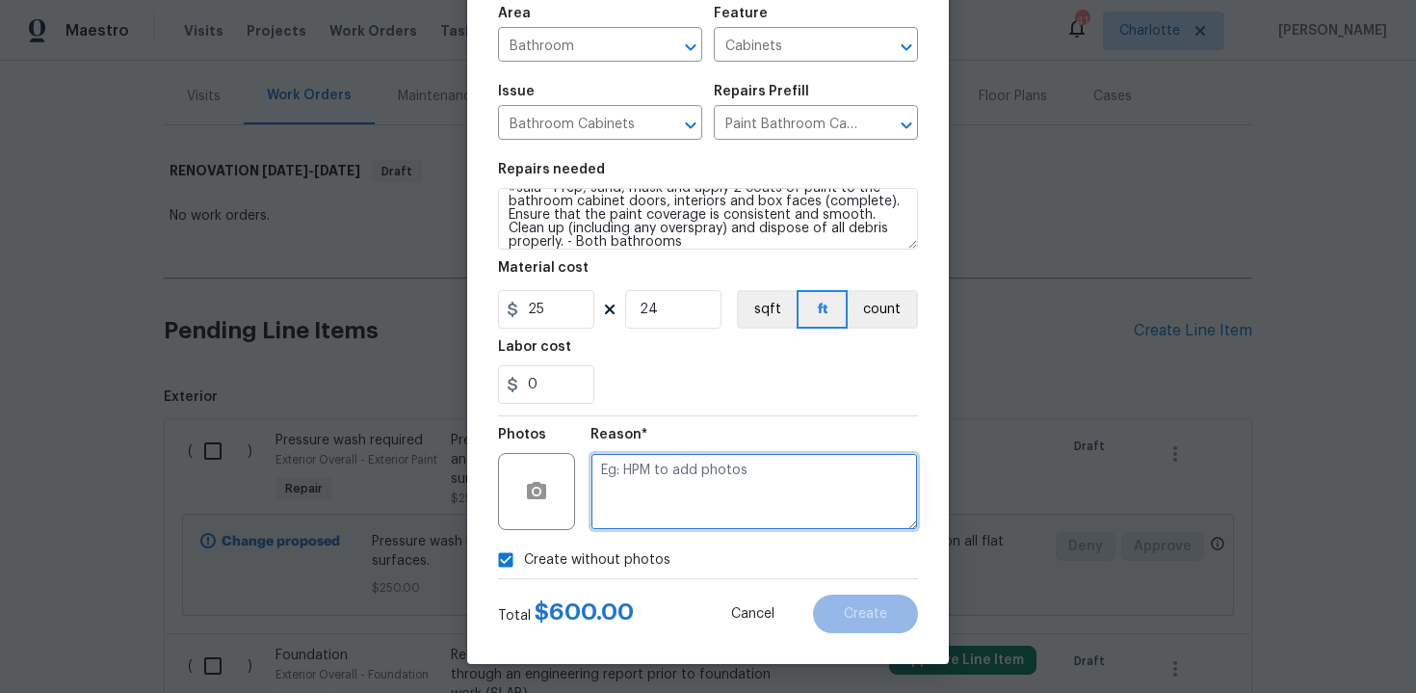
click at [654, 495] on textarea at bounding box center [755, 491] width 328 height 77
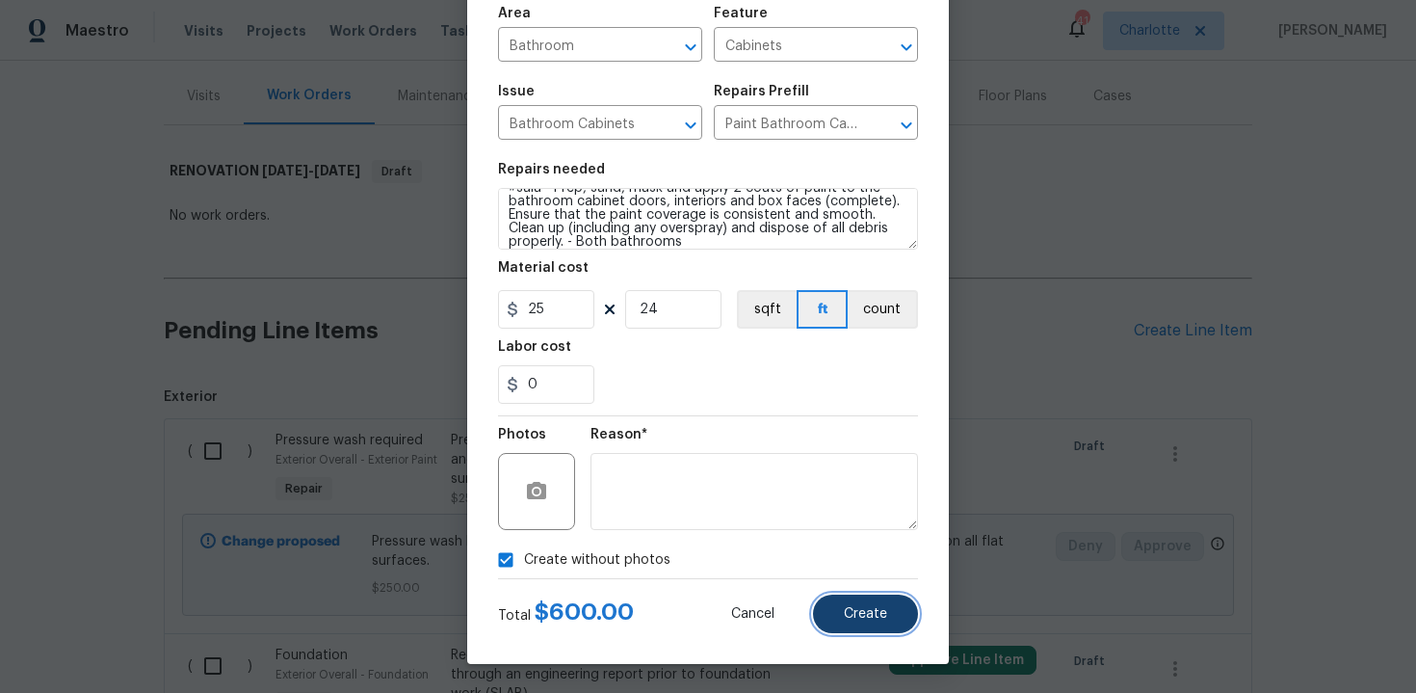
click at [862, 620] on span "Create" at bounding box center [865, 614] width 43 height 14
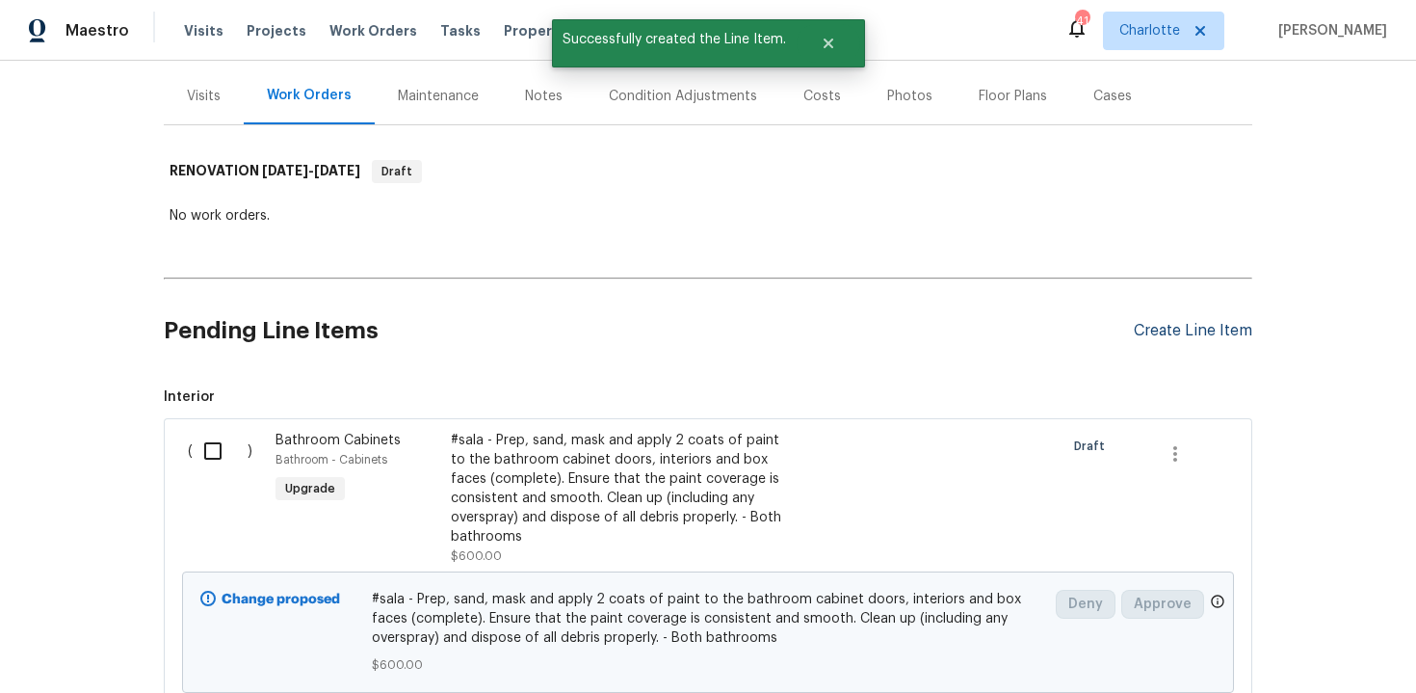
click at [1206, 331] on div "Create Line Item" at bounding box center [1193, 331] width 118 height 18
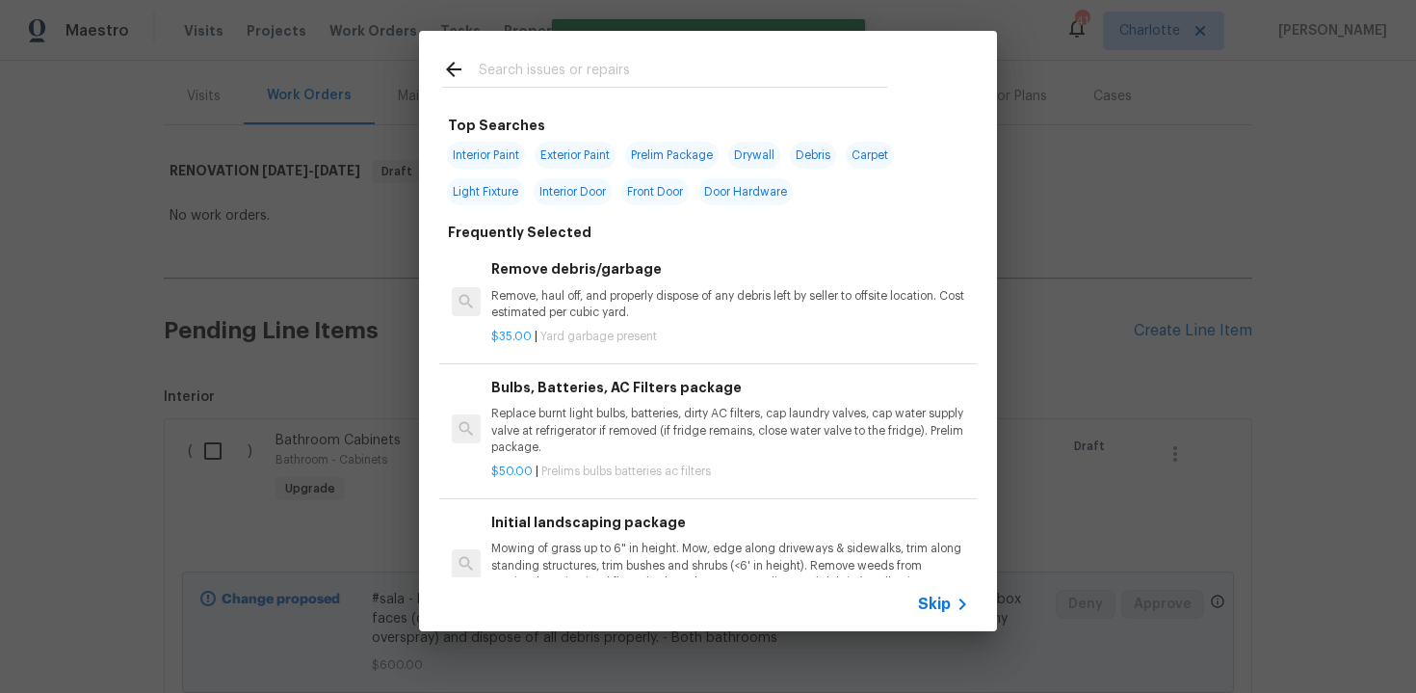
click at [933, 605] on span "Skip" at bounding box center [934, 603] width 33 height 19
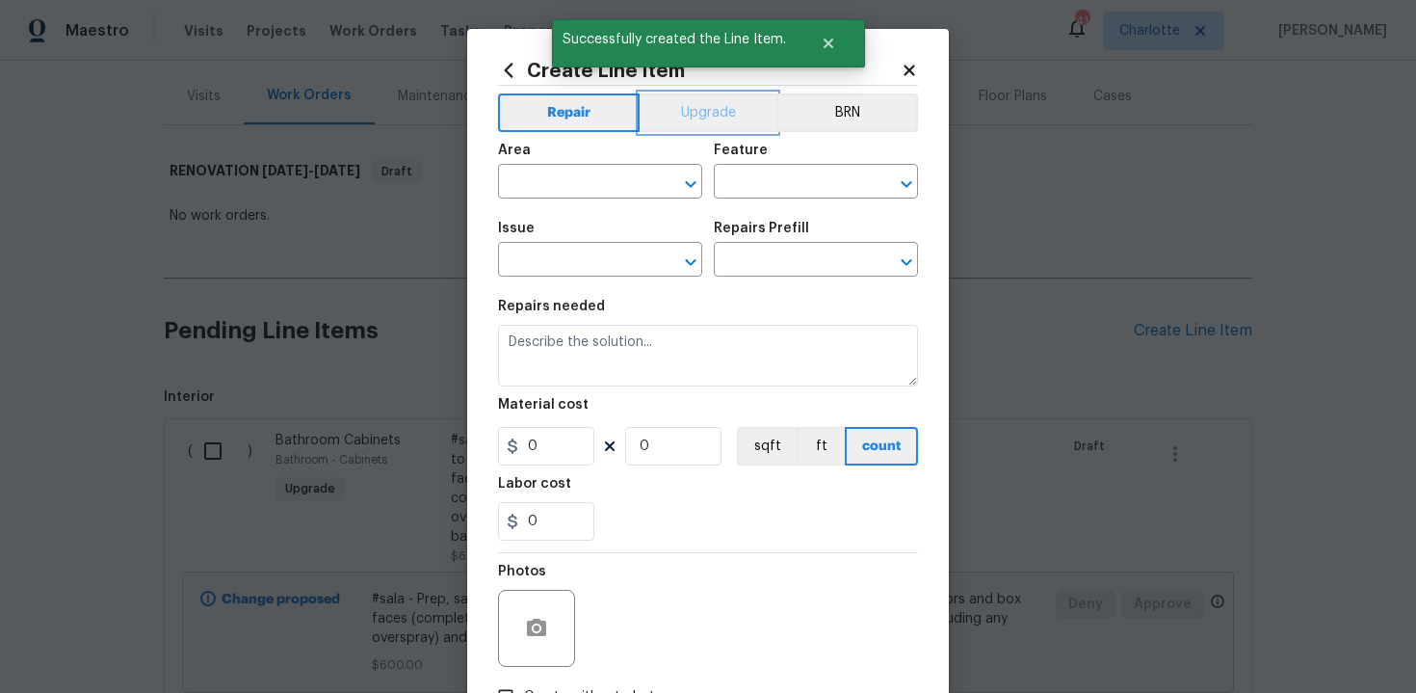
click at [716, 119] on button "Upgrade" at bounding box center [709, 112] width 138 height 39
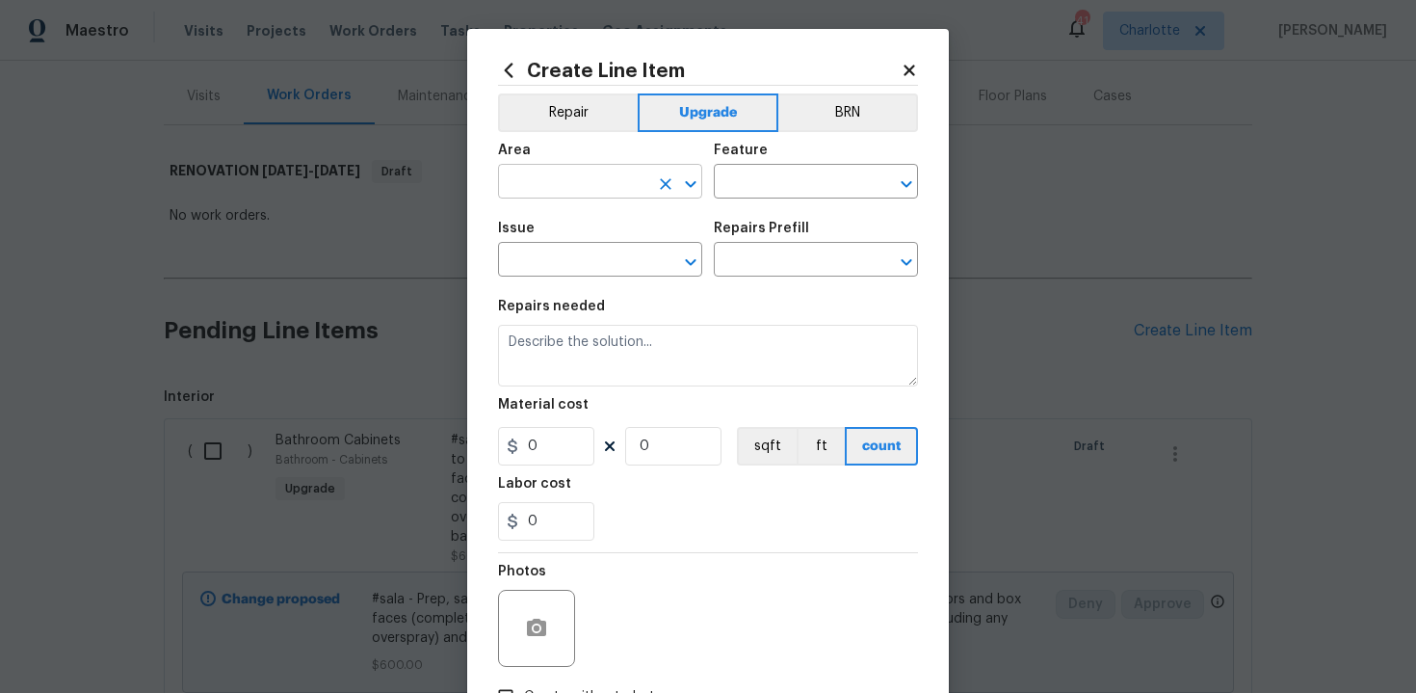
click at [584, 182] on input "text" at bounding box center [573, 184] width 150 height 30
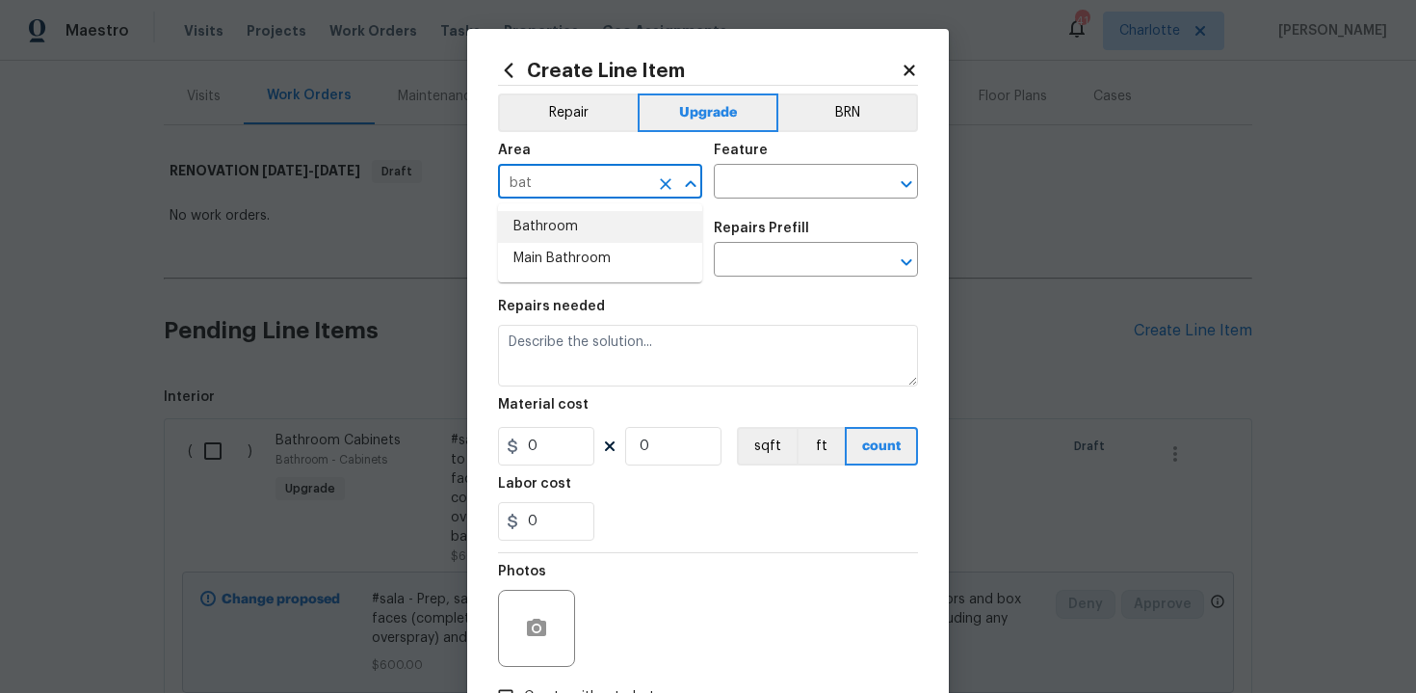
click at [578, 218] on li "Bathroom" at bounding box center [600, 227] width 204 height 32
type input "Bathroom"
click at [745, 180] on input "text" at bounding box center [789, 184] width 150 height 30
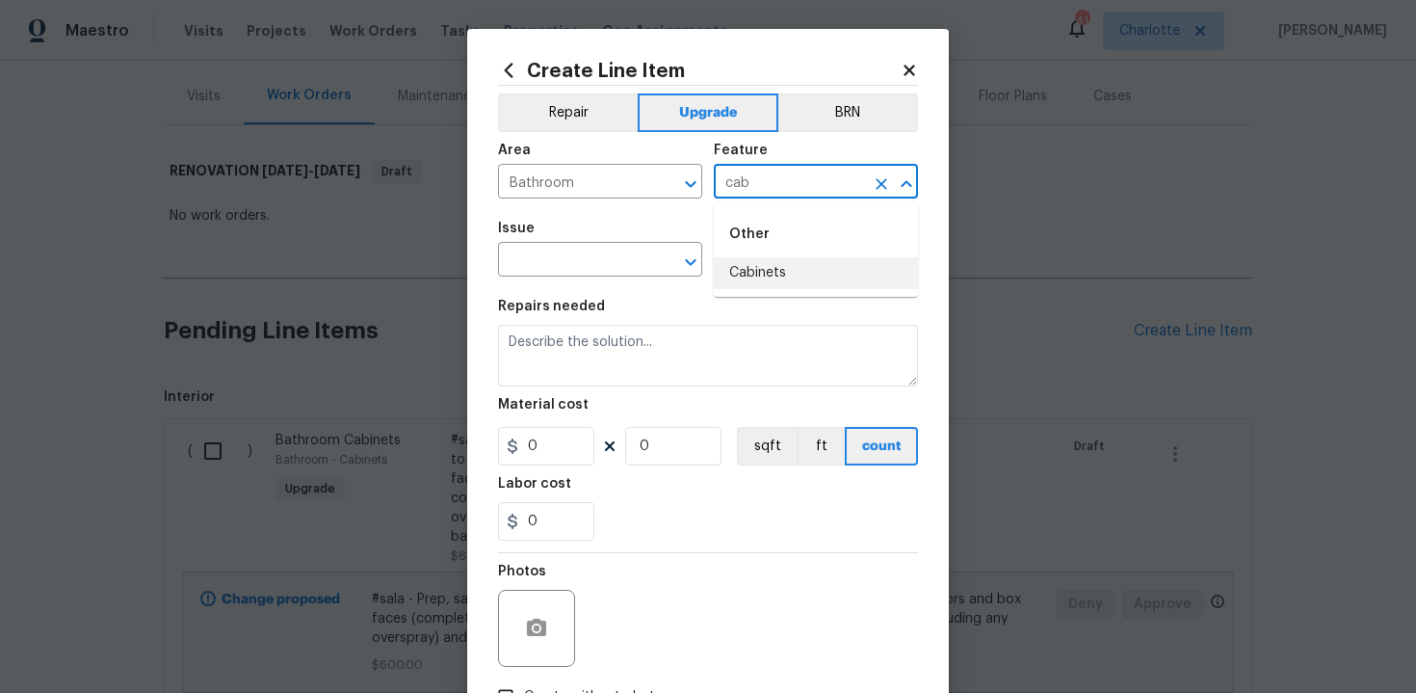
click at [743, 272] on li "Cabinets" at bounding box center [816, 273] width 204 height 32
type input "Cabinets"
click at [585, 272] on input "text" at bounding box center [573, 262] width 150 height 30
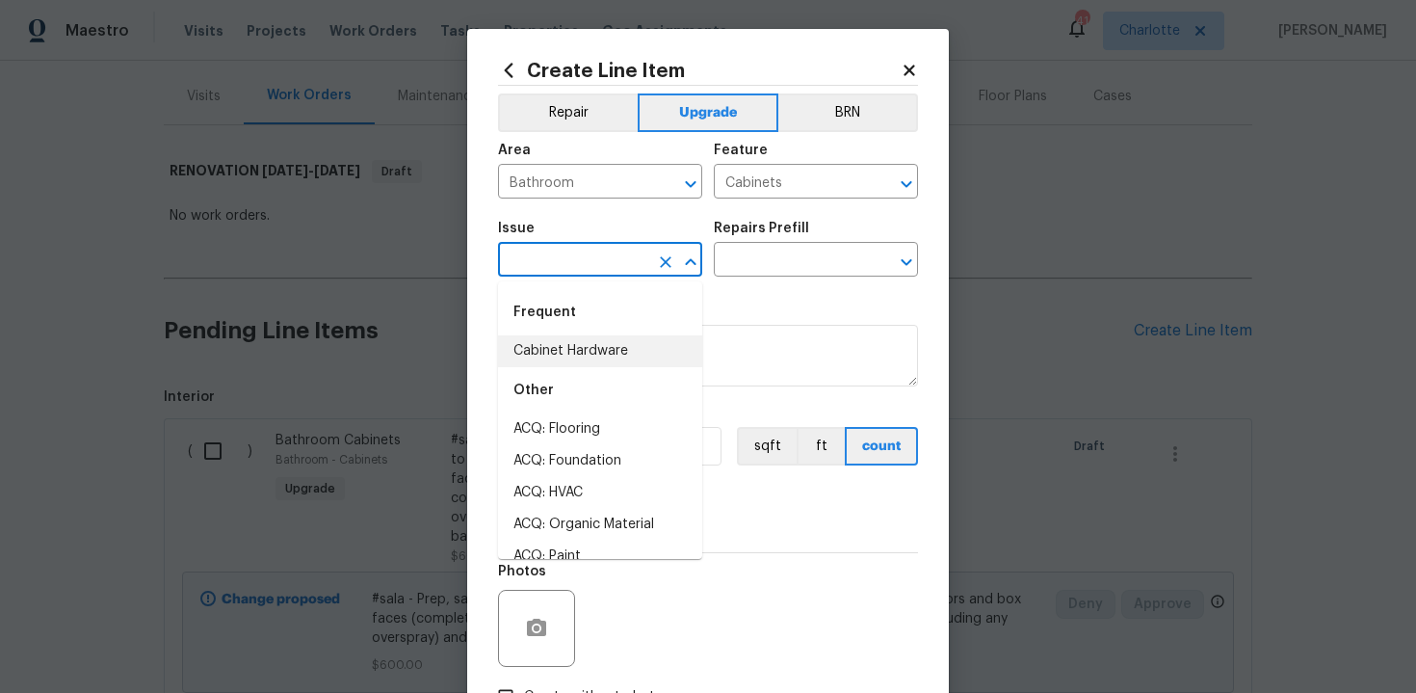
click at [588, 356] on li "Cabinet Hardware" at bounding box center [600, 351] width 204 height 32
type input "Cabinet Hardware"
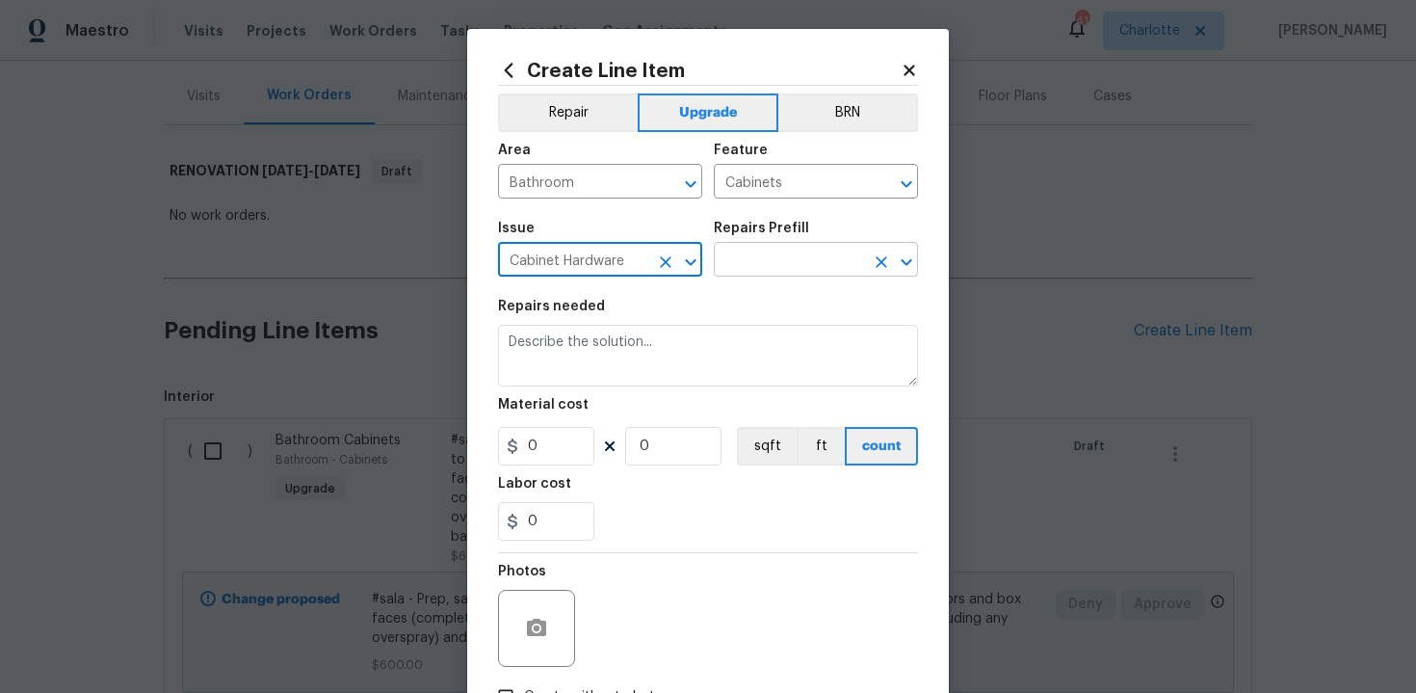
click at [762, 265] on input "text" at bounding box center [789, 262] width 150 height 30
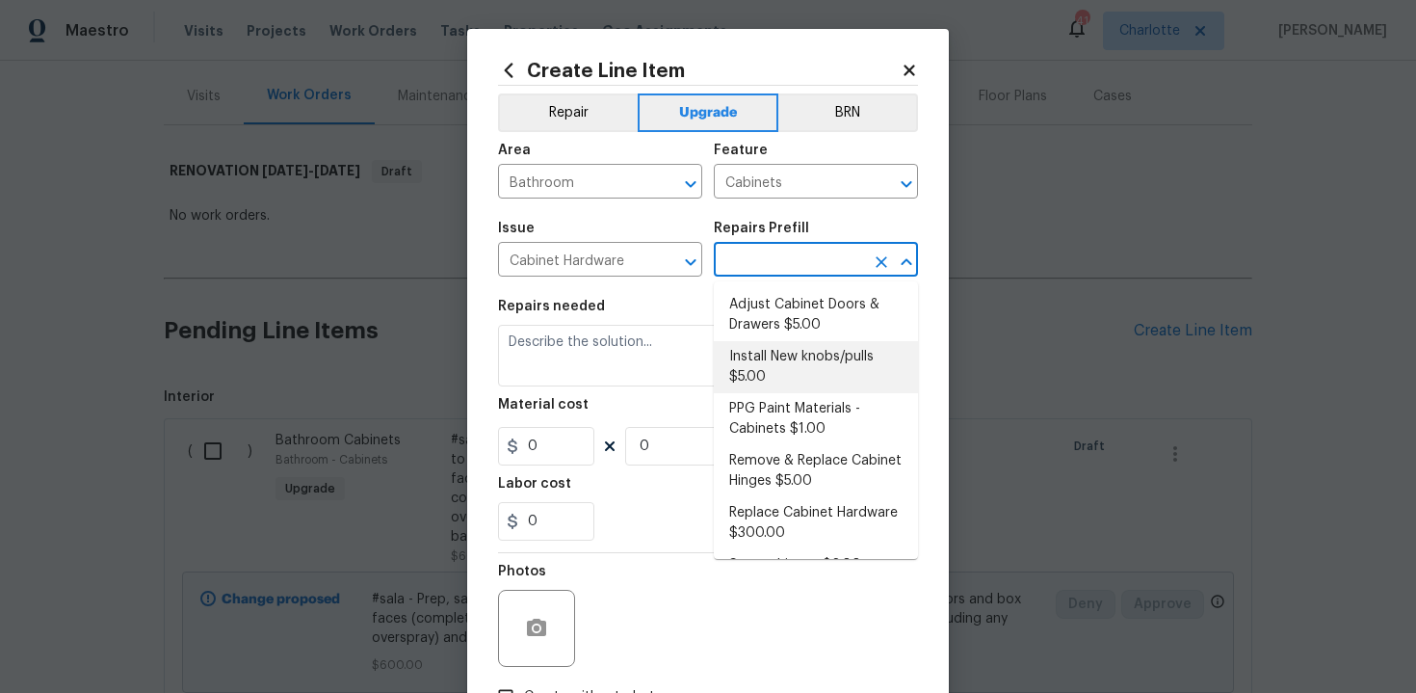
click at [776, 368] on li "Install New knobs/pulls $5.00" at bounding box center [816, 367] width 204 height 52
type input "Install New knobs/pulls $5.00"
type textarea "Remove the existing cabinet pulls/handles if present; prep and drill for new ca…"
type input "5"
type input "1"
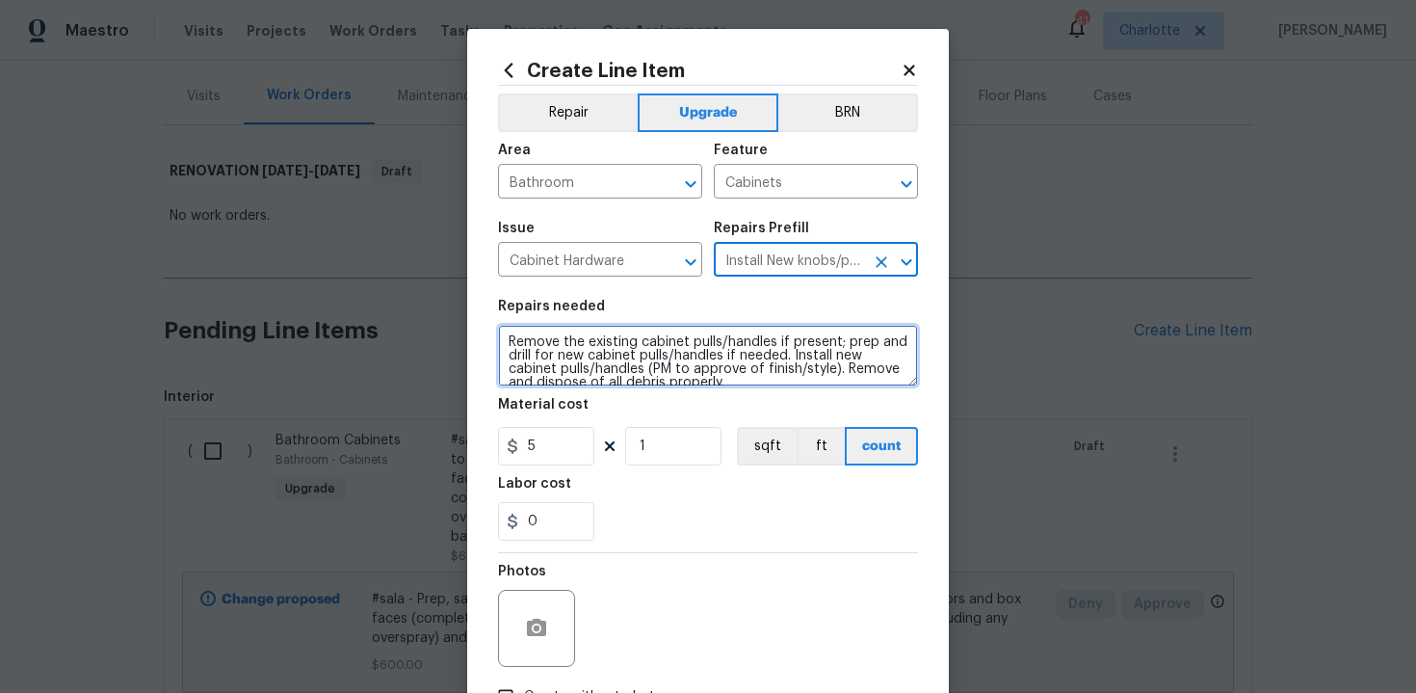
click at [503, 343] on textarea "Remove the existing cabinet pulls/handles if present; prep and drill for new ca…" at bounding box center [708, 356] width 420 height 62
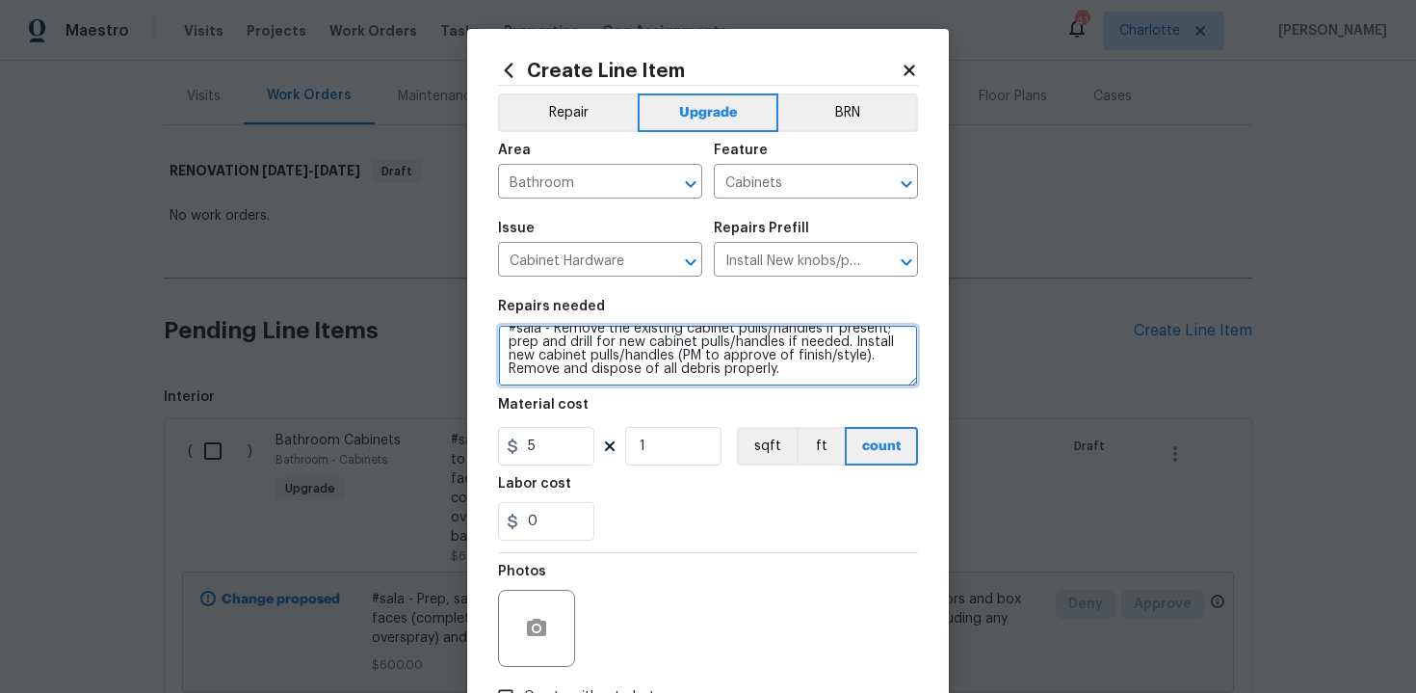
click at [829, 373] on textarea "#sala - Remove the existing cabinet pulls/handles if present; prep and drill fo…" at bounding box center [708, 356] width 420 height 62
paste textarea "Both bathrooms"
type textarea "#sala - Remove the existing cabinet pulls/handles if present; prep and drill fo…"
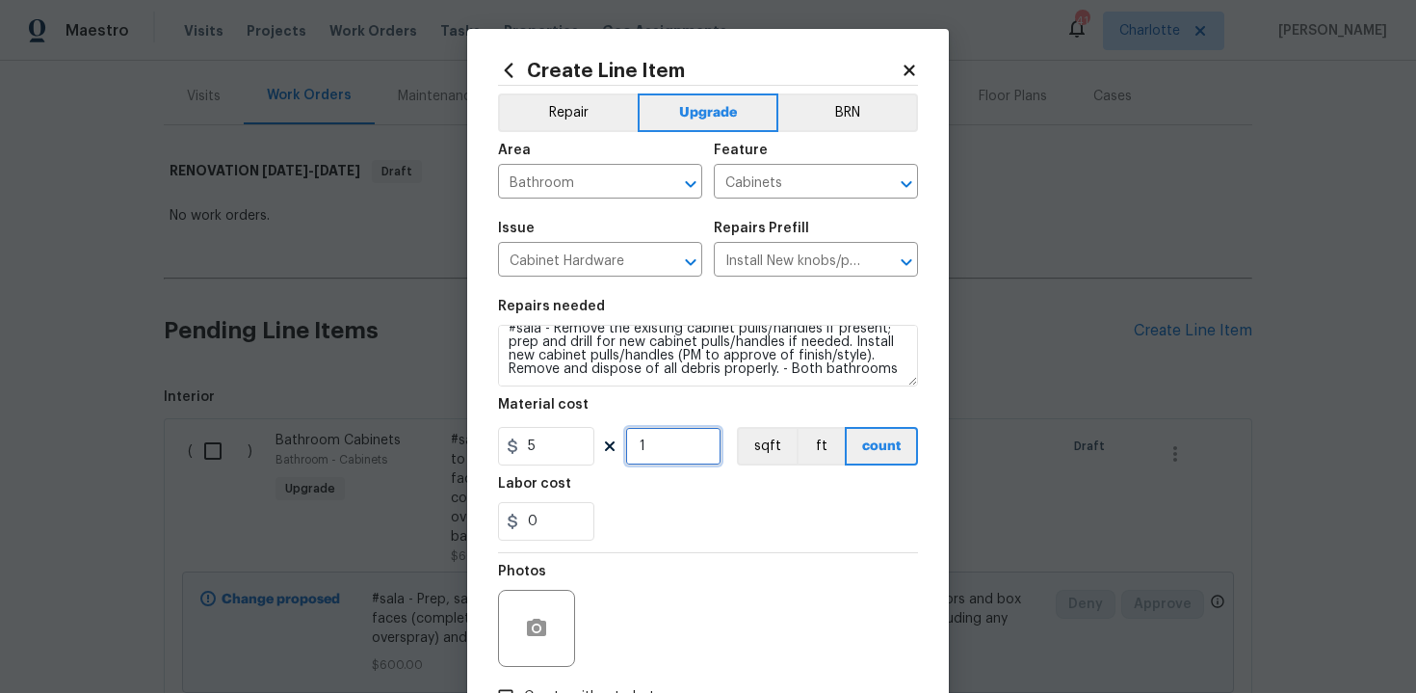
click at [673, 449] on input "1" at bounding box center [673, 446] width 96 height 39
type input "20"
click at [693, 529] on div "0" at bounding box center [708, 521] width 420 height 39
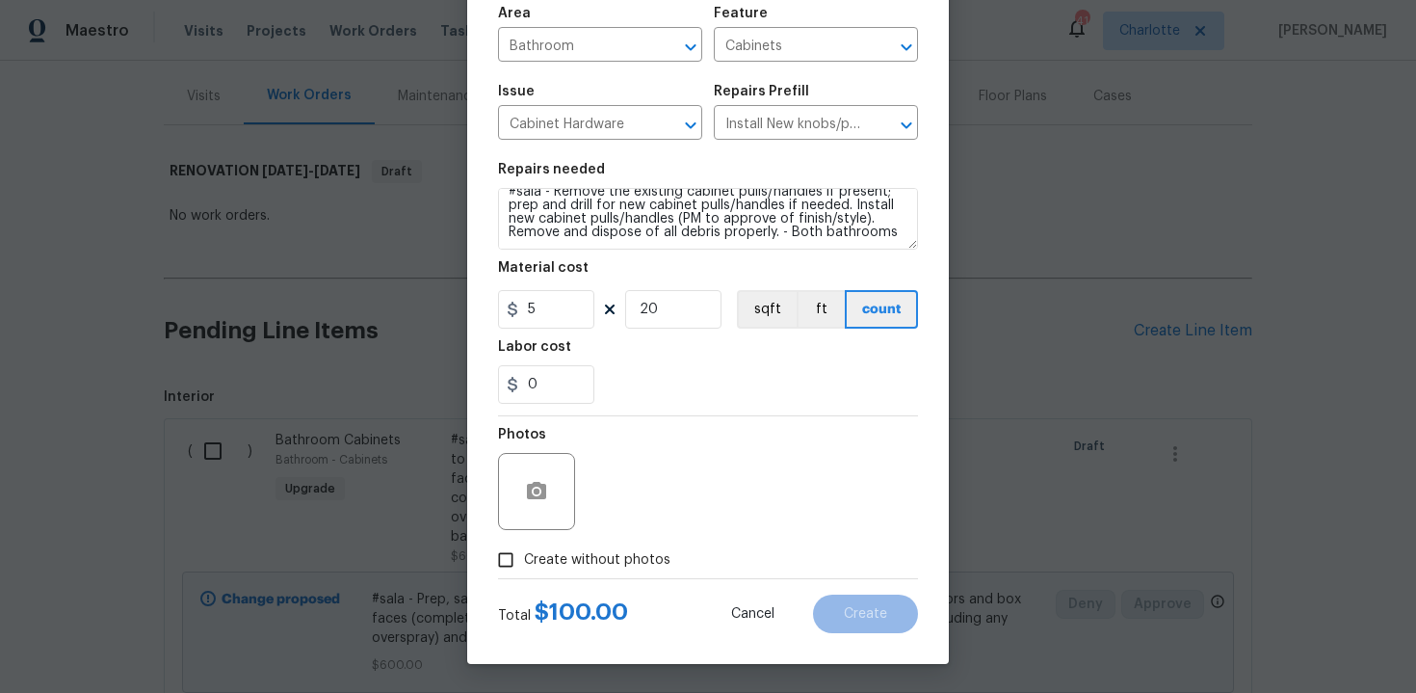
click at [604, 552] on span "Create without photos" at bounding box center [597, 560] width 146 height 20
click at [524, 552] on input "Create without photos" at bounding box center [505, 559] width 37 height 37
checkbox input "true"
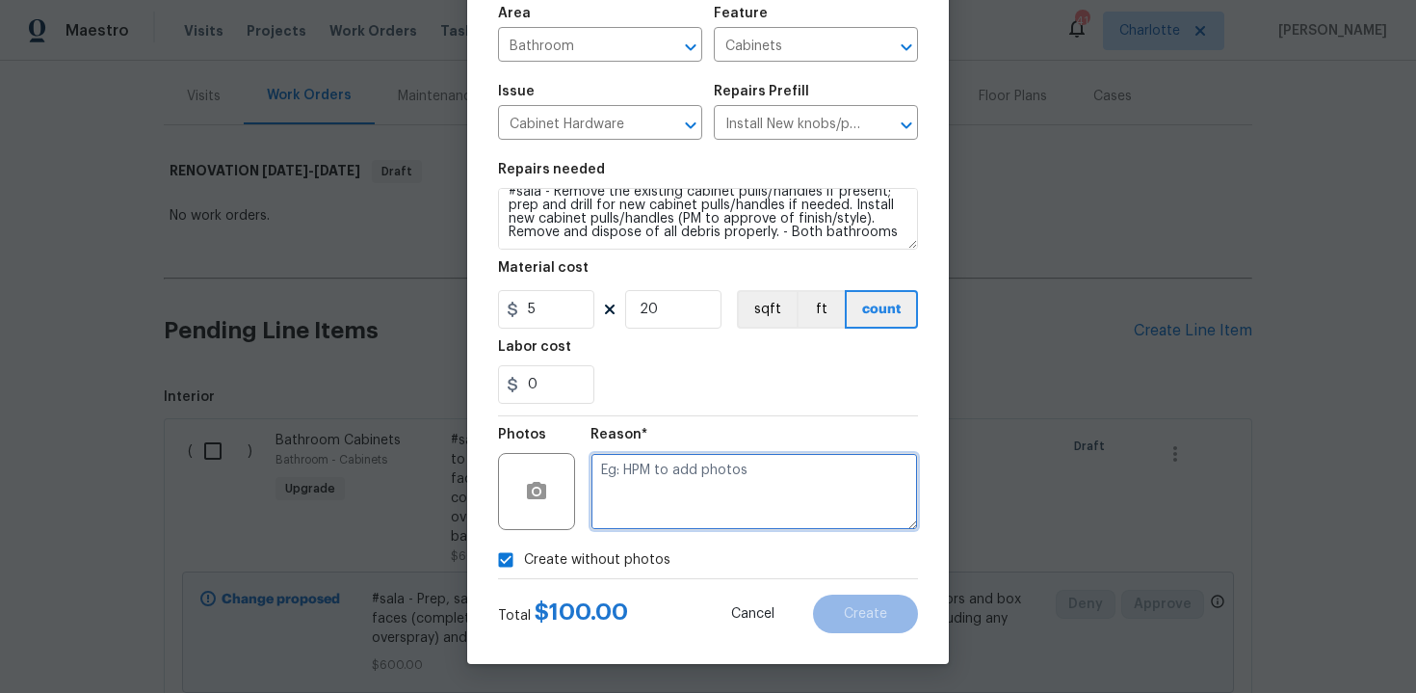
click at [739, 492] on textarea at bounding box center [755, 491] width 328 height 77
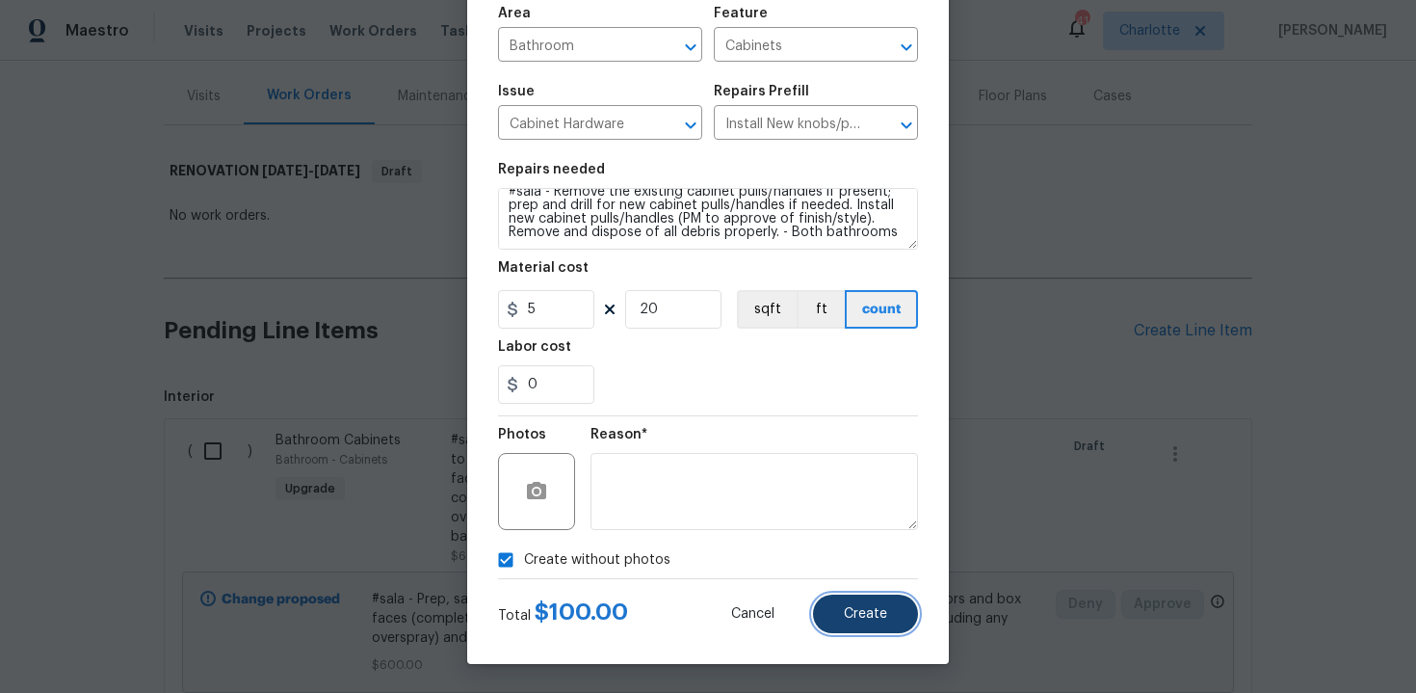
click at [861, 616] on span "Create" at bounding box center [865, 614] width 43 height 14
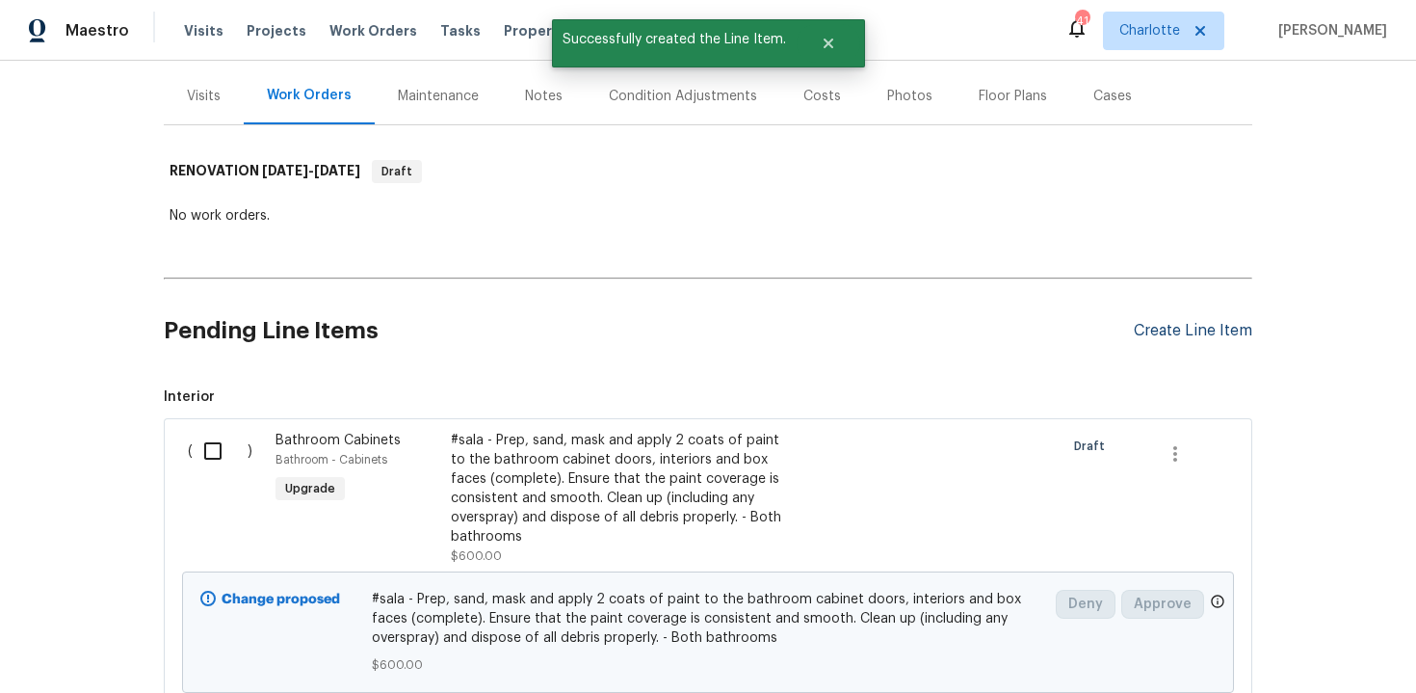
click at [1187, 334] on div "Create Line Item" at bounding box center [1193, 331] width 118 height 18
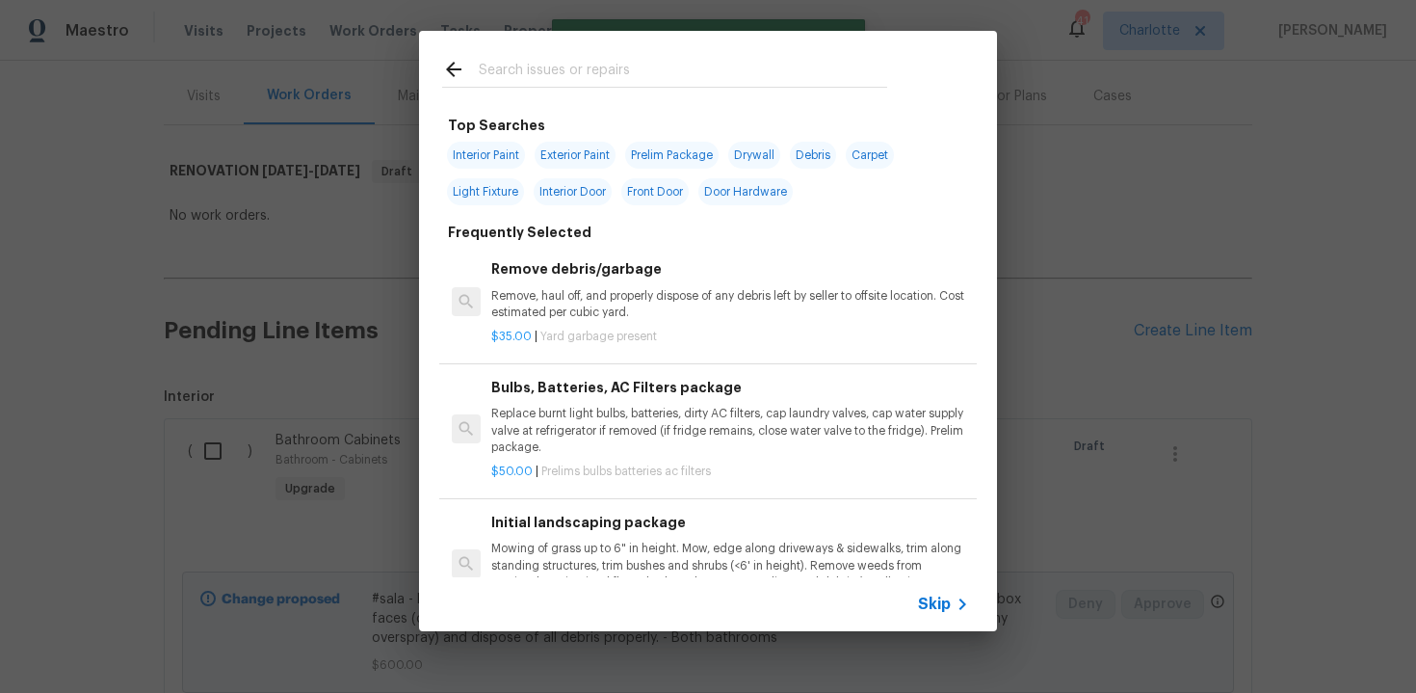
click at [944, 602] on span "Skip" at bounding box center [934, 603] width 33 height 19
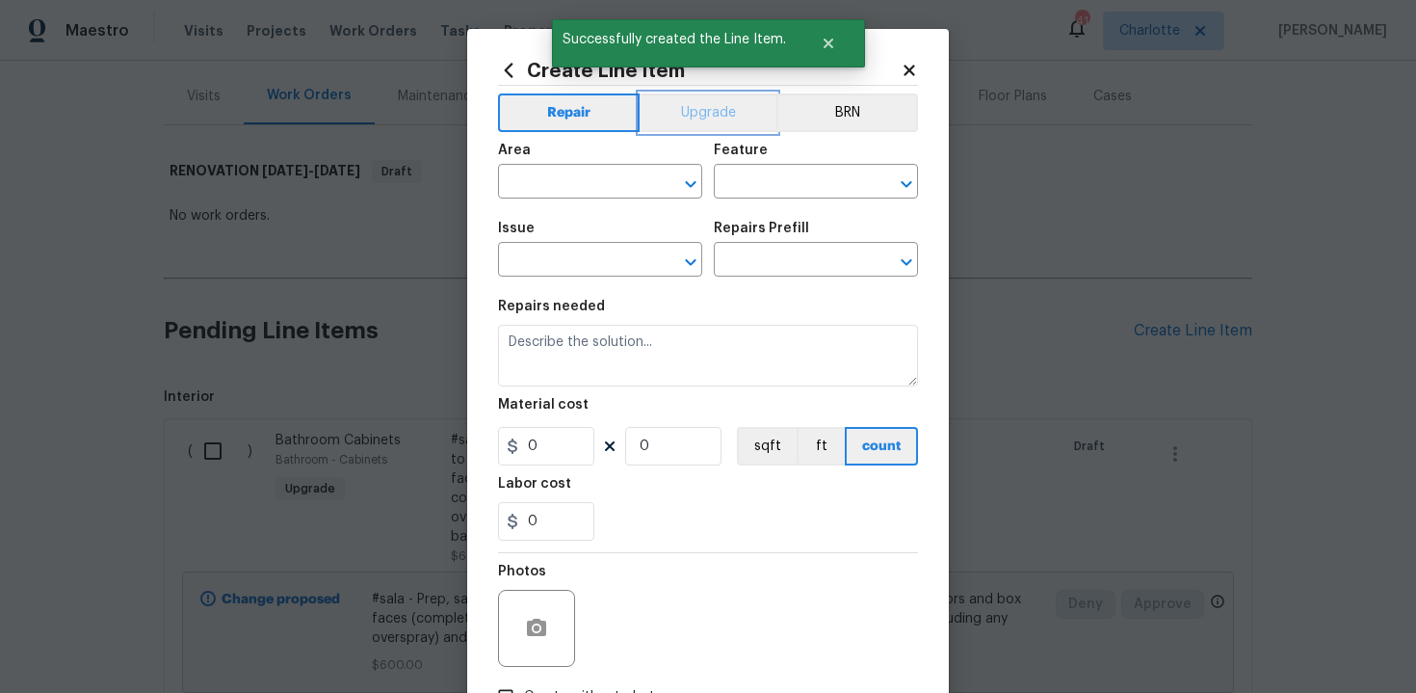
click at [711, 113] on button "Upgrade" at bounding box center [709, 112] width 138 height 39
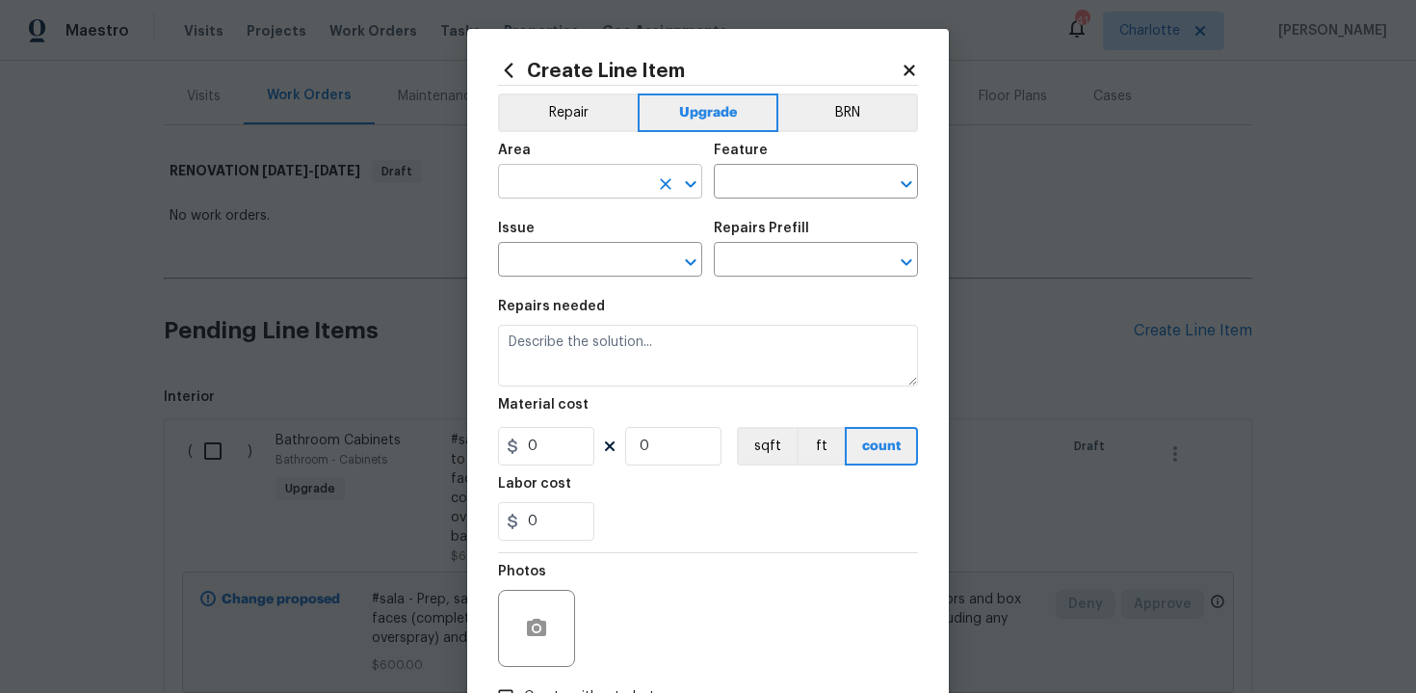
click at [585, 179] on input "text" at bounding box center [573, 184] width 150 height 30
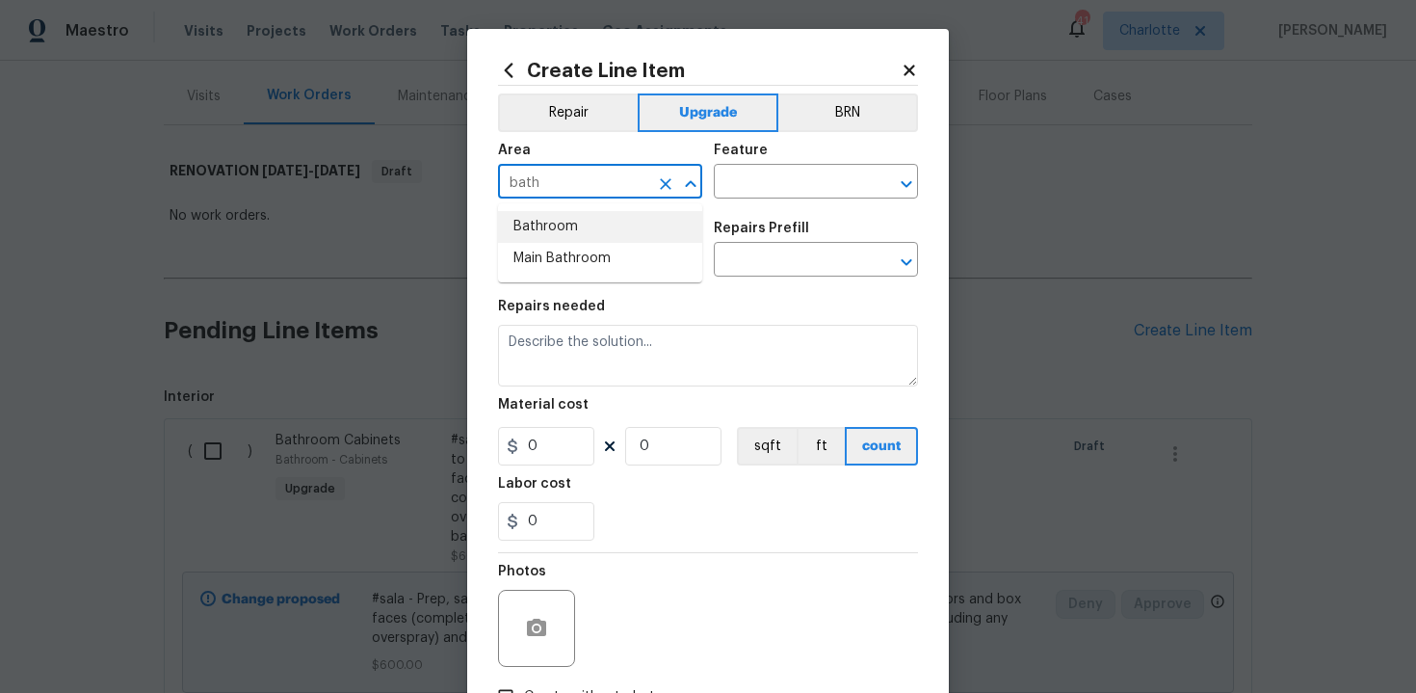
click at [585, 215] on li "Bathroom" at bounding box center [600, 227] width 204 height 32
type input "Bathroom"
click at [754, 179] on input "text" at bounding box center [789, 184] width 150 height 30
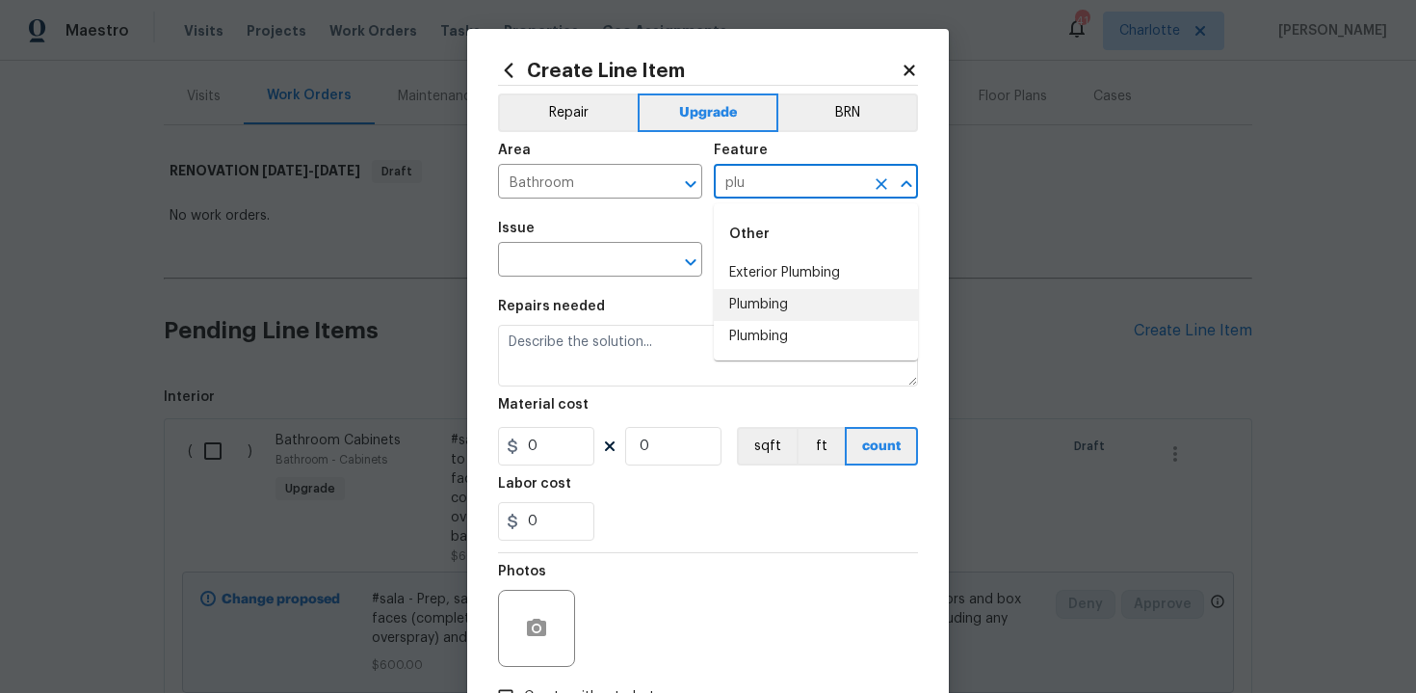
click at [763, 308] on li "Plumbing" at bounding box center [816, 305] width 204 height 32
type input "Plumbing"
click at [569, 268] on input "text" at bounding box center [573, 262] width 150 height 30
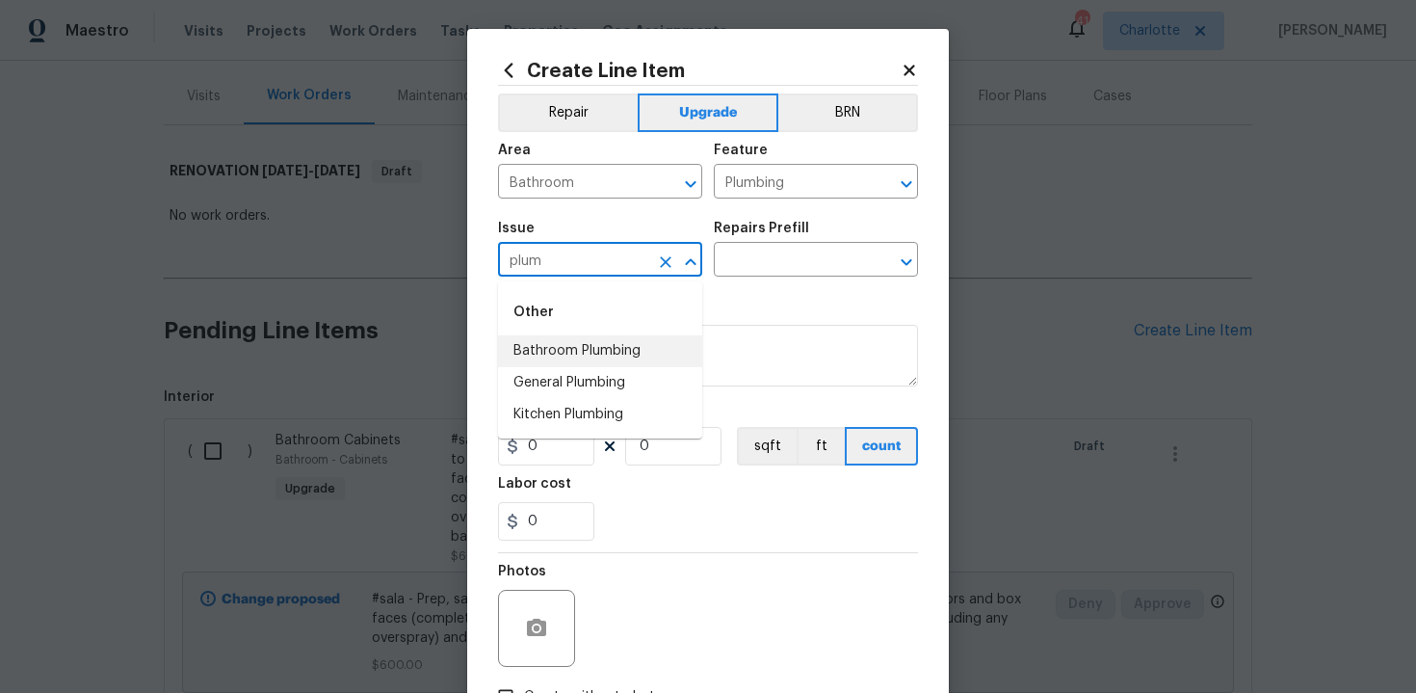
click at [589, 350] on li "Bathroom Plumbing" at bounding box center [600, 351] width 204 height 32
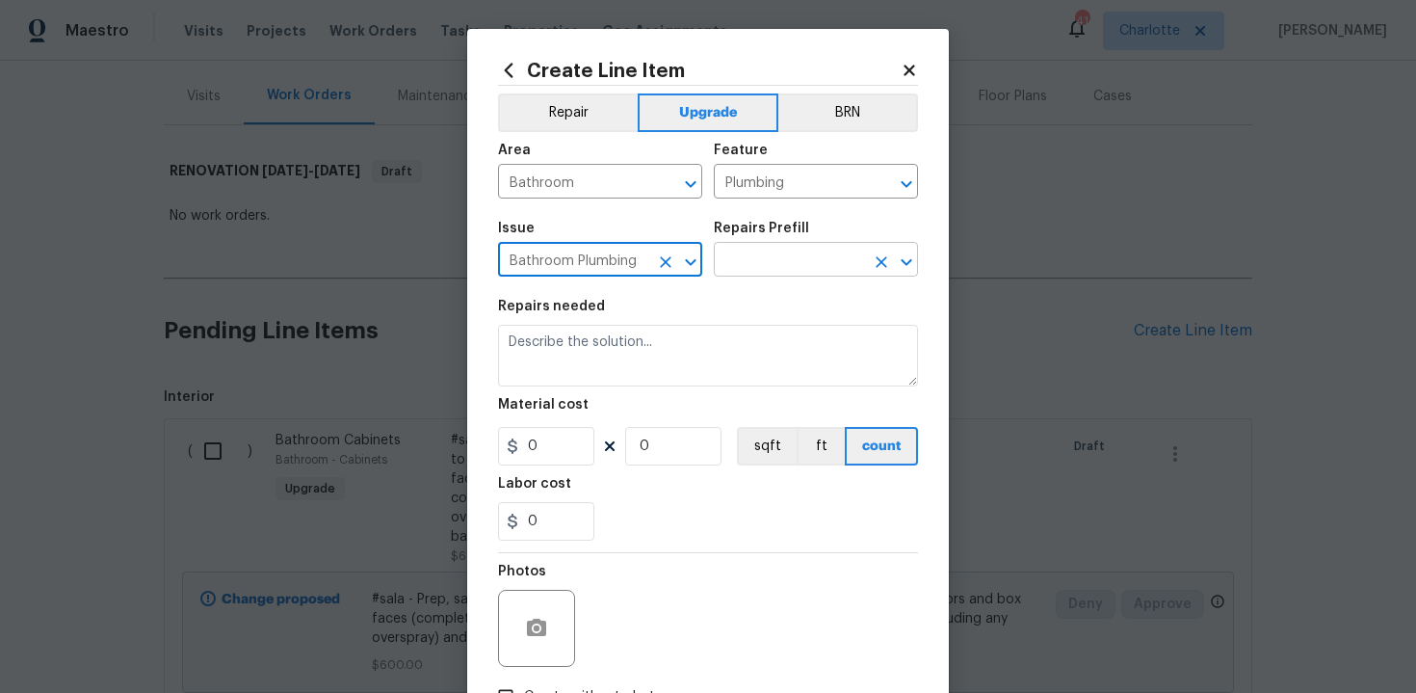
type input "Bathroom Plumbing"
click at [775, 266] on input "text" at bounding box center [789, 262] width 150 height 30
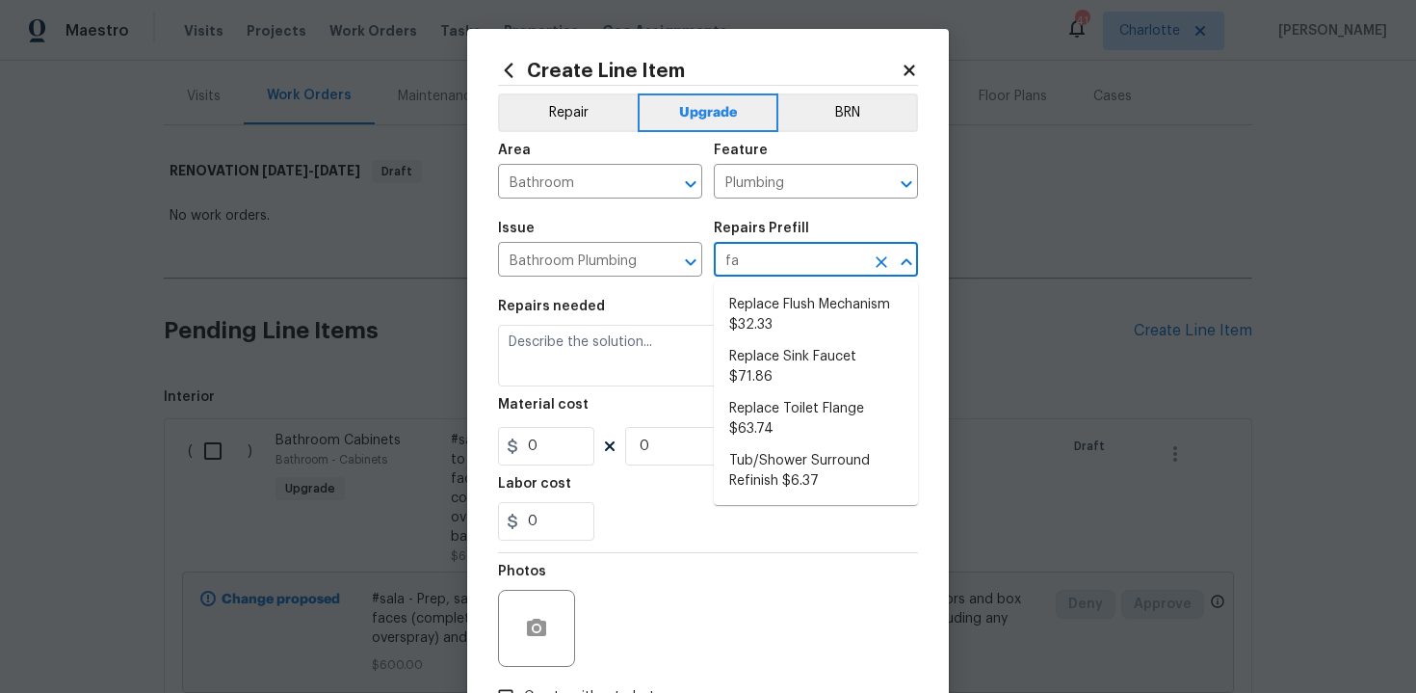
type input "fau"
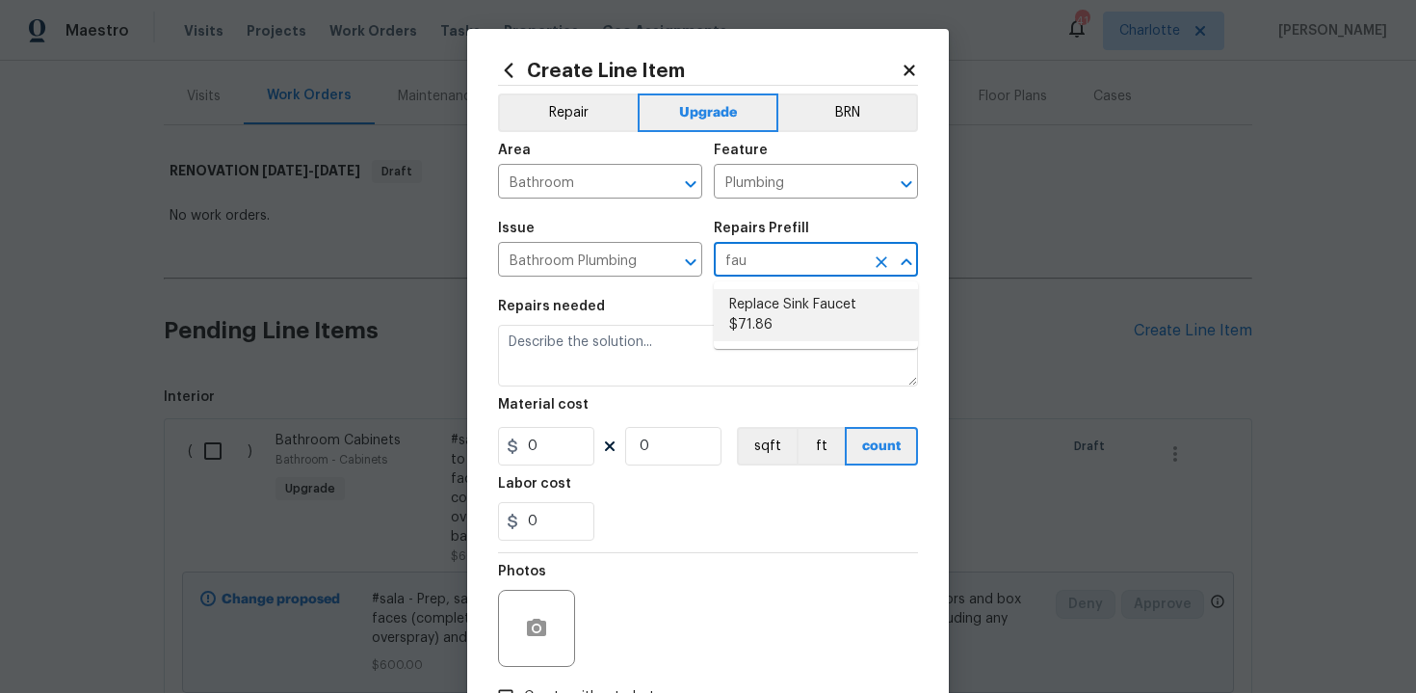
click at [784, 304] on li "Replace Sink Faucet $71.86" at bounding box center [816, 315] width 204 height 52
type input "Replace Sink Faucet $71.86"
type textarea "Remove and replace the existing sink faucet with new (PM to approve finish). En…"
type input "71.86"
type input "1"
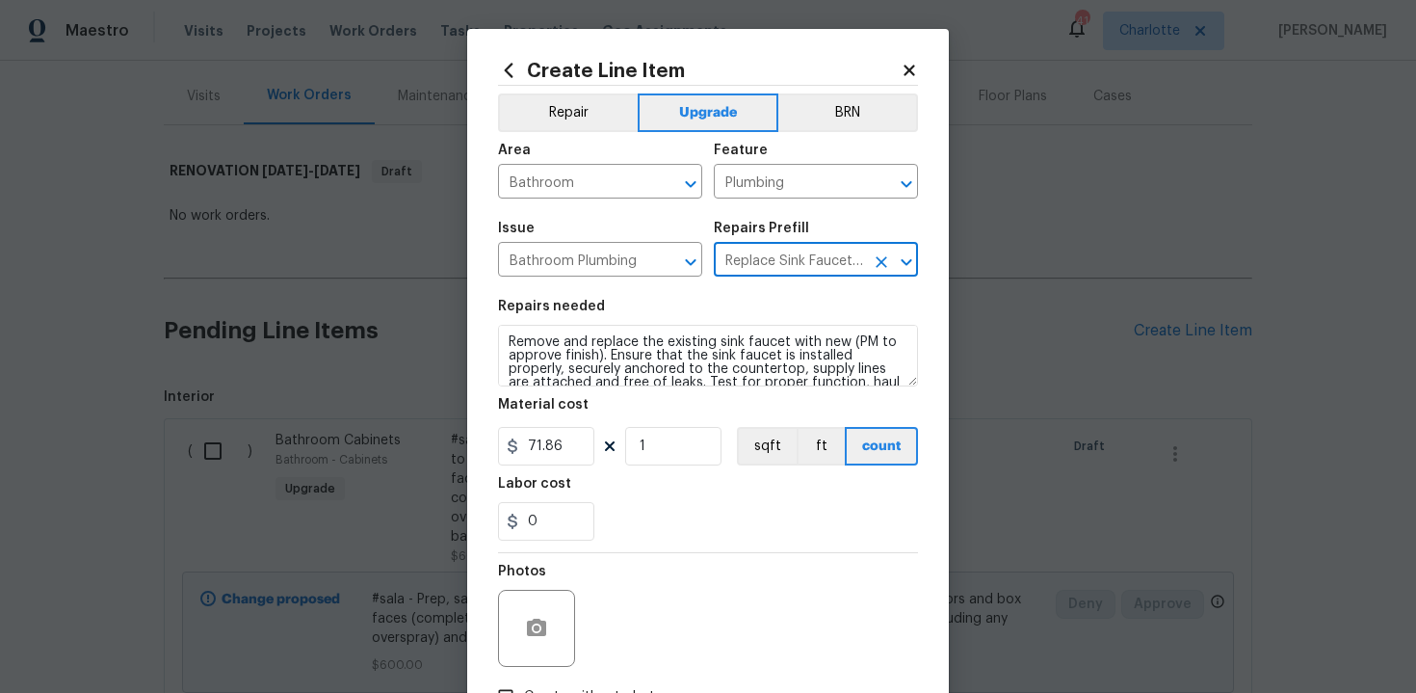
type input "Replace Sink Faucet $71.86"
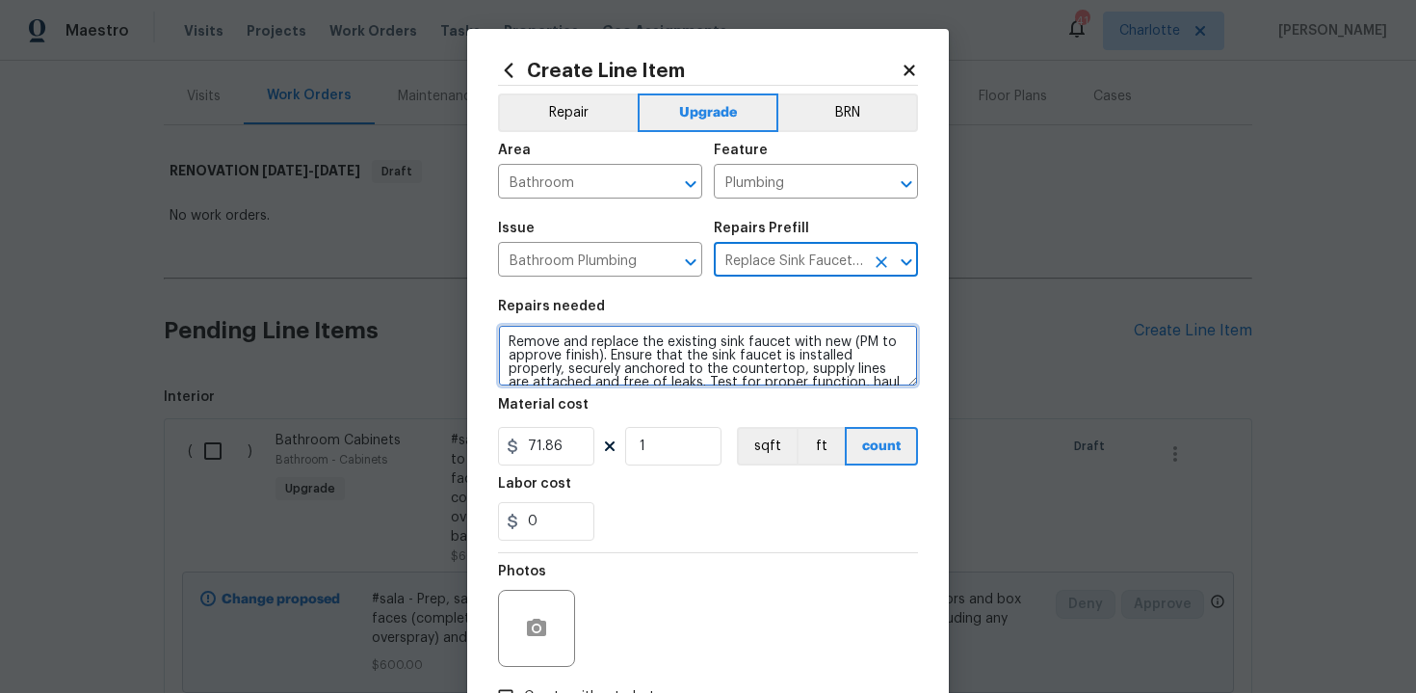
click at [503, 341] on textarea "Remove and replace the existing sink faucet with new (PM to approve finish). En…" at bounding box center [708, 356] width 420 height 62
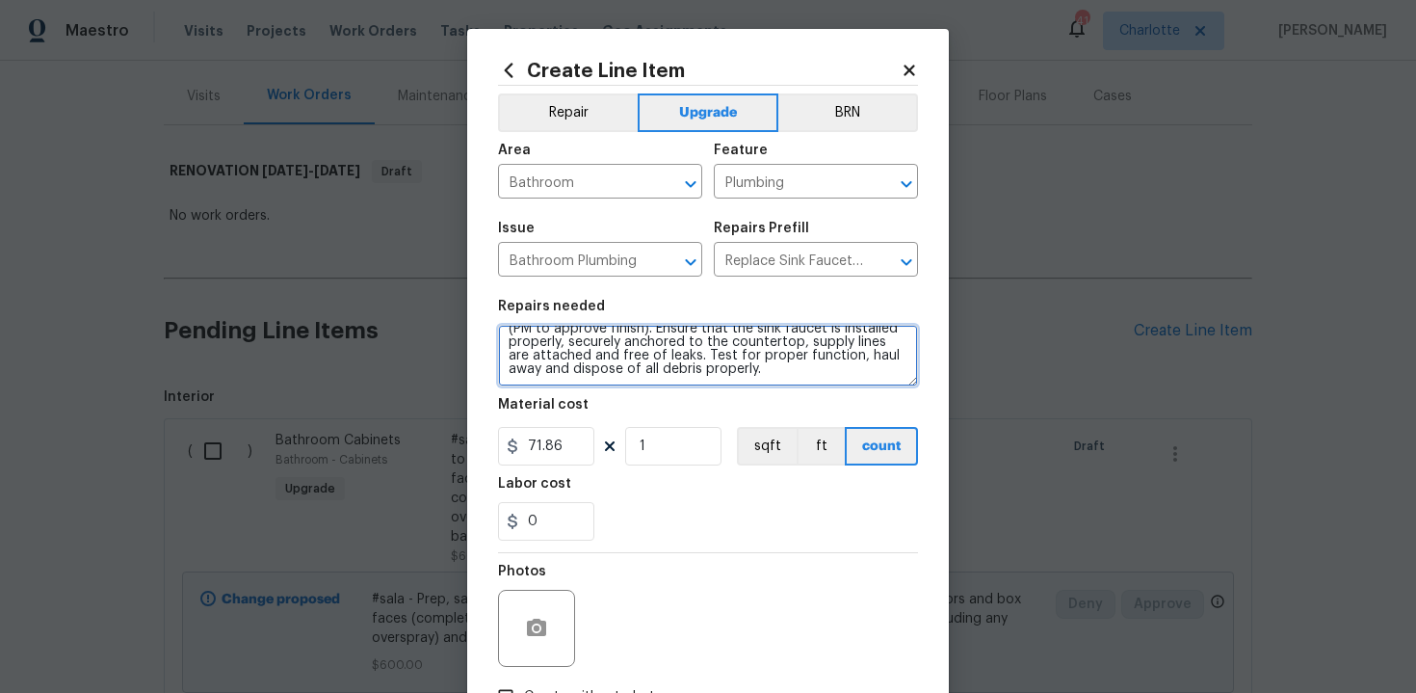
click at [769, 367] on textarea "#sala - Remove and replace the existing sink faucet with new (PM to approve fin…" at bounding box center [708, 356] width 420 height 62
paste textarea "Both bathrooms"
type textarea "#sala - Remove and replace the existing sink faucet with new (PM to approve fin…"
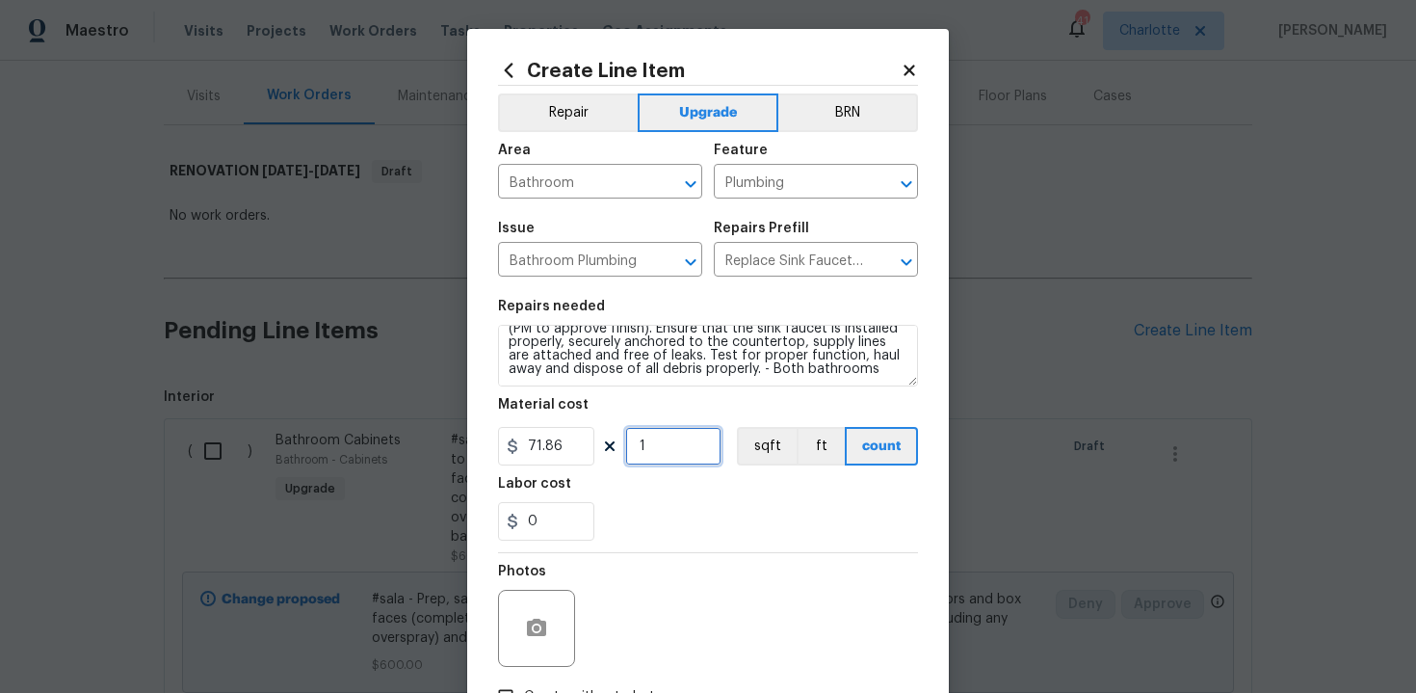
click at [653, 452] on input "1" at bounding box center [673, 446] width 96 height 39
type input "2"
click at [690, 488] on div "Labor cost" at bounding box center [708, 489] width 420 height 25
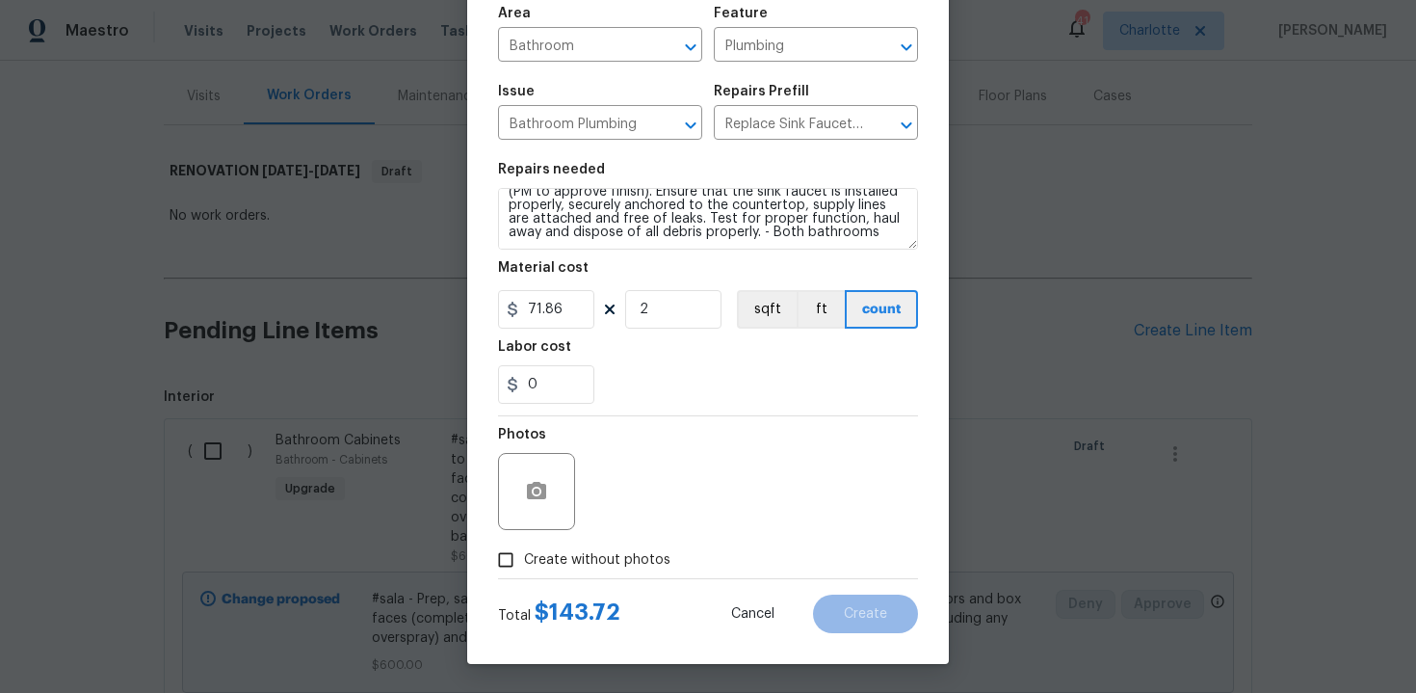
click at [606, 544] on label "Create without photos" at bounding box center [578, 559] width 183 height 37
click at [524, 544] on input "Create without photos" at bounding box center [505, 559] width 37 height 37
checkbox input "true"
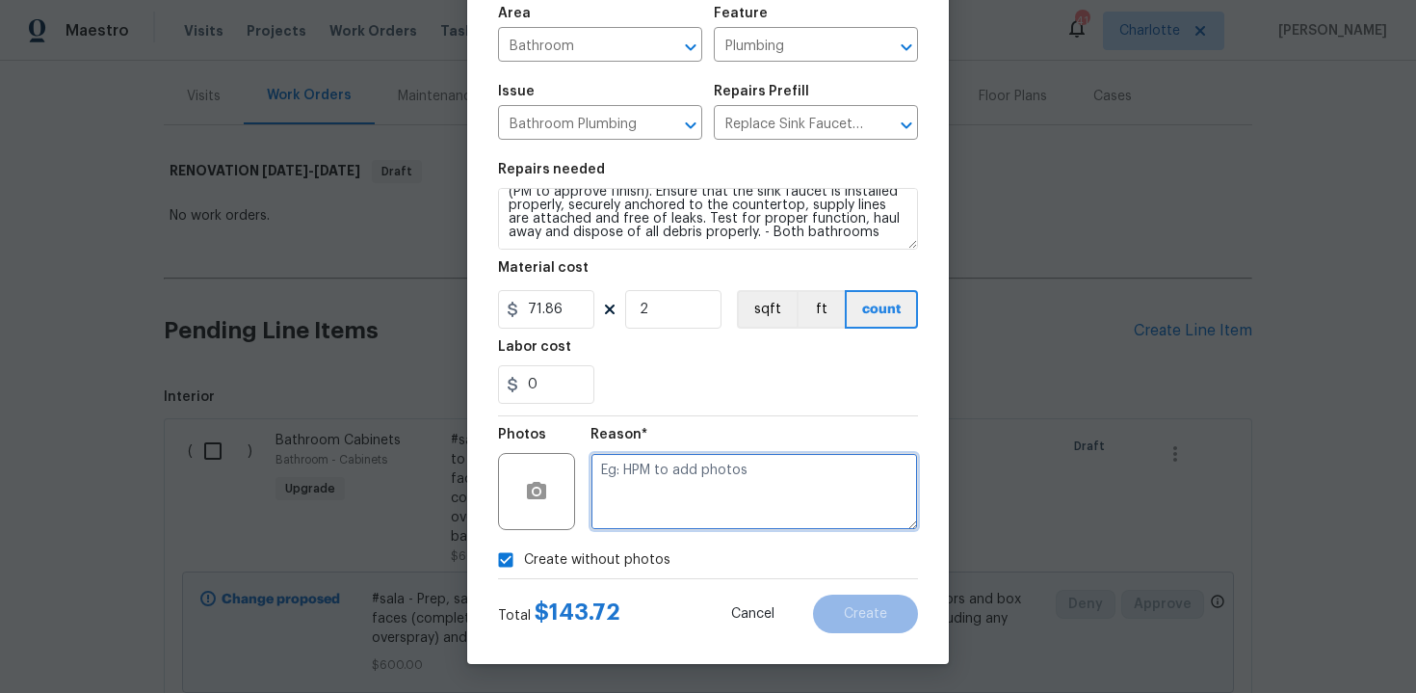
click at [669, 515] on textarea at bounding box center [755, 491] width 328 height 77
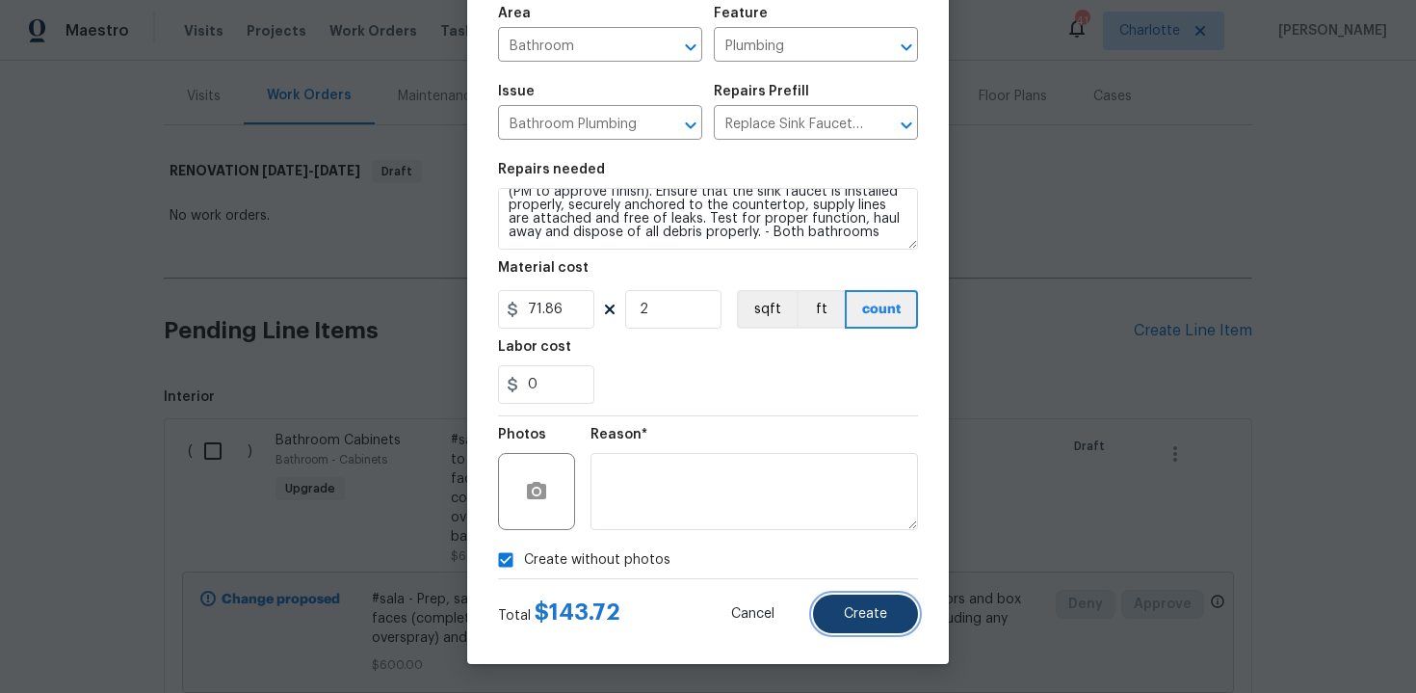
click at [863, 607] on span "Create" at bounding box center [865, 614] width 43 height 14
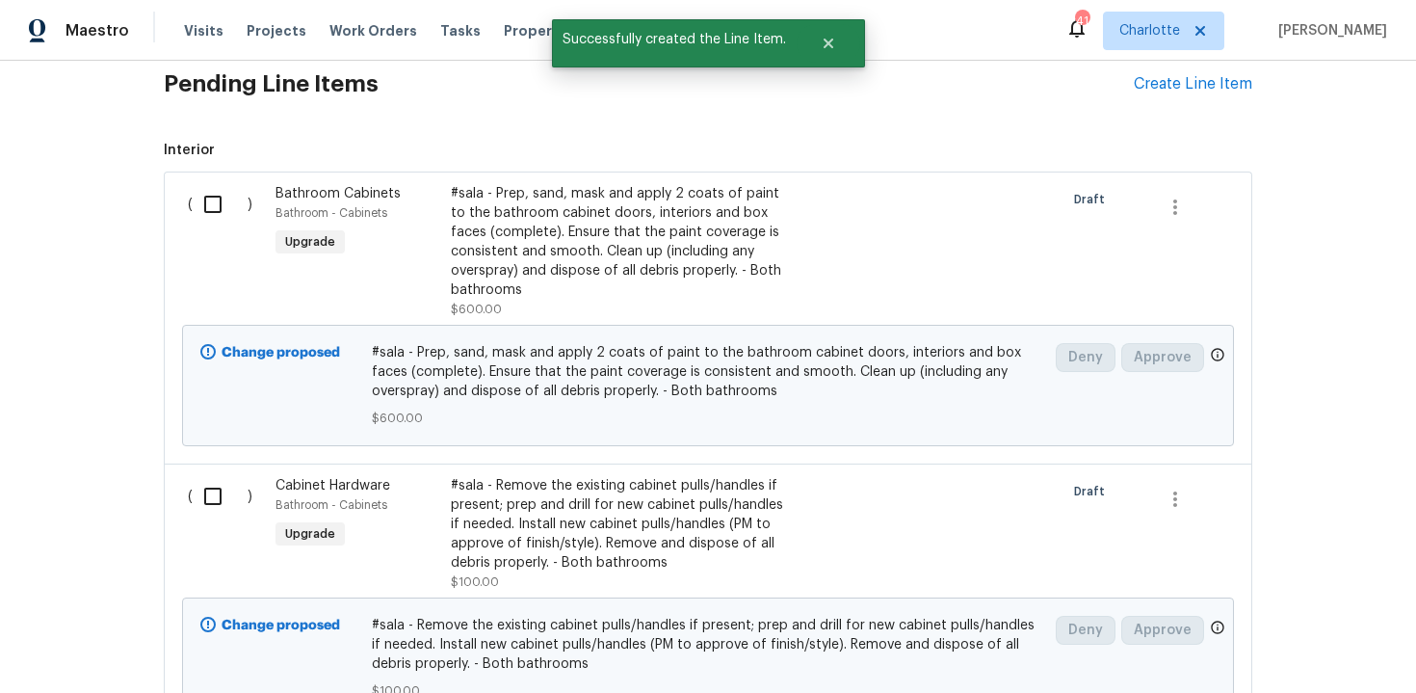
scroll to position [367, 0]
